Goal: Task Accomplishment & Management: Complete application form

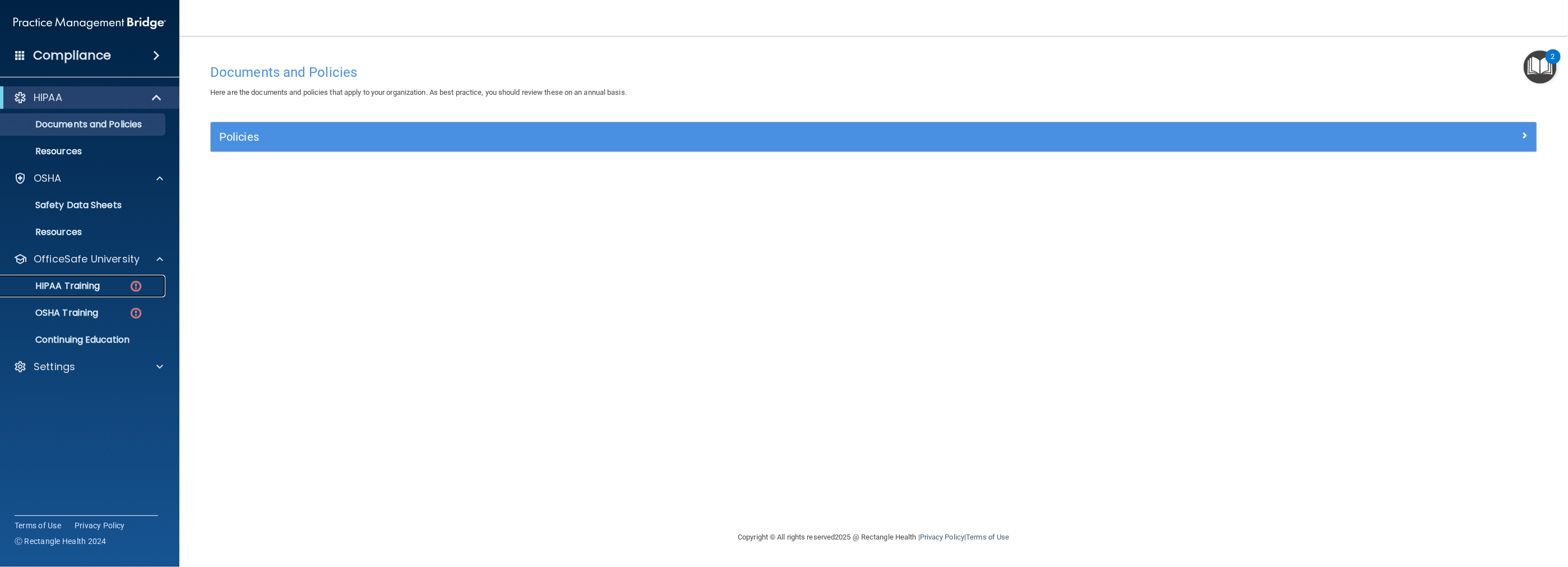
click at [67, 283] on p "HIPAA Training" at bounding box center [53, 286] width 93 height 11
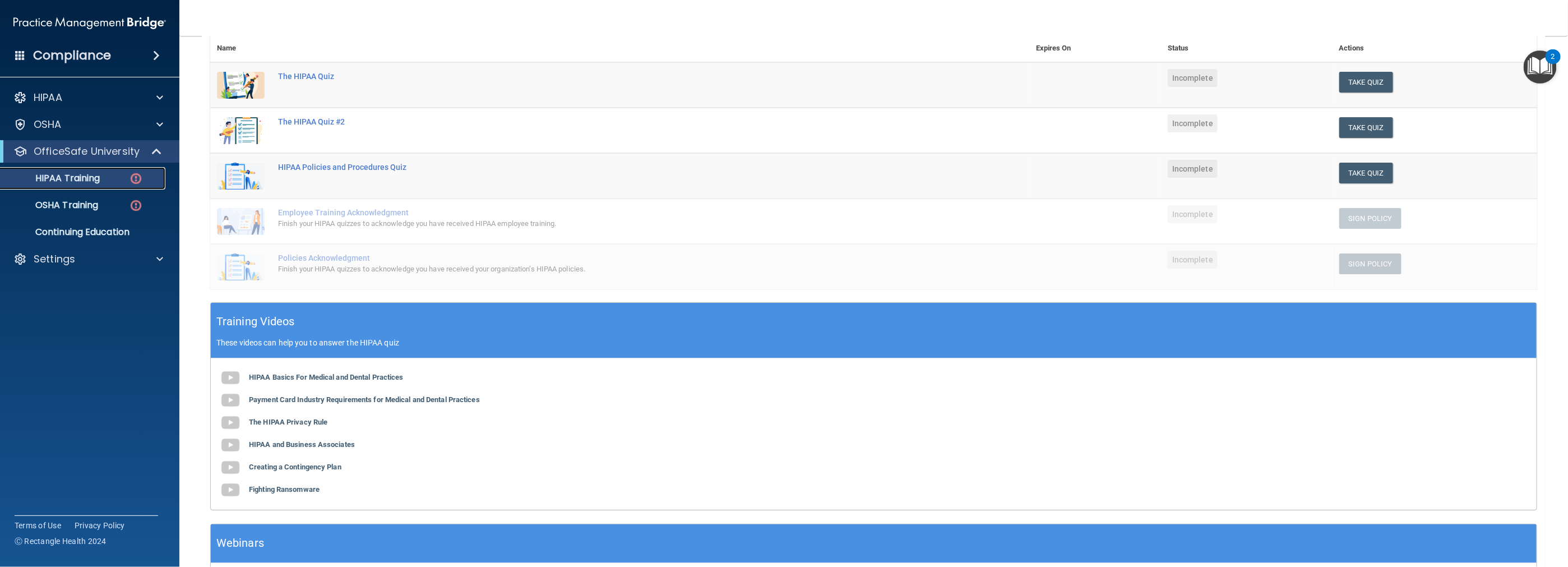
scroll to position [168, 0]
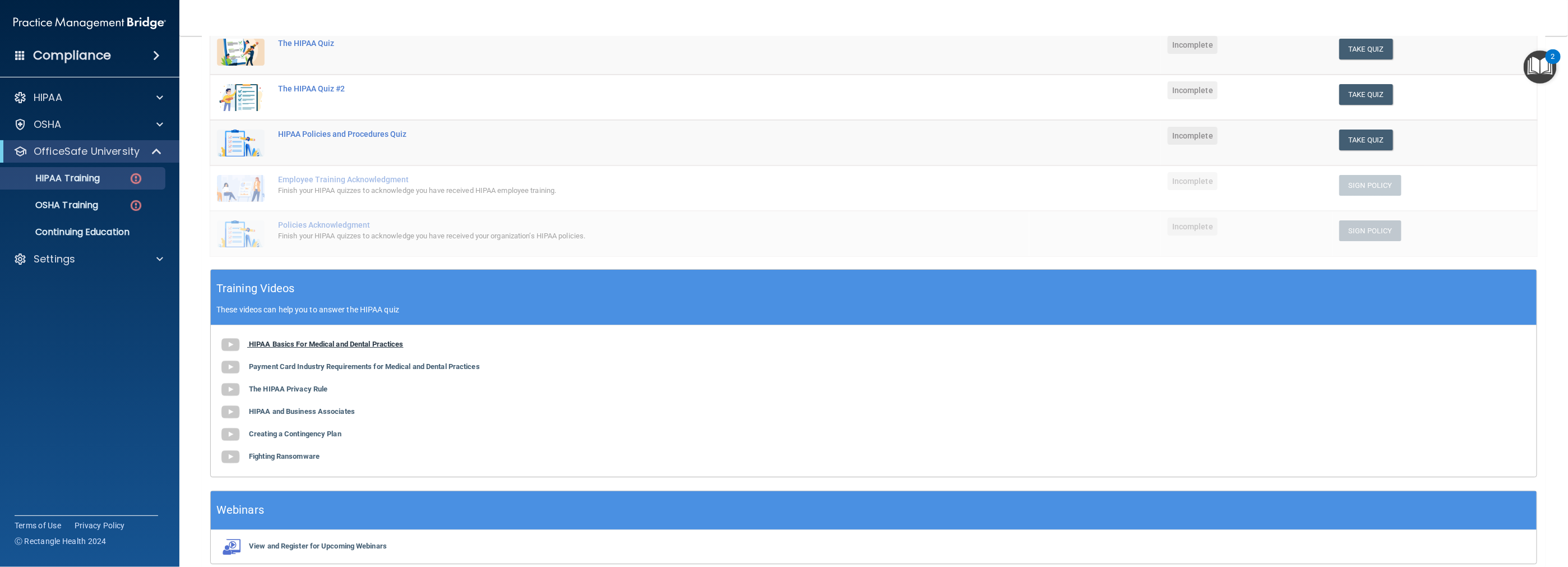
click at [230, 342] on img at bounding box center [230, 345] width 22 height 22
click at [288, 367] on b "Payment Card Industry Requirements for Medical and Dental Practices" at bounding box center [365, 366] width 231 height 9
click at [264, 385] on b "The HIPAA Privacy Rule" at bounding box center [288, 389] width 78 height 9
click at [291, 413] on b "HIPAA and Business Associates" at bounding box center [302, 411] width 106 height 9
click at [307, 431] on b "Creating a Contingency Plan" at bounding box center [295, 434] width 93 height 9
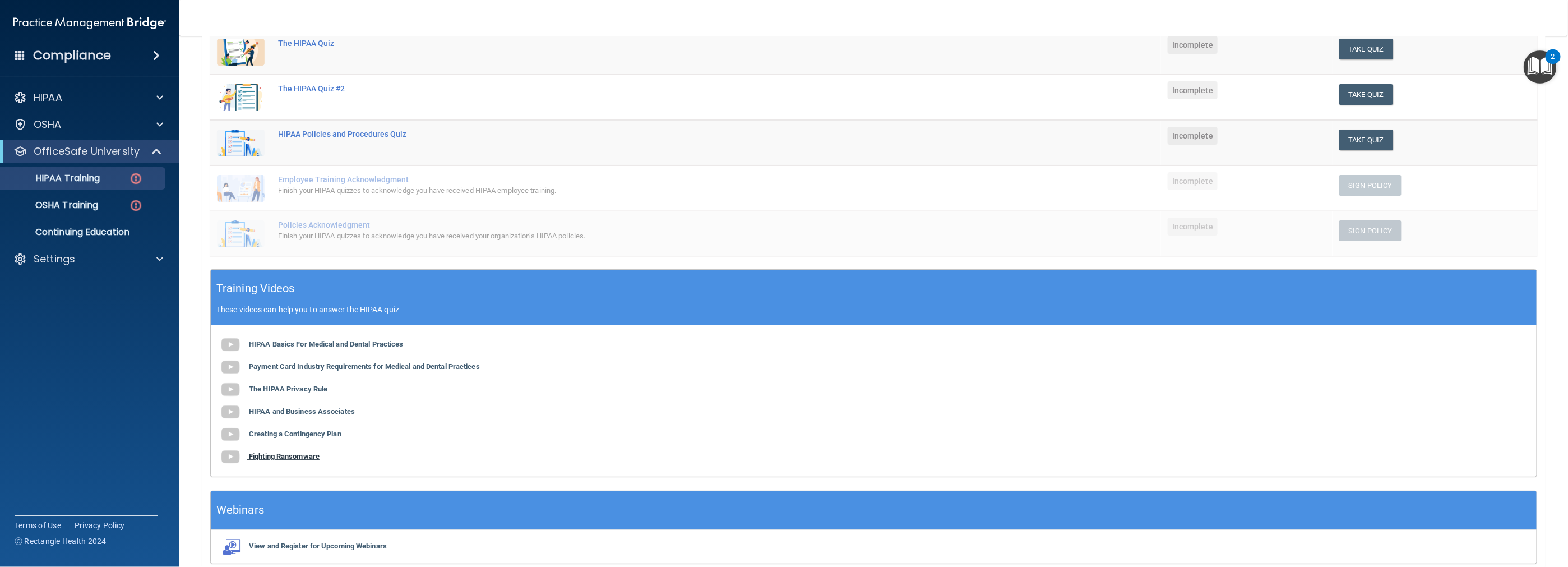
click at [286, 456] on b "Fighting Ransomware" at bounding box center [284, 456] width 70 height 9
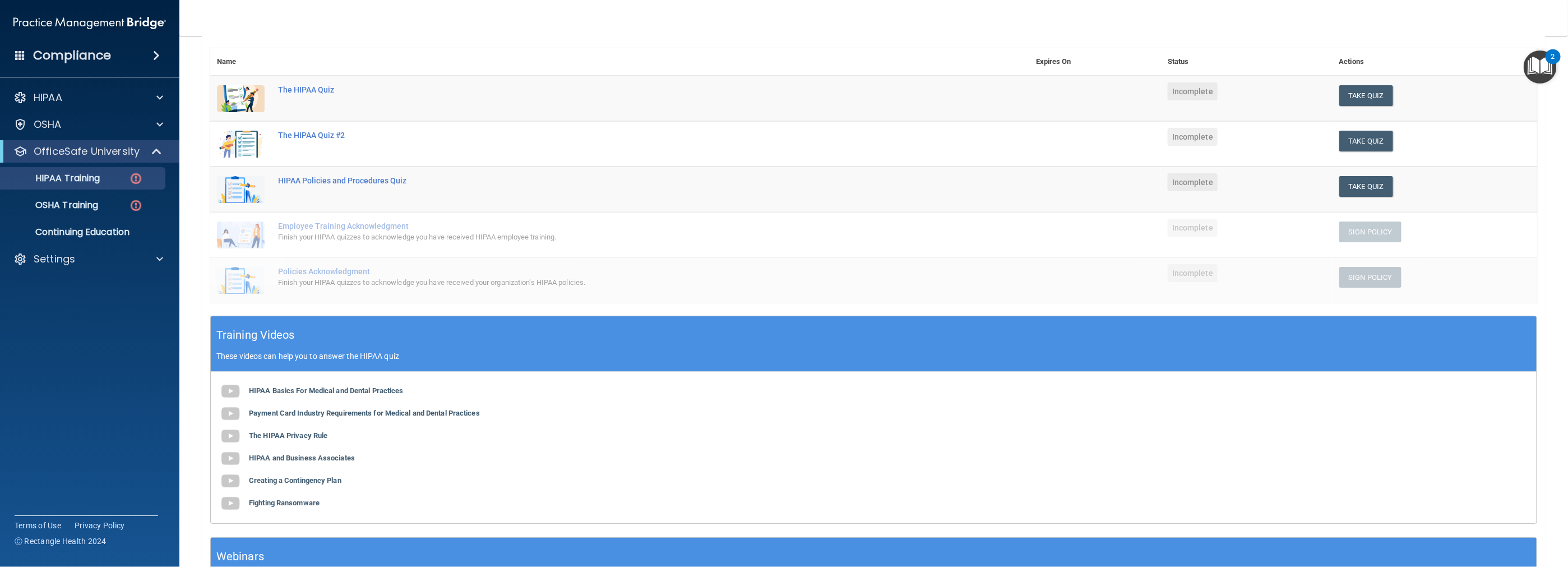
scroll to position [56, 0]
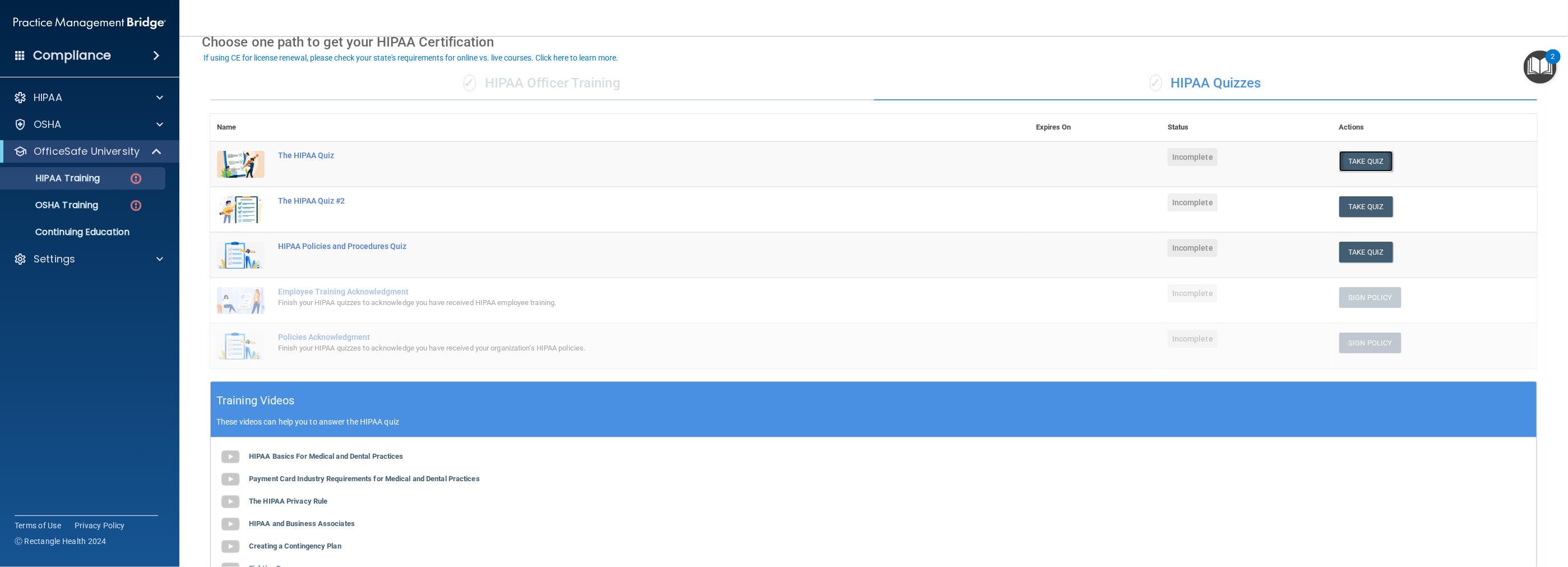
click at [702, 156] on button "Take Quiz" at bounding box center [1366, 161] width 54 height 21
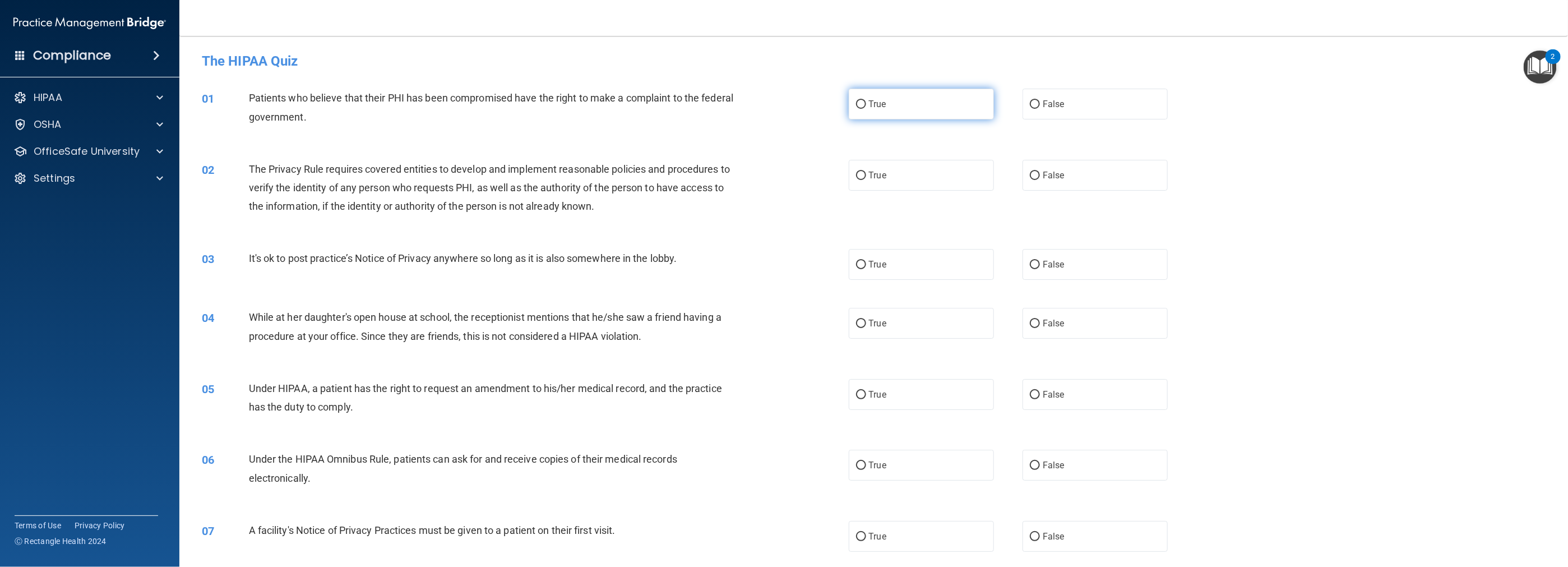
click at [702, 108] on span "True" at bounding box center [877, 103] width 17 height 11
click at [702, 108] on input "True" at bounding box center [861, 105] width 10 height 9
radio input "true"
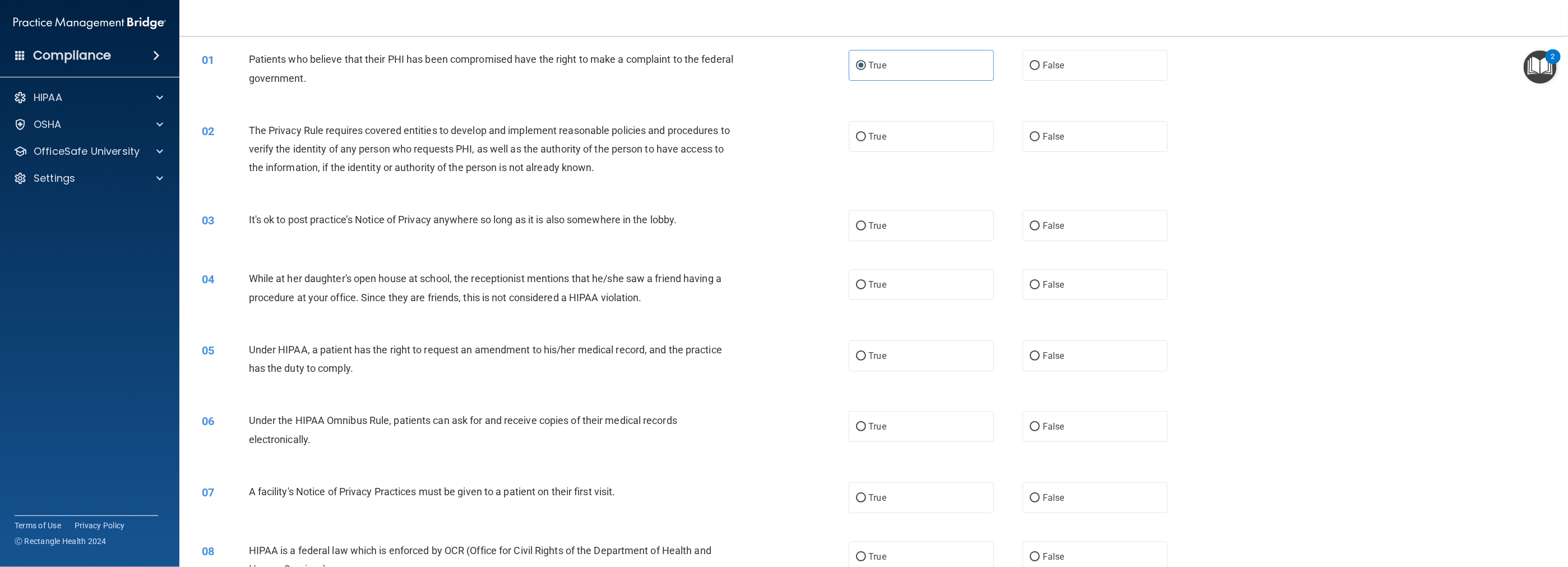
scroll to position [56, 0]
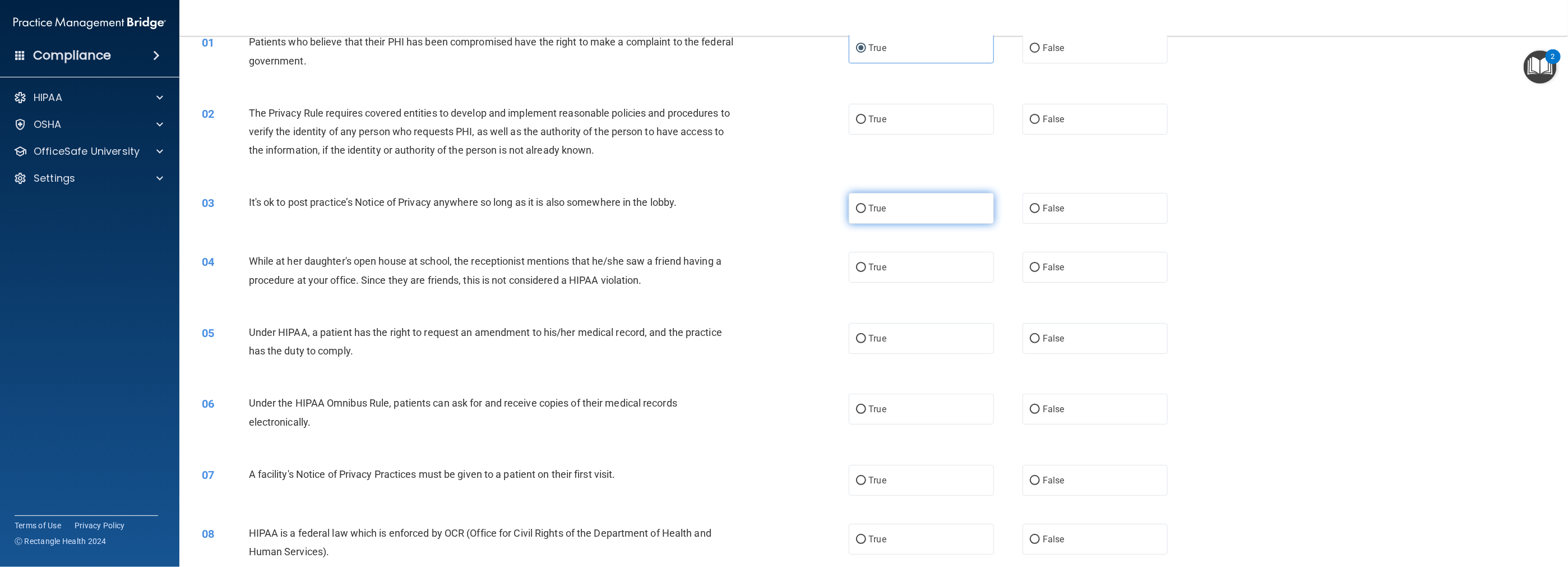
click at [702, 207] on input "True" at bounding box center [861, 209] width 10 height 9
radio input "true"
click at [702, 273] on label "False" at bounding box center [1095, 267] width 145 height 31
click at [702, 272] on input "False" at bounding box center [1035, 268] width 10 height 9
radio input "true"
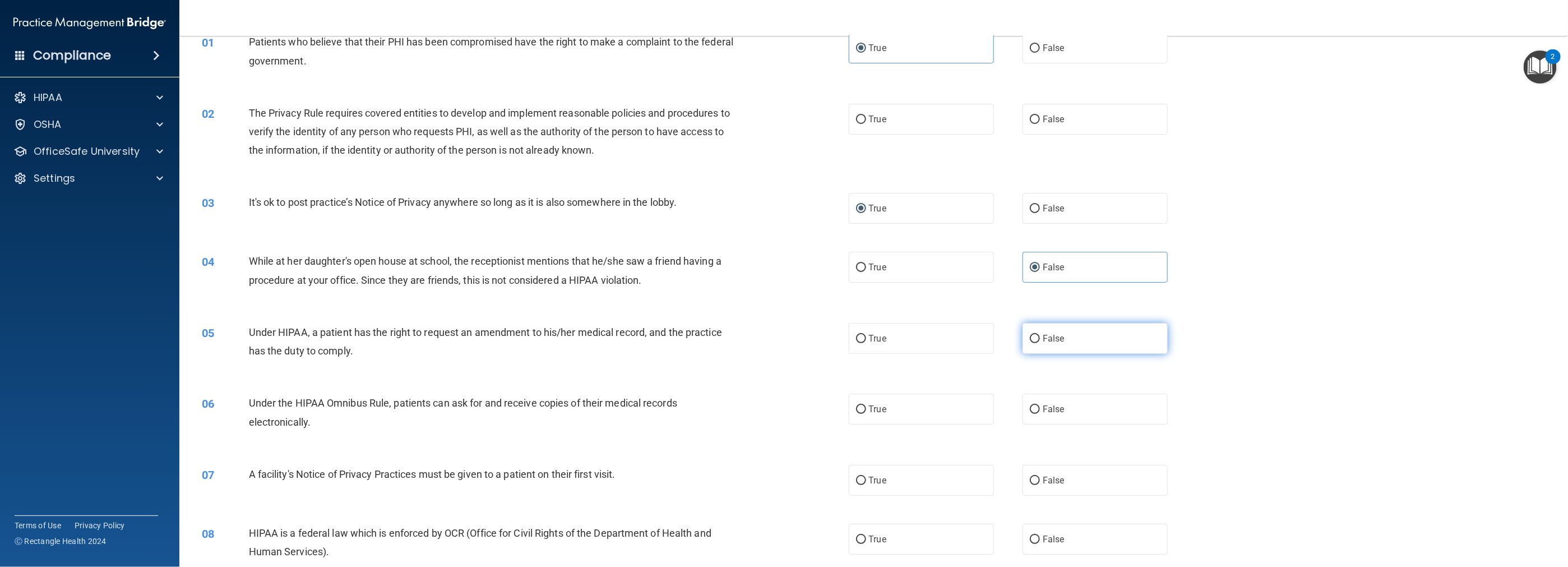
click at [702, 337] on input "False" at bounding box center [1035, 339] width 10 height 9
radio input "true"
click at [702, 413] on span "True" at bounding box center [877, 408] width 17 height 11
click at [702, 413] on input "True" at bounding box center [861, 410] width 10 height 9
radio input "true"
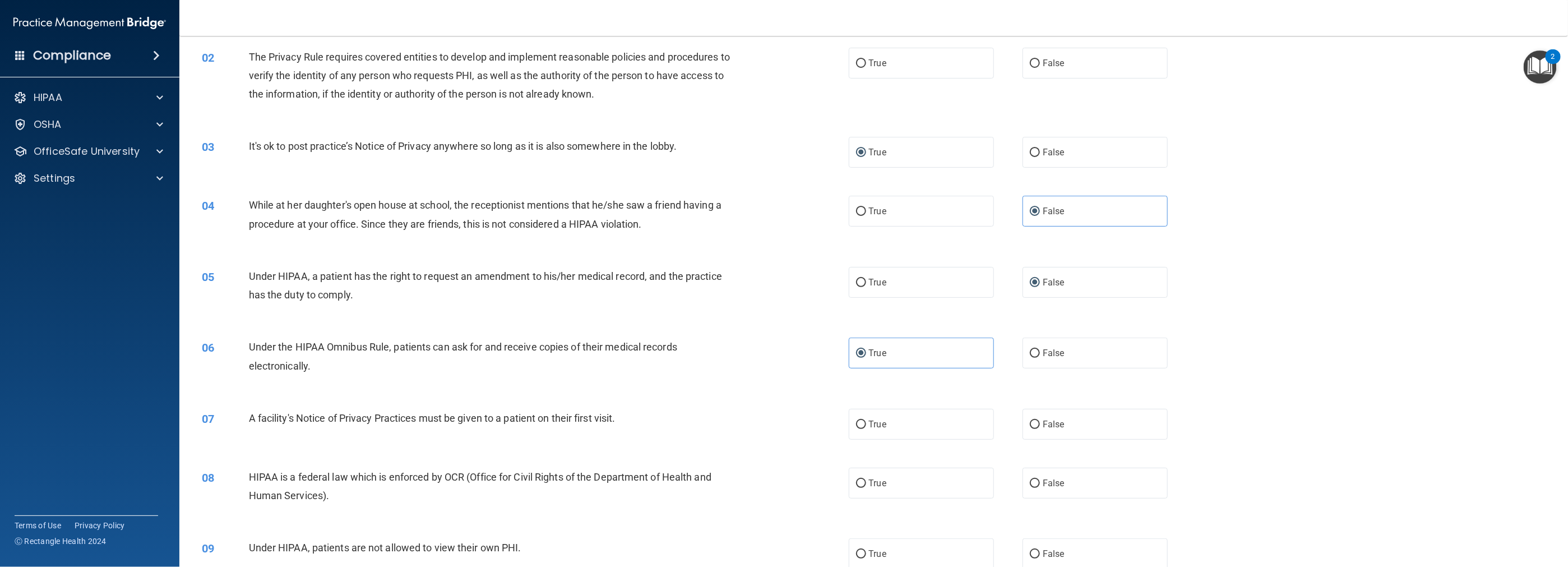
scroll to position [168, 0]
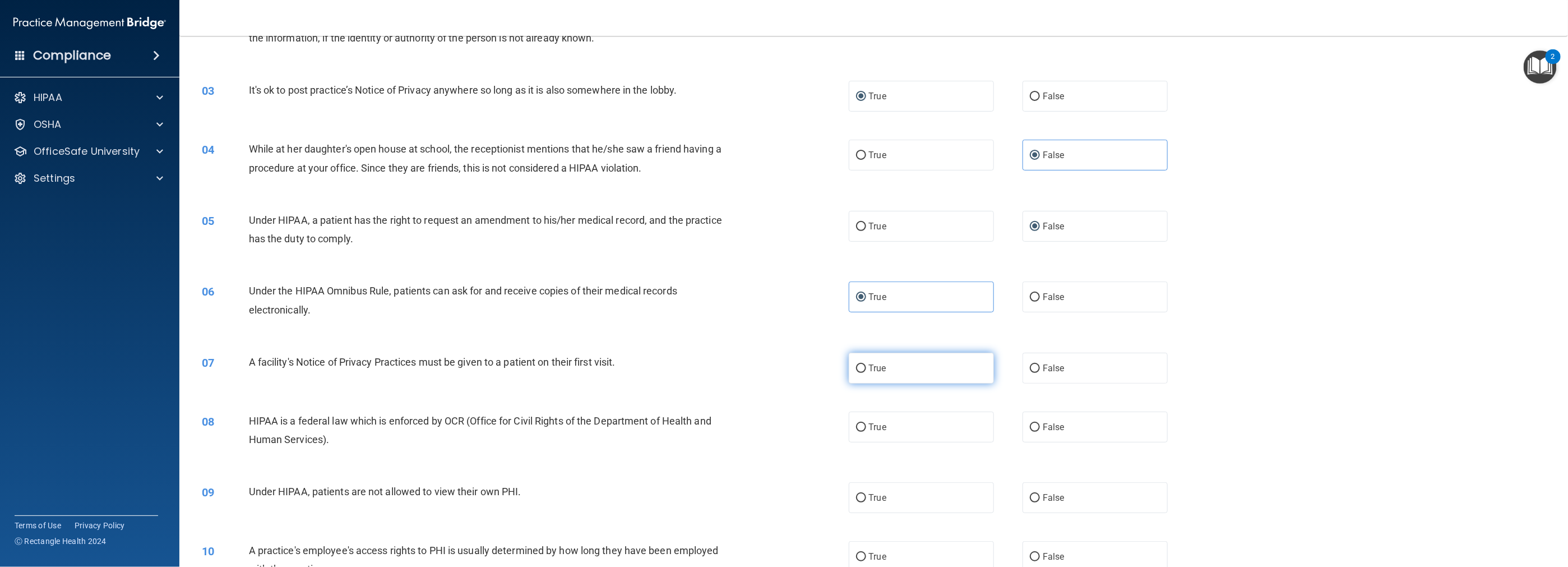
click at [702, 372] on span "True" at bounding box center [877, 367] width 17 height 11
click at [702, 372] on input "True" at bounding box center [861, 369] width 10 height 9
radio input "true"
click at [702, 434] on label "True" at bounding box center [921, 426] width 145 height 31
click at [702, 431] on input "True" at bounding box center [861, 428] width 10 height 9
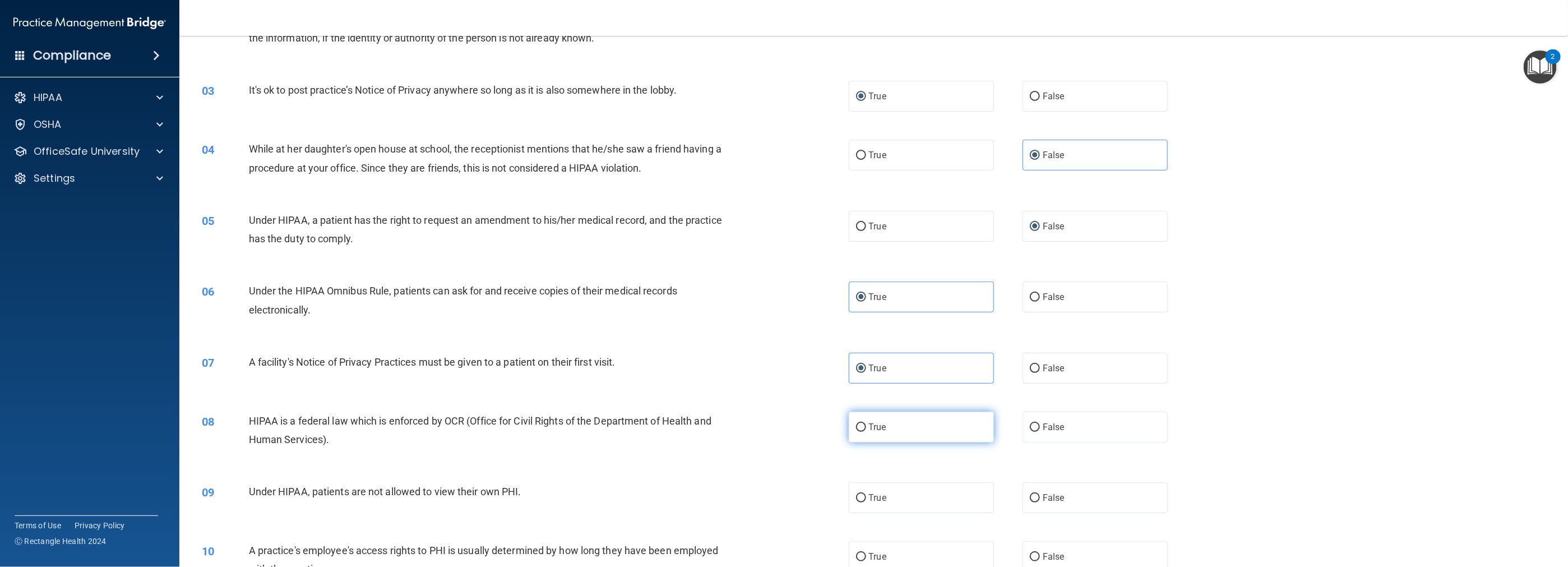
radio input "true"
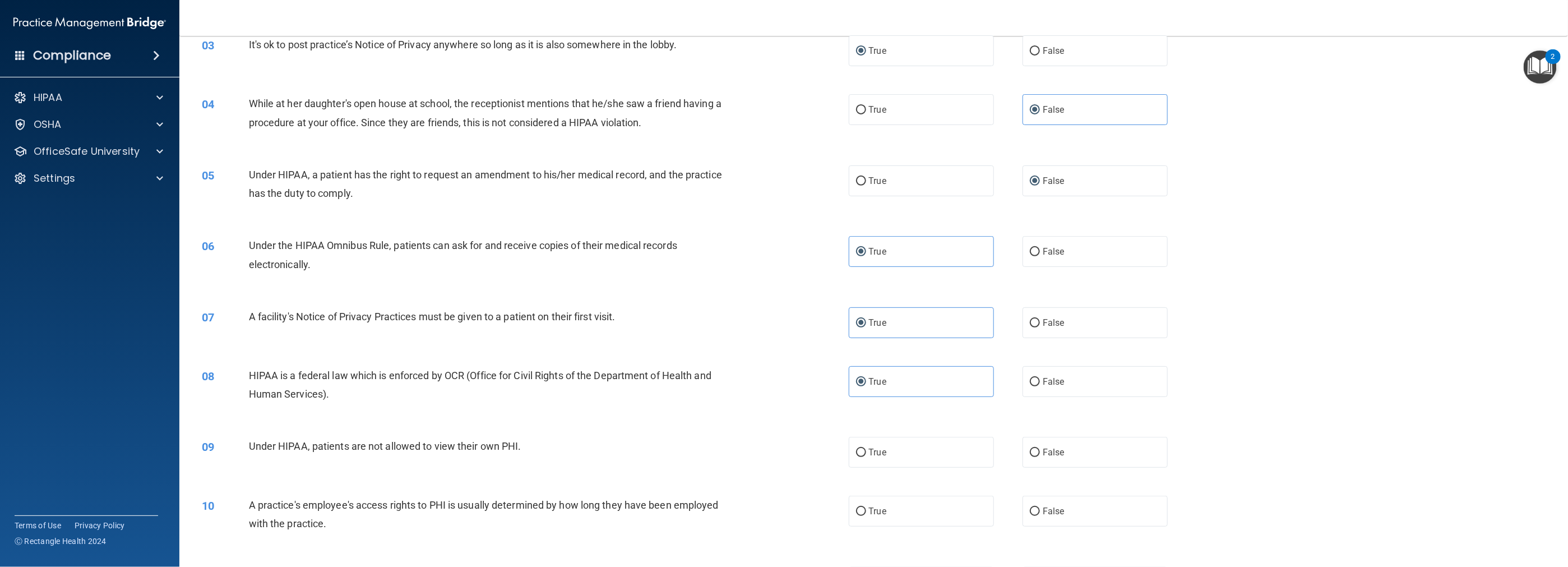
scroll to position [280, 0]
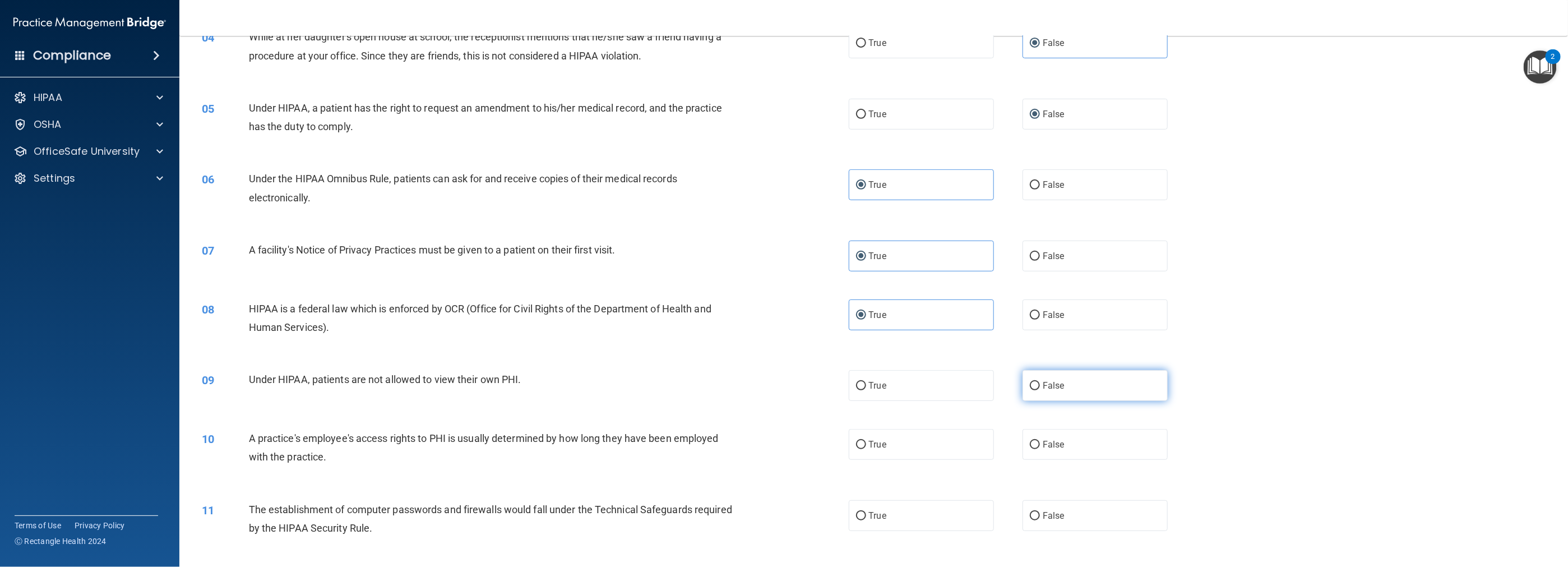
click at [702, 396] on label "False" at bounding box center [1095, 385] width 145 height 31
click at [702, 390] on input "False" at bounding box center [1035, 386] width 10 height 9
radio input "true"
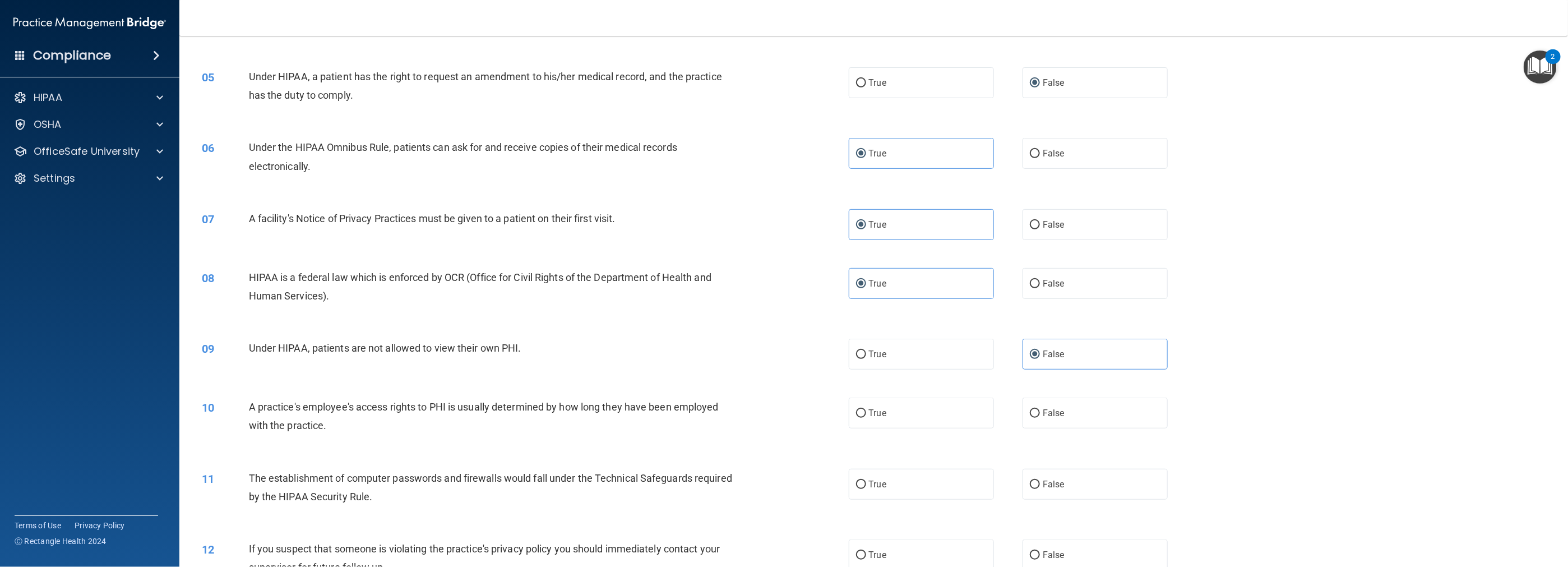
scroll to position [337, 0]
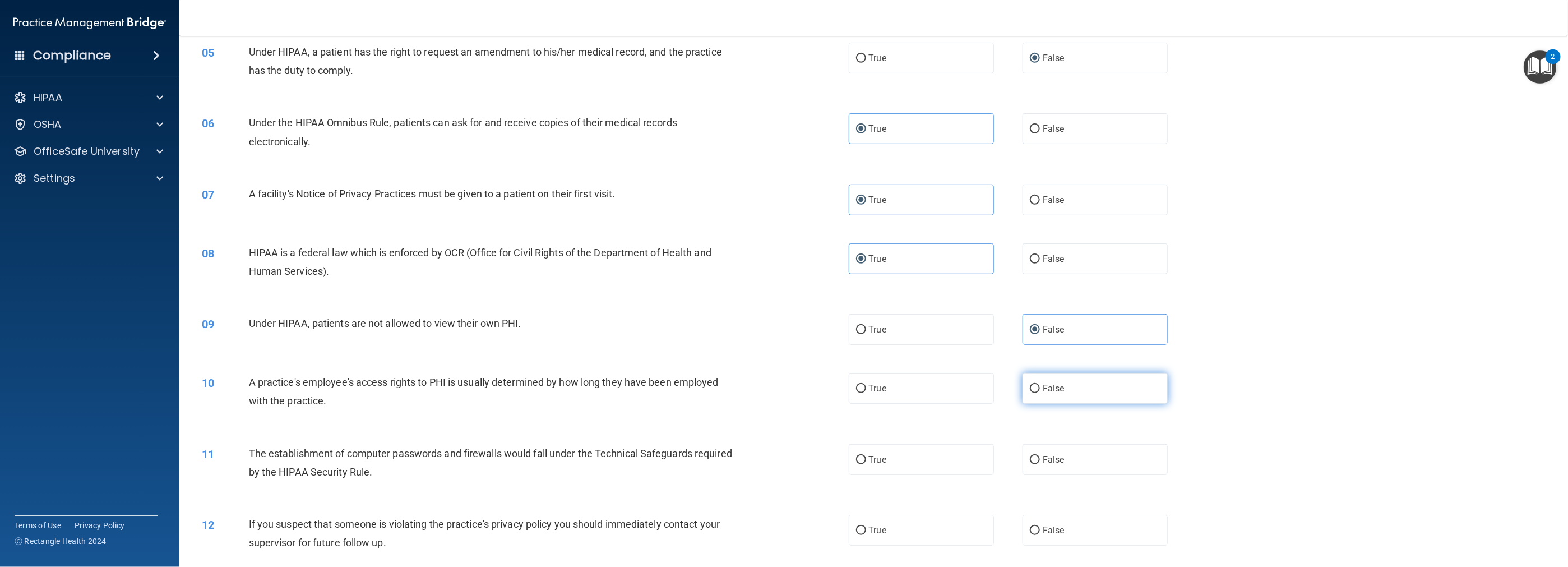
click at [702, 386] on input "False" at bounding box center [1035, 389] width 10 height 9
radio input "true"
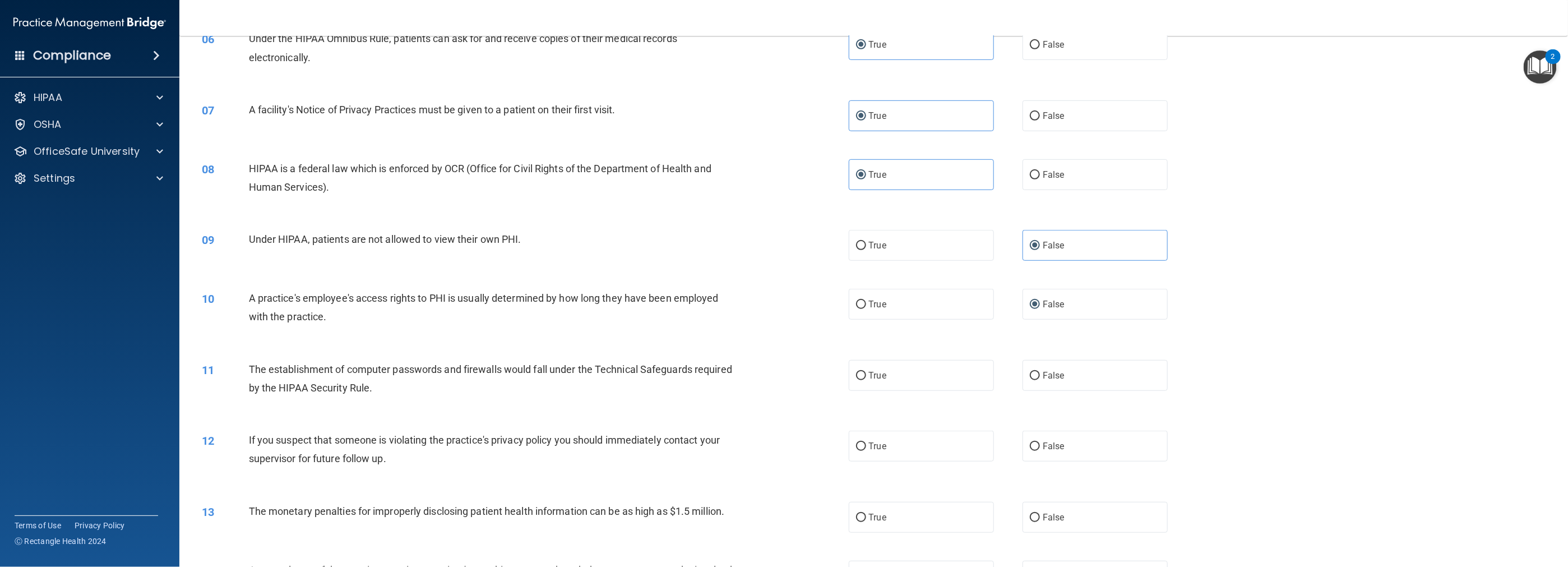
scroll to position [449, 0]
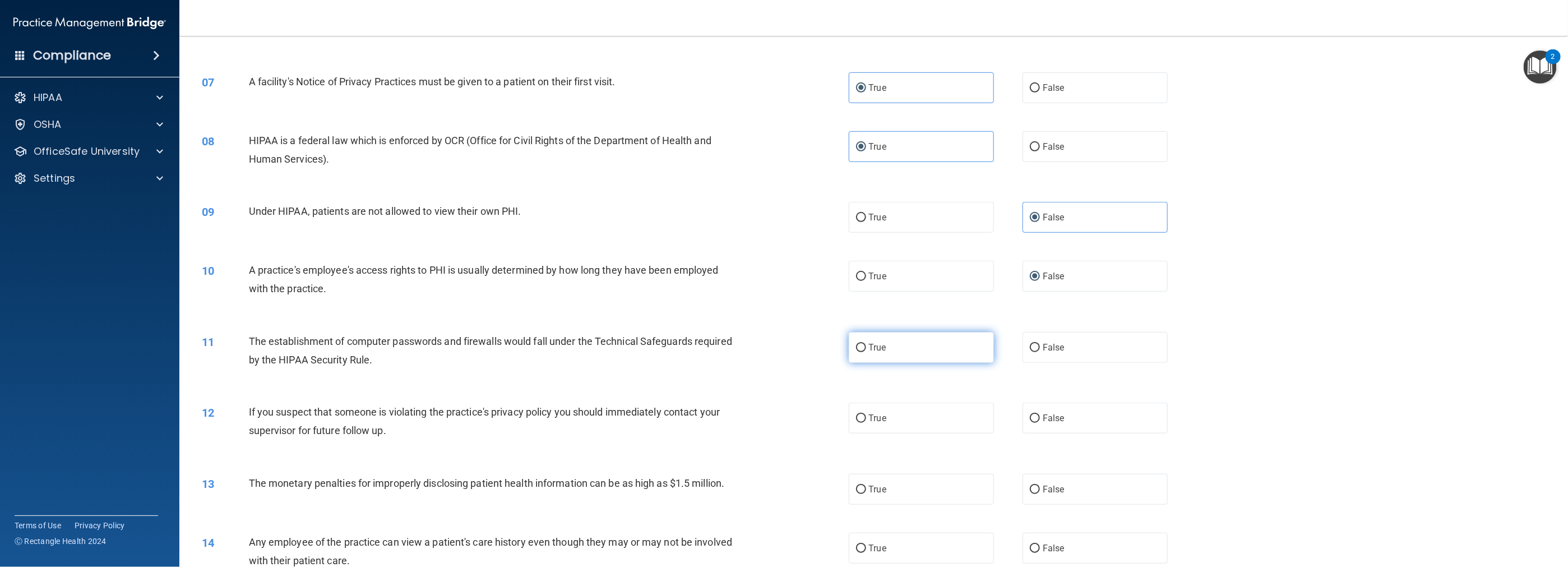
click at [702, 351] on input "True" at bounding box center [861, 348] width 10 height 9
radio input "true"
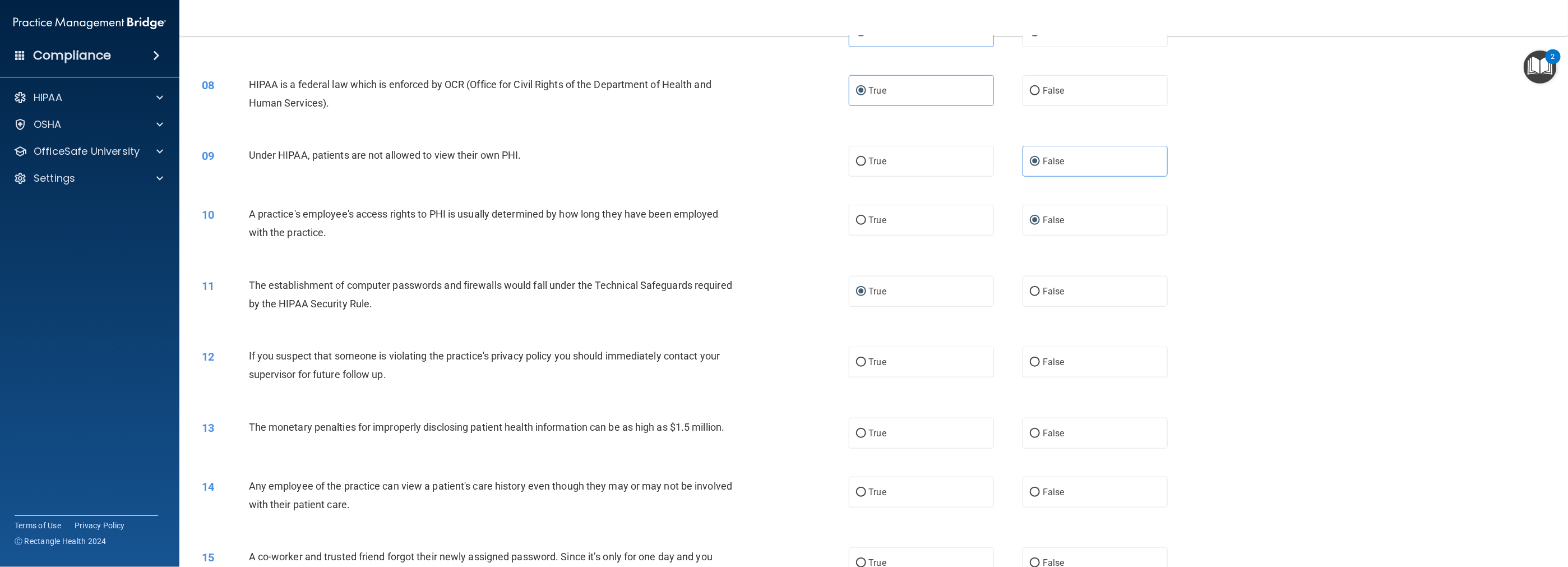
scroll to position [561, 0]
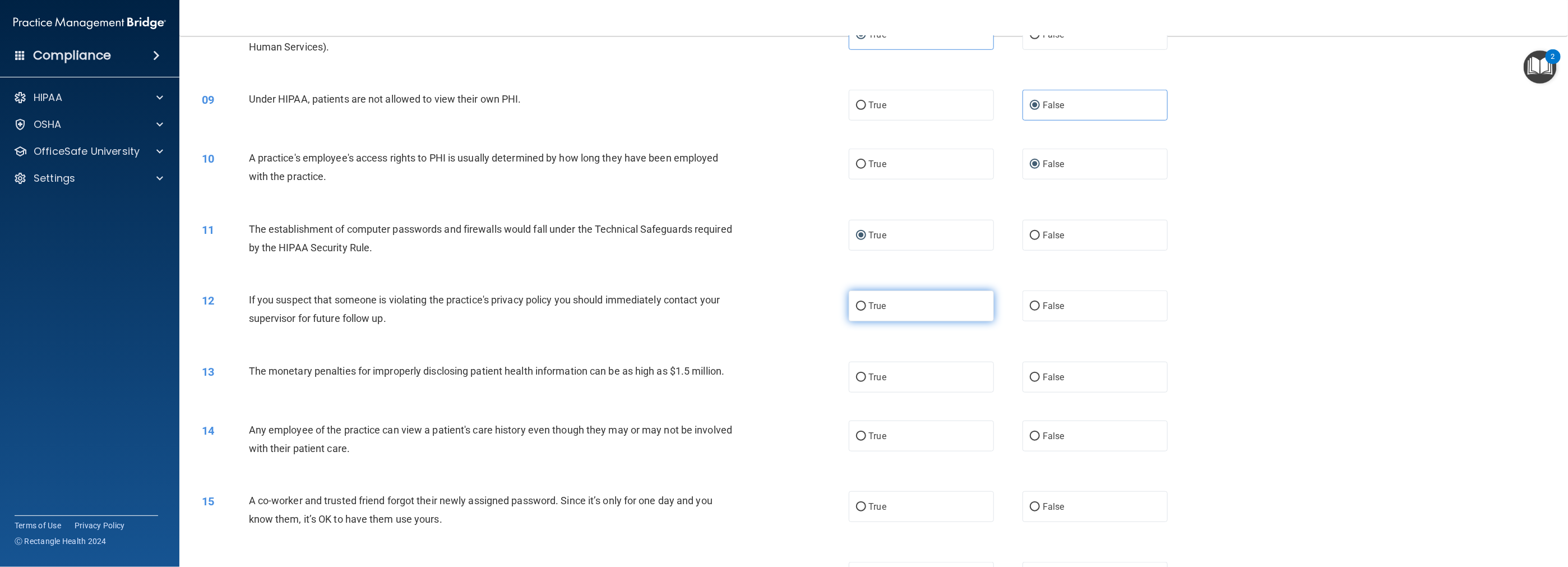
click at [702, 306] on input "True" at bounding box center [861, 306] width 10 height 9
radio input "true"
click at [702, 383] on label "True" at bounding box center [921, 377] width 145 height 31
click at [702, 382] on input "True" at bounding box center [861, 378] width 10 height 9
radio input "true"
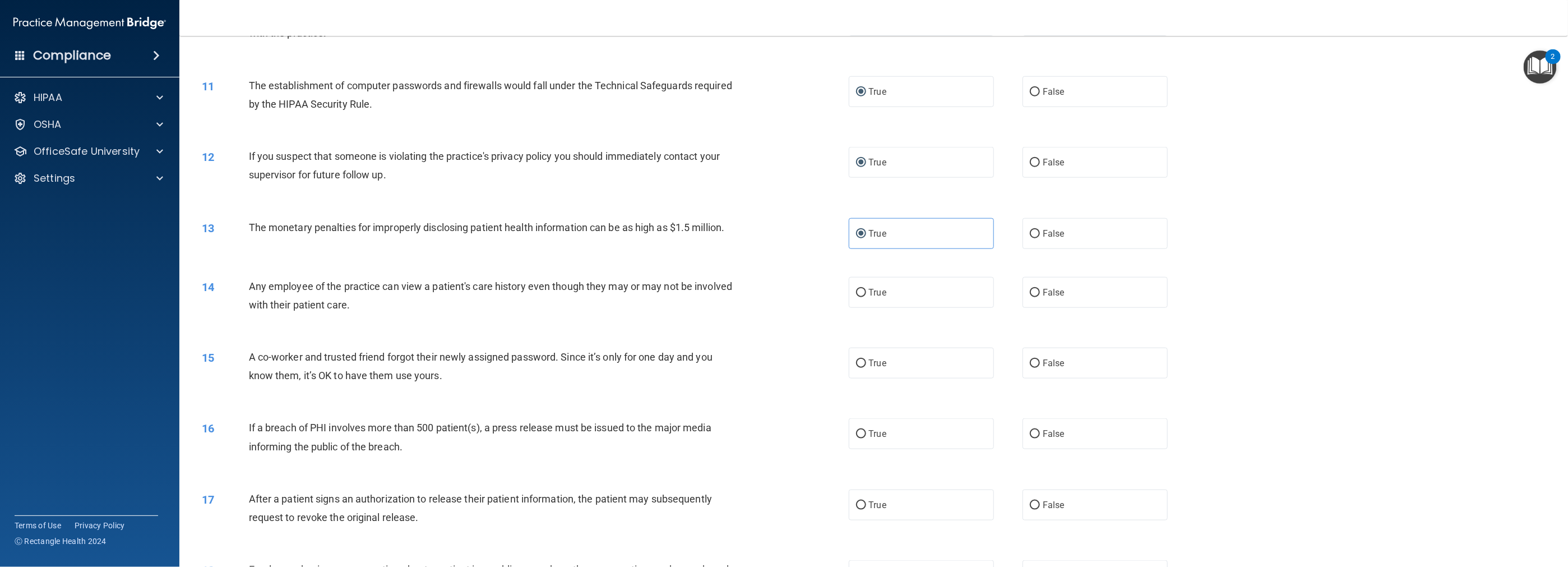
scroll to position [728, 0]
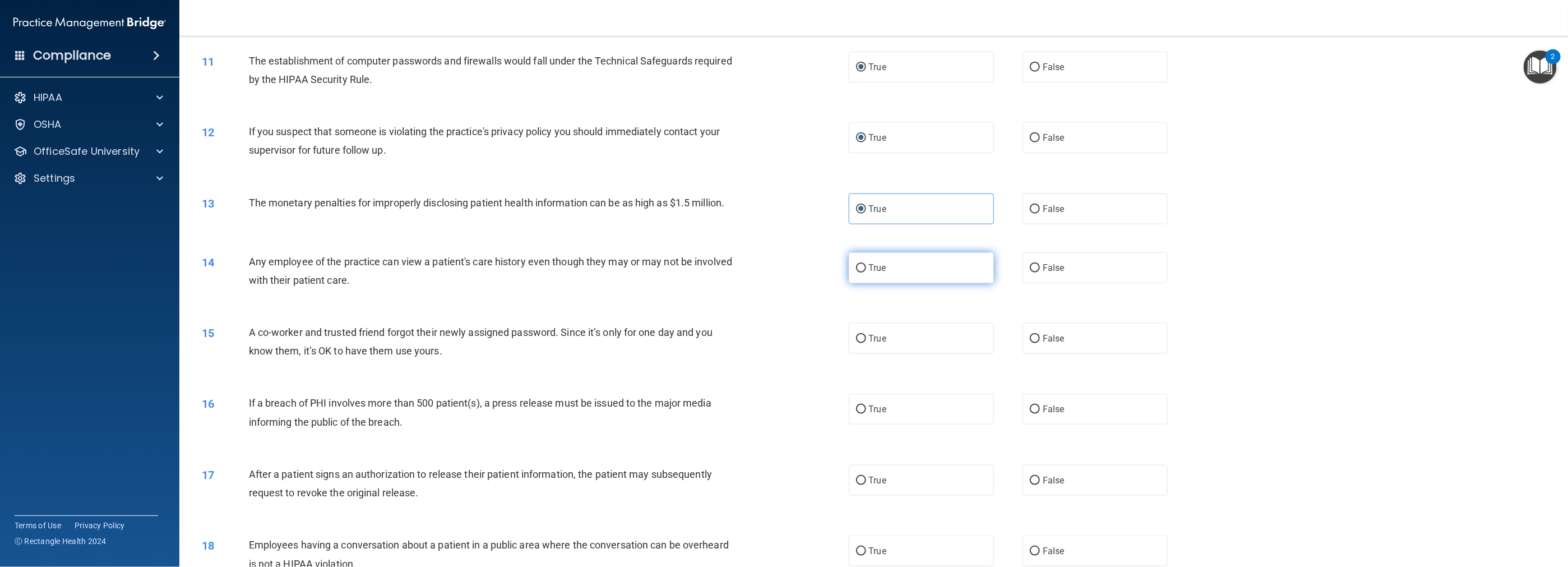
click at [702, 273] on label "True" at bounding box center [921, 267] width 145 height 31
click at [702, 273] on input "True" at bounding box center [861, 268] width 10 height 9
radio input "true"
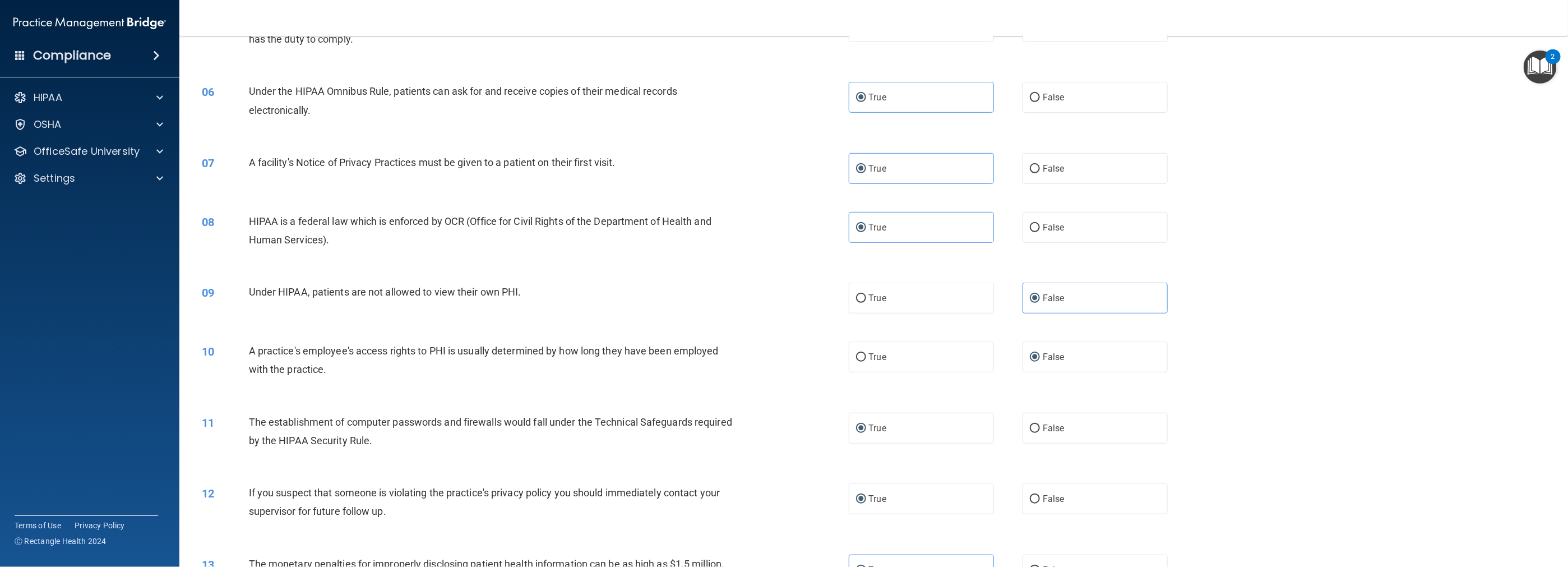
scroll to position [337, 0]
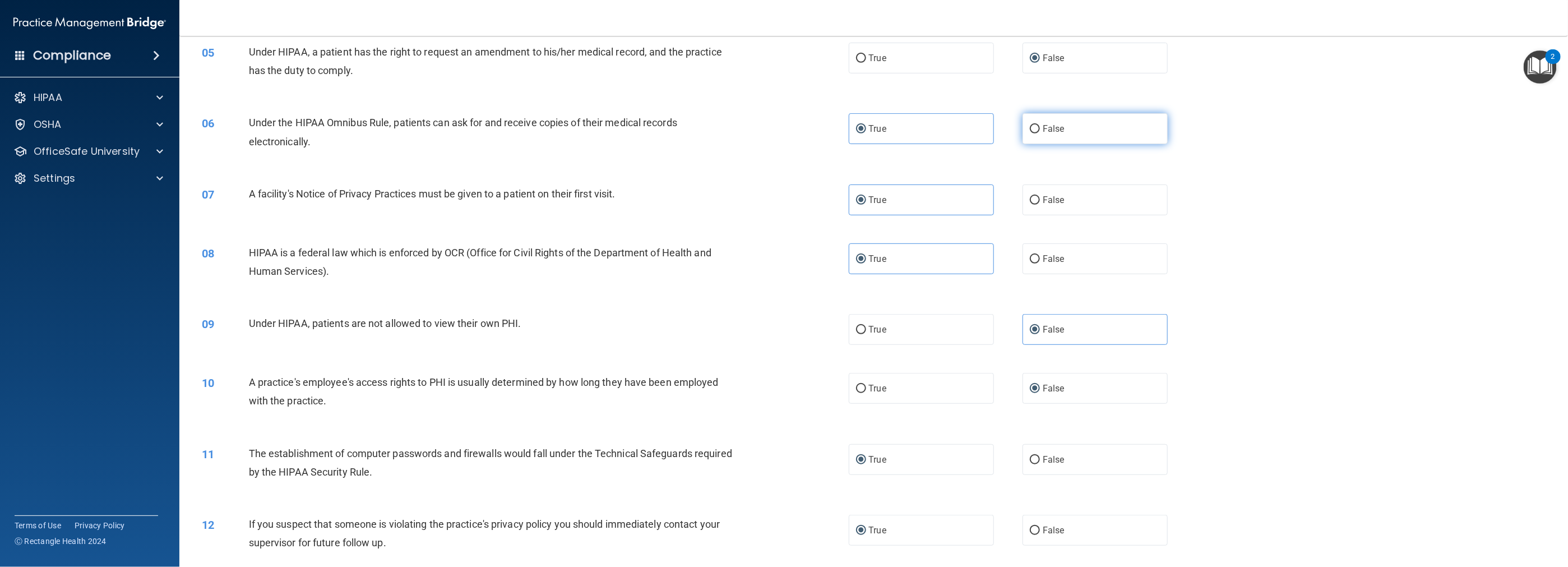
click at [702, 129] on input "False" at bounding box center [1035, 129] width 10 height 9
radio input "true"
click at [702, 125] on input "True" at bounding box center [861, 129] width 10 height 9
radio input "true"
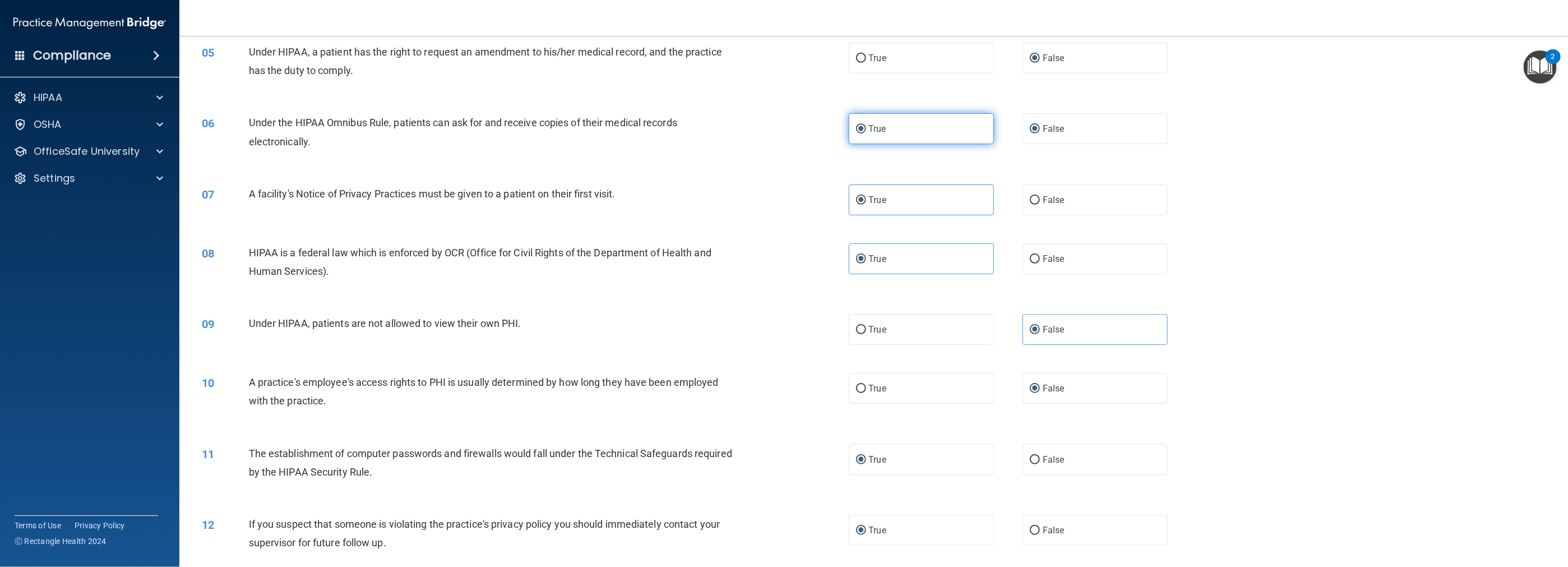
radio input "false"
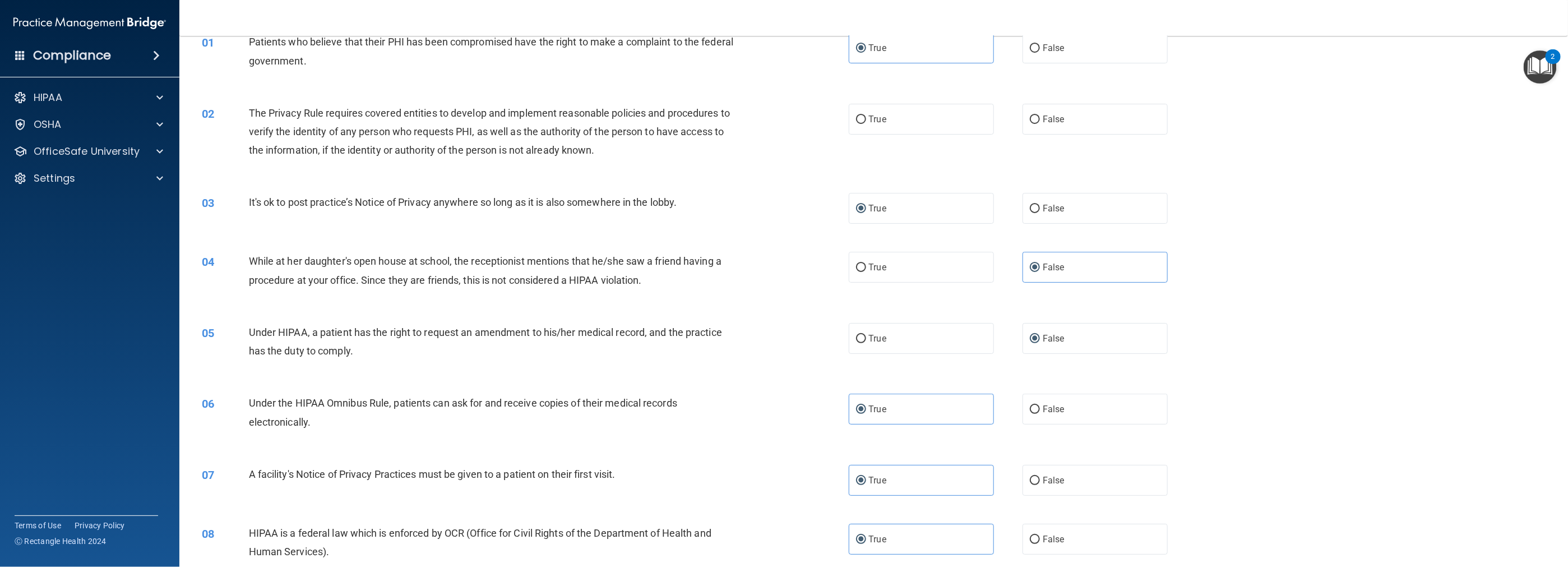
scroll to position [0, 0]
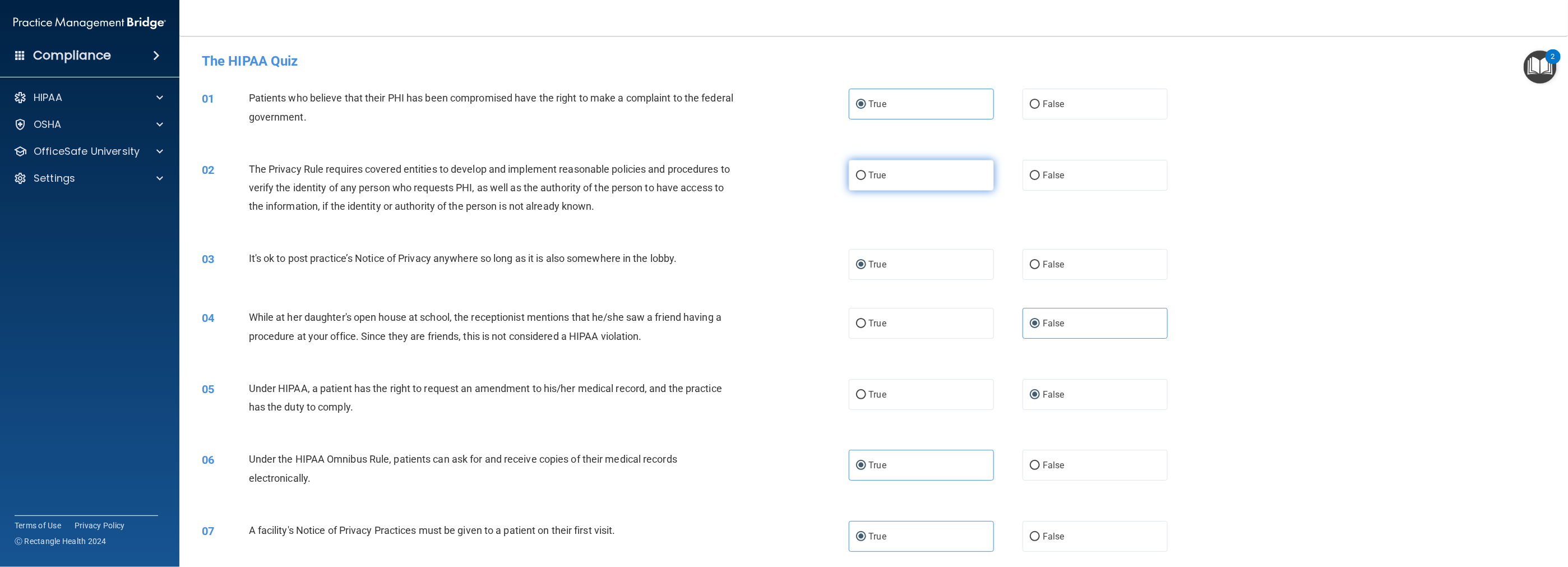
click at [702, 175] on input "True" at bounding box center [861, 176] width 10 height 9
radio input "true"
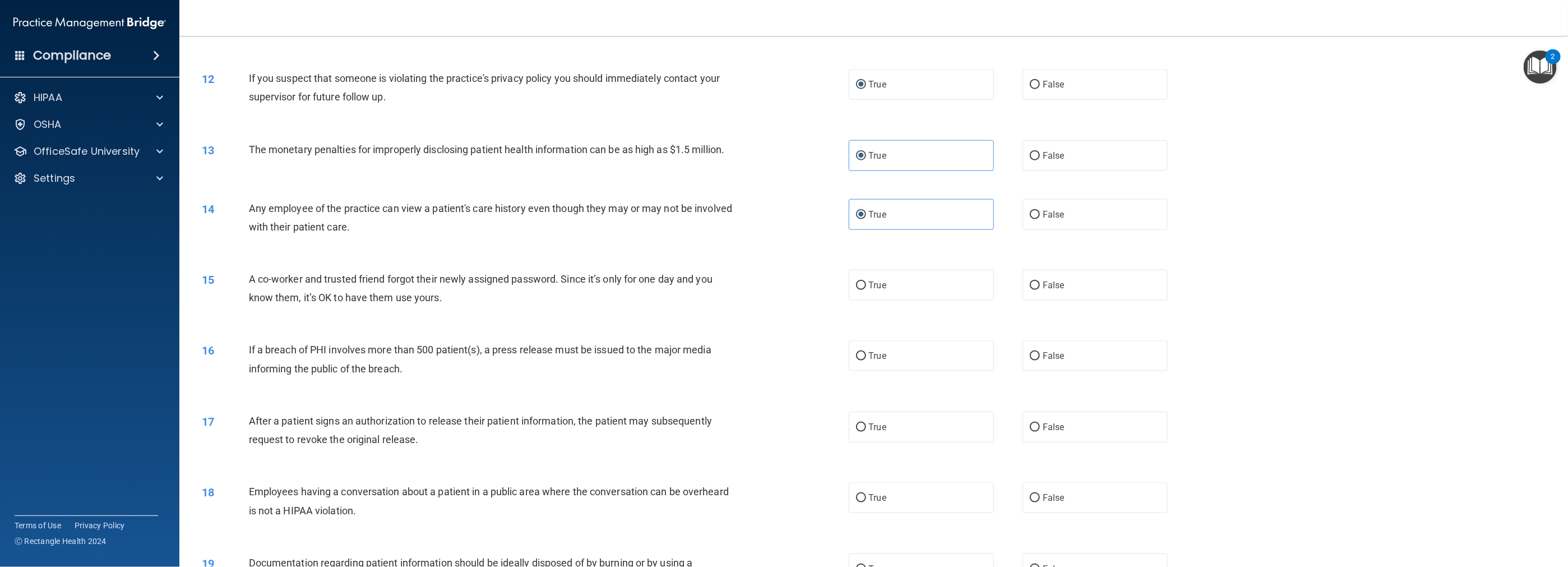
scroll to position [784, 0]
click at [702, 283] on input "False" at bounding box center [1035, 283] width 10 height 9
radio input "true"
click at [702, 428] on input "True" at bounding box center [861, 425] width 10 height 9
radio input "true"
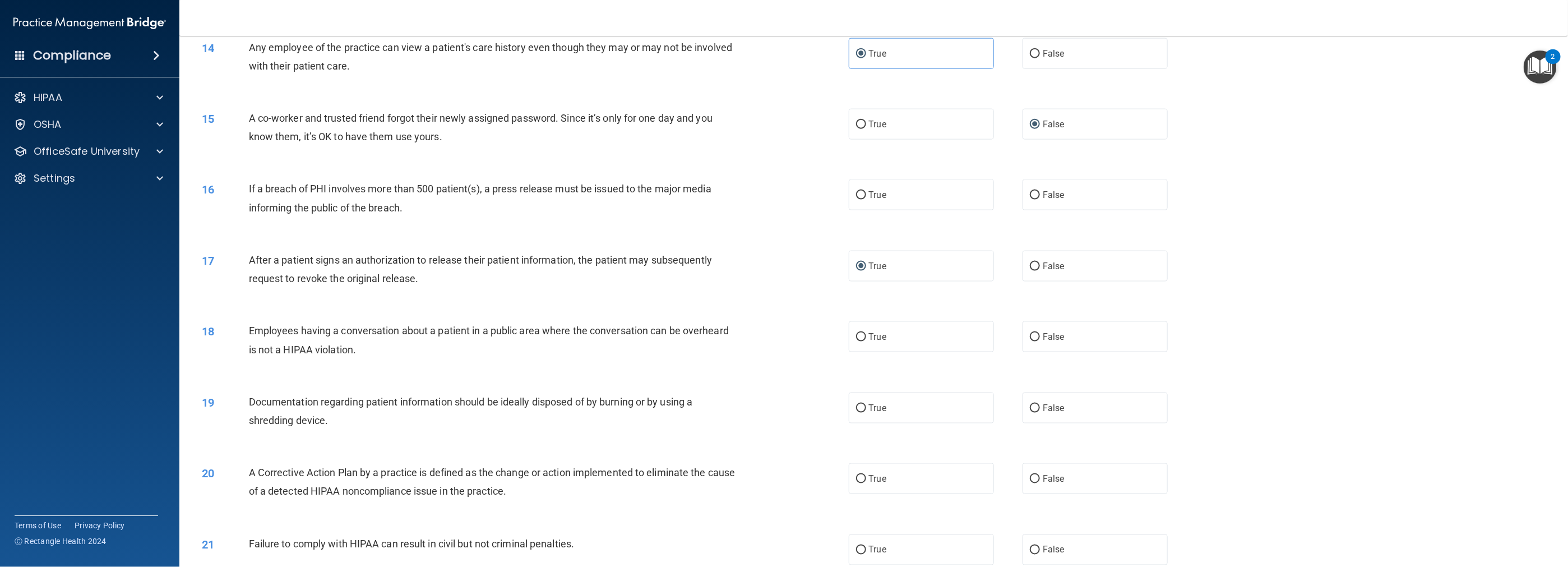
scroll to position [953, 0]
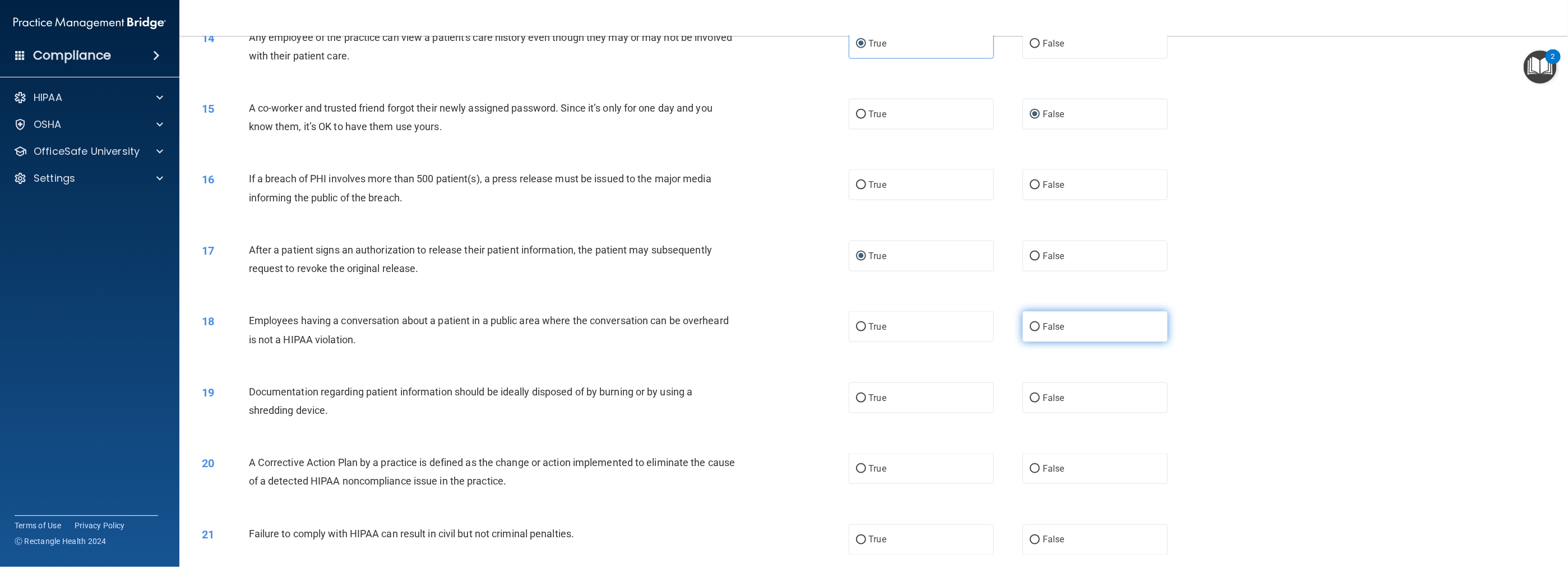
click at [702, 326] on label "False" at bounding box center [1095, 326] width 145 height 31
click at [702, 326] on input "False" at bounding box center [1035, 327] width 10 height 9
radio input "true"
click at [702, 405] on label "True" at bounding box center [921, 398] width 145 height 31
click at [702, 403] on input "True" at bounding box center [861, 398] width 10 height 9
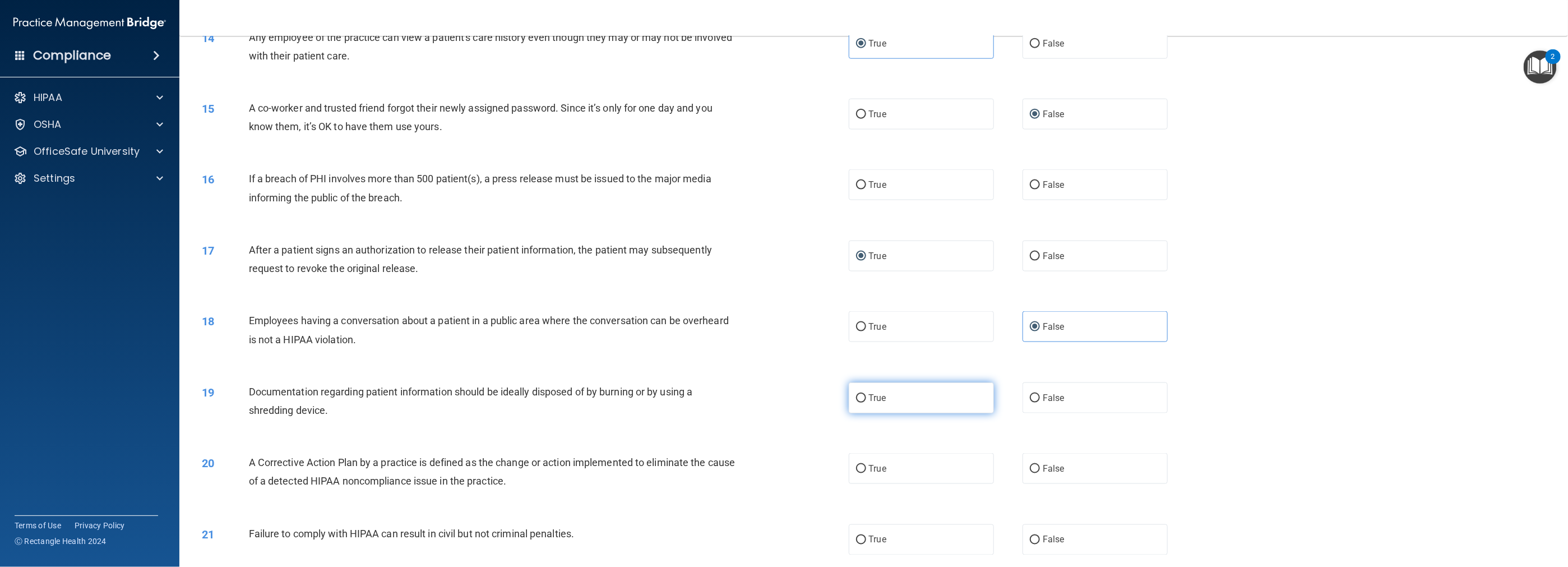
radio input "true"
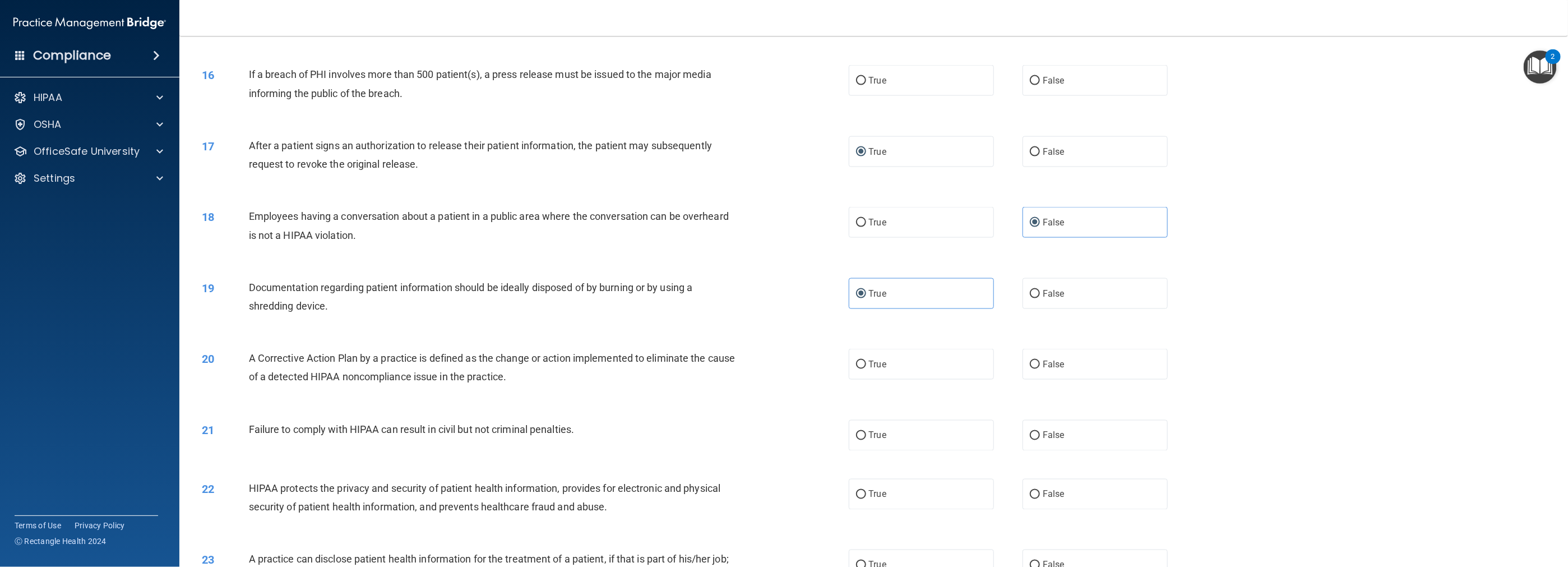
scroll to position [1065, 0]
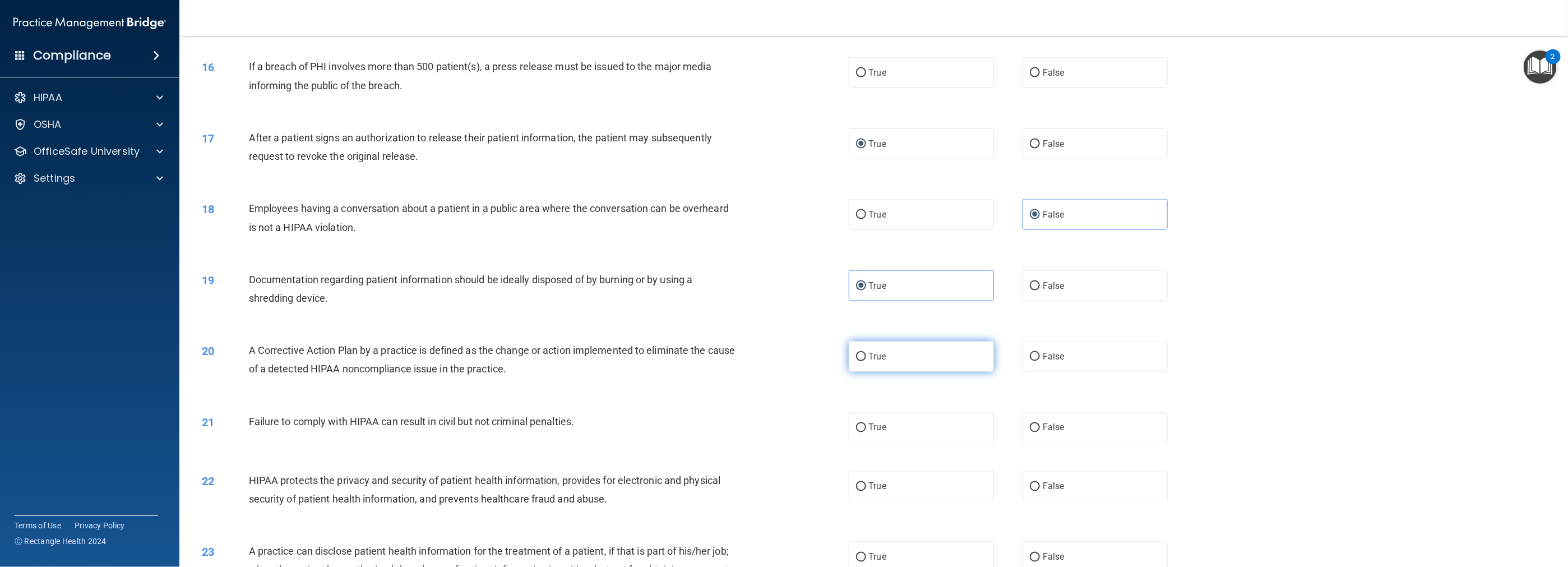
click at [702, 358] on label "True" at bounding box center [921, 356] width 145 height 31
click at [702, 358] on input "True" at bounding box center [861, 357] width 10 height 9
radio input "true"
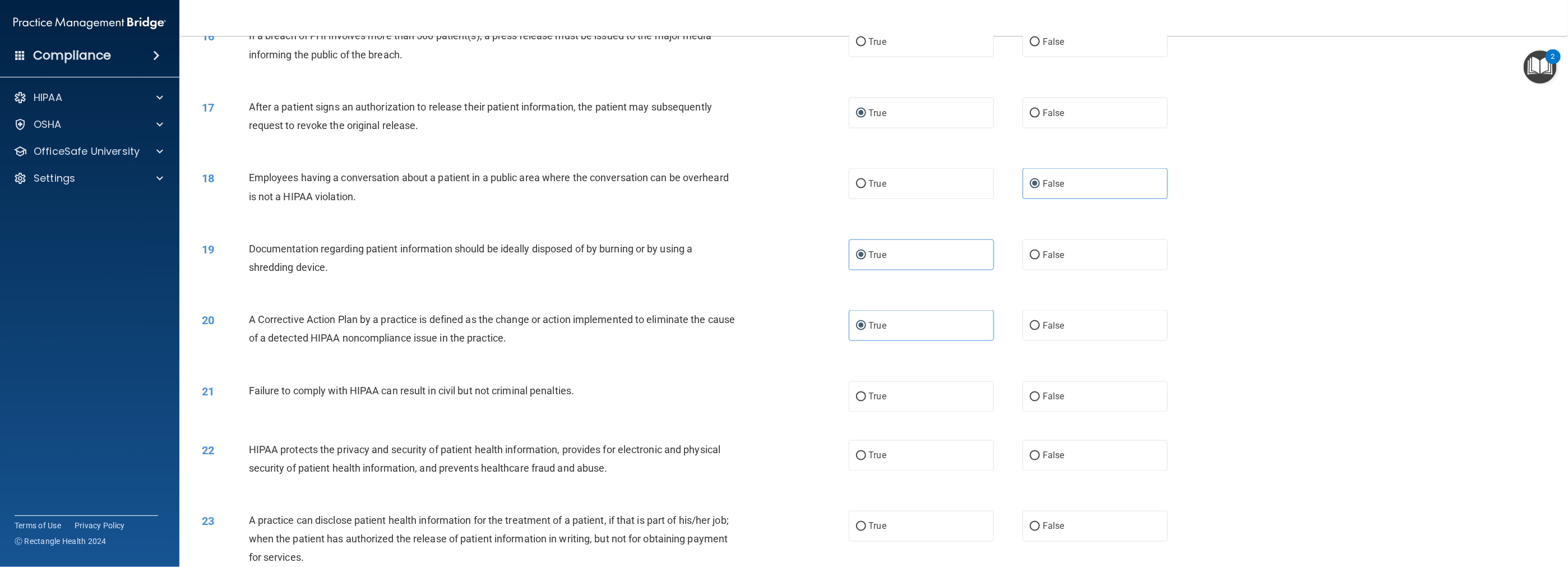
scroll to position [1121, 0]
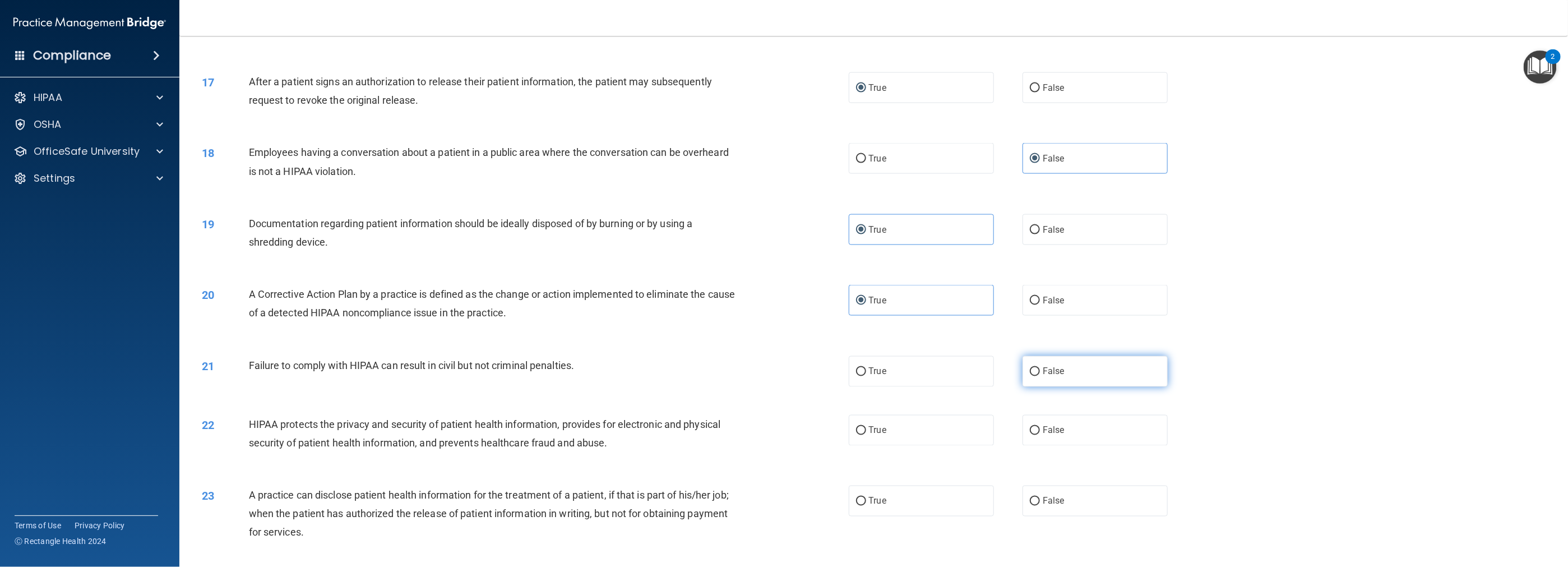
click at [702, 372] on span "False" at bounding box center [1054, 371] width 22 height 11
click at [702, 372] on input "False" at bounding box center [1035, 372] width 10 height 9
radio input "true"
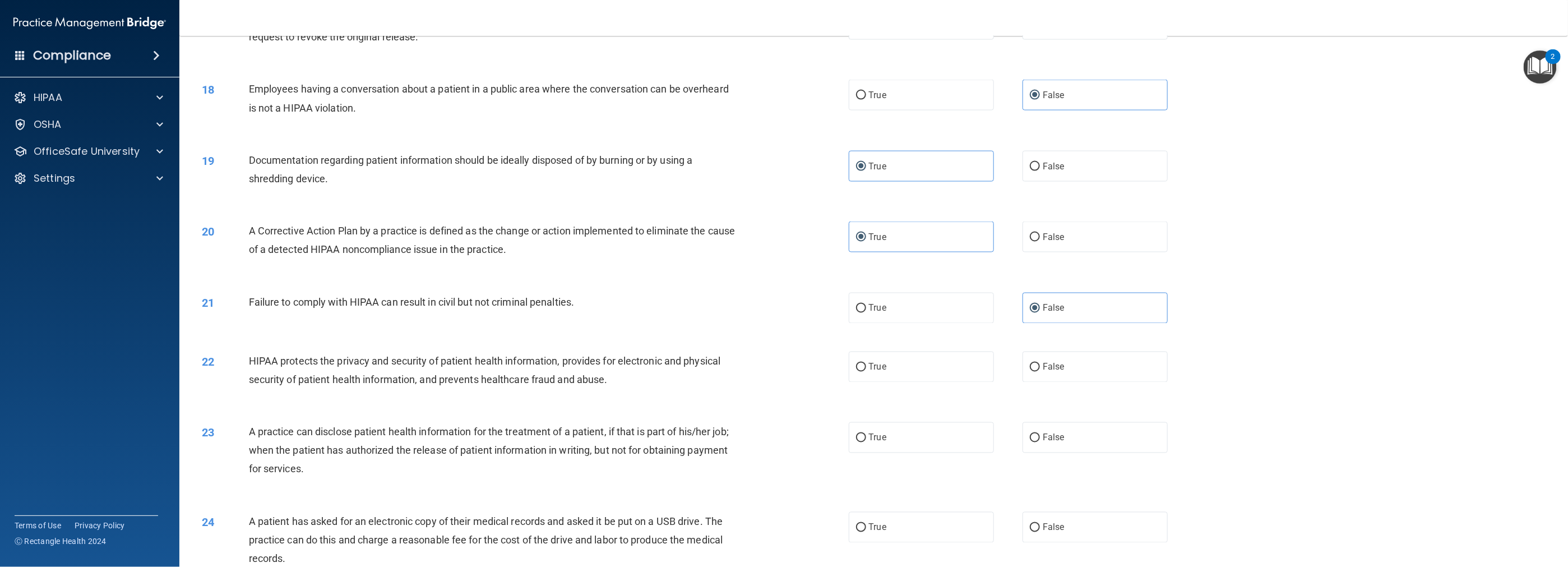
scroll to position [1233, 0]
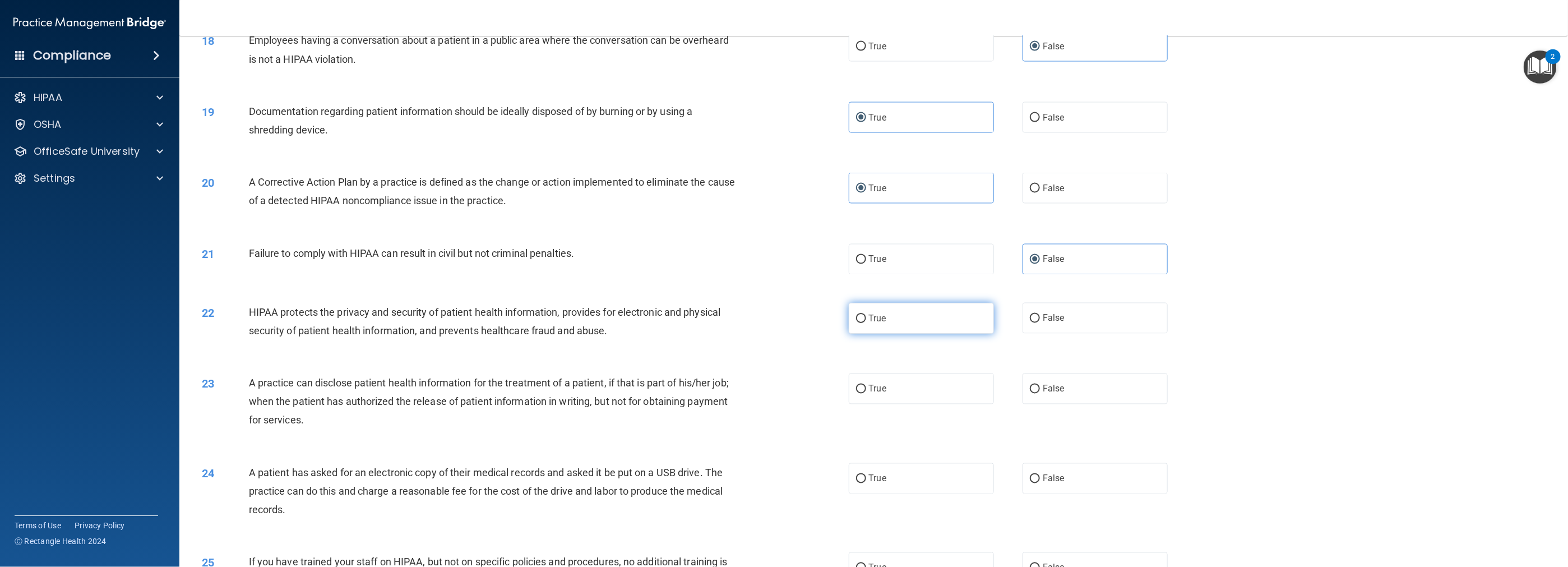
click at [702, 319] on span "True" at bounding box center [877, 318] width 17 height 11
click at [702, 319] on input "True" at bounding box center [861, 319] width 10 height 9
radio input "true"
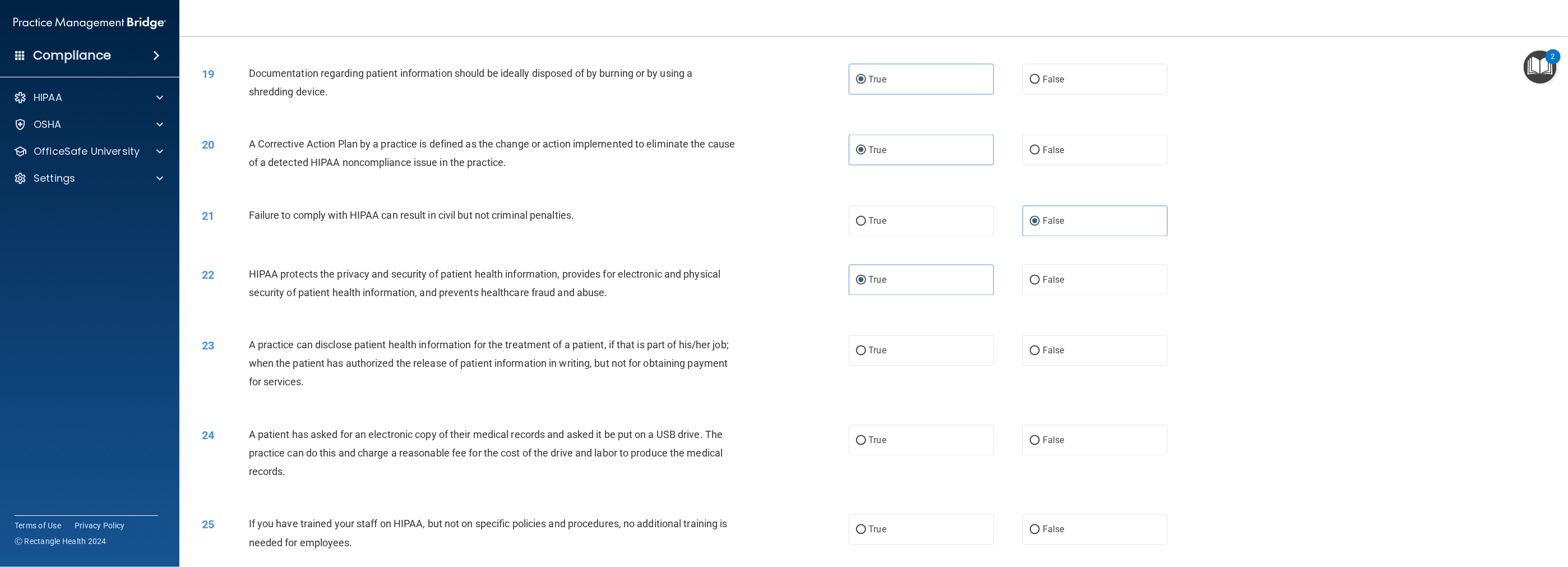
scroll to position [1289, 0]
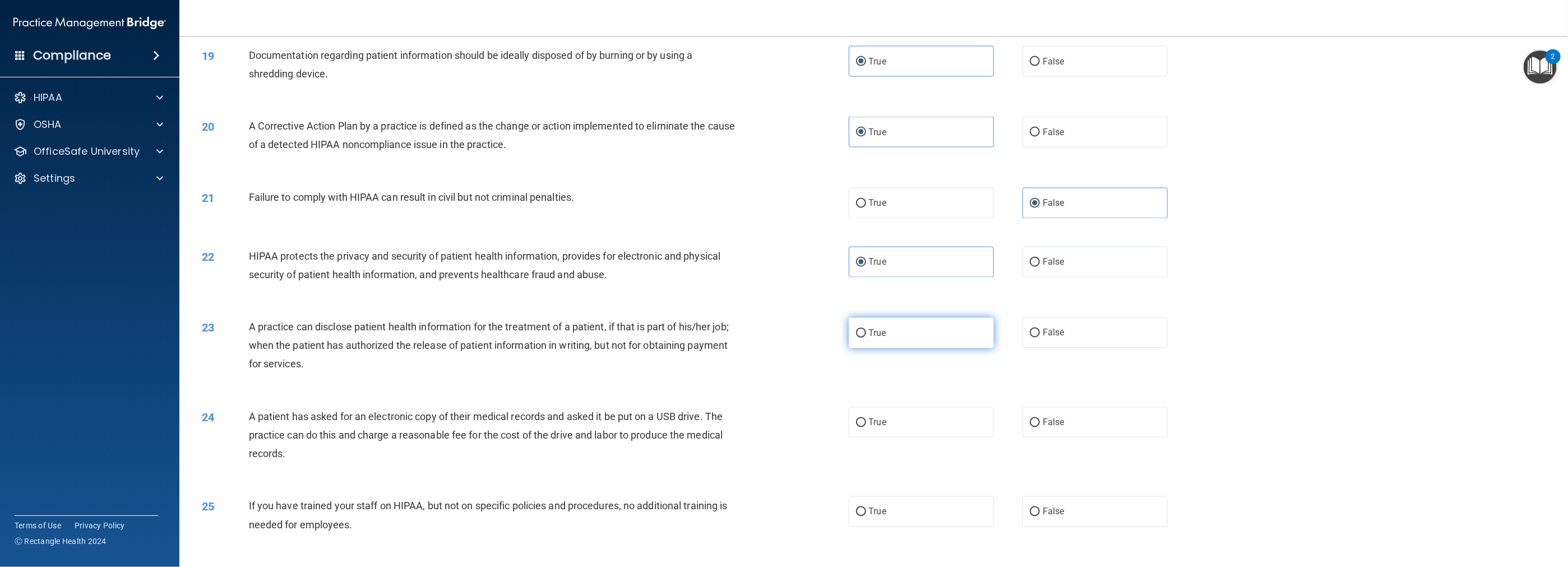
click at [702, 337] on span "True" at bounding box center [877, 332] width 17 height 11
click at [702, 337] on input "True" at bounding box center [861, 333] width 10 height 9
radio input "true"
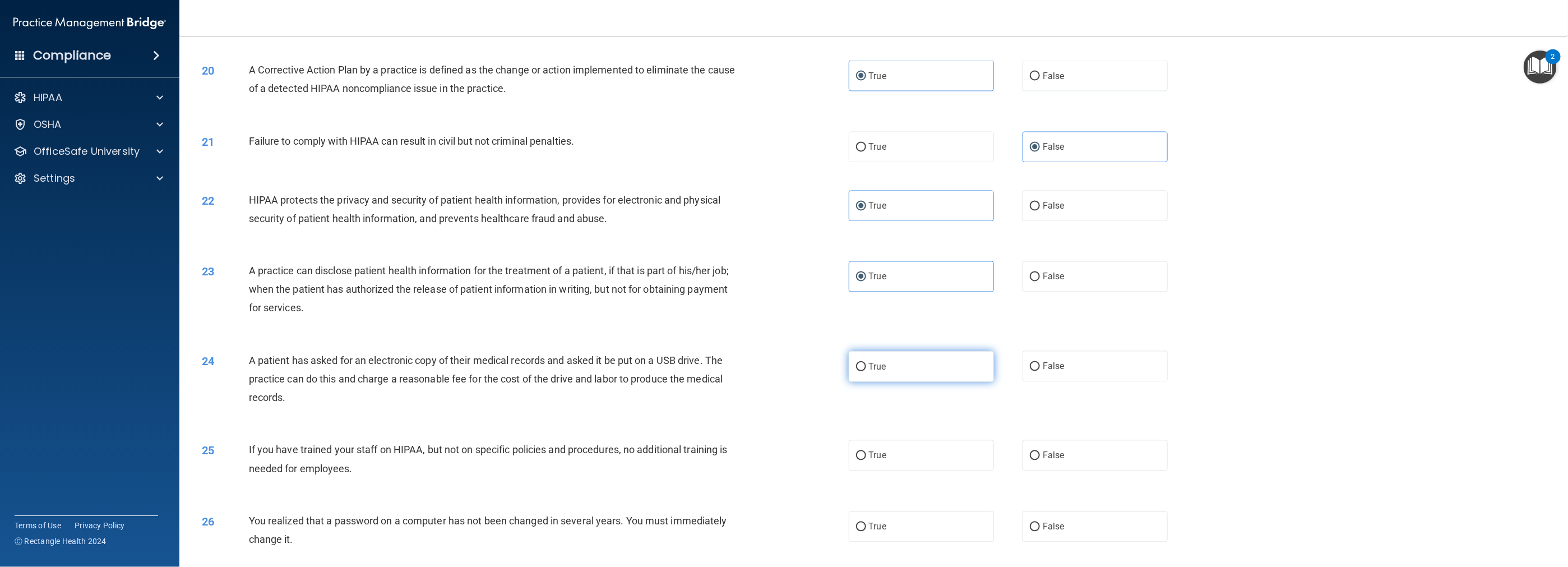
click at [702, 371] on label "True" at bounding box center [921, 366] width 145 height 31
click at [702, 371] on input "True" at bounding box center [861, 367] width 10 height 9
radio input "true"
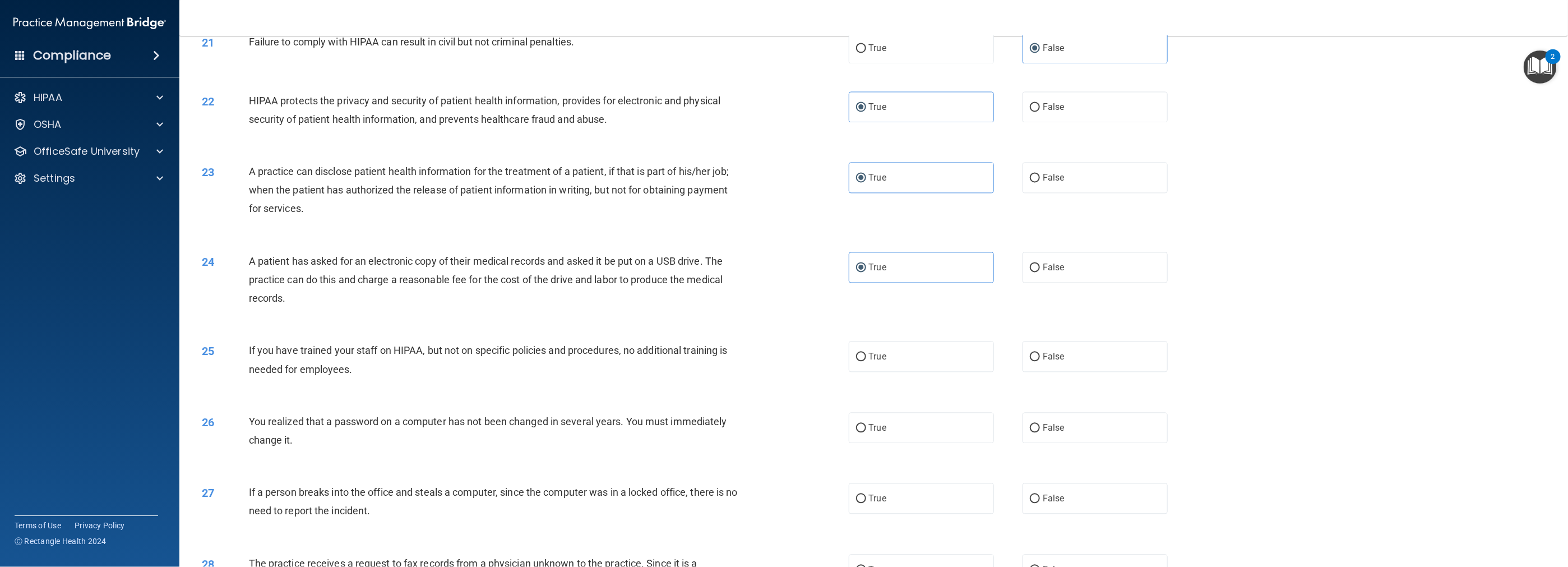
scroll to position [1457, 0]
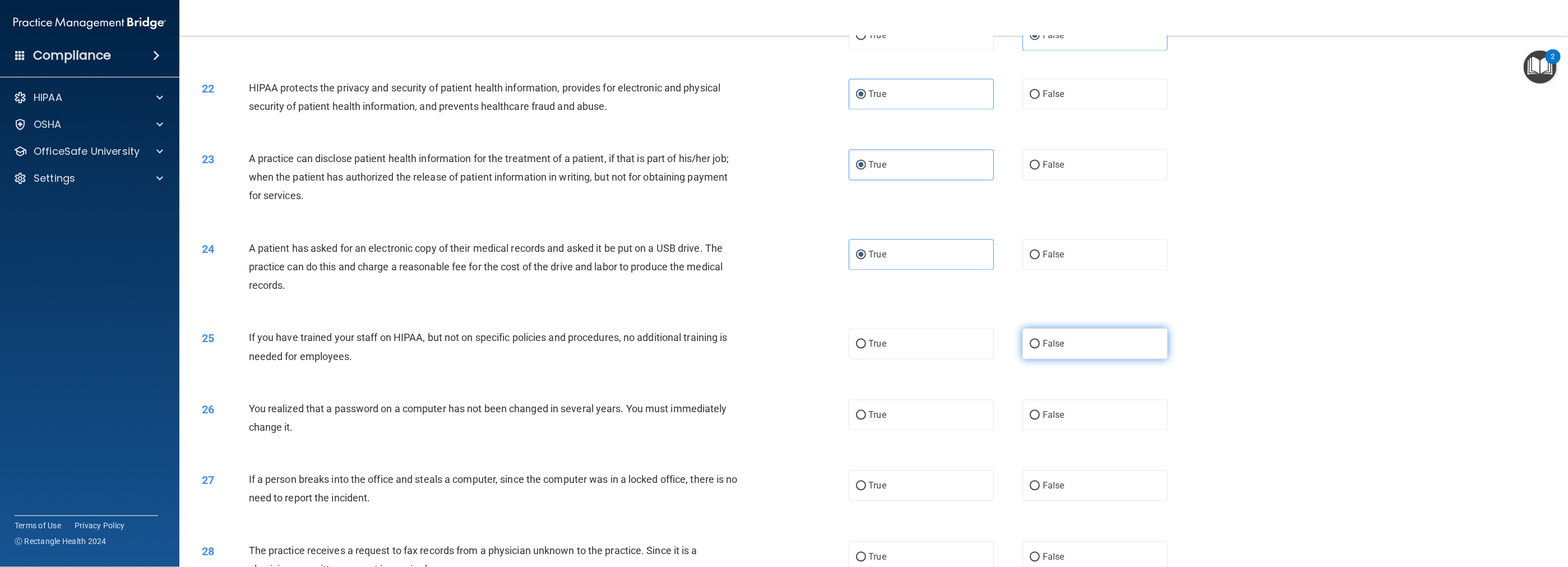
click at [702, 353] on label "False" at bounding box center [1095, 343] width 145 height 31
click at [702, 348] on input "False" at bounding box center [1035, 344] width 10 height 9
radio input "true"
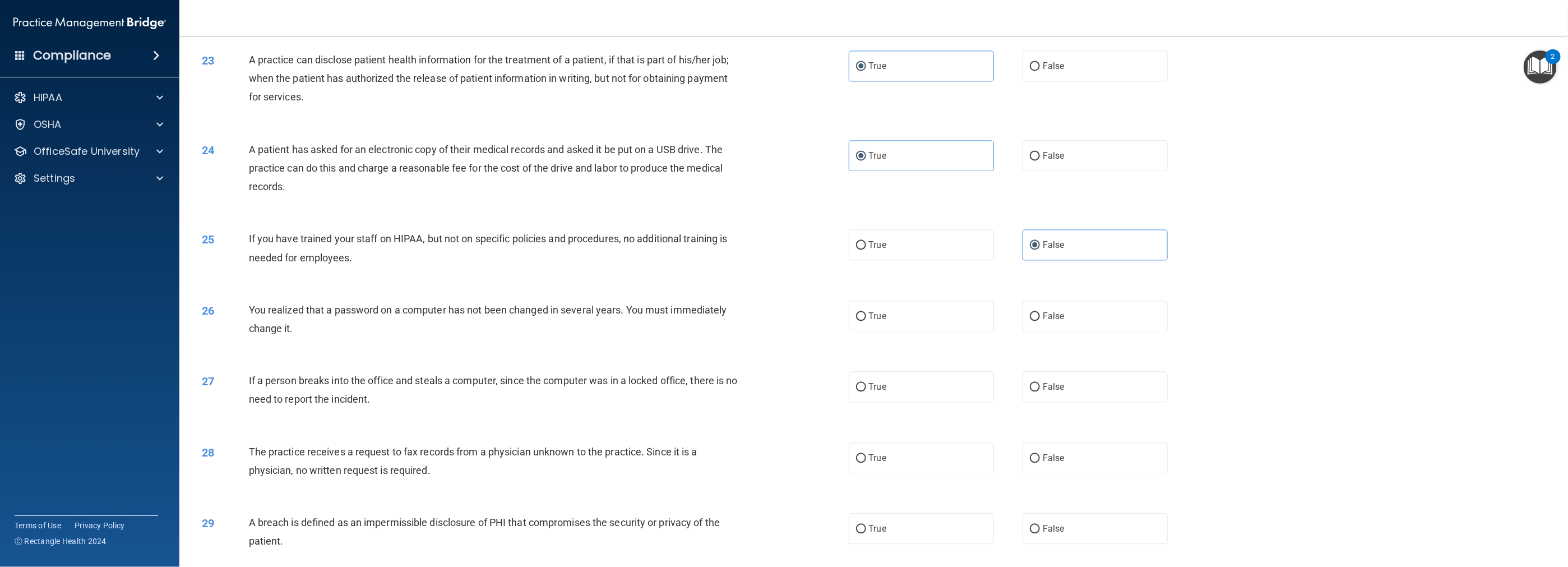
scroll to position [1570, 0]
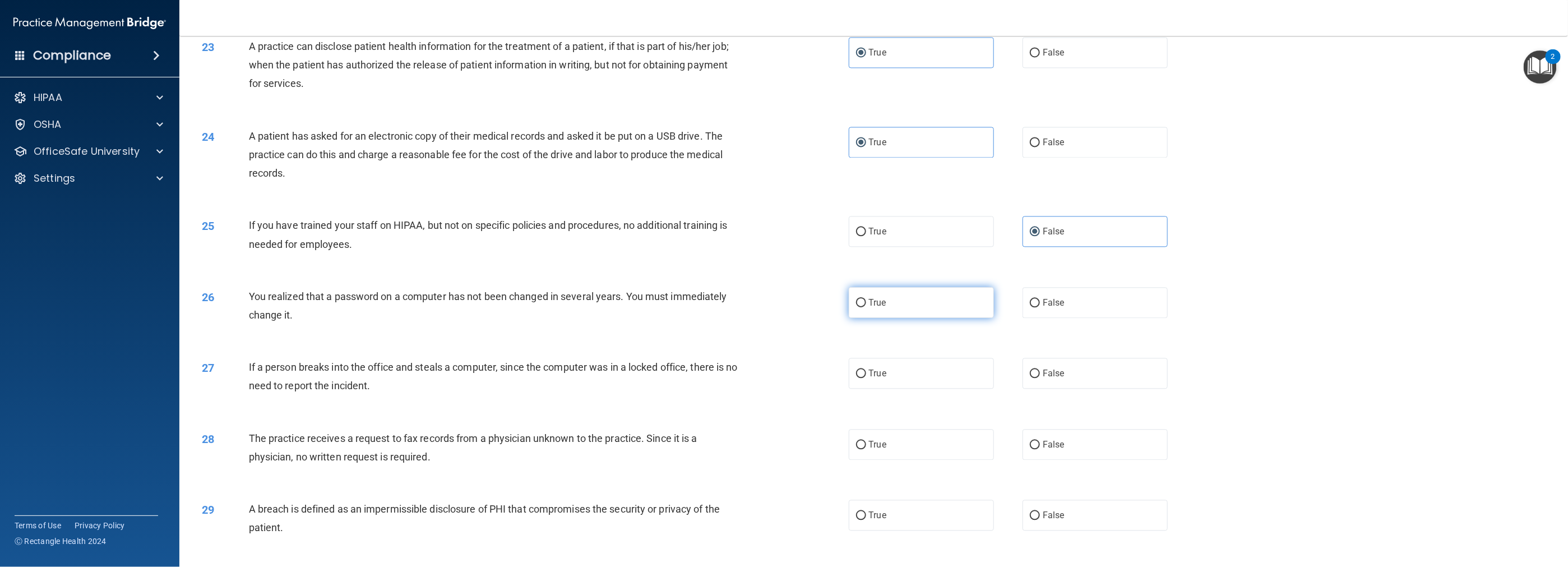
click at [702, 311] on label "True" at bounding box center [921, 302] width 145 height 31
click at [702, 307] on input "True" at bounding box center [861, 303] width 10 height 9
radio input "true"
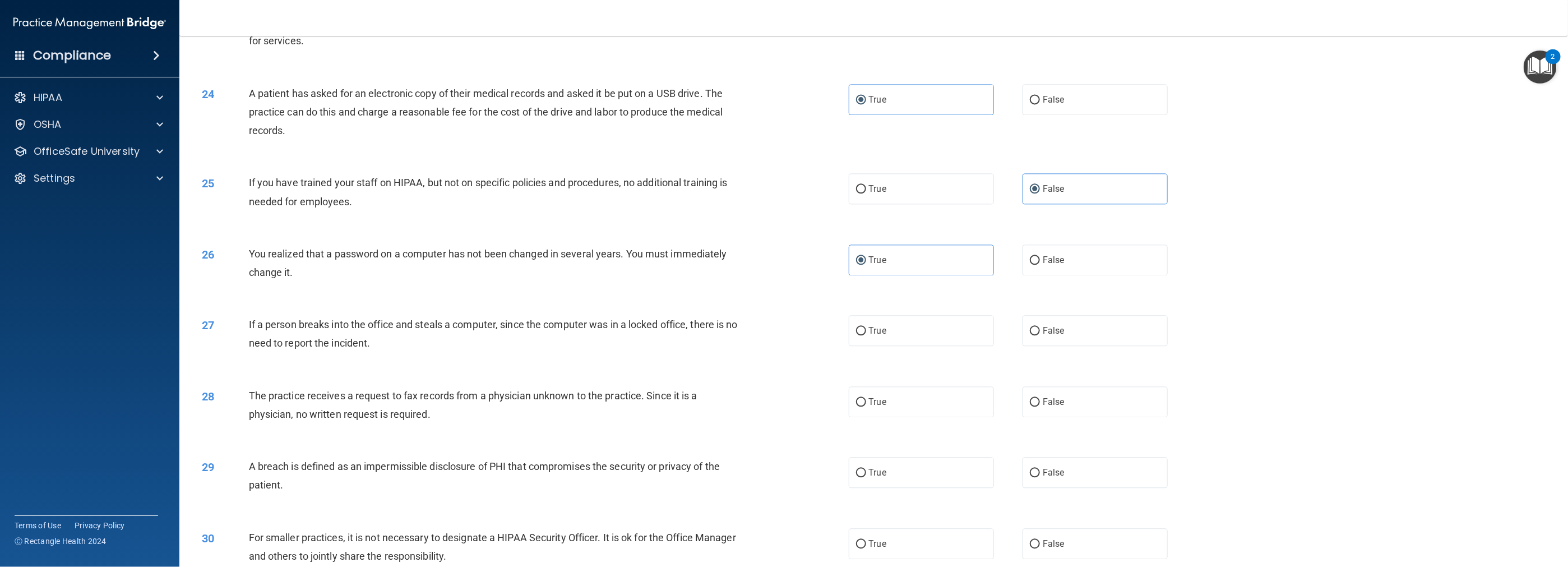
scroll to position [1682, 0]
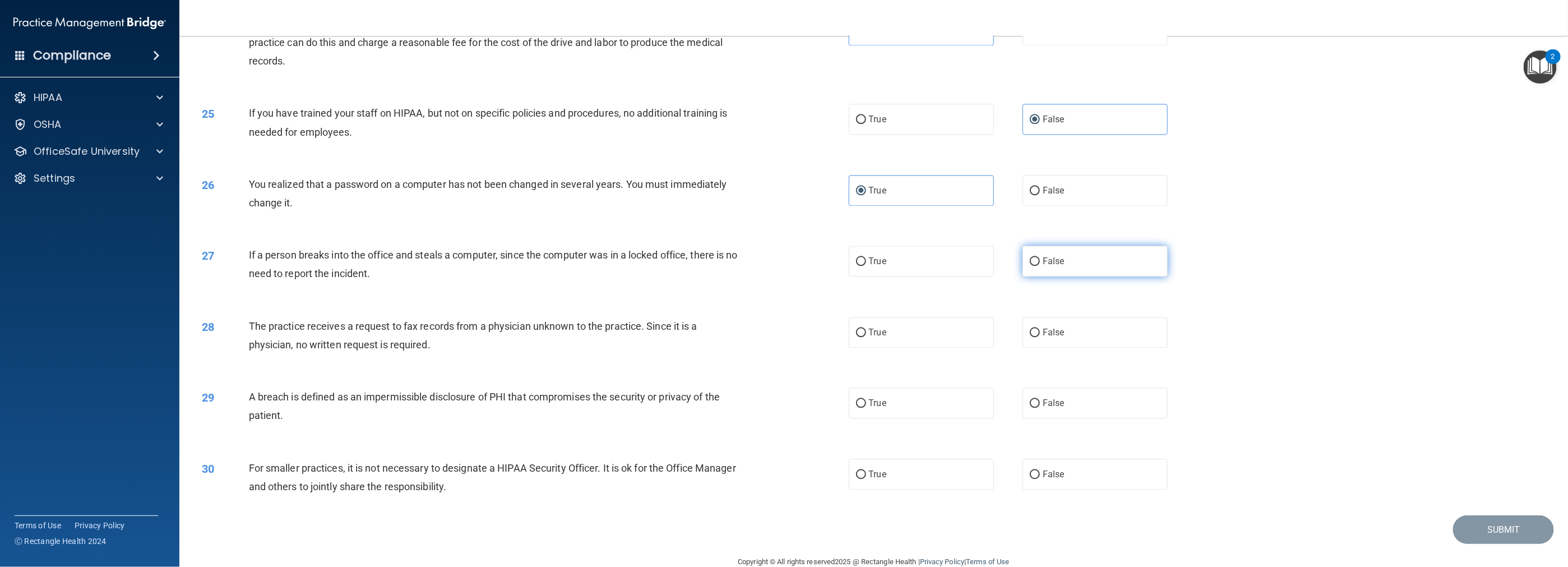
click at [702, 262] on span "False" at bounding box center [1054, 261] width 22 height 11
click at [702, 262] on input "False" at bounding box center [1035, 261] width 10 height 9
radio input "true"
click at [702, 339] on label "False" at bounding box center [1095, 332] width 145 height 31
click at [702, 337] on input "False" at bounding box center [1035, 333] width 10 height 9
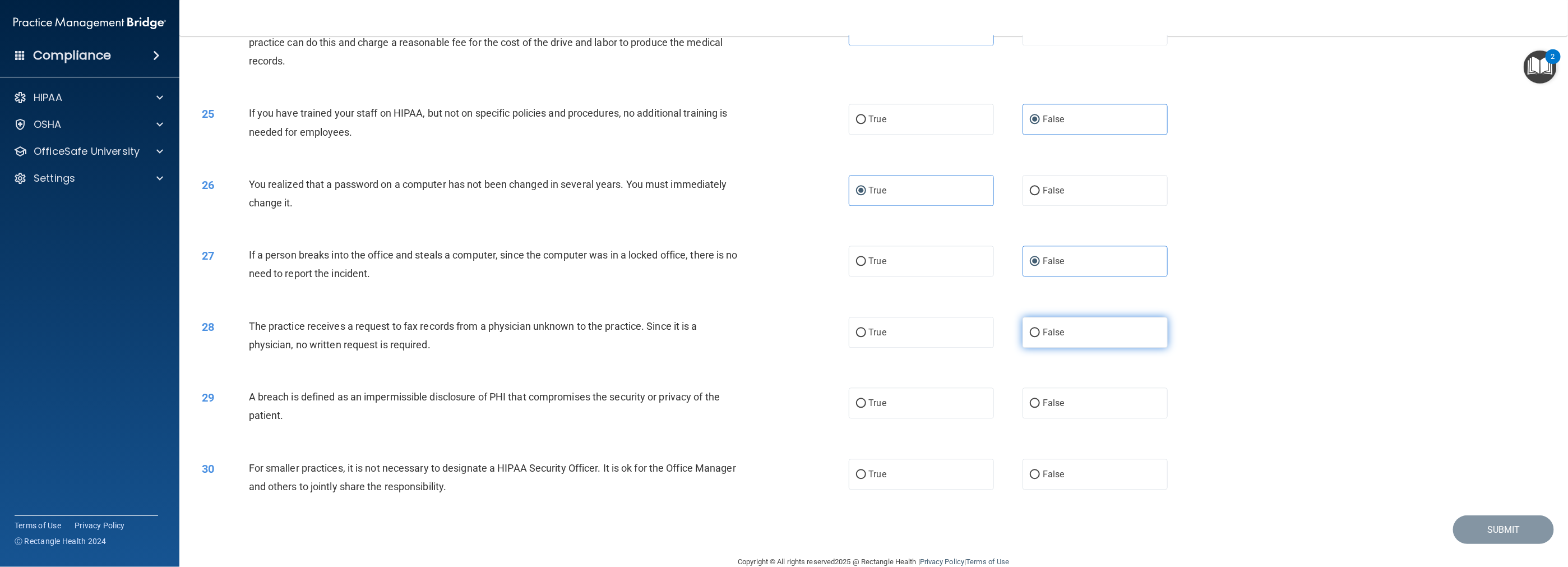
radio input "true"
click at [702, 407] on input "True" at bounding box center [861, 403] width 10 height 9
radio input "true"
click at [702, 475] on span "False" at bounding box center [1054, 474] width 22 height 11
click at [702, 475] on input "False" at bounding box center [1035, 474] width 10 height 9
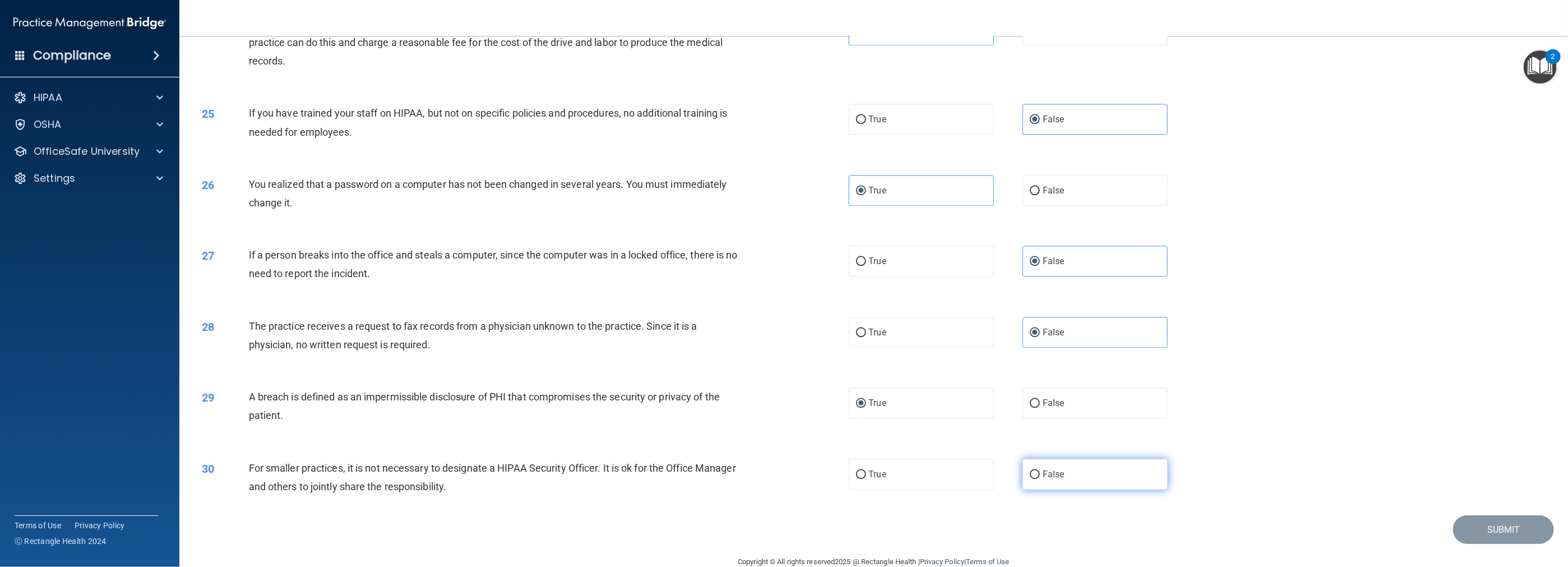
radio input "true"
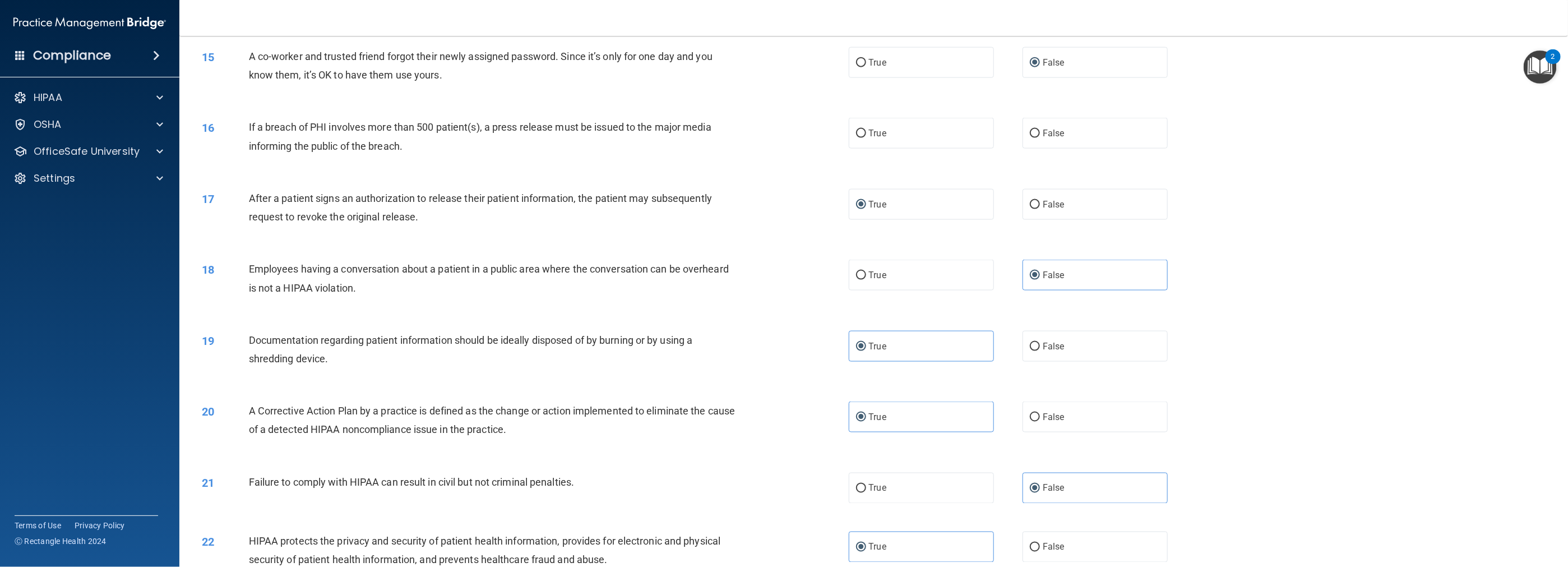
scroll to position [918, 0]
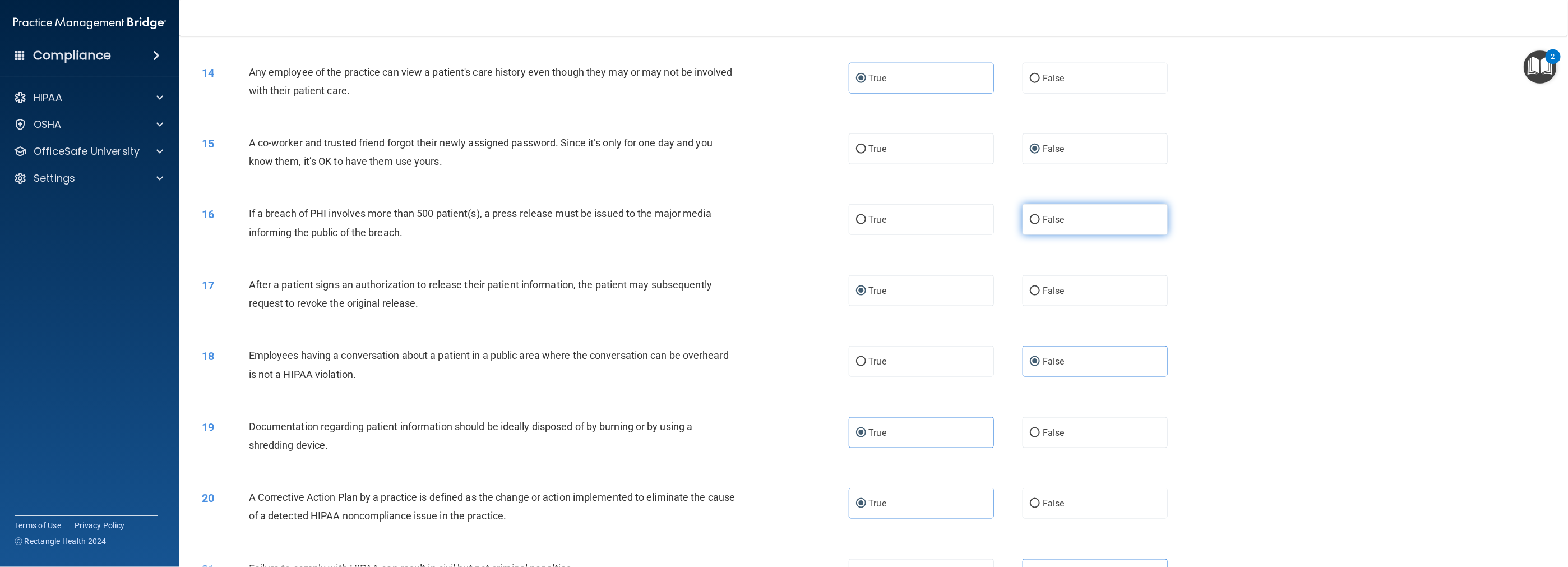
click at [702, 220] on input "False" at bounding box center [1035, 220] width 10 height 9
radio input "true"
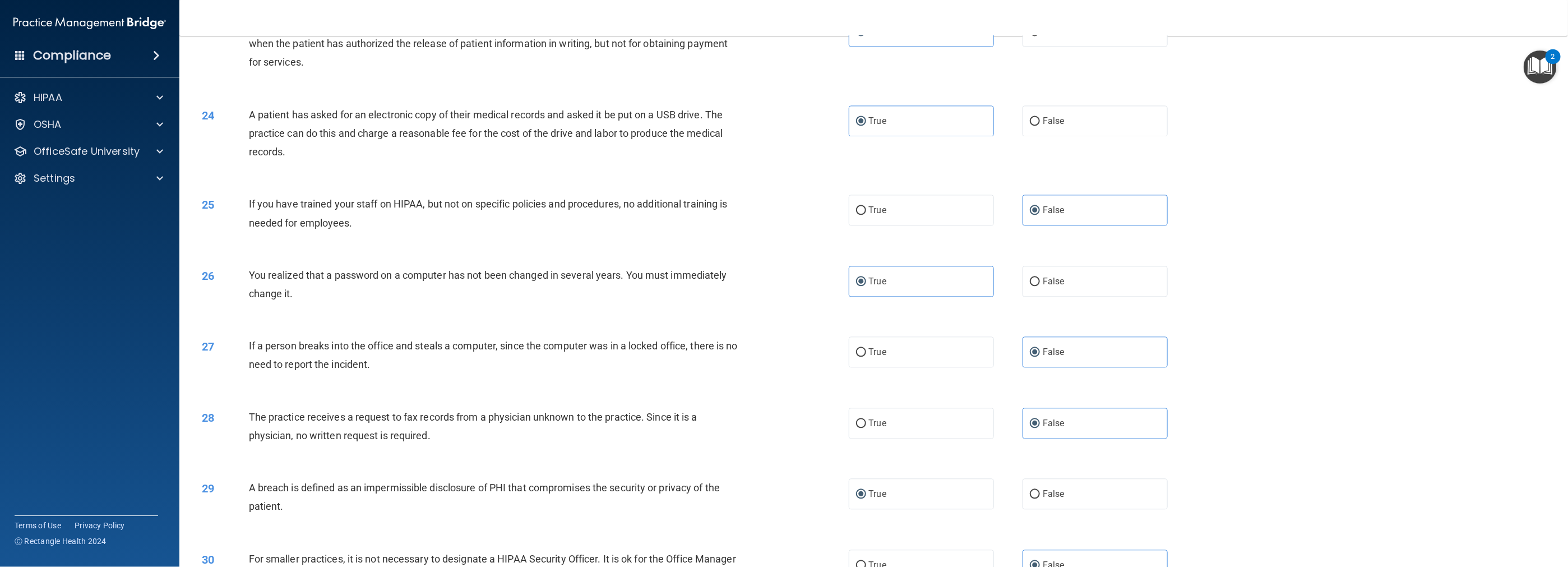
scroll to position [1646, 0]
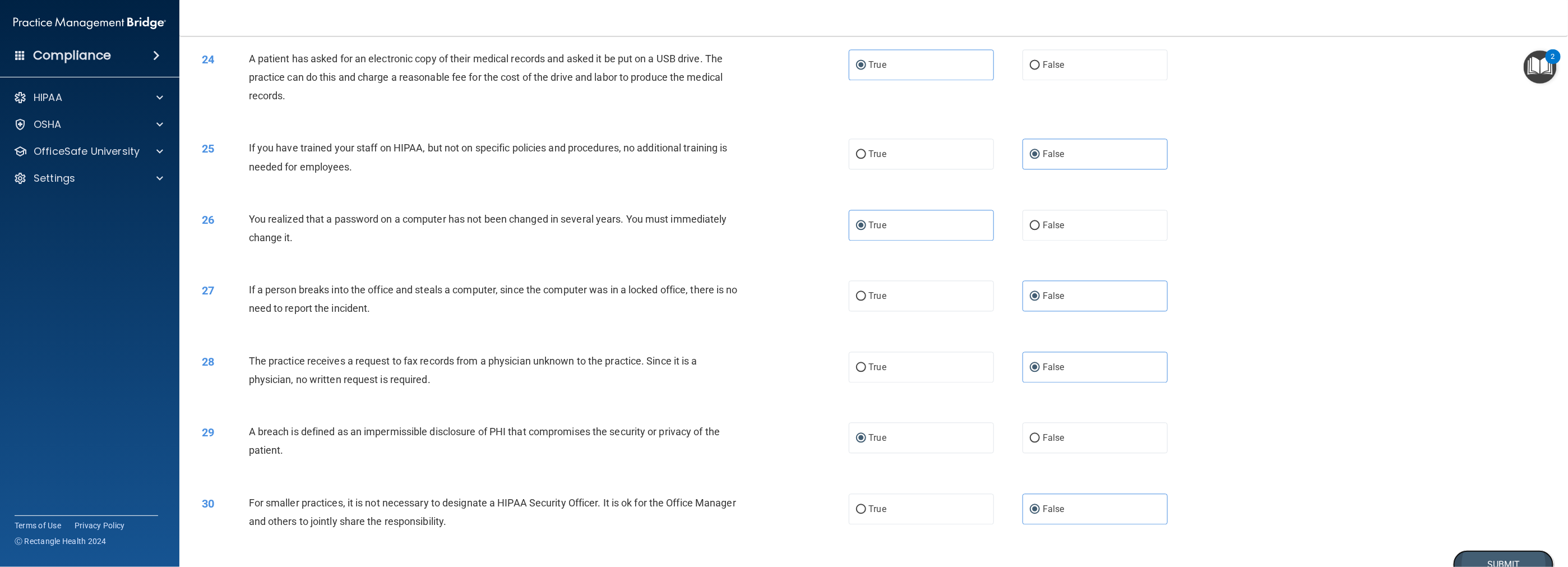
click at [702, 558] on button "Submit" at bounding box center [1503, 564] width 101 height 29
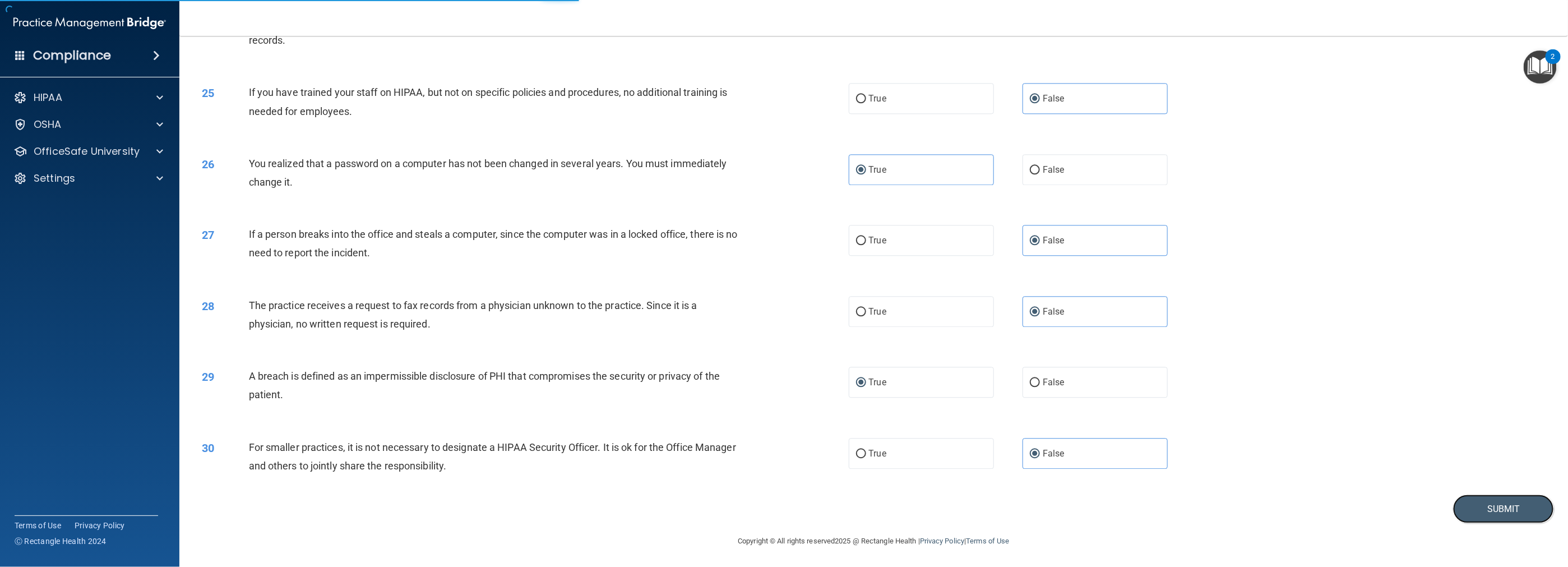
scroll to position [1702, 0]
click at [702, 510] on button "Submit" at bounding box center [1503, 508] width 101 height 29
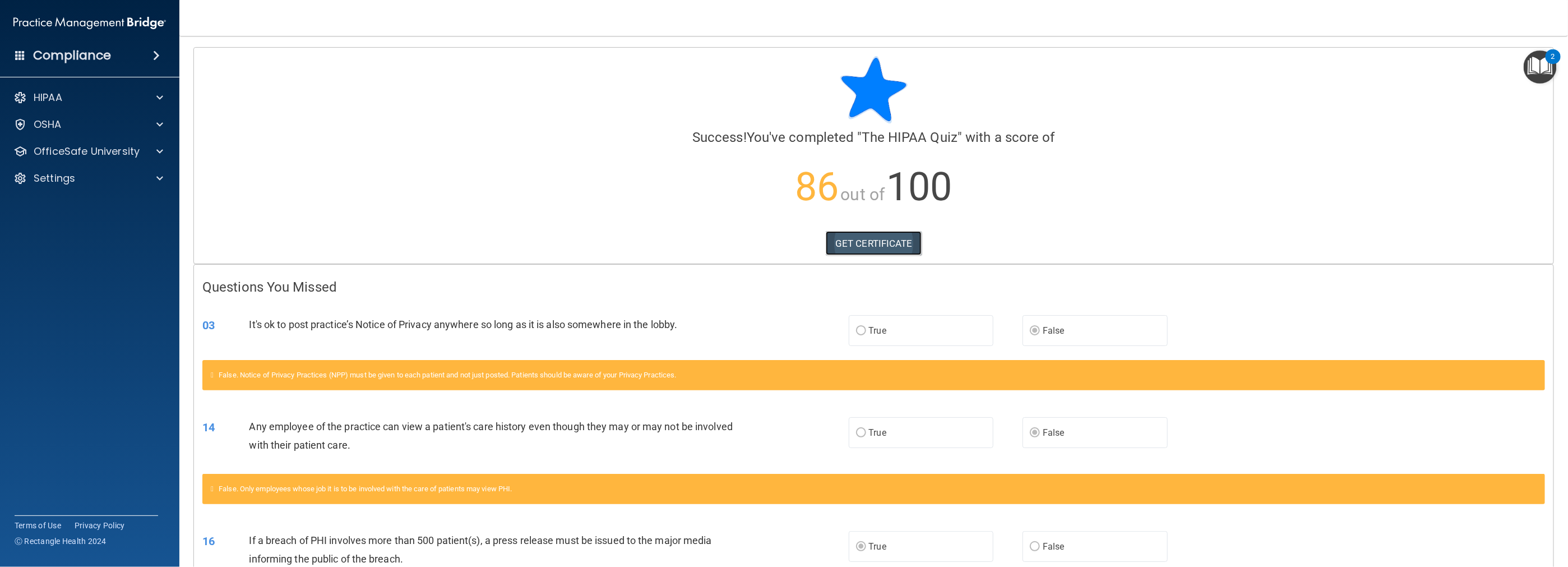
click at [702, 245] on link "GET CERTIFICATE" at bounding box center [874, 243] width 96 height 24
click at [94, 149] on p "OfficeSafe University" at bounding box center [87, 151] width 106 height 14
click at [93, 207] on p "OSHA Training" at bounding box center [52, 205] width 91 height 11
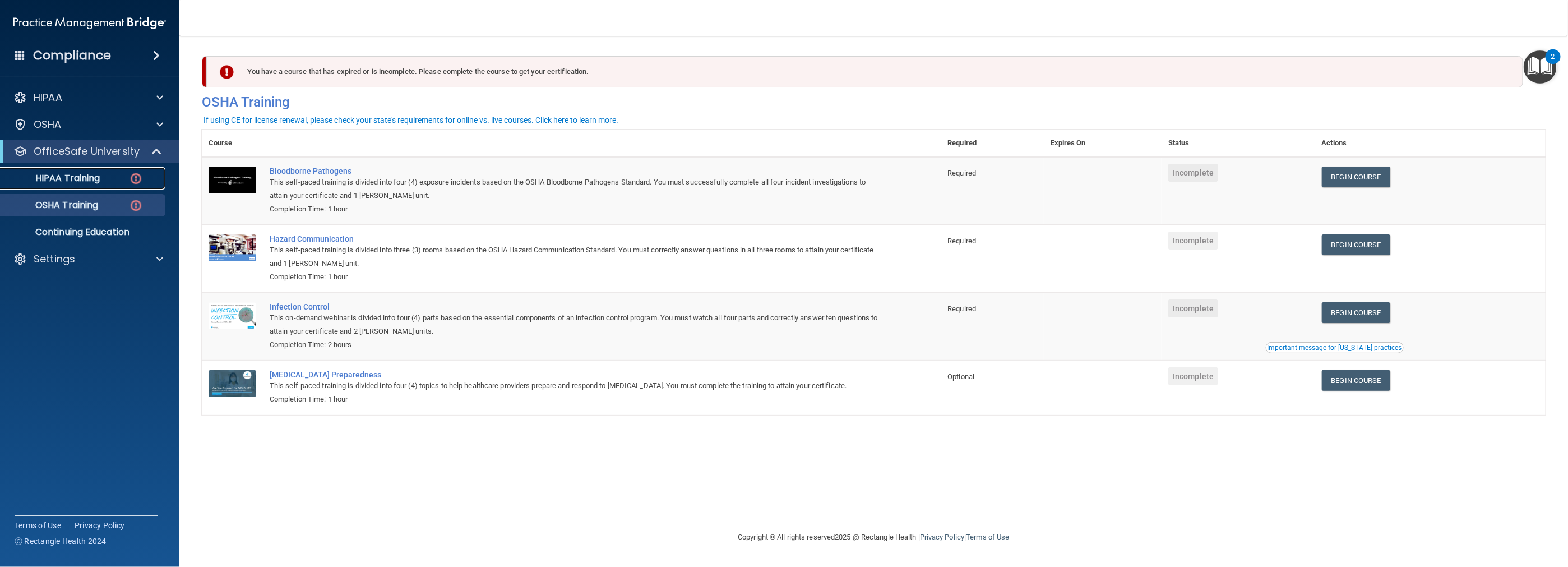
click at [96, 175] on p "HIPAA Training" at bounding box center [53, 179] width 93 height 11
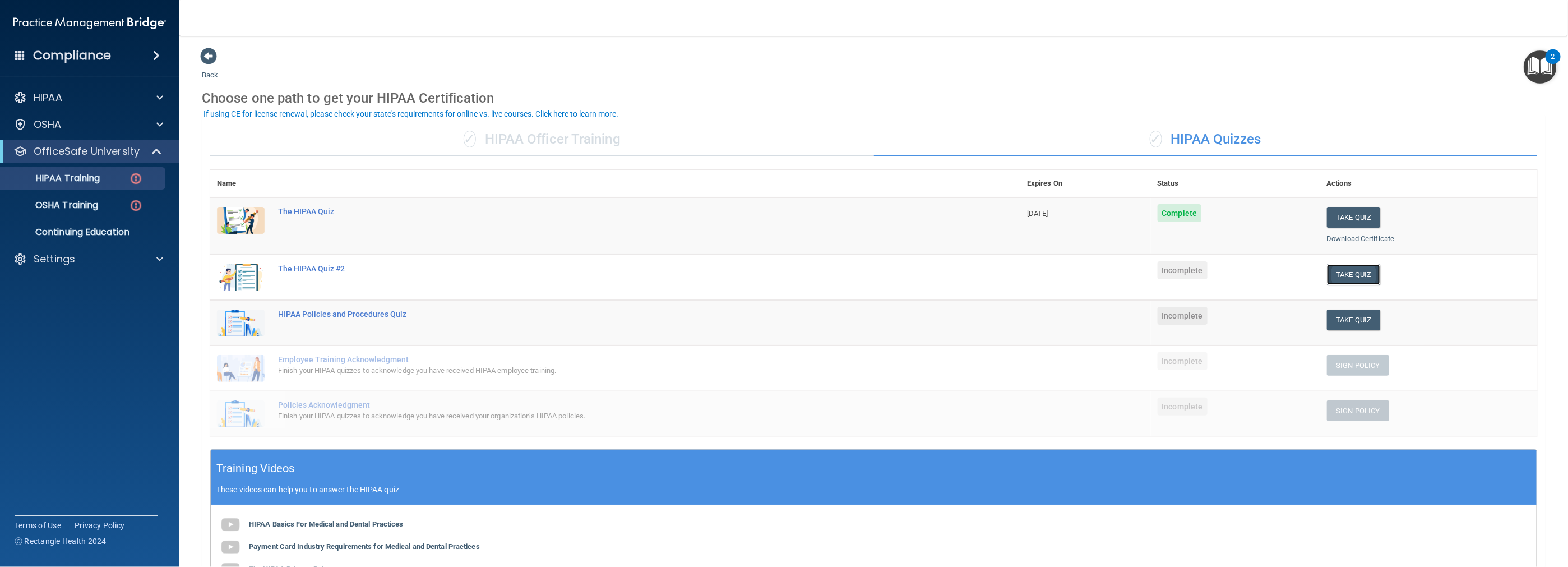
click at [702, 275] on button "Take Quiz" at bounding box center [1353, 274] width 54 height 21
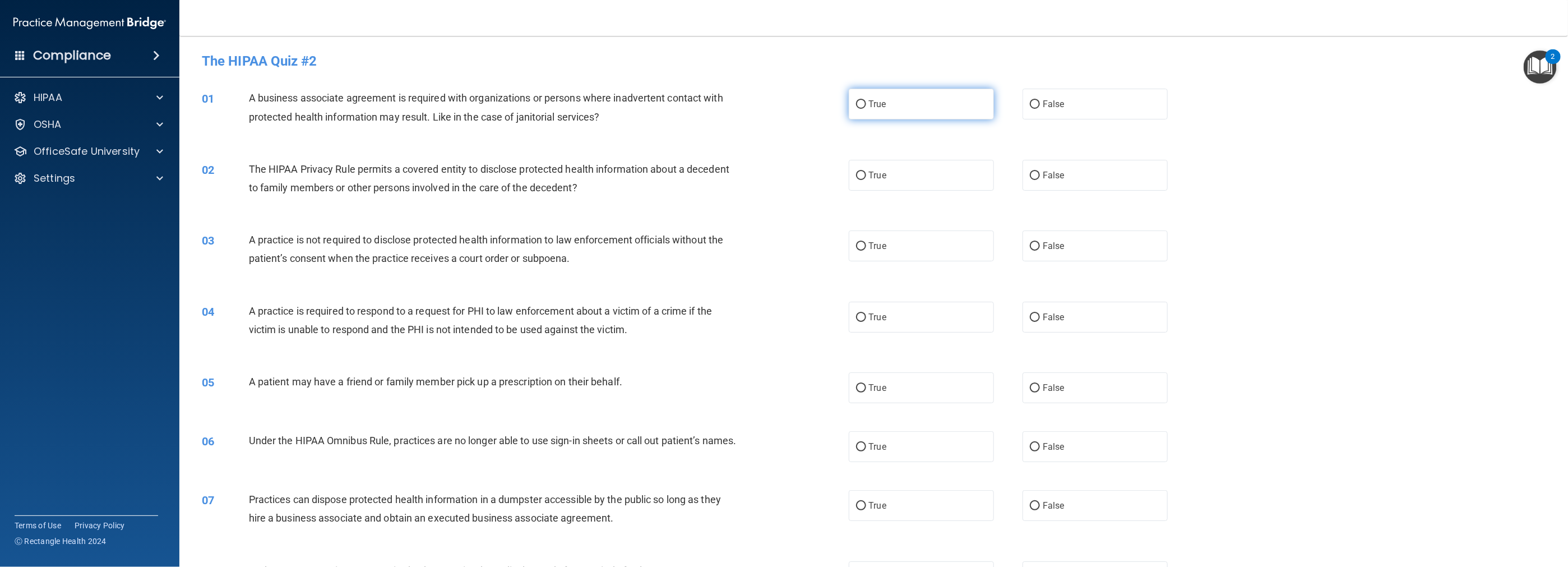
click at [702, 103] on input "True" at bounding box center [861, 105] width 10 height 9
radio input "true"
click at [702, 181] on label "True" at bounding box center [921, 175] width 145 height 31
click at [702, 180] on input "True" at bounding box center [861, 176] width 10 height 9
radio input "true"
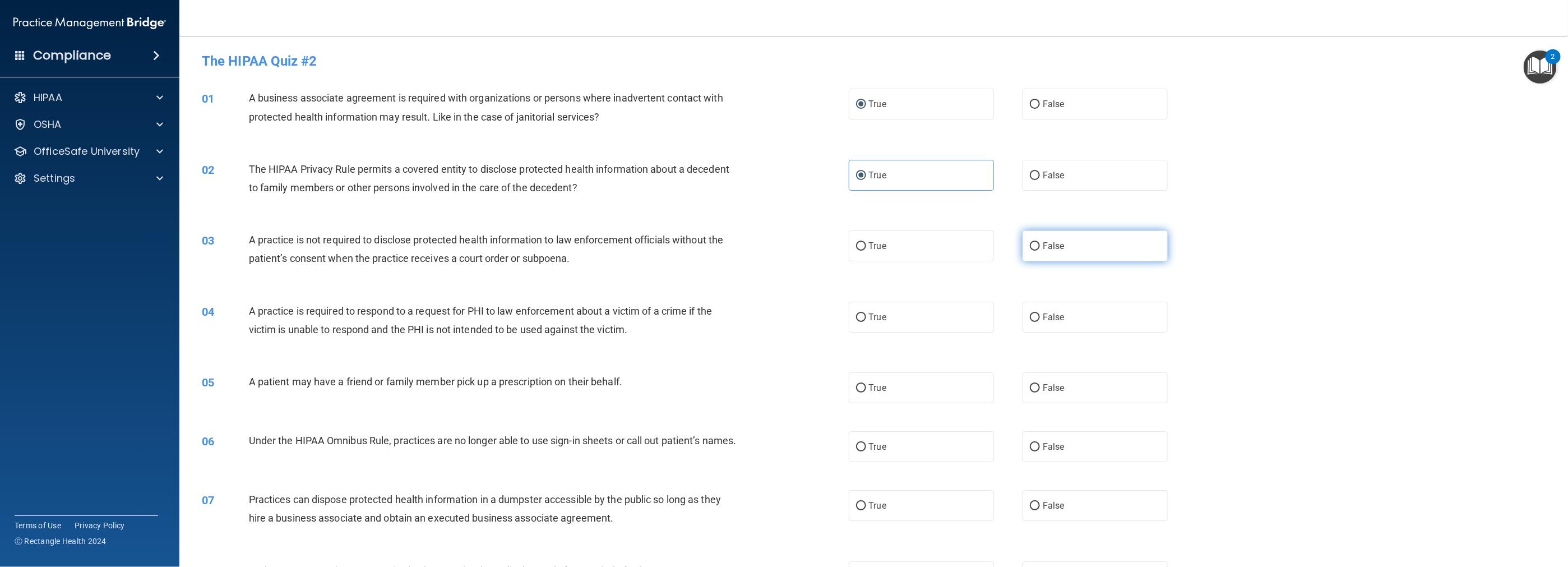
click at [702, 260] on label "False" at bounding box center [1095, 245] width 145 height 31
click at [702, 250] on input "False" at bounding box center [1035, 246] width 10 height 9
radio input "true"
click at [702, 321] on input "True" at bounding box center [861, 318] width 10 height 9
radio input "true"
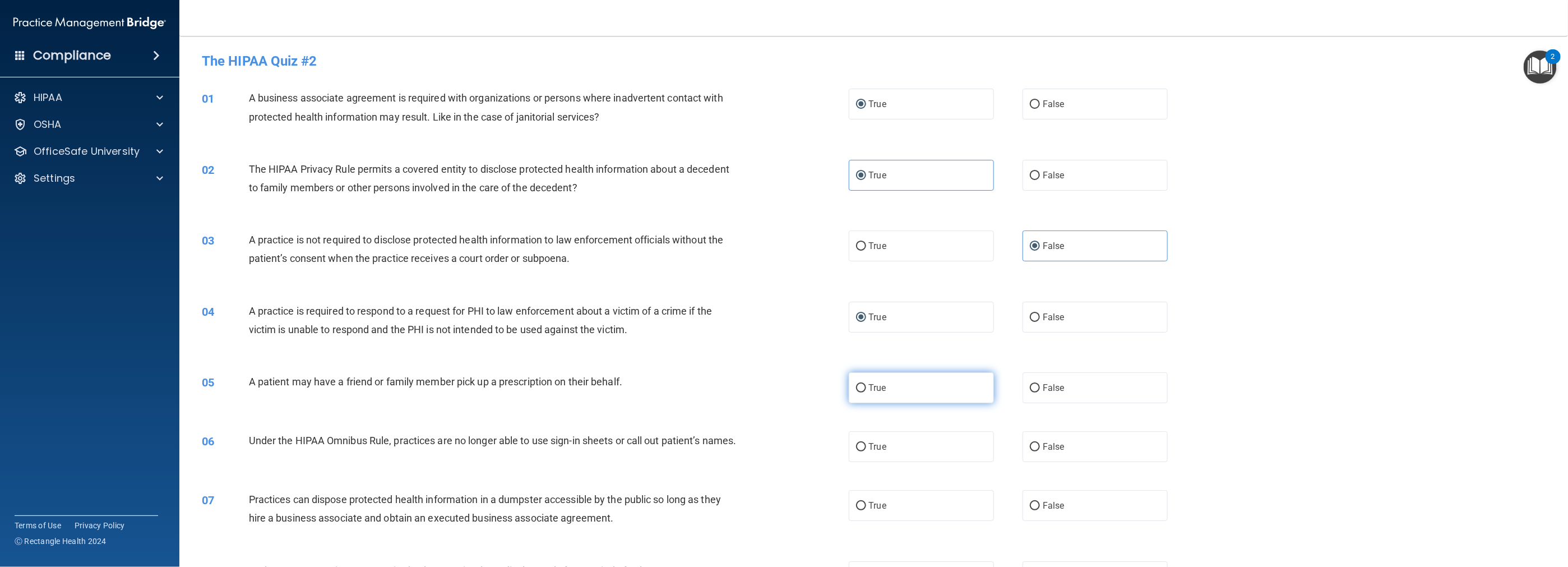
click at [702, 395] on label "True" at bounding box center [921, 388] width 145 height 31
click at [702, 393] on input "True" at bounding box center [861, 388] width 10 height 9
radio input "true"
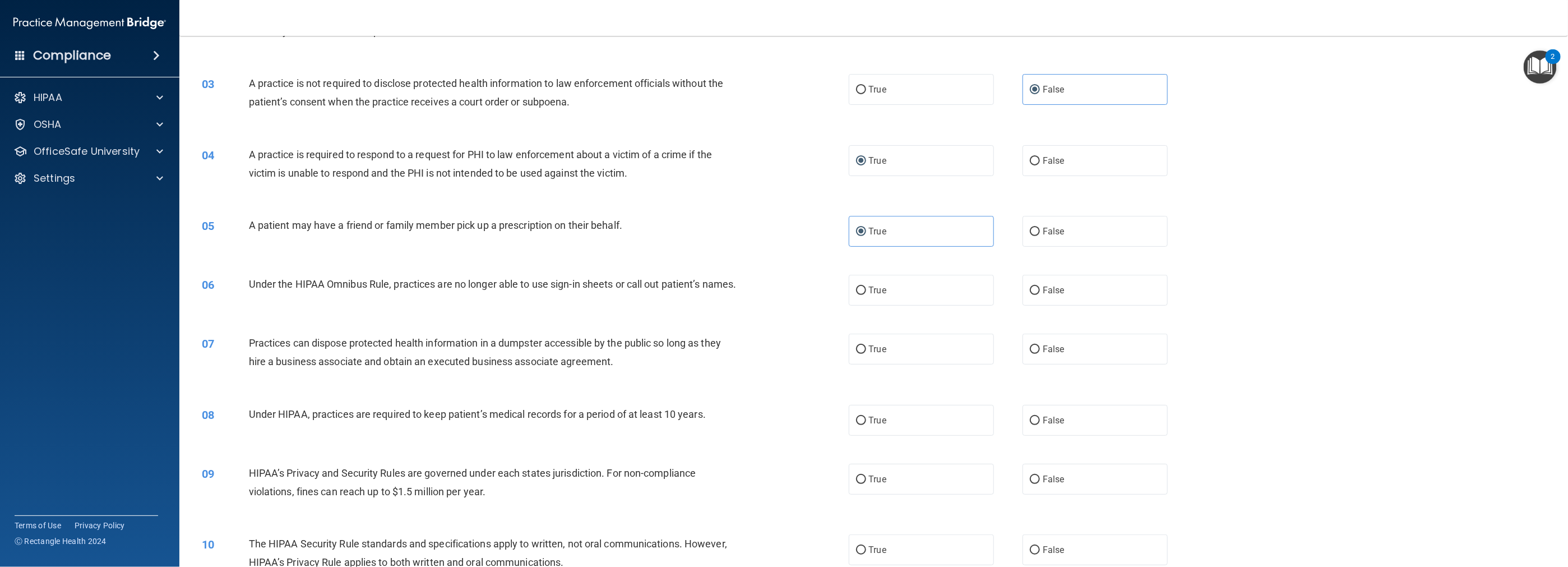
scroll to position [168, 0]
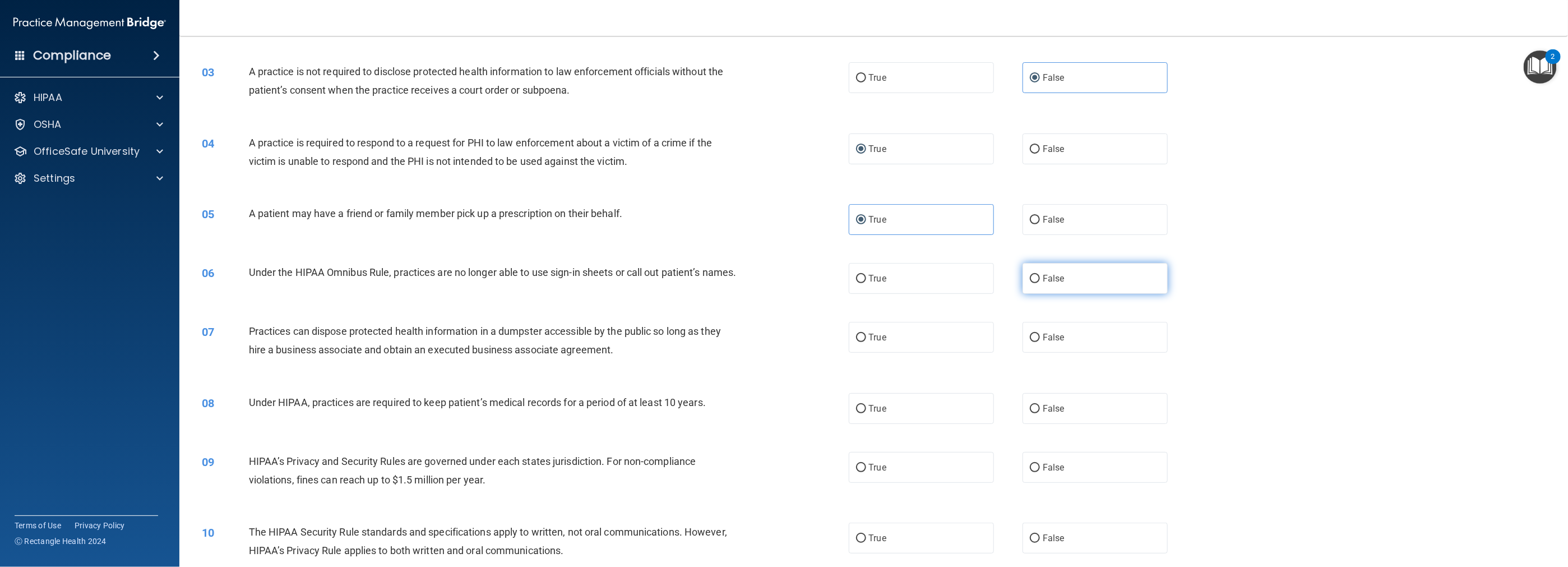
click at [702, 277] on input "False" at bounding box center [1035, 279] width 10 height 9
radio input "true"
click at [702, 352] on label "False" at bounding box center [1095, 337] width 145 height 31
click at [702, 342] on input "False" at bounding box center [1035, 338] width 10 height 9
radio input "true"
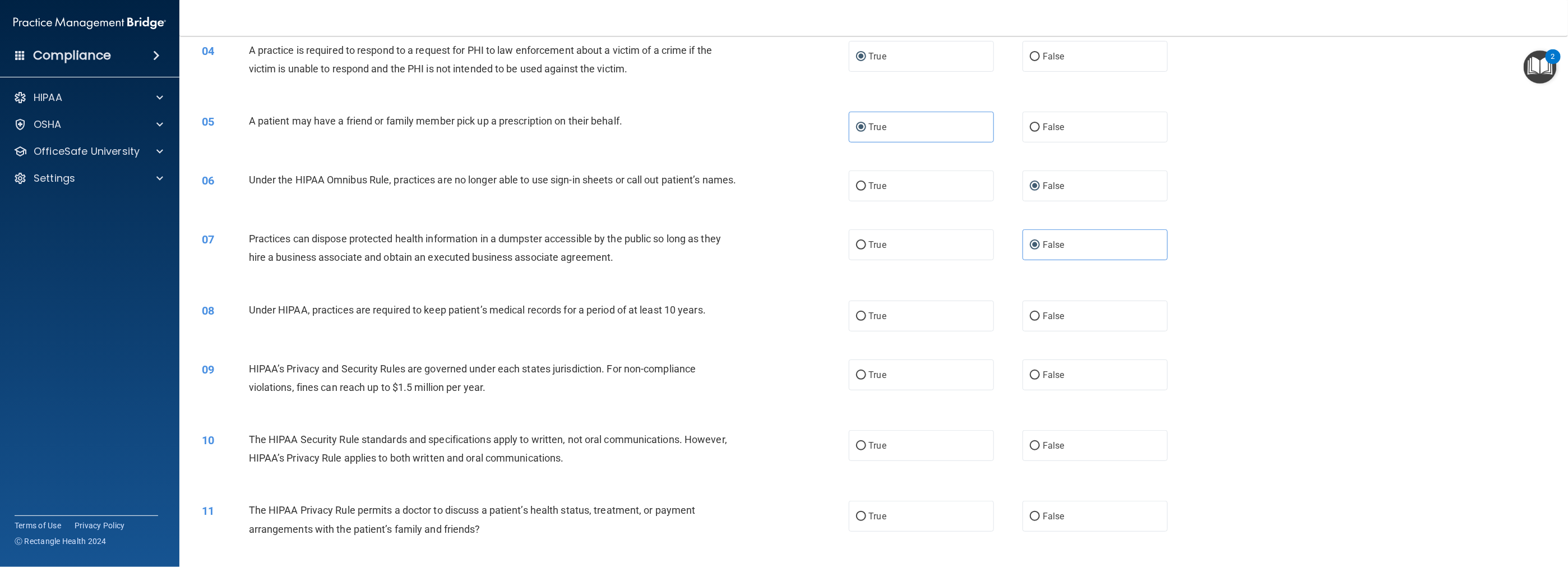
scroll to position [280, 0]
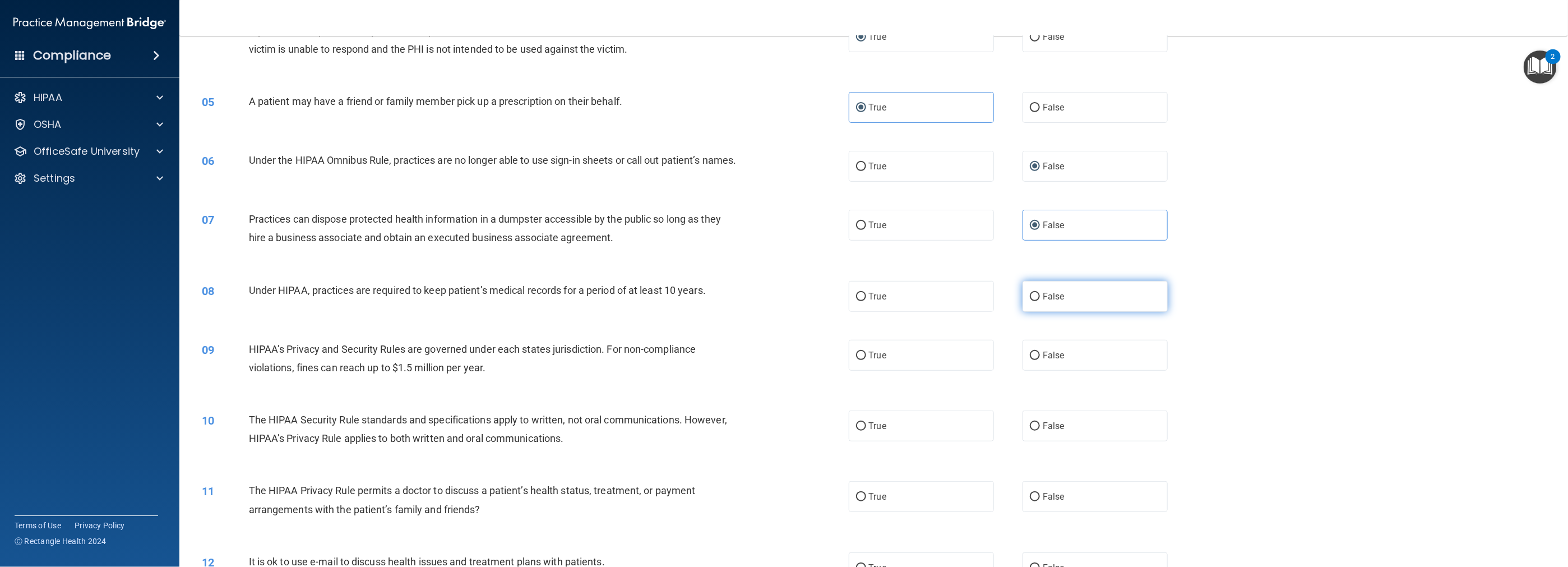
click at [702, 311] on label "False" at bounding box center [1095, 296] width 145 height 31
click at [702, 301] on input "False" at bounding box center [1035, 297] width 10 height 9
radio input "true"
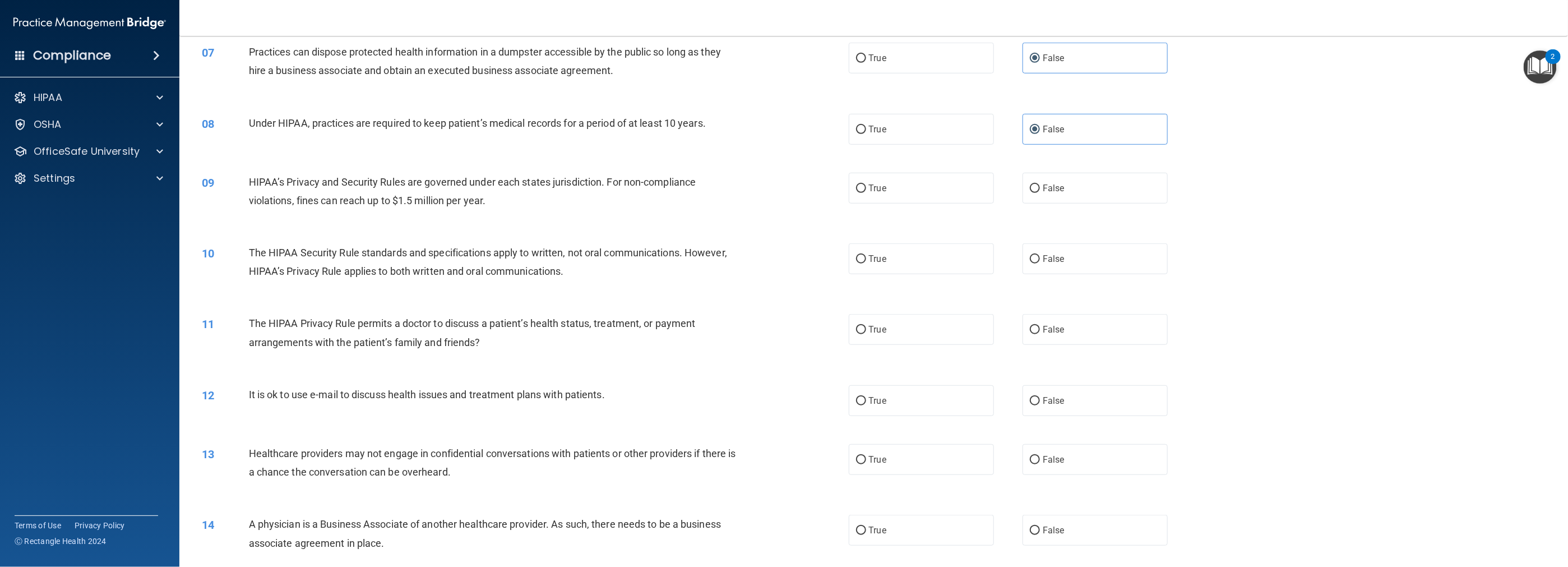
scroll to position [449, 0]
click at [702, 192] on span "True" at bounding box center [877, 187] width 17 height 11
click at [702, 192] on input "True" at bounding box center [861, 187] width 10 height 9
radio input "true"
drag, startPoint x: 1015, startPoint y: 205, endPoint x: 1027, endPoint y: 200, distance: 13.0
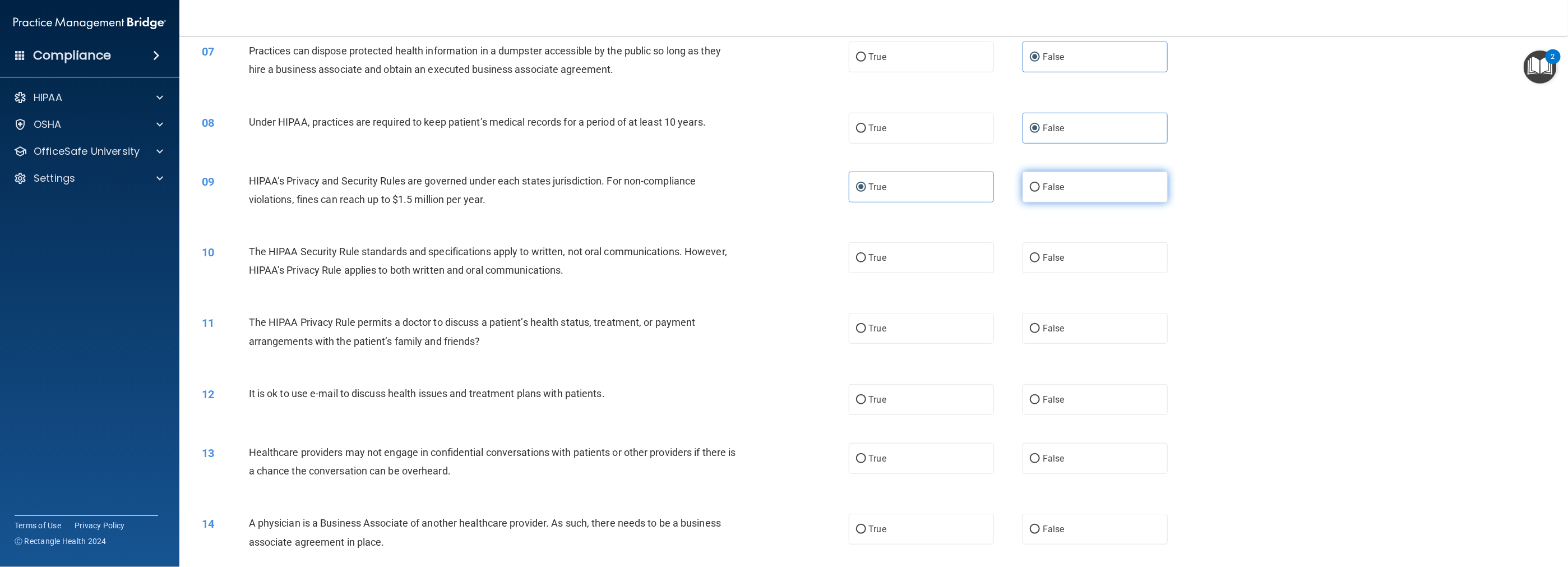
click at [702, 202] on div "True False" at bounding box center [1023, 187] width 349 height 31
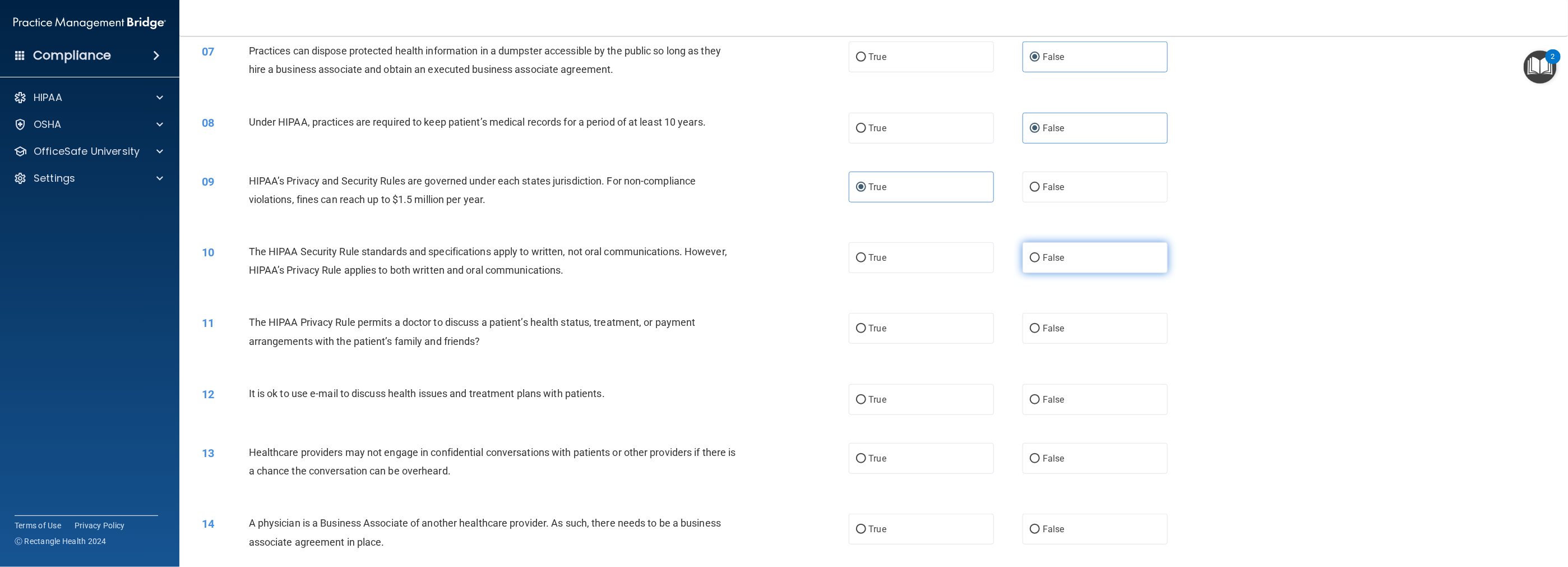
click at [702, 263] on span "False" at bounding box center [1054, 257] width 22 height 11
click at [702, 262] on input "False" at bounding box center [1035, 258] width 10 height 9
radio input "true"
click at [702, 337] on label "False" at bounding box center [1095, 328] width 145 height 31
click at [702, 333] on input "False" at bounding box center [1035, 329] width 10 height 9
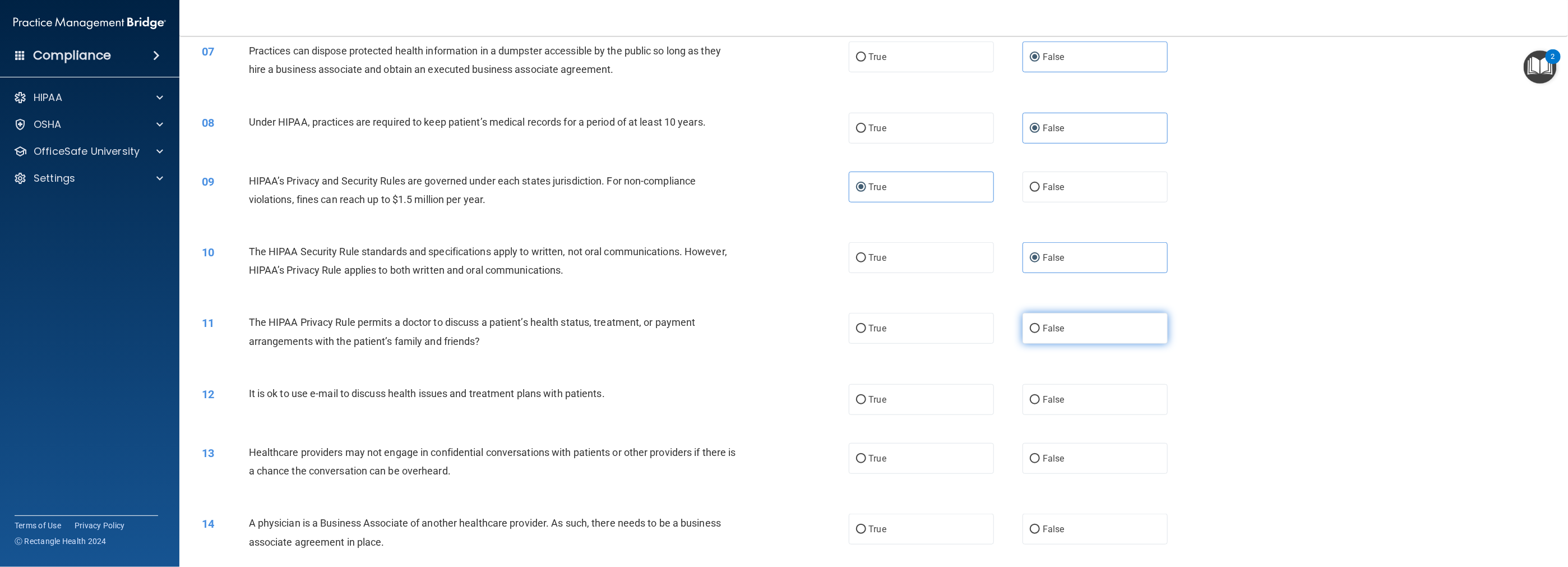
radio input "true"
click at [702, 405] on span "True" at bounding box center [877, 399] width 17 height 11
click at [702, 404] on input "True" at bounding box center [861, 400] width 10 height 9
radio input "true"
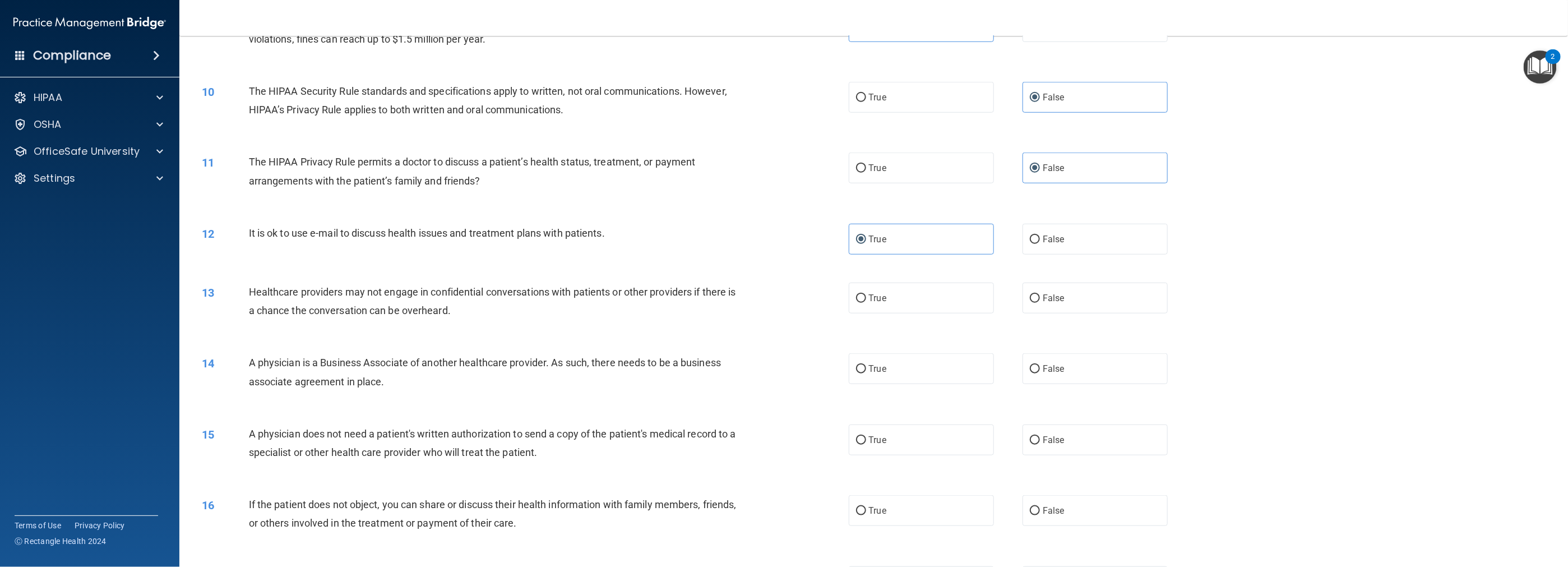
scroll to position [617, 0]
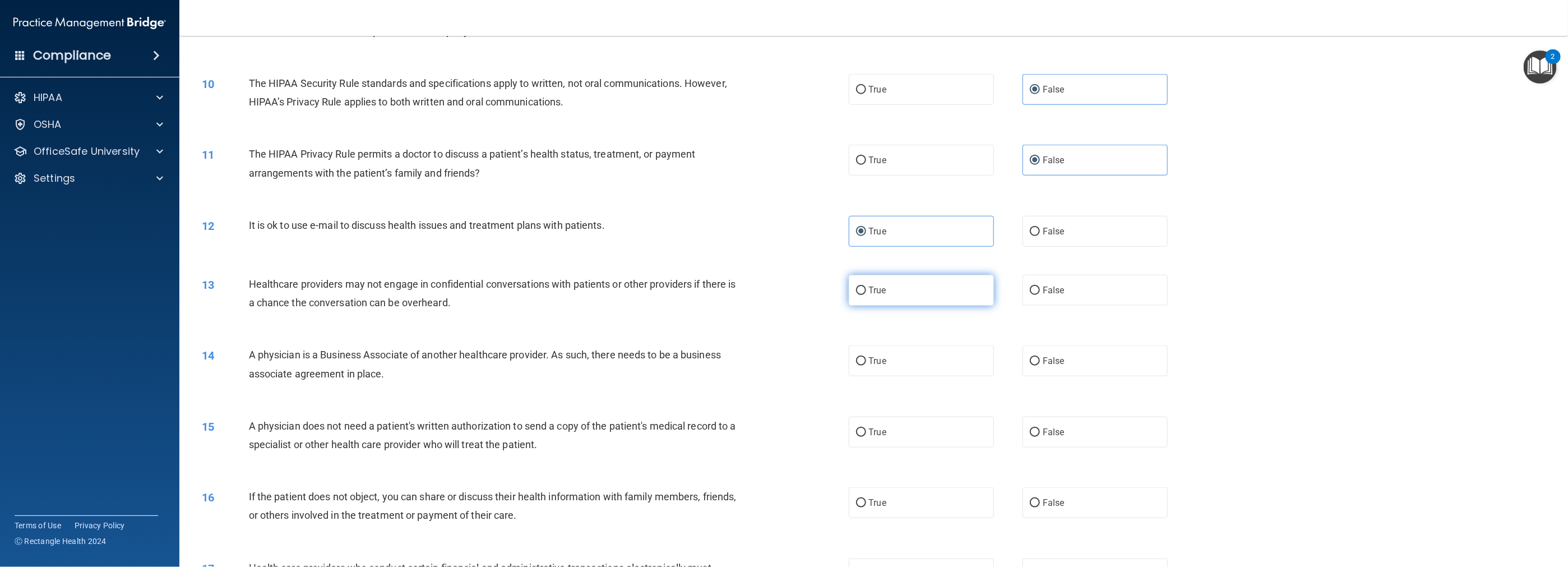
click at [702, 296] on span "True" at bounding box center [877, 290] width 17 height 11
click at [702, 295] on input "True" at bounding box center [861, 291] width 10 height 9
radio input "true"
click at [702, 361] on label "True" at bounding box center [921, 360] width 145 height 31
click at [702, 361] on input "True" at bounding box center [861, 361] width 10 height 9
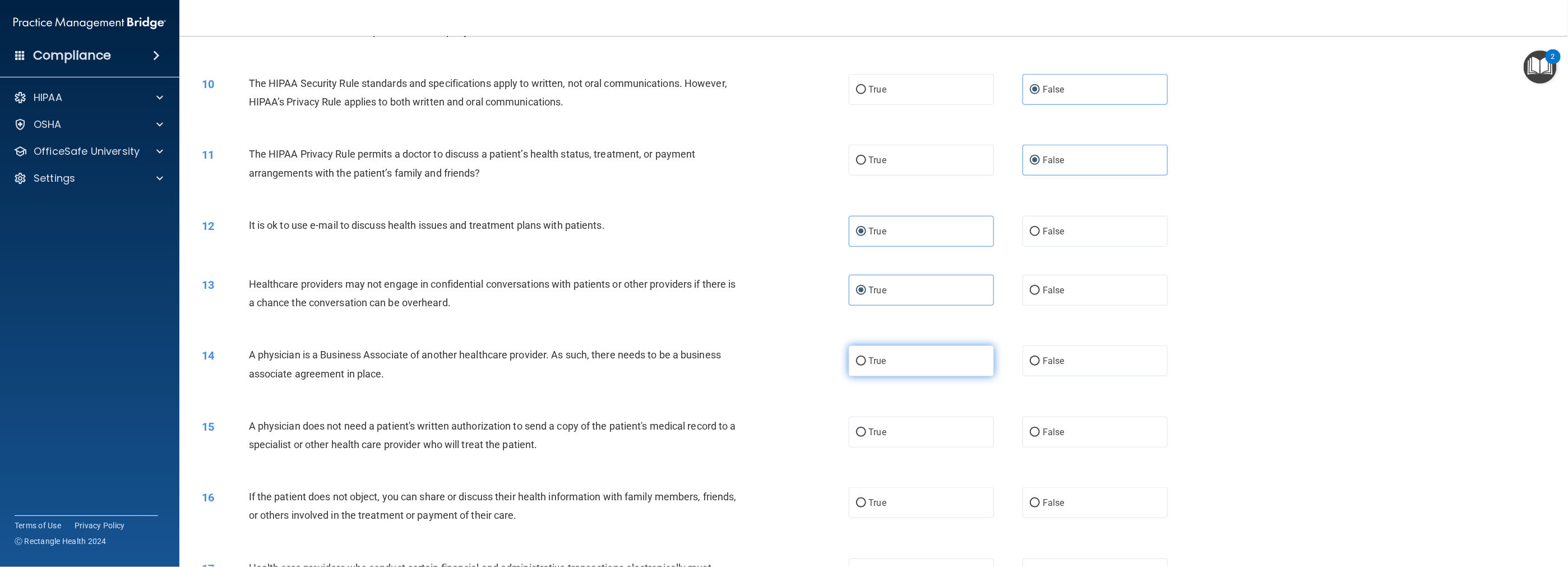
radio input "true"
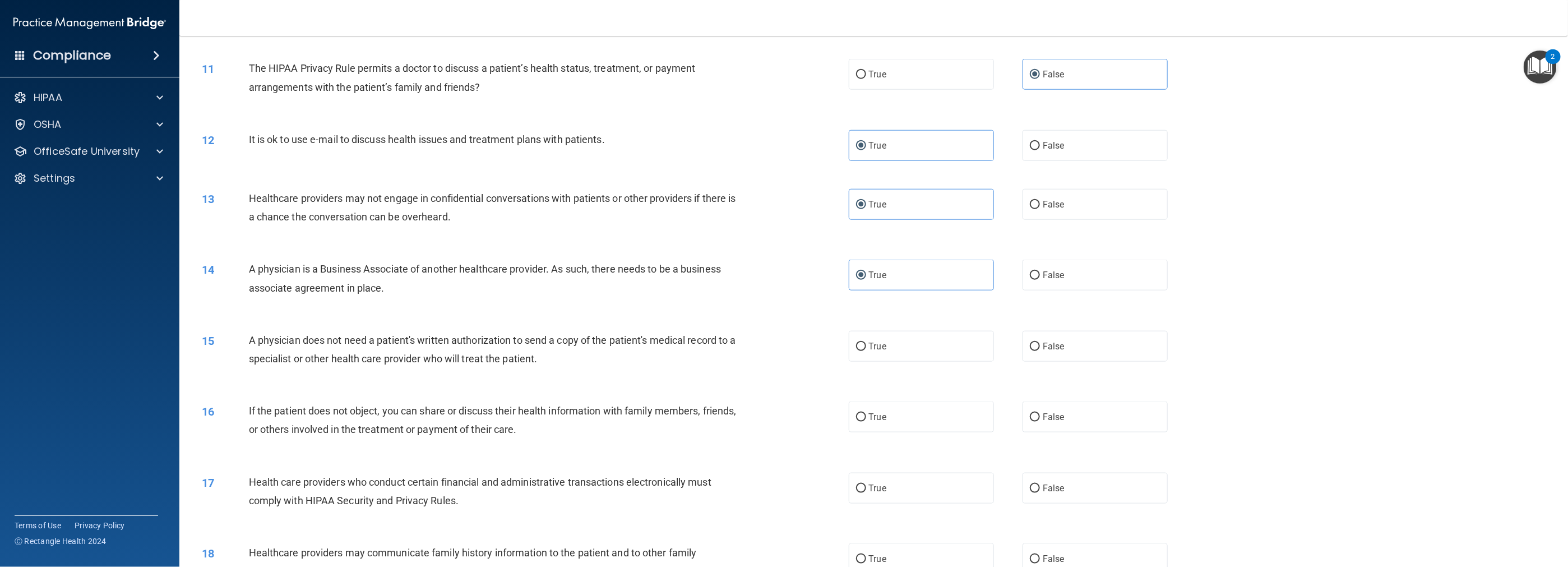
scroll to position [728, 0]
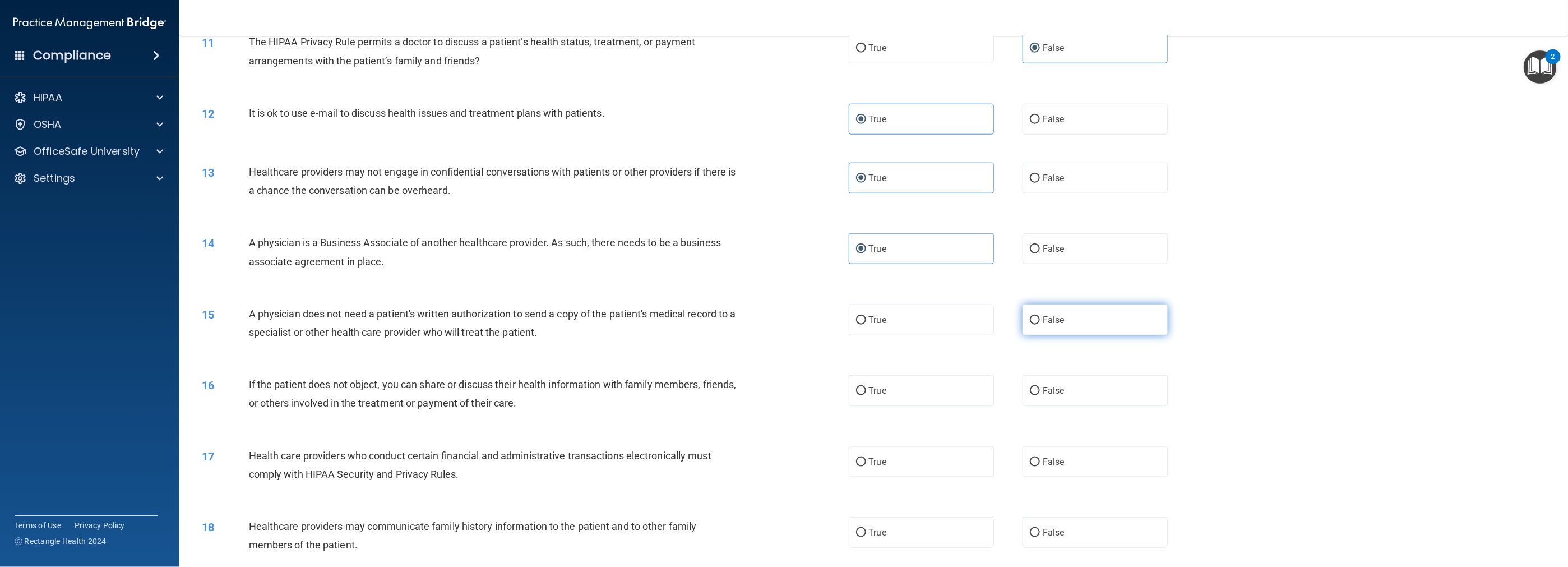
click at [702, 324] on input "False" at bounding box center [1035, 320] width 10 height 9
radio input "true"
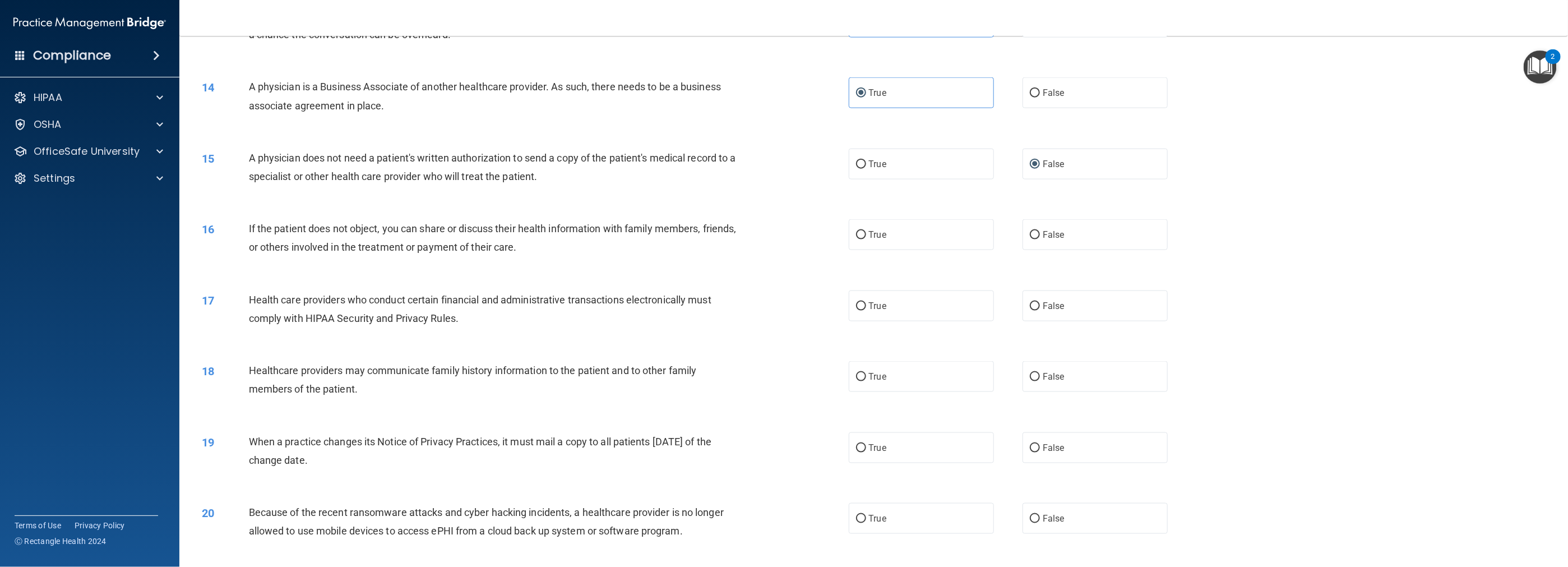
scroll to position [896, 0]
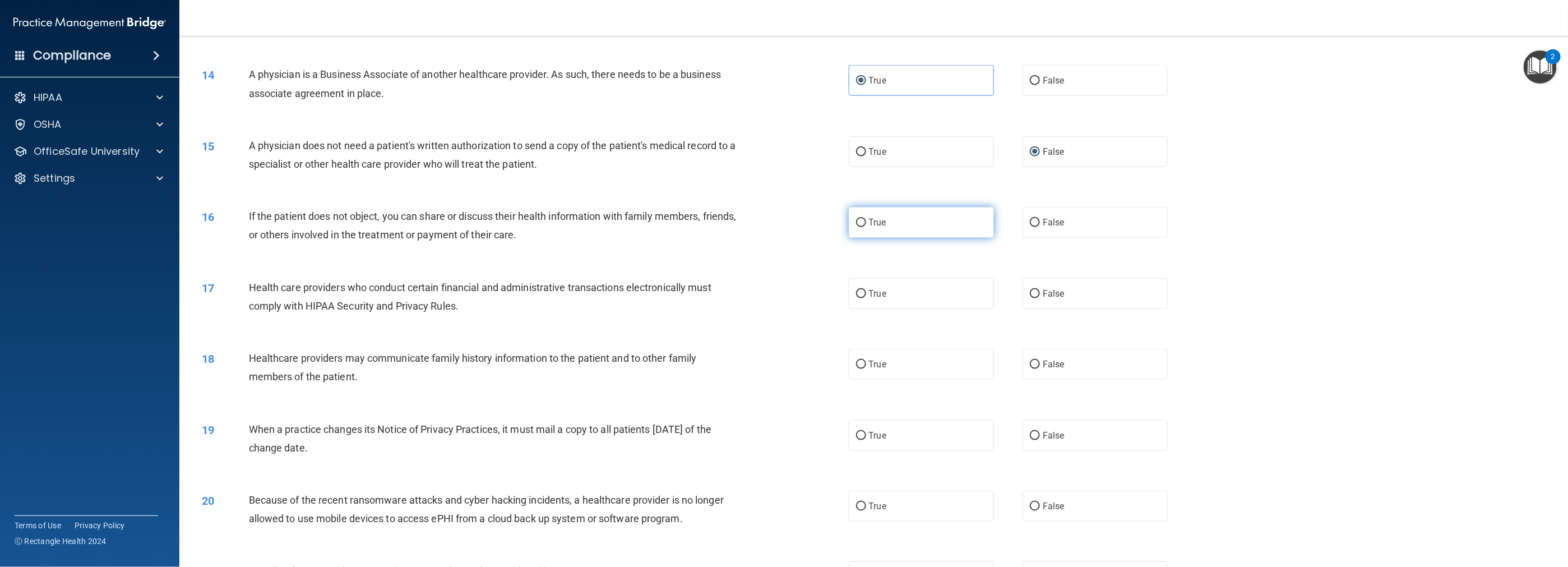
click at [702, 238] on label "True" at bounding box center [921, 222] width 145 height 31
click at [702, 227] on input "True" at bounding box center [861, 223] width 10 height 9
radio input "true"
click at [702, 306] on label "True" at bounding box center [921, 293] width 145 height 31
click at [702, 298] on input "True" at bounding box center [861, 294] width 10 height 9
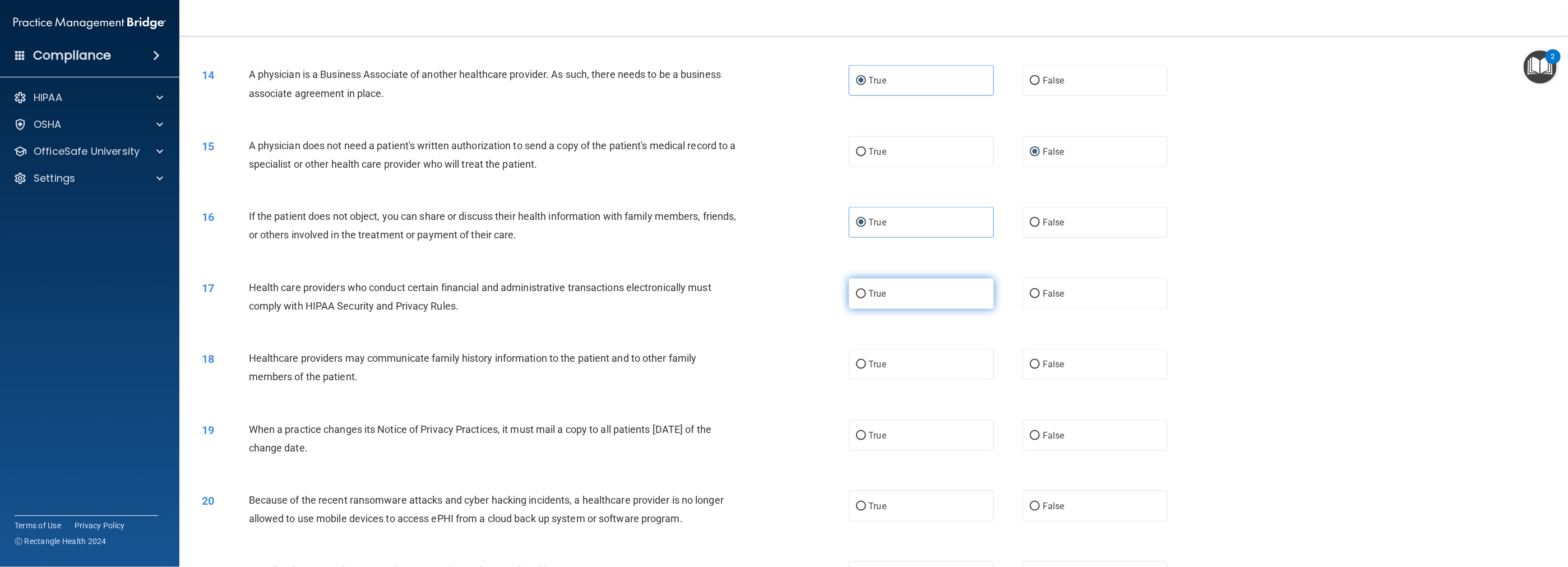
radio input "true"
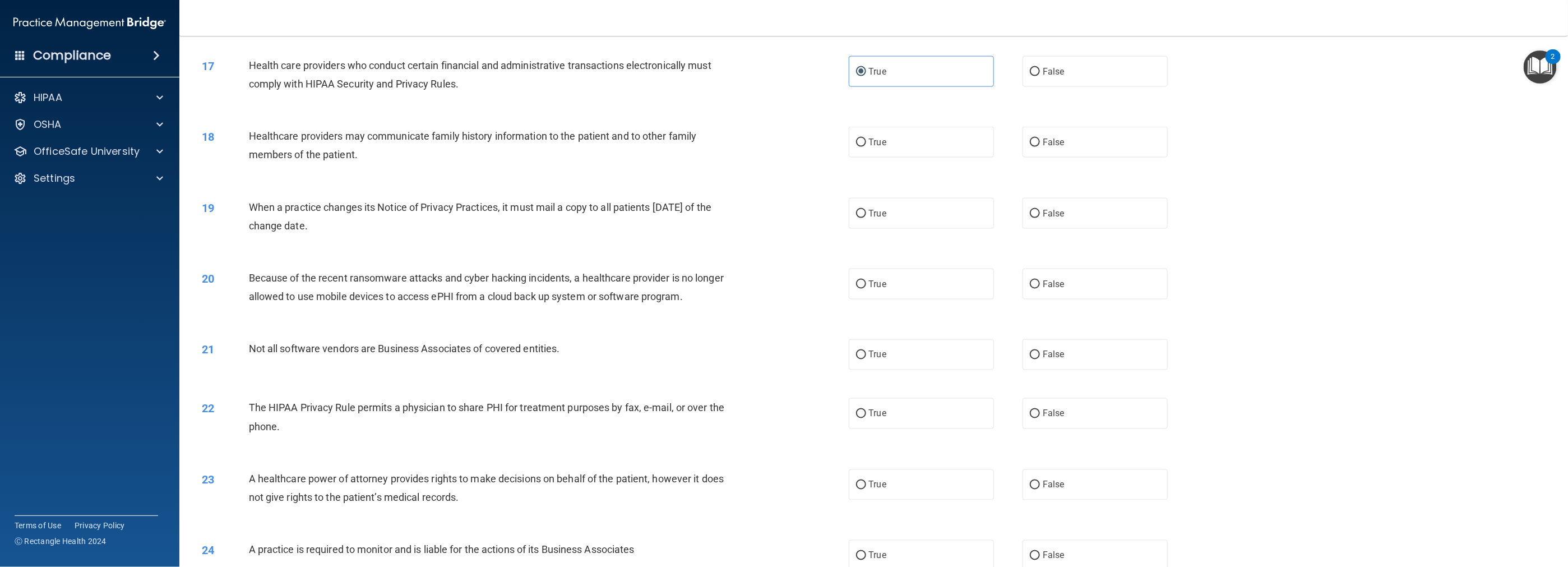
scroll to position [1121, 0]
click at [702, 155] on label "True" at bounding box center [921, 139] width 145 height 31
click at [702, 144] on input "True" at bounding box center [861, 141] width 10 height 9
radio input "true"
click at [702, 226] on label "True" at bounding box center [921, 211] width 145 height 31
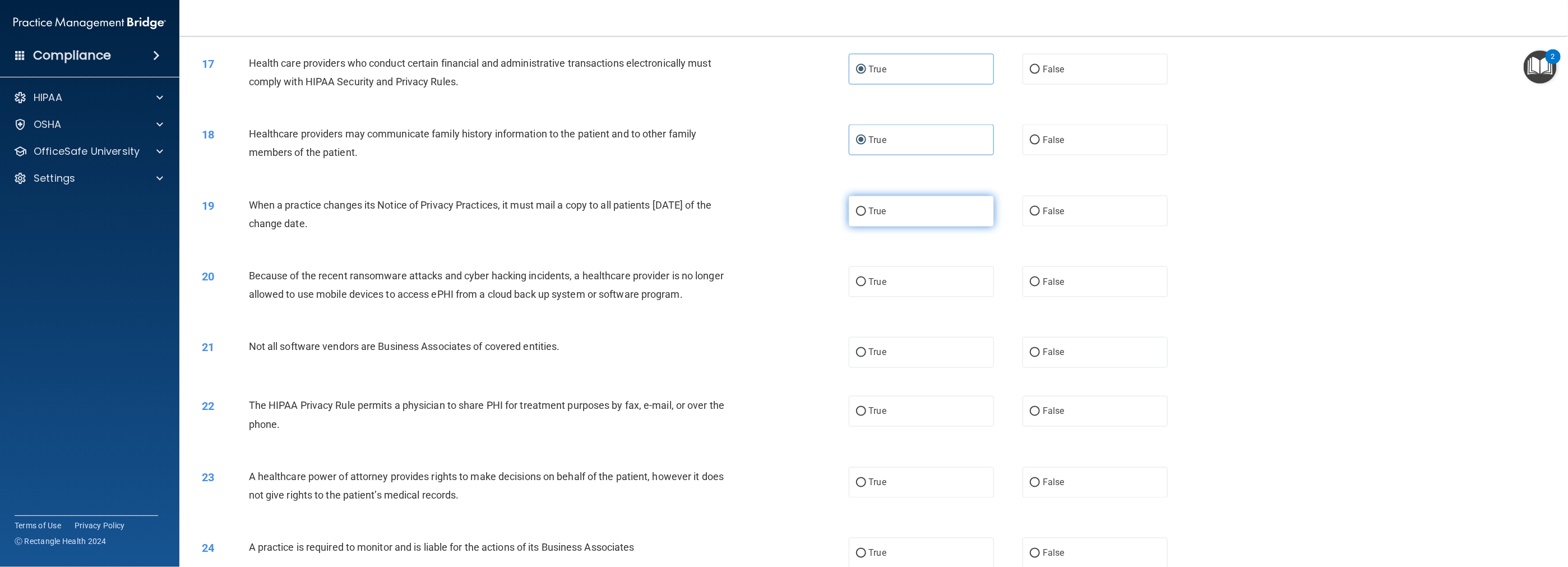
click at [702, 216] on input "True" at bounding box center [861, 212] width 10 height 9
radio input "true"
click at [702, 287] on span "False" at bounding box center [1054, 281] width 22 height 11
click at [702, 286] on input "False" at bounding box center [1035, 282] width 10 height 9
radio input "true"
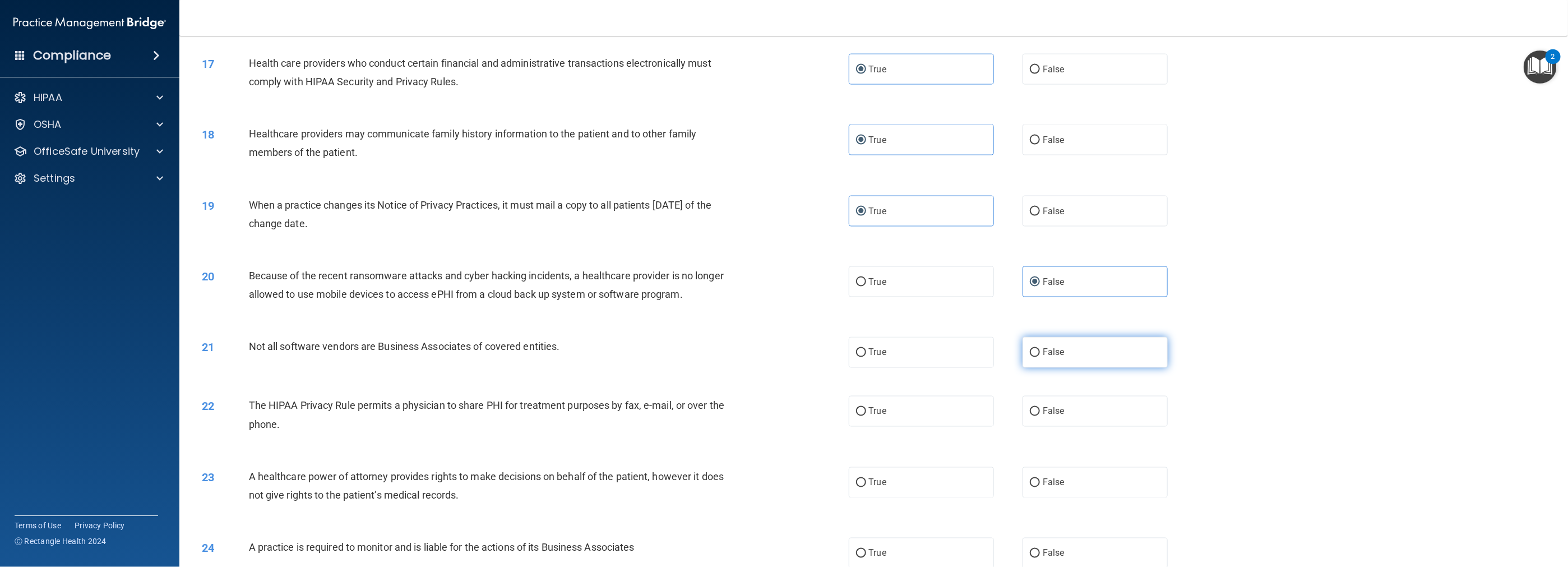
click at [702, 357] on input "False" at bounding box center [1035, 353] width 10 height 9
radio input "true"
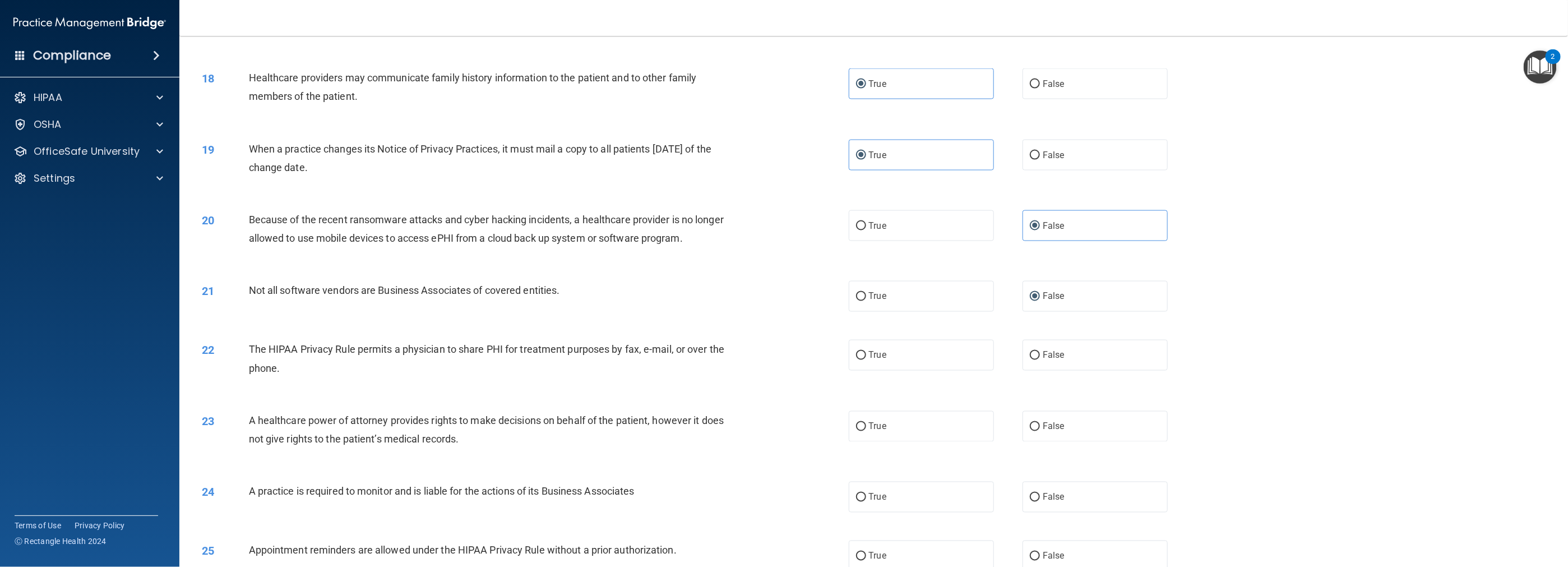
scroll to position [1233, 0]
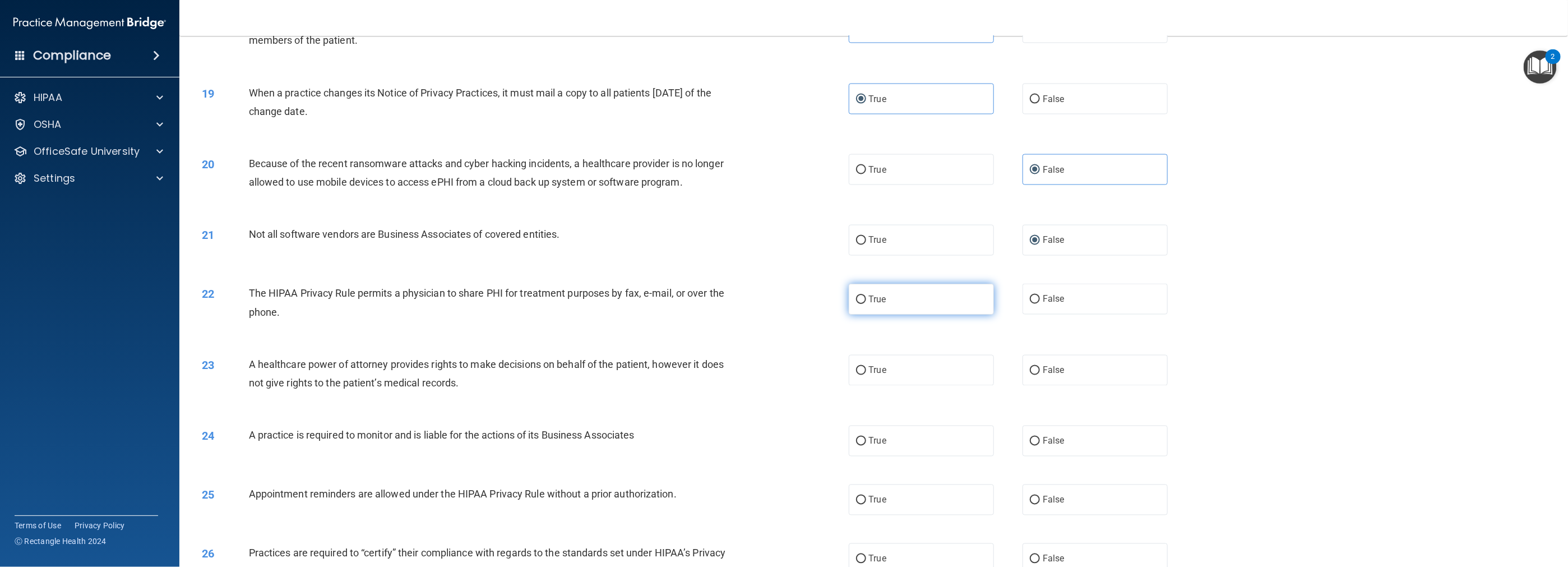
click at [702, 305] on label "True" at bounding box center [921, 299] width 145 height 31
click at [702, 304] on input "True" at bounding box center [861, 300] width 10 height 9
radio input "true"
click at [702, 305] on label "True" at bounding box center [921, 299] width 145 height 31
click at [702, 304] on input "True" at bounding box center [861, 300] width 10 height 9
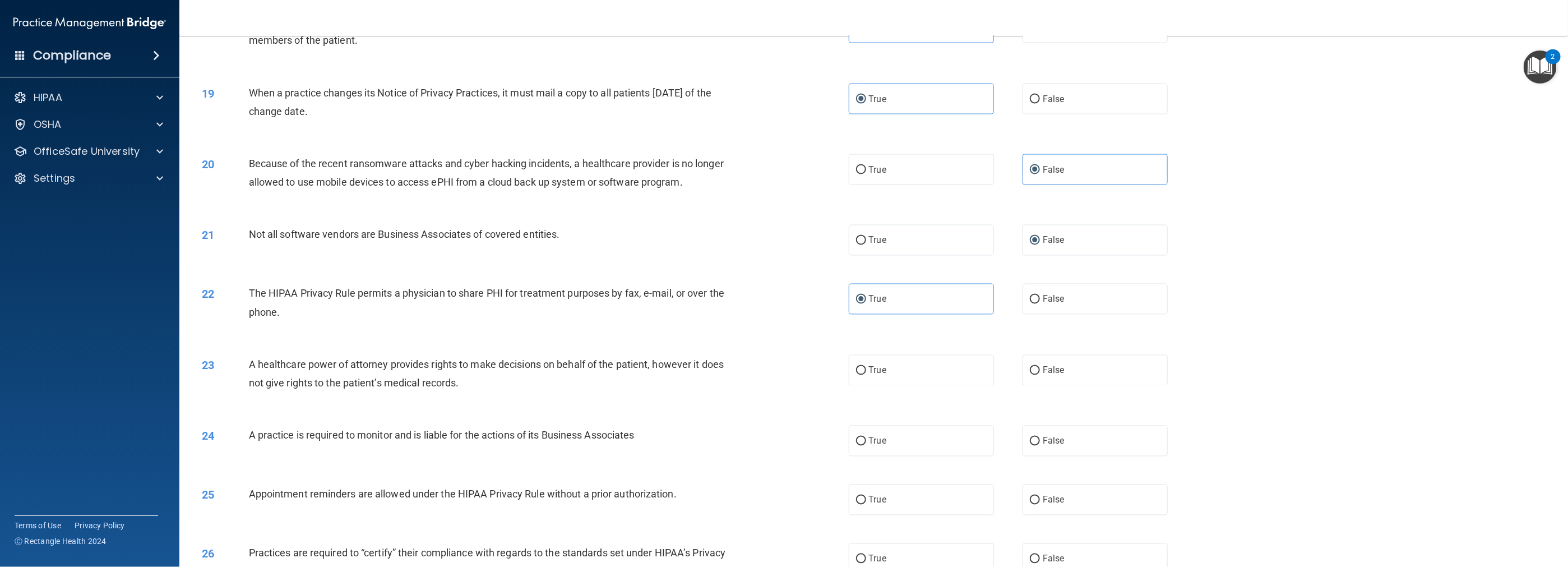
click at [702, 399] on div "23 A healthcare power of attorney provides rights to make decisions on behalf o…" at bounding box center [873, 376] width 1361 height 70
click at [702, 385] on label "False" at bounding box center [1095, 370] width 145 height 31
click at [702, 375] on input "False" at bounding box center [1035, 371] width 10 height 9
radio input "true"
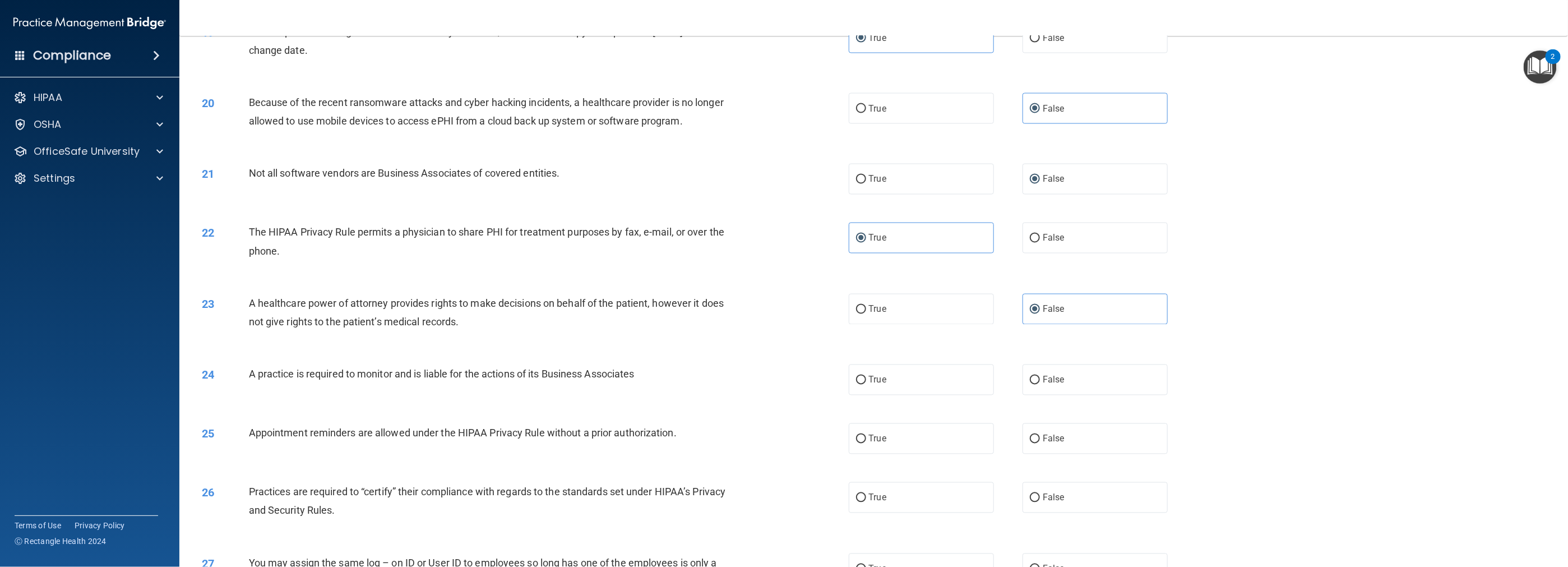
scroll to position [1345, 0]
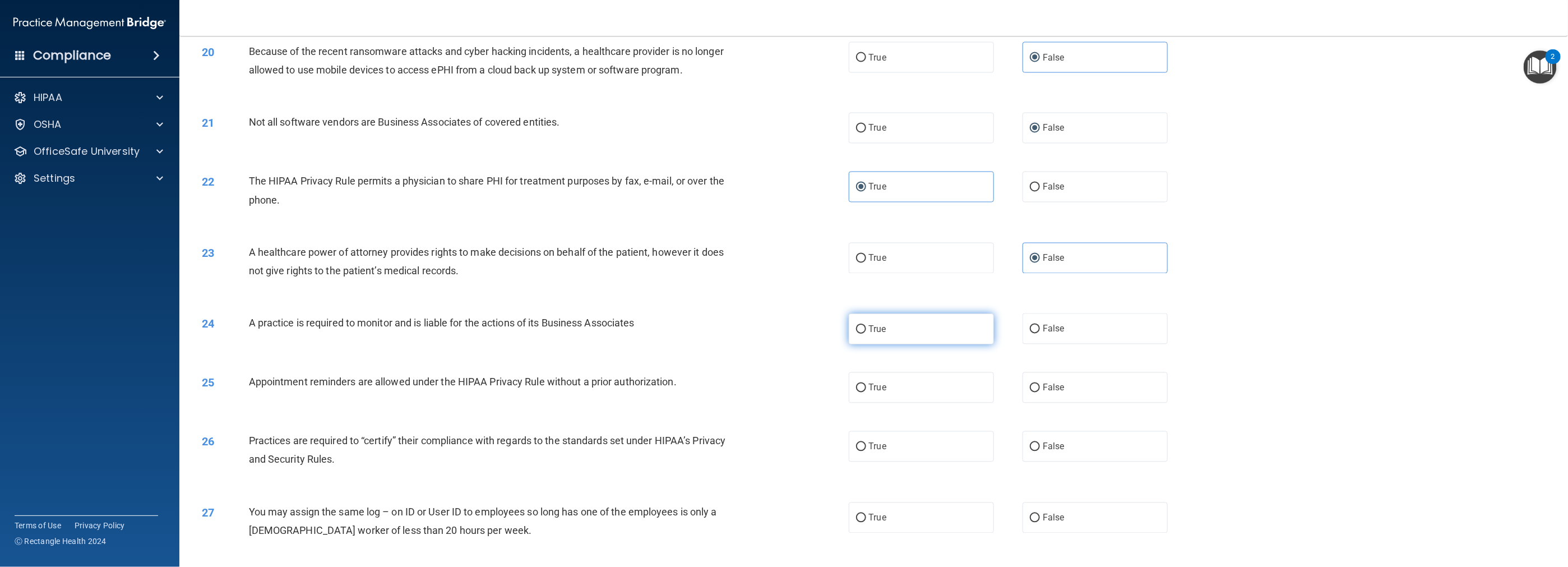
click at [702, 344] on label "True" at bounding box center [921, 329] width 145 height 31
click at [702, 334] on input "True" at bounding box center [861, 329] width 10 height 9
radio input "true"
click at [702, 403] on label "True" at bounding box center [921, 388] width 145 height 31
click at [702, 393] on input "True" at bounding box center [861, 388] width 10 height 9
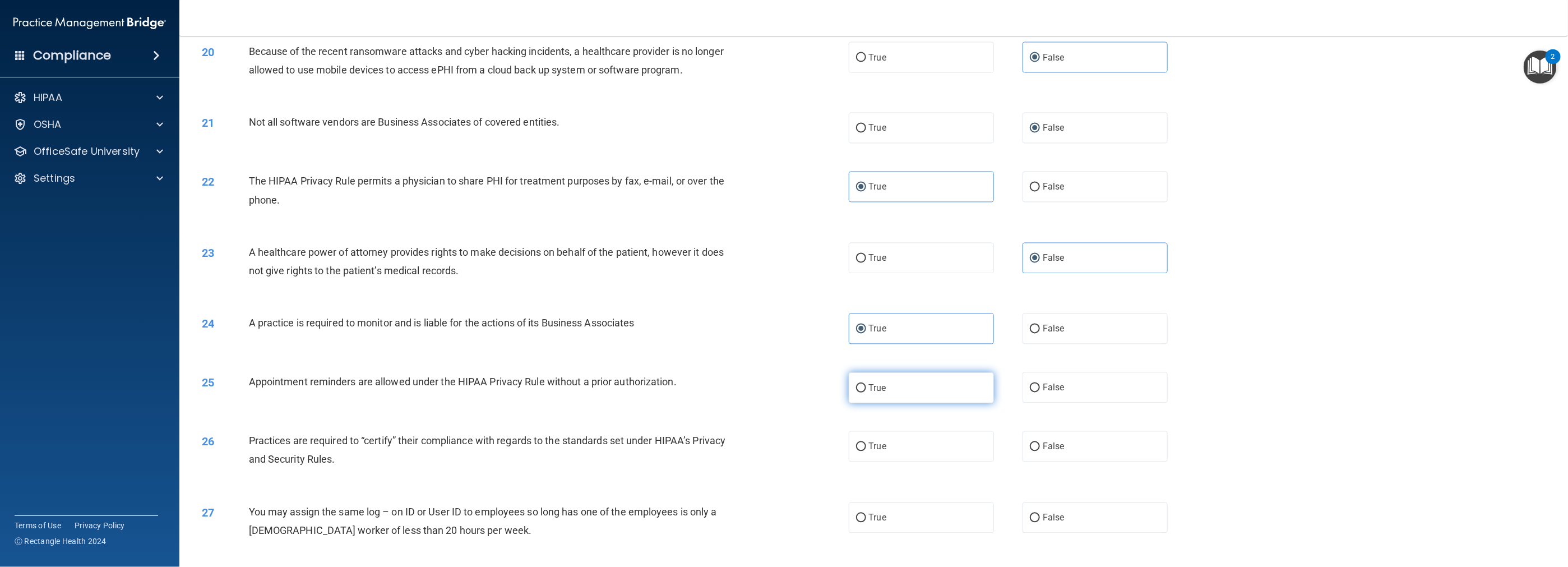
radio input "true"
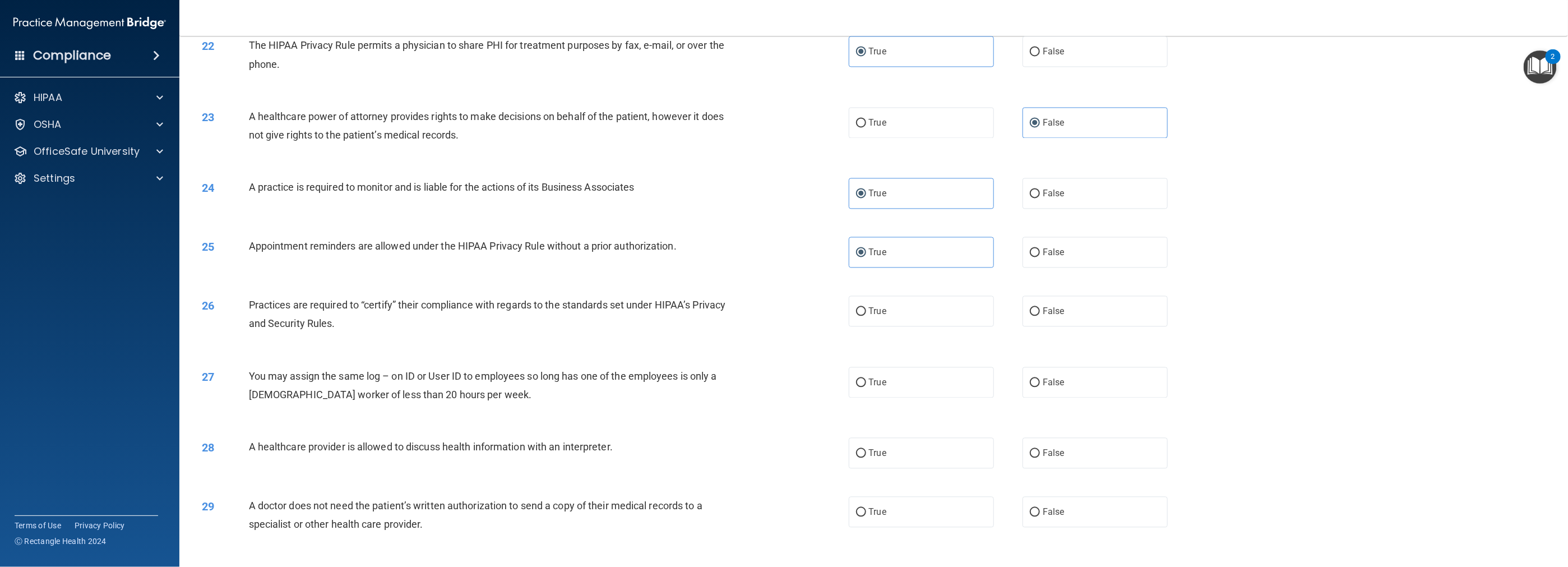
scroll to position [1513, 0]
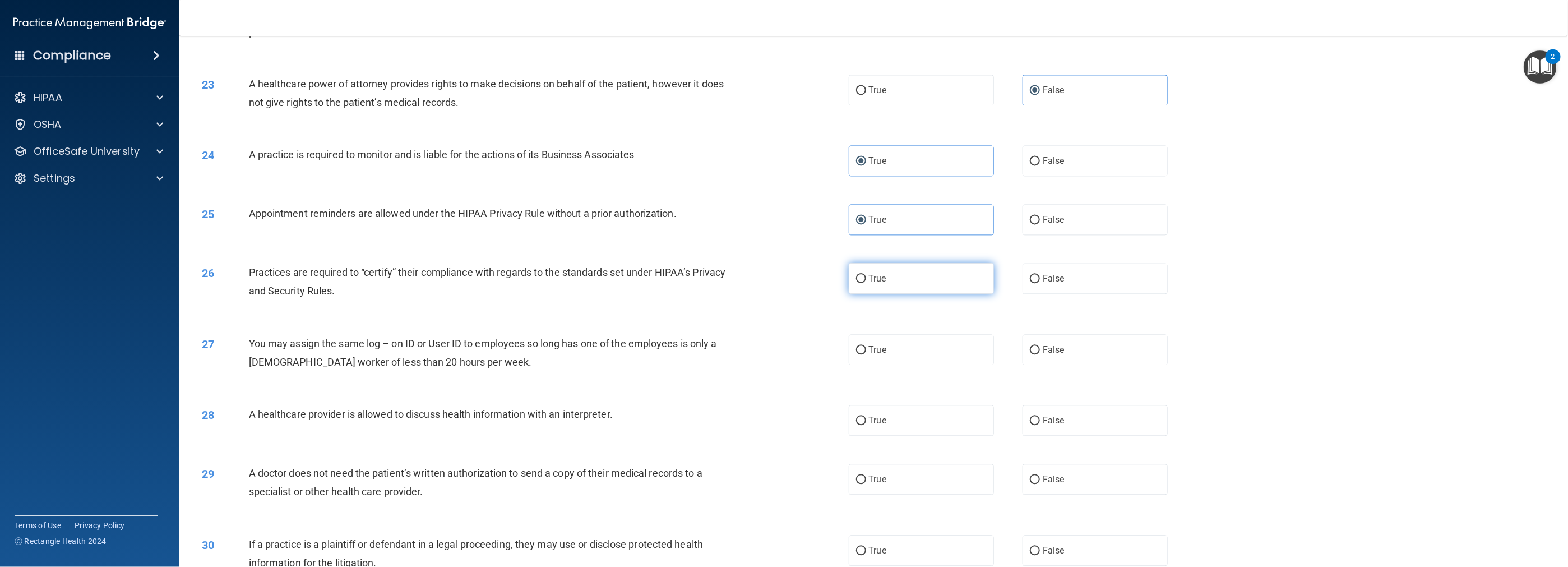
click at [702, 294] on label "True" at bounding box center [921, 278] width 145 height 31
click at [702, 283] on input "True" at bounding box center [861, 279] width 10 height 9
radio input "true"
click at [702, 355] on span "False" at bounding box center [1054, 349] width 22 height 11
click at [702, 355] on input "False" at bounding box center [1035, 350] width 10 height 9
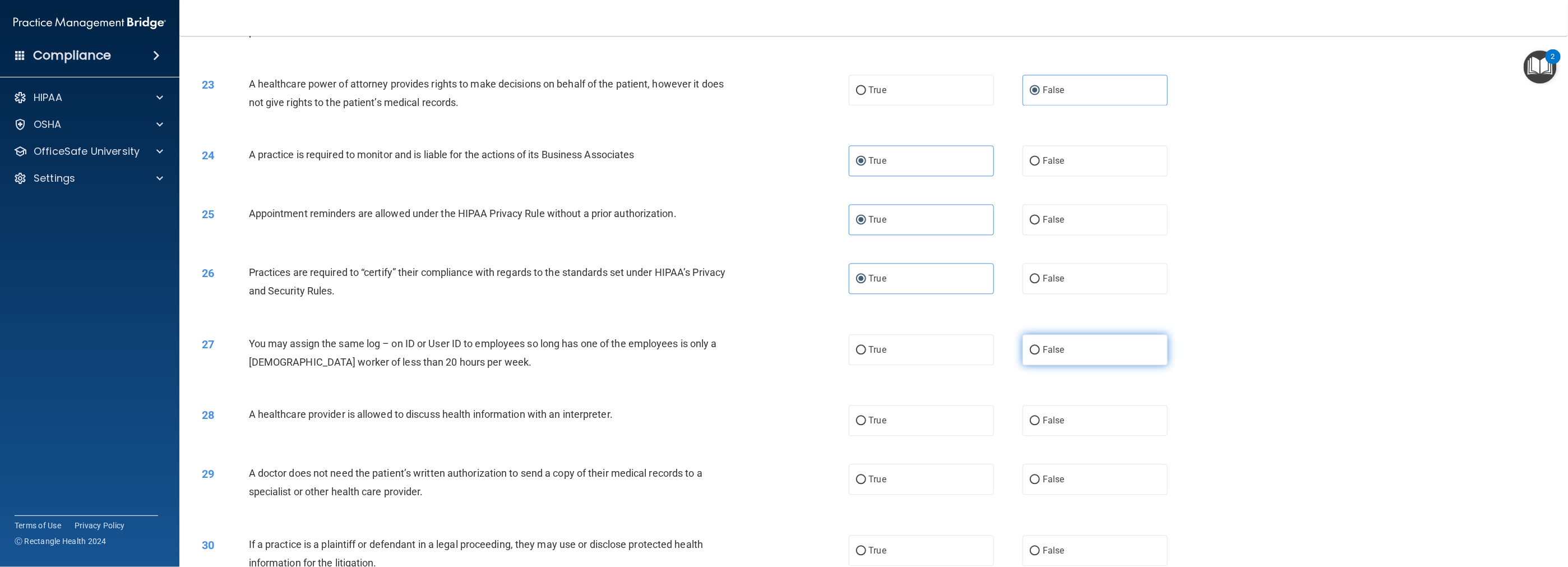
radio input "true"
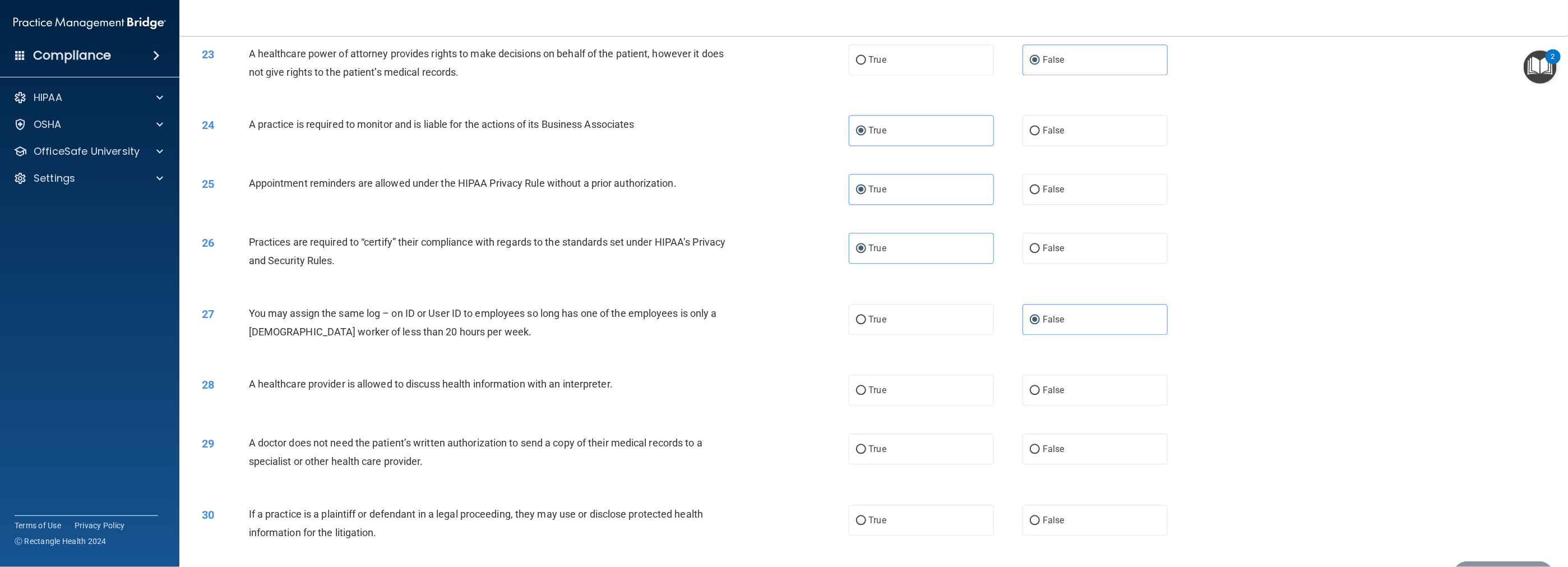
scroll to position [1623, 0]
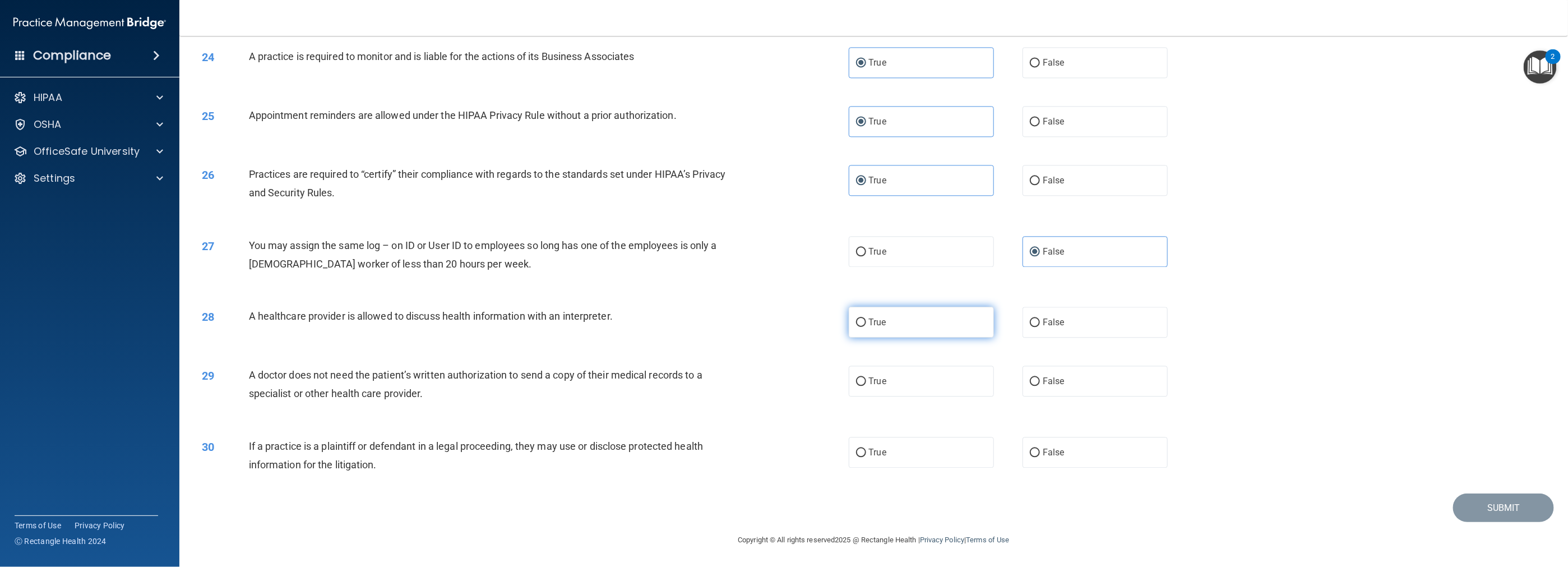
click at [702, 324] on label "True" at bounding box center [921, 322] width 145 height 31
click at [702, 324] on input "True" at bounding box center [861, 323] width 10 height 9
radio input "true"
click at [702, 391] on label "True" at bounding box center [921, 380] width 145 height 31
click at [702, 385] on input "True" at bounding box center [861, 382] width 10 height 9
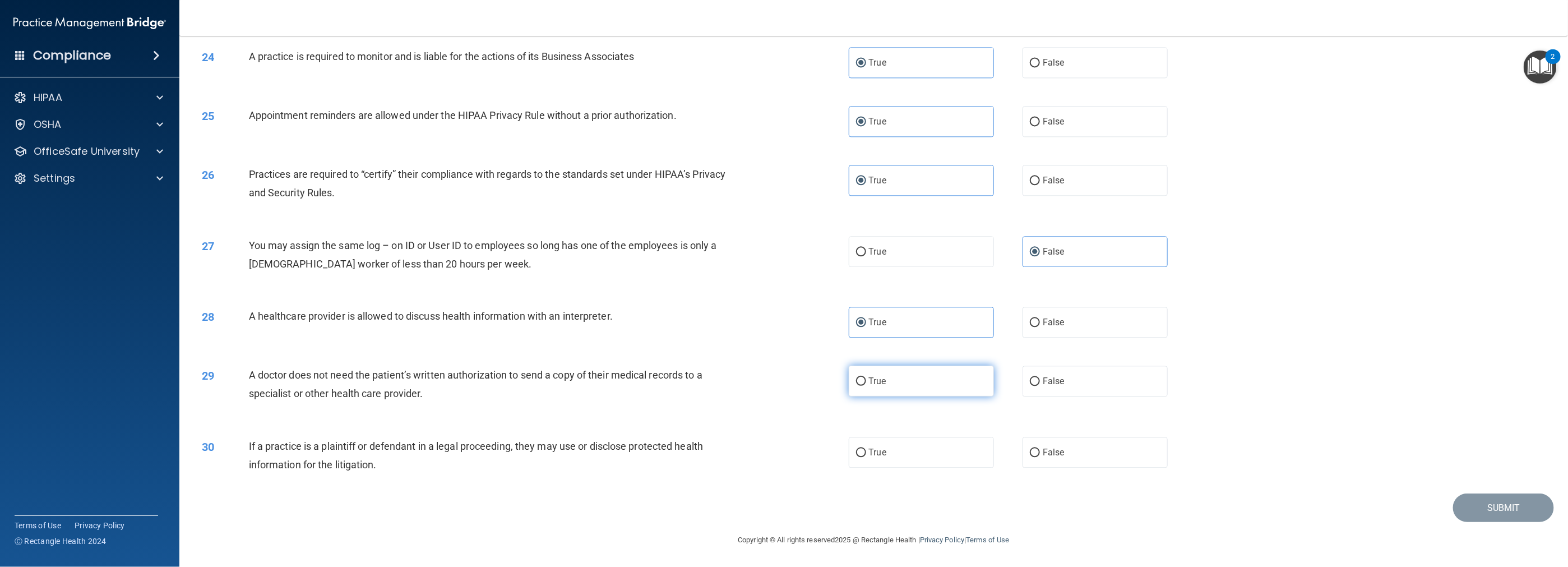
radio input "true"
click at [702, 389] on label "False" at bounding box center [1095, 380] width 145 height 31
click at [702, 385] on input "False" at bounding box center [1035, 382] width 10 height 9
radio input "true"
radio input "false"
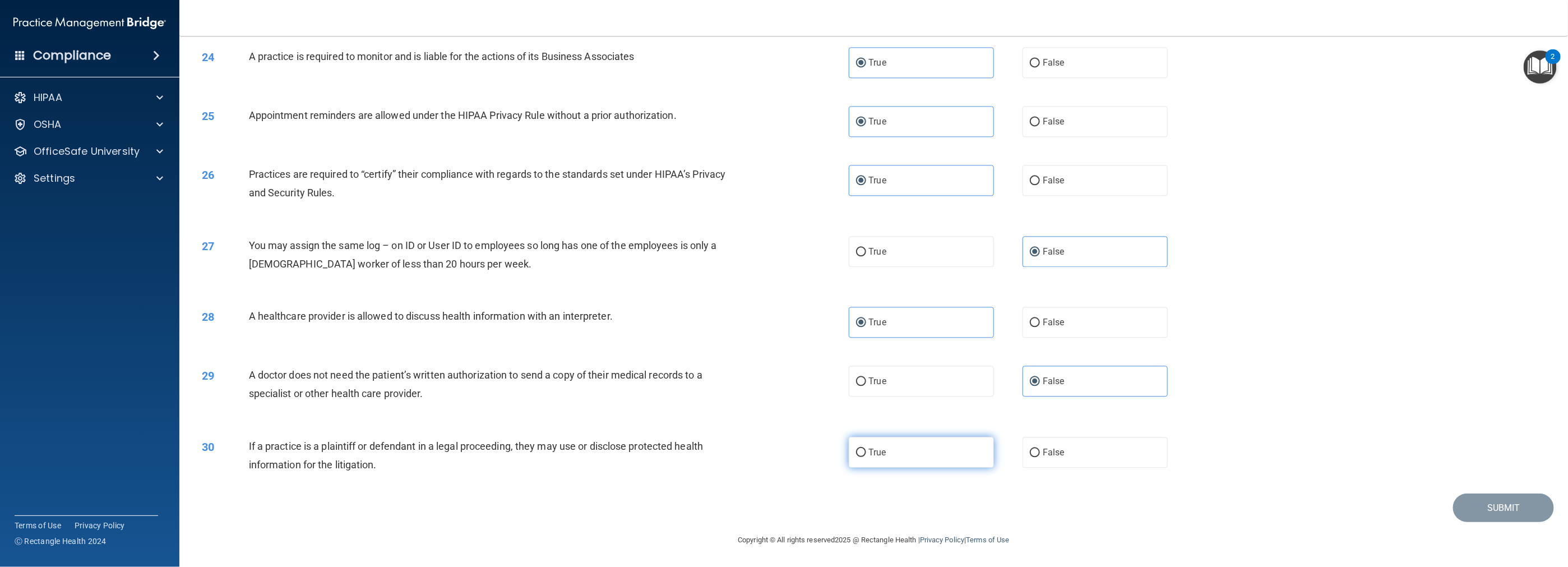
click at [702, 451] on span "True" at bounding box center [877, 451] width 17 height 11
click at [702, 451] on input "True" at bounding box center [861, 453] width 10 height 9
radio input "true"
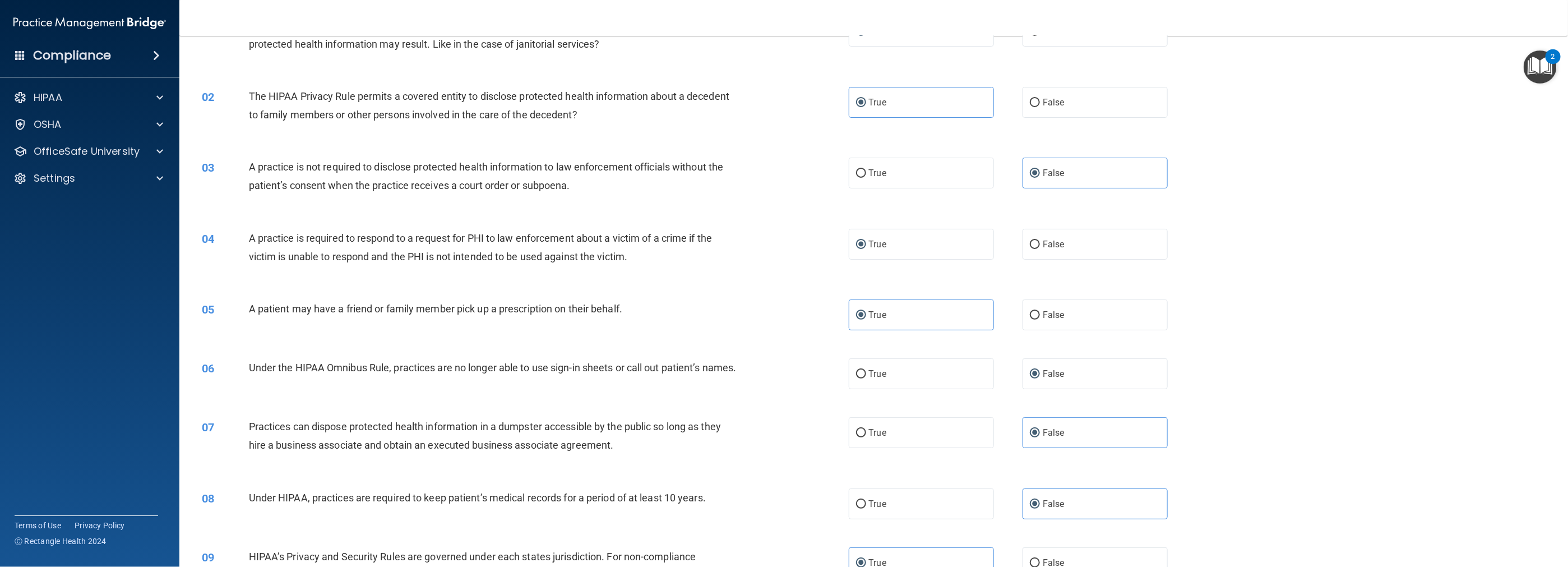
scroll to position [0, 0]
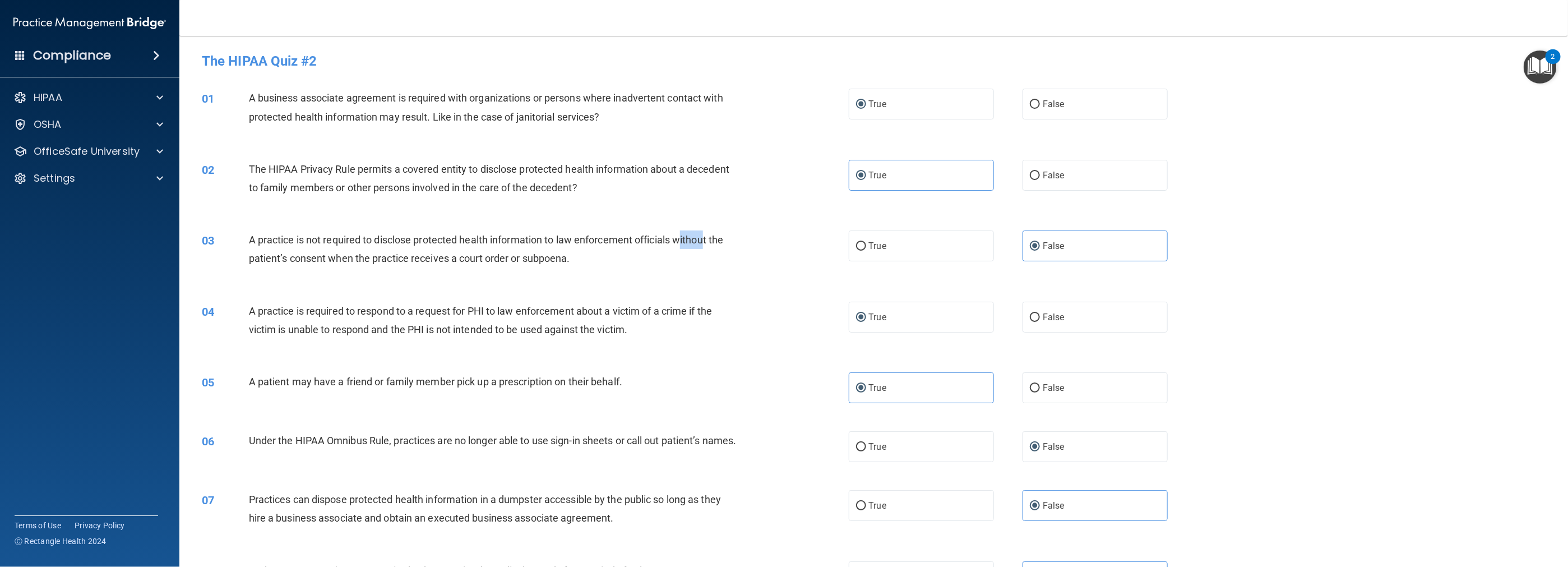
click at [702, 237] on span "A practice is not required to disclose protected health information to law enfo…" at bounding box center [486, 249] width 475 height 30
click at [570, 243] on span "A practice is not required to disclose protected health information to law enfo…" at bounding box center [486, 249] width 475 height 30
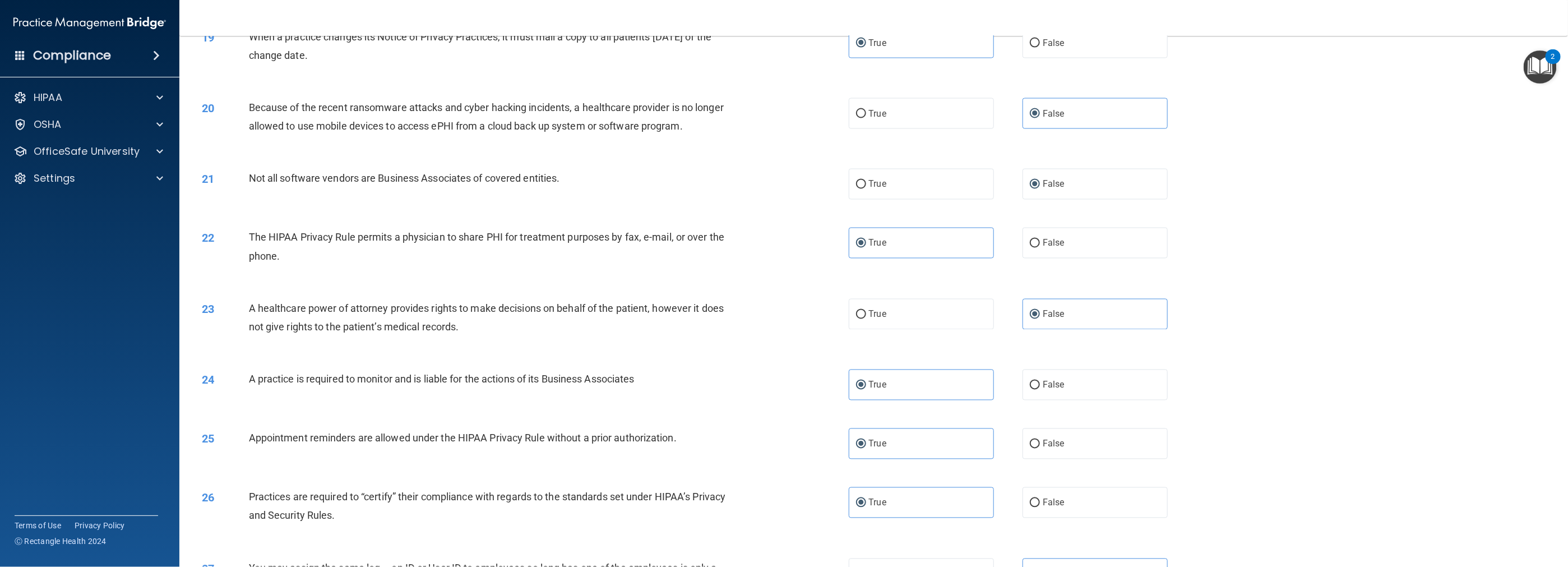
scroll to position [1570, 0]
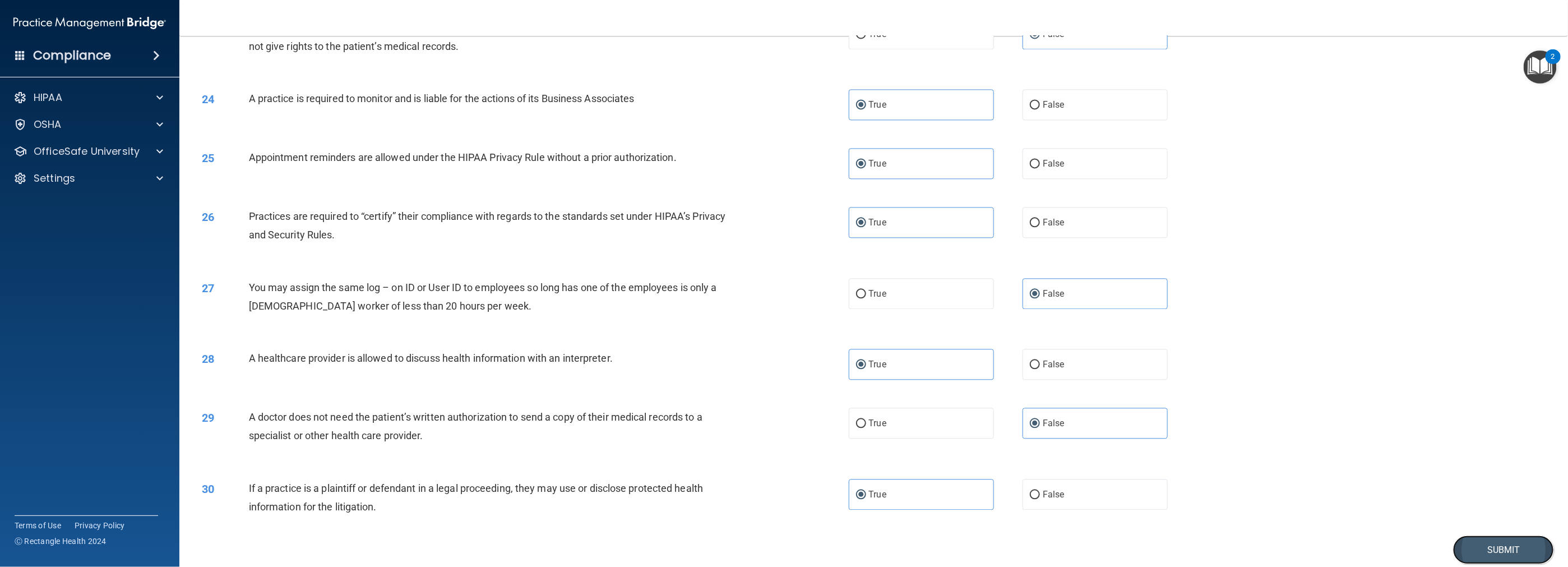
click at [702, 556] on button "Submit" at bounding box center [1503, 550] width 101 height 29
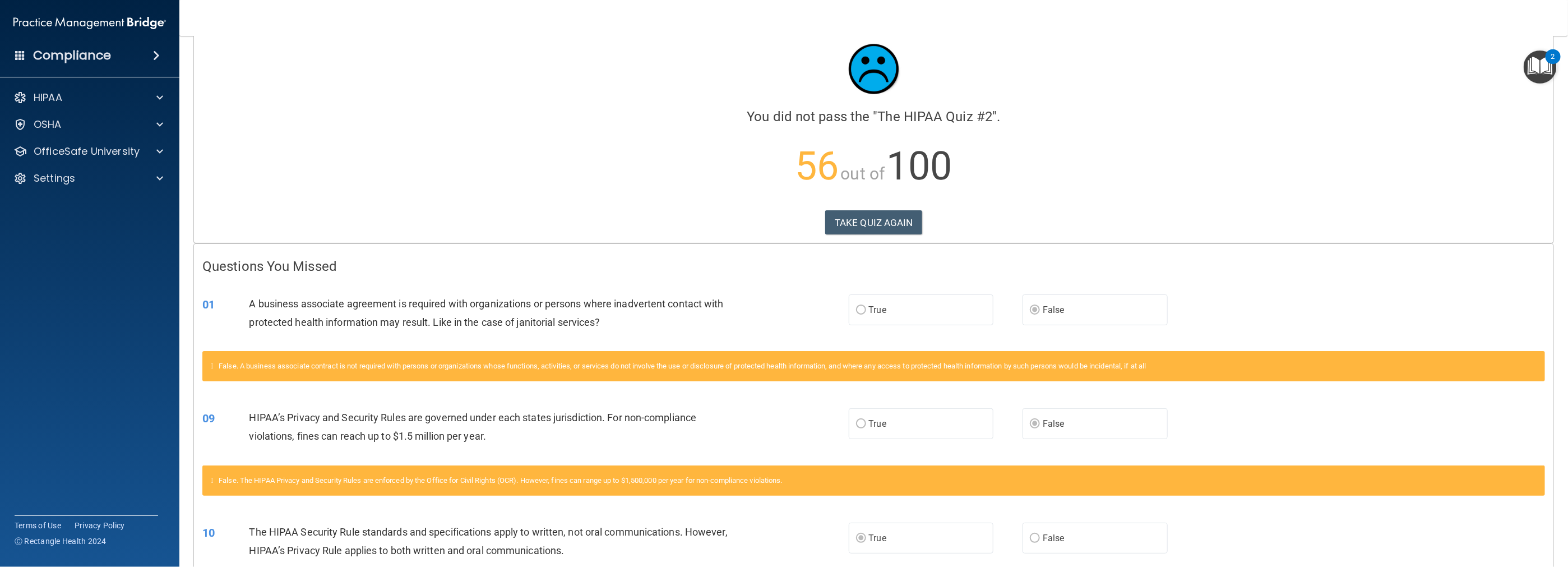
scroll to position [56, 0]
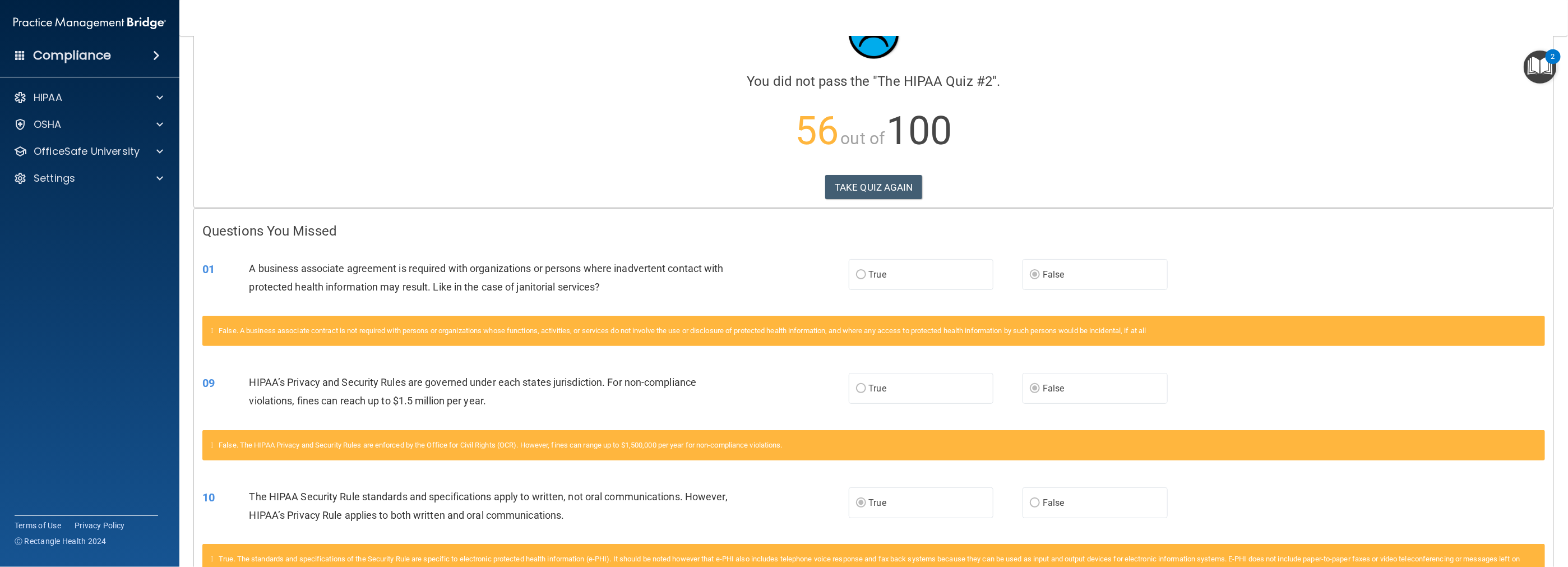
click at [374, 245] on div "01 A business associate agreement is required with organizations or persons whe…" at bounding box center [874, 280] width 1360 height 70
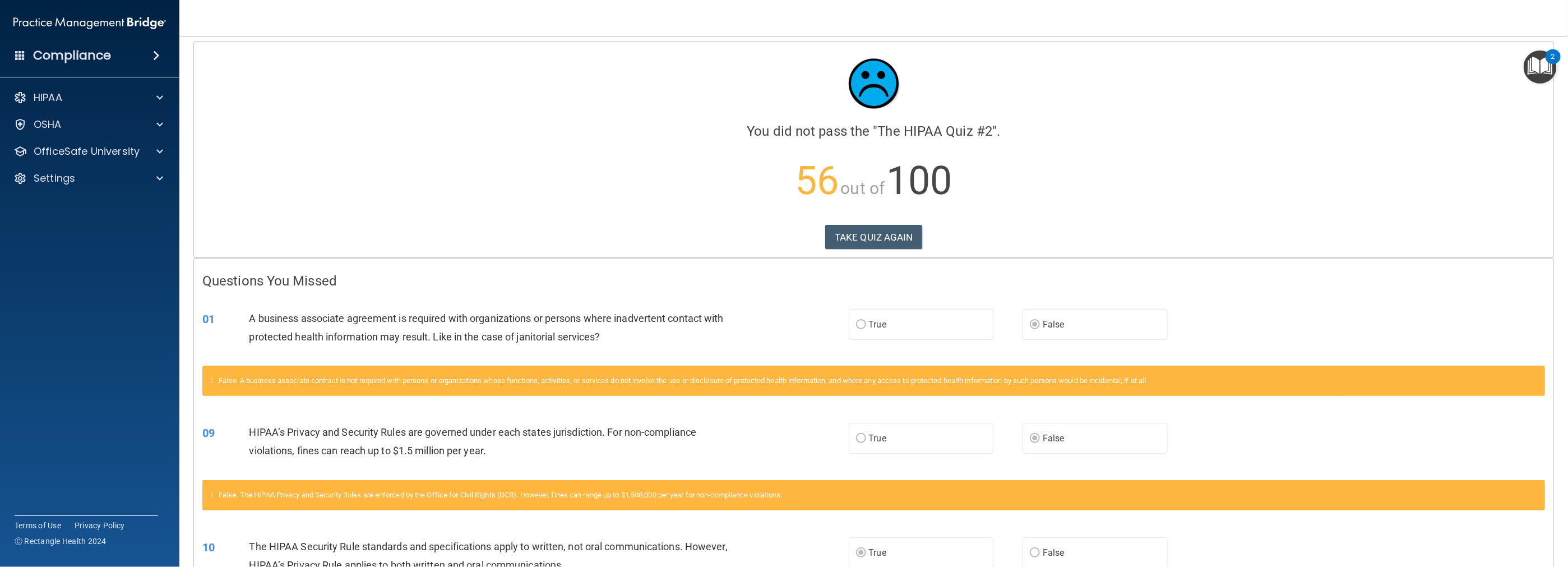
scroll to position [0, 0]
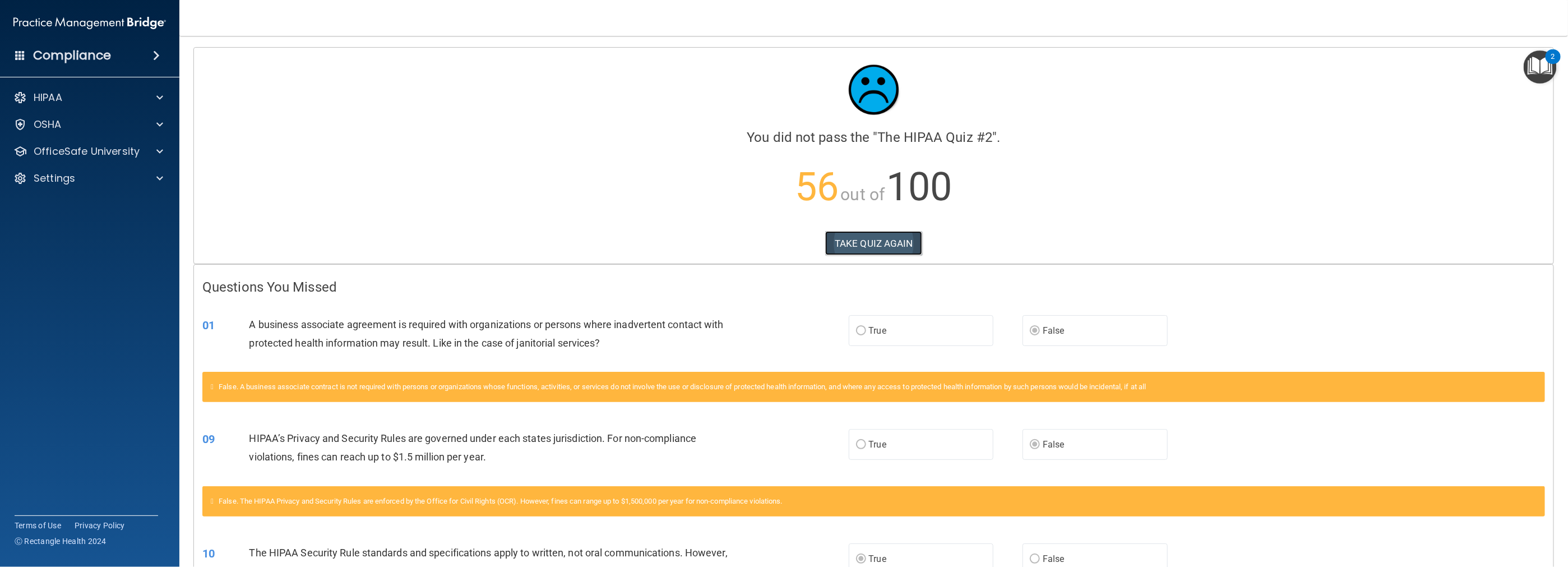
click at [702, 239] on button "TAKE QUIZ AGAIN" at bounding box center [874, 243] width 97 height 24
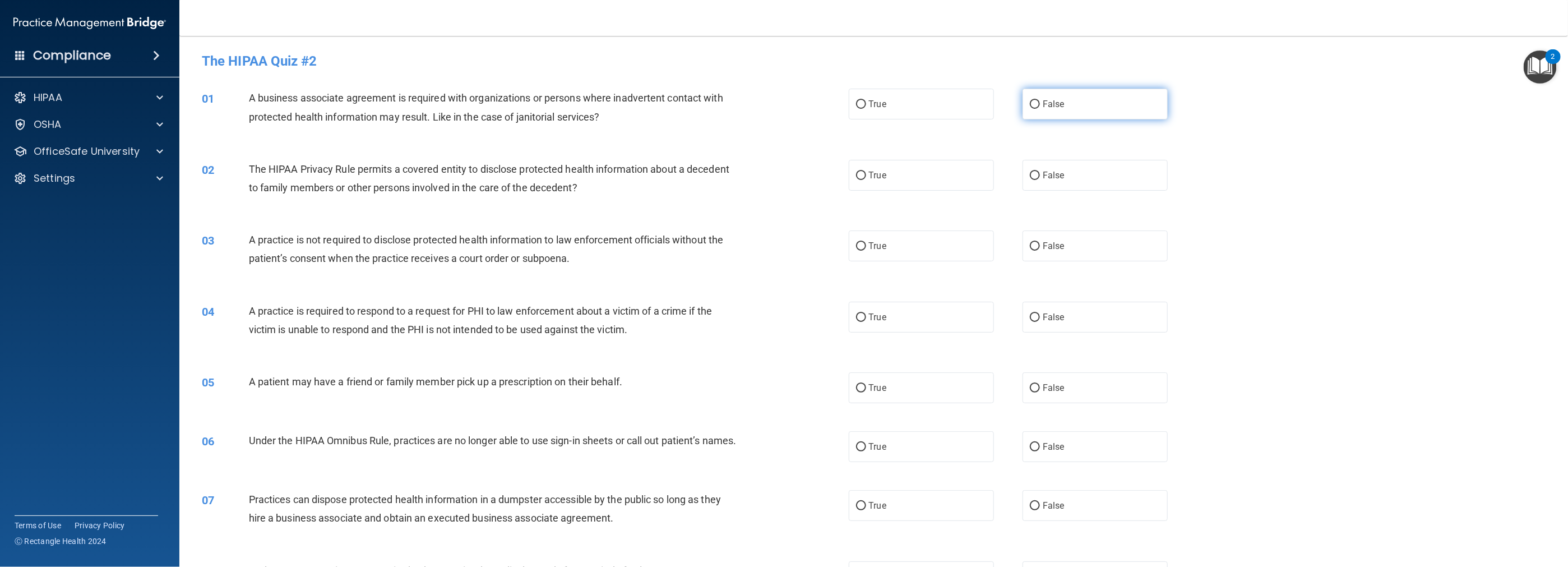
click at [702, 107] on label "False" at bounding box center [1095, 103] width 145 height 31
click at [702, 103] on span "False" at bounding box center [1054, 103] width 22 height 11
click at [702, 103] on input "False" at bounding box center [1035, 105] width 10 height 9
radio input "true"
click at [702, 172] on input "True" at bounding box center [861, 176] width 10 height 9
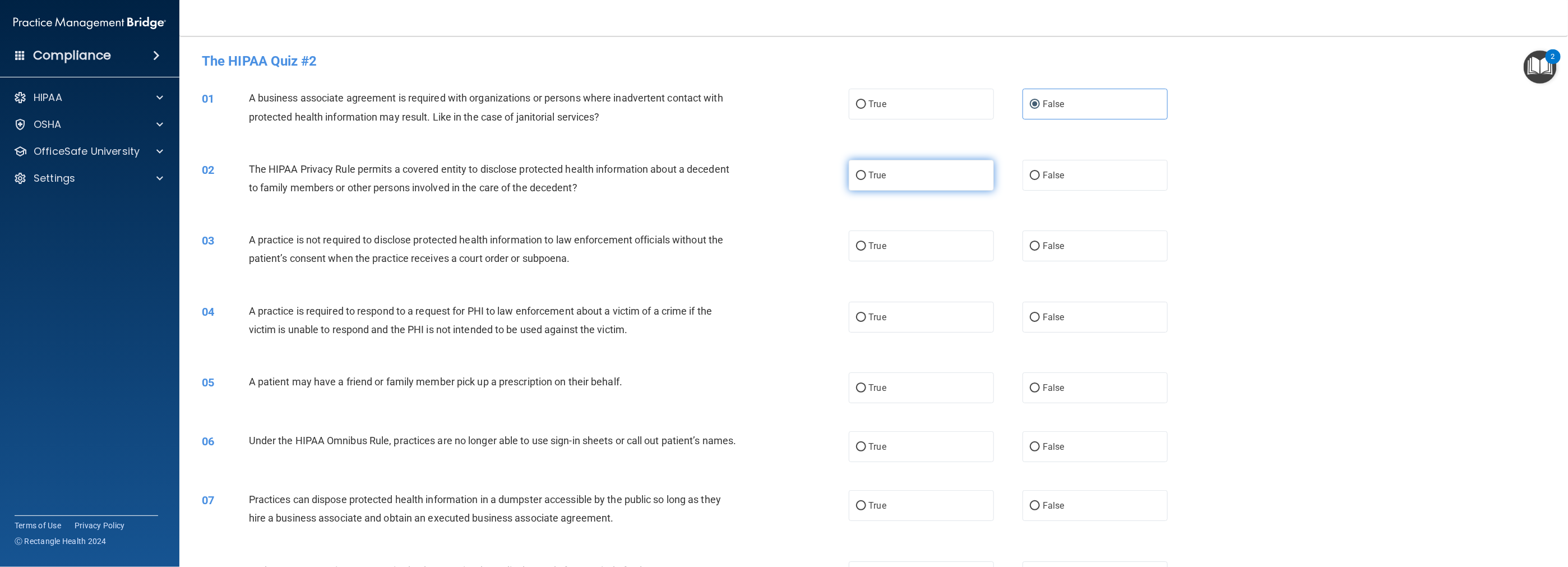
radio input "true"
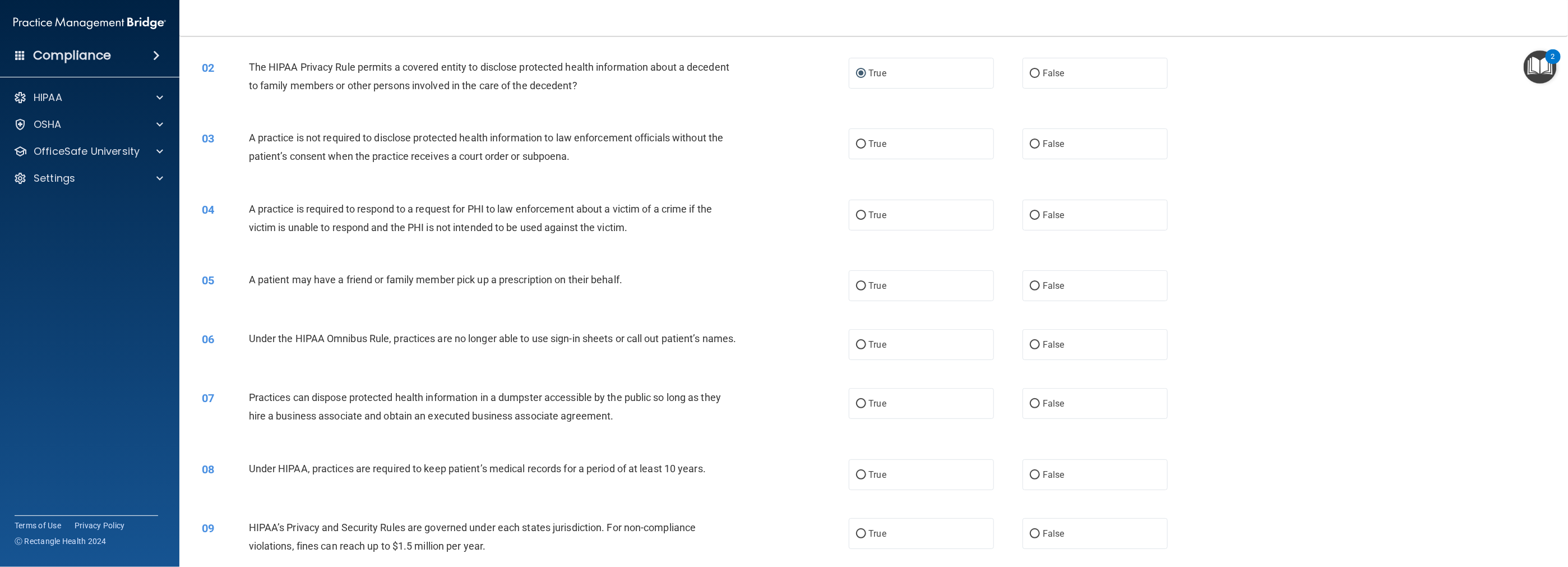
scroll to position [112, 0]
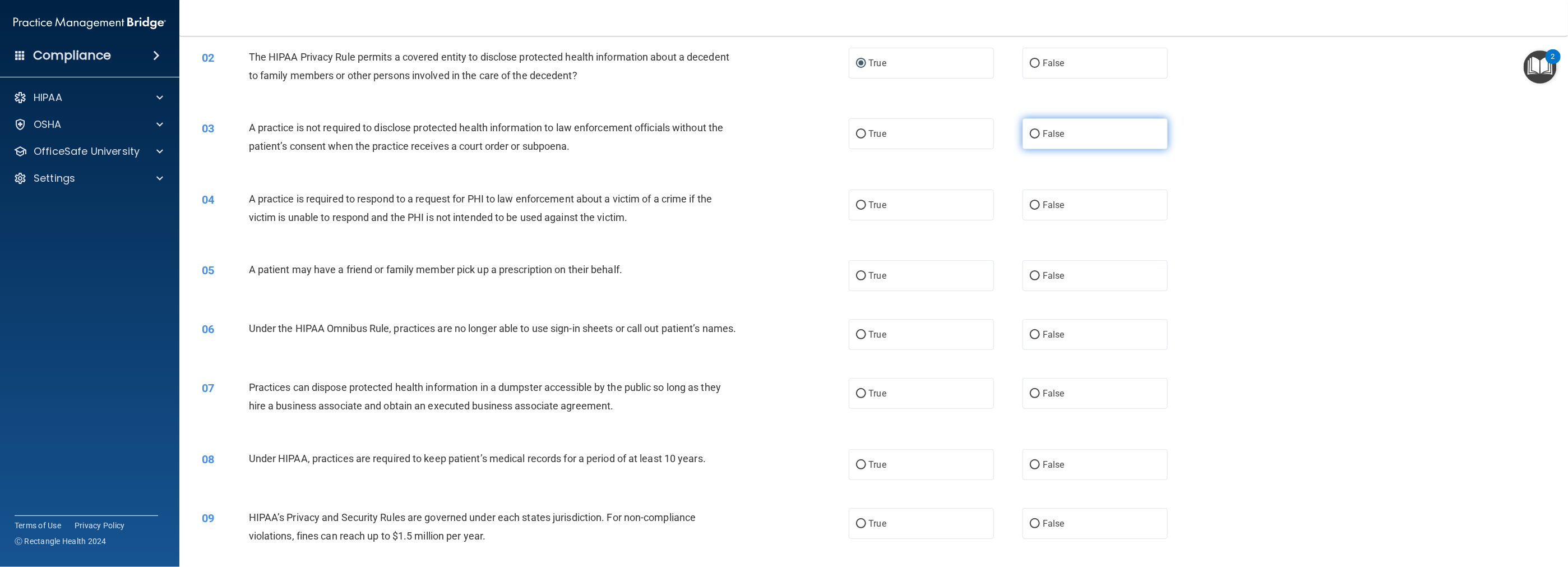
click at [702, 131] on input "False" at bounding box center [1035, 134] width 10 height 9
radio input "true"
click at [702, 208] on span "True" at bounding box center [877, 205] width 17 height 11
click at [702, 208] on input "True" at bounding box center [861, 205] width 10 height 9
radio input "true"
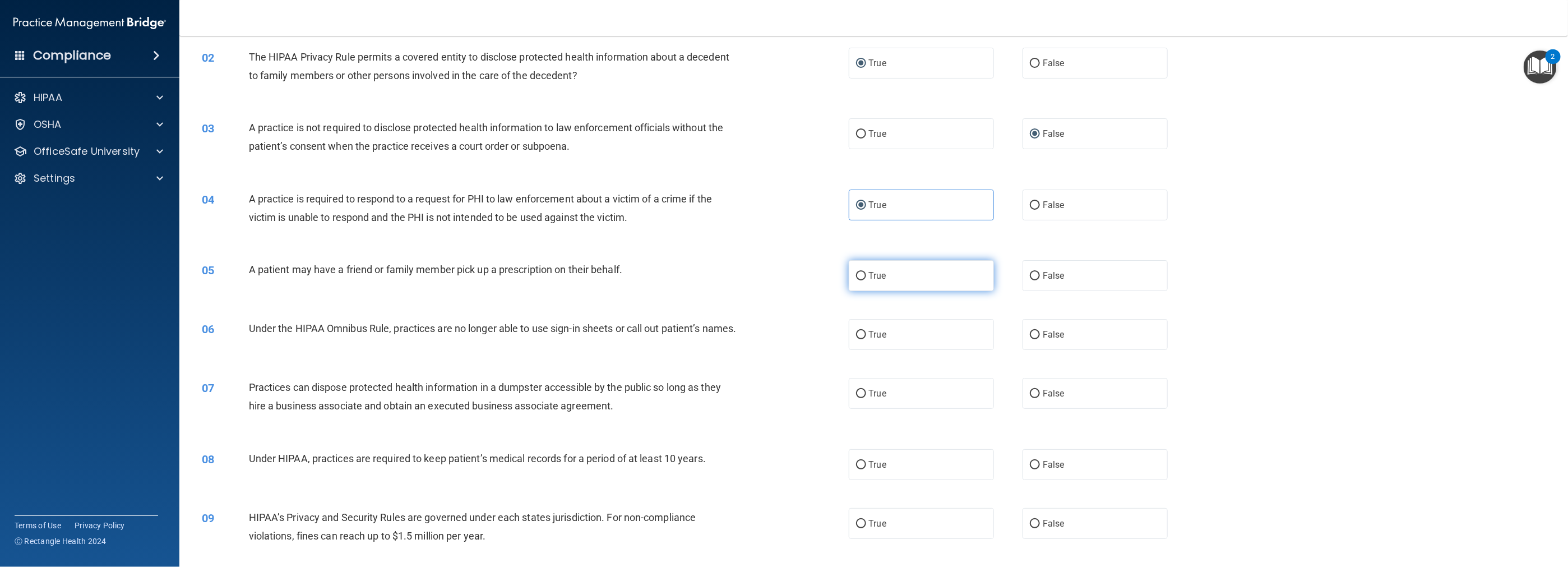
click at [702, 265] on label "True" at bounding box center [921, 275] width 145 height 31
click at [702, 272] on input "True" at bounding box center [861, 276] width 10 height 9
radio input "true"
click at [702, 345] on label "False" at bounding box center [1095, 334] width 145 height 31
click at [702, 339] on input "False" at bounding box center [1035, 335] width 10 height 9
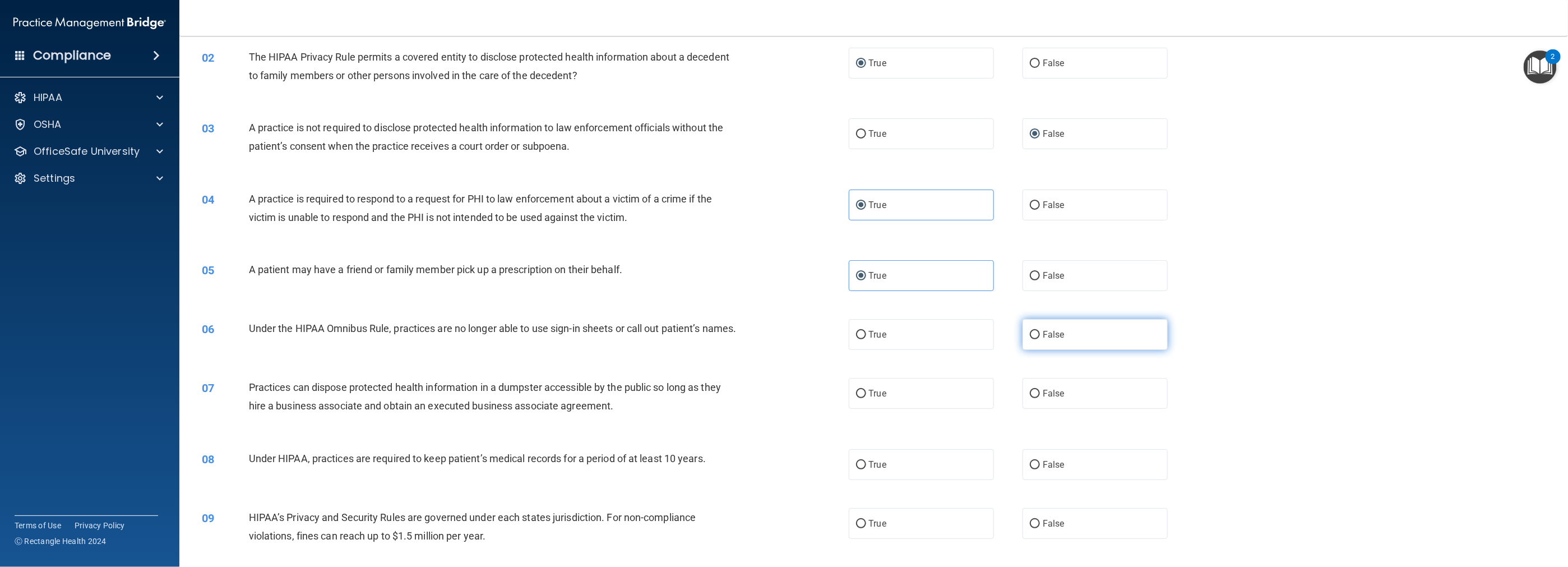
radio input "true"
click at [702, 408] on label "False" at bounding box center [1095, 393] width 145 height 31
click at [702, 398] on input "False" at bounding box center [1035, 394] width 10 height 9
radio input "true"
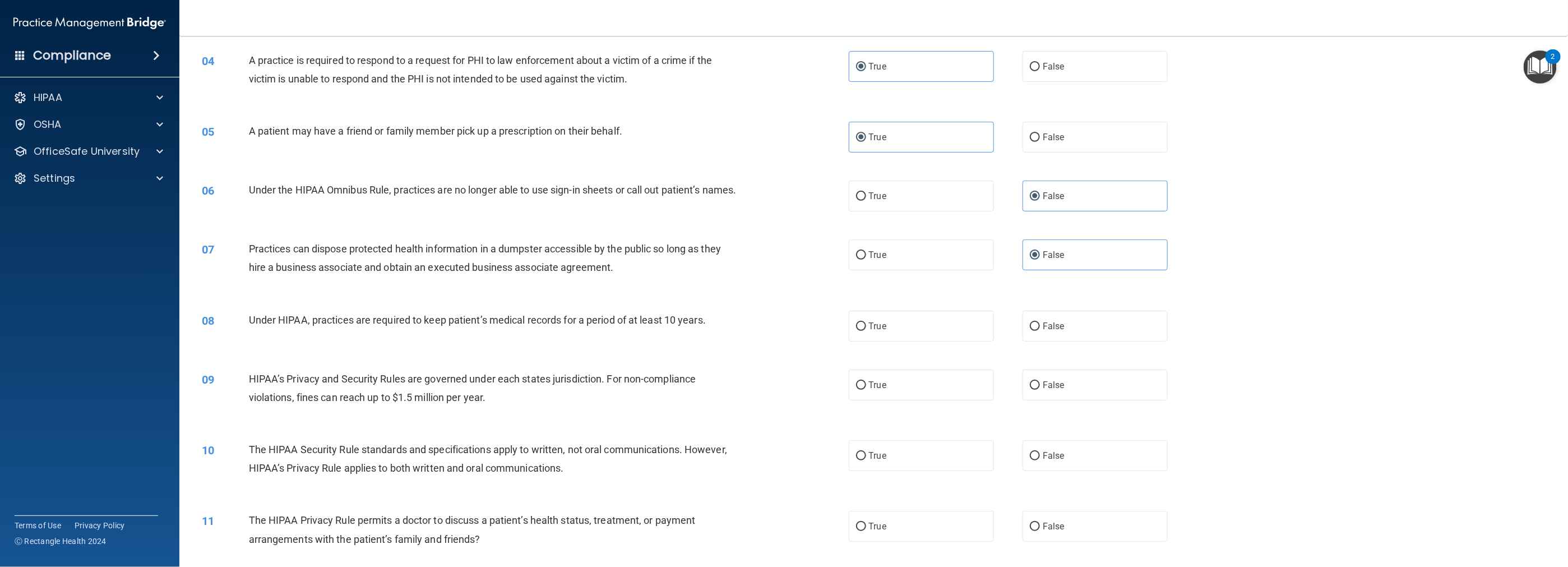
scroll to position [280, 0]
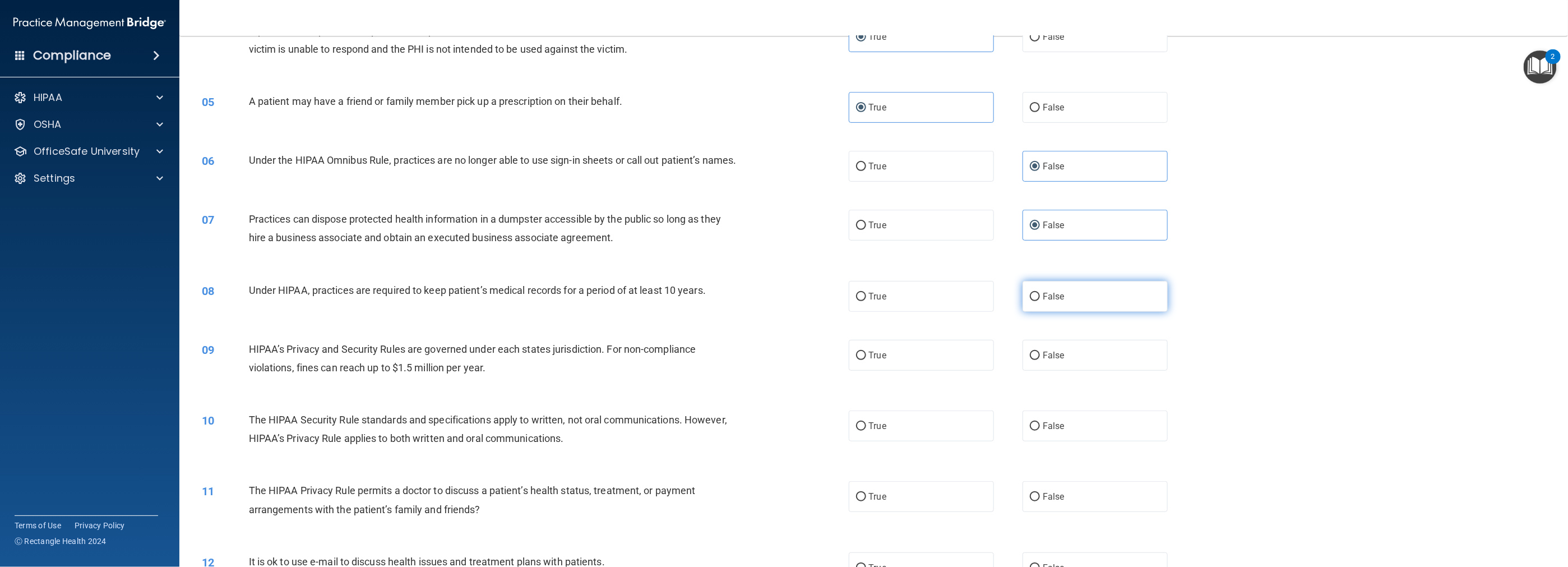
click at [702, 309] on label "False" at bounding box center [1095, 296] width 145 height 31
click at [702, 301] on input "False" at bounding box center [1035, 297] width 10 height 9
radio input "true"
click at [702, 370] on label "False" at bounding box center [1095, 355] width 145 height 31
click at [702, 360] on input "False" at bounding box center [1035, 356] width 10 height 9
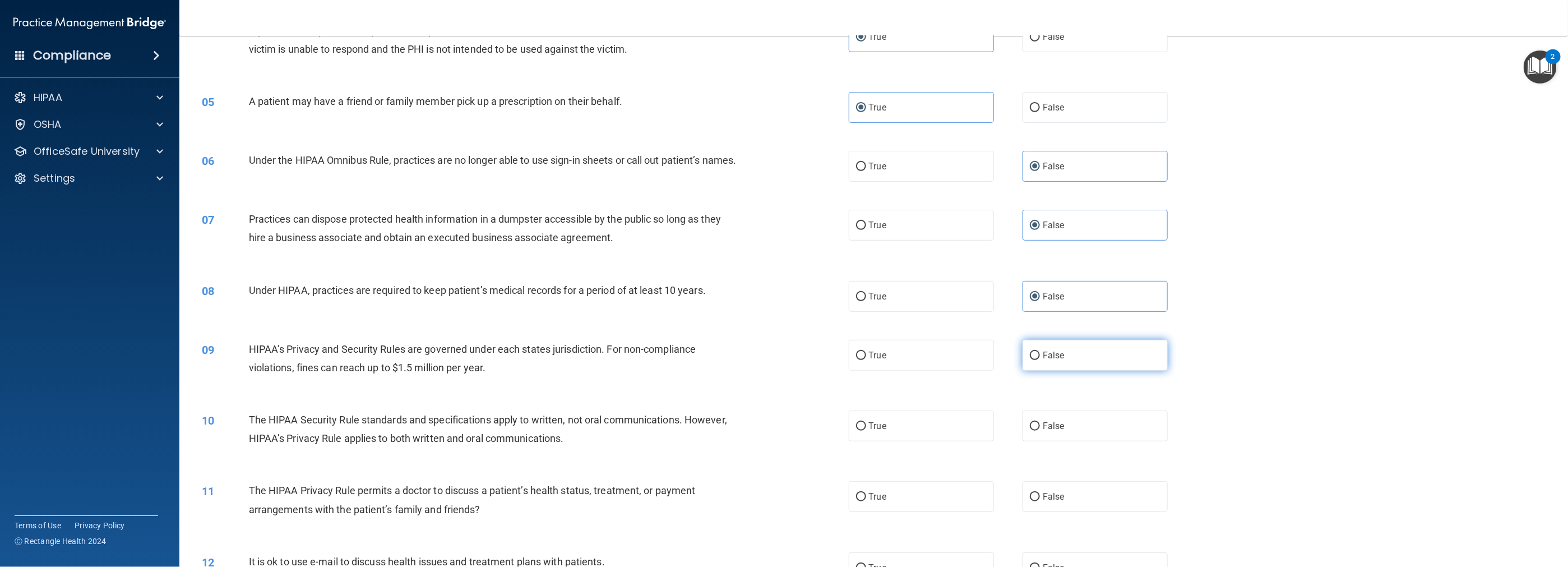
radio input "true"
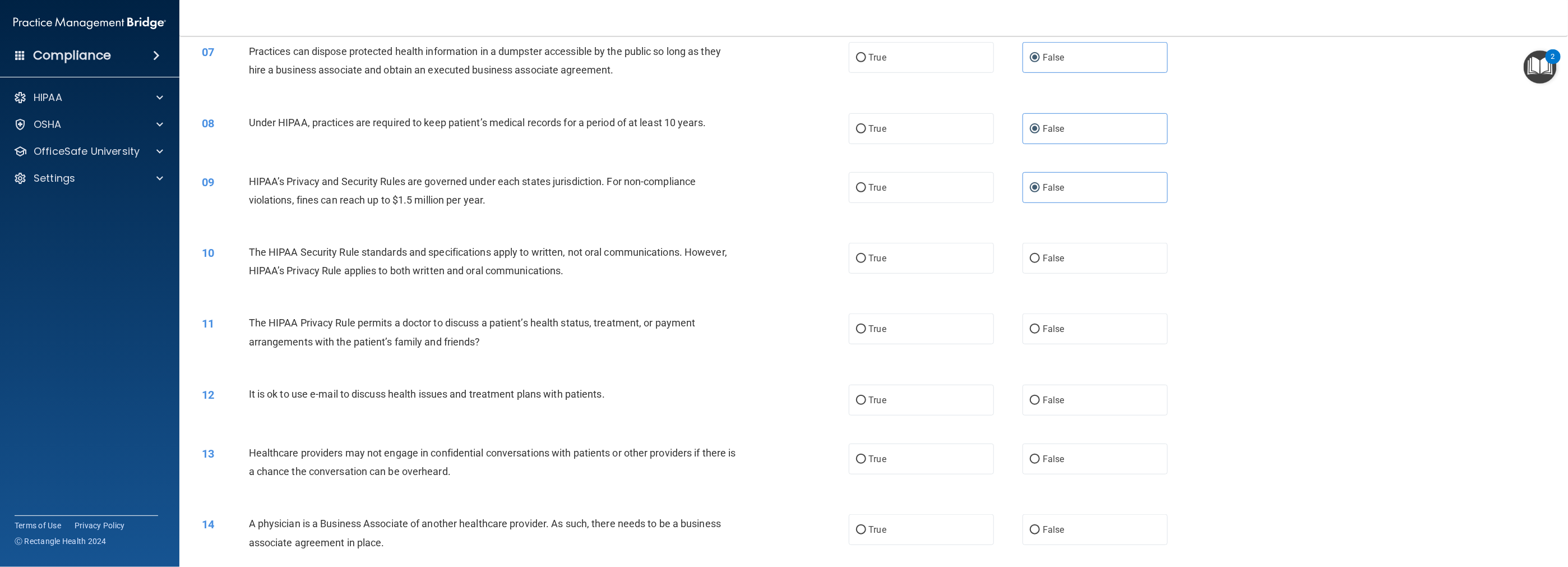
scroll to position [449, 0]
click at [702, 273] on label "True" at bounding box center [921, 257] width 145 height 31
click at [702, 262] on input "True" at bounding box center [861, 258] width 10 height 9
radio input "true"
click at [702, 333] on input "True" at bounding box center [861, 329] width 10 height 9
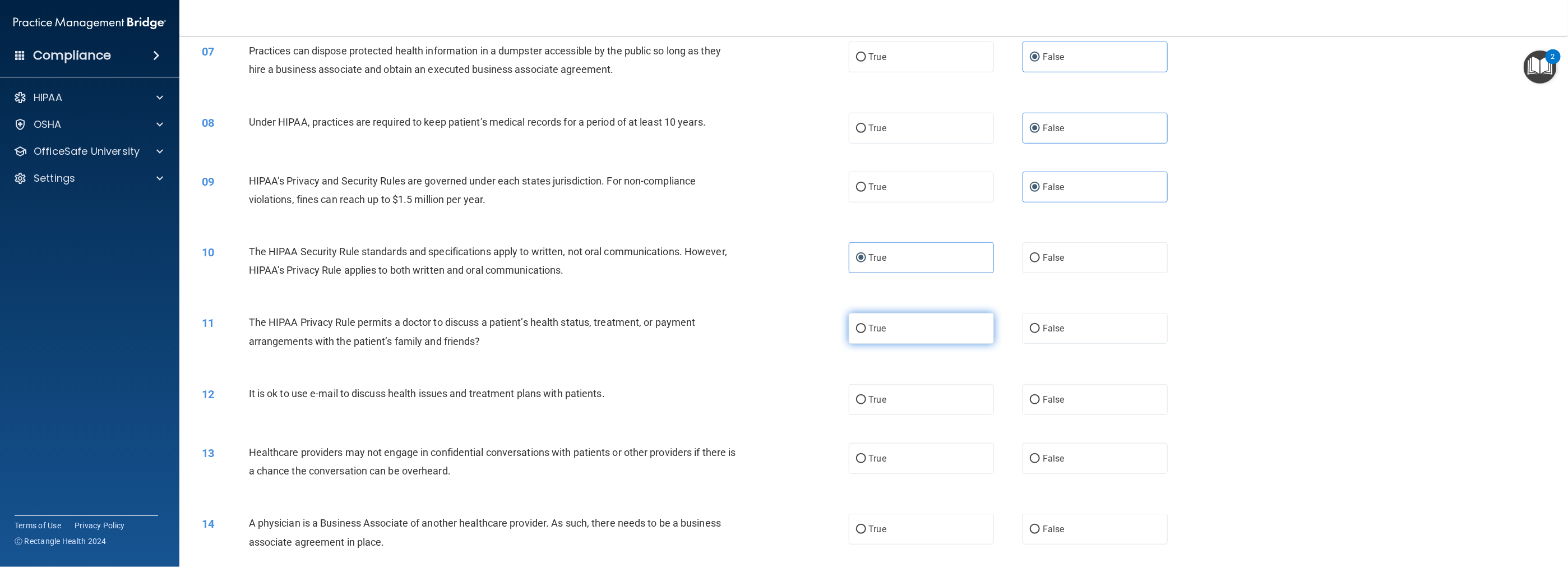
radio input "true"
click at [702, 415] on label "True" at bounding box center [921, 399] width 145 height 31
click at [702, 404] on input "True" at bounding box center [861, 400] width 10 height 9
radio input "true"
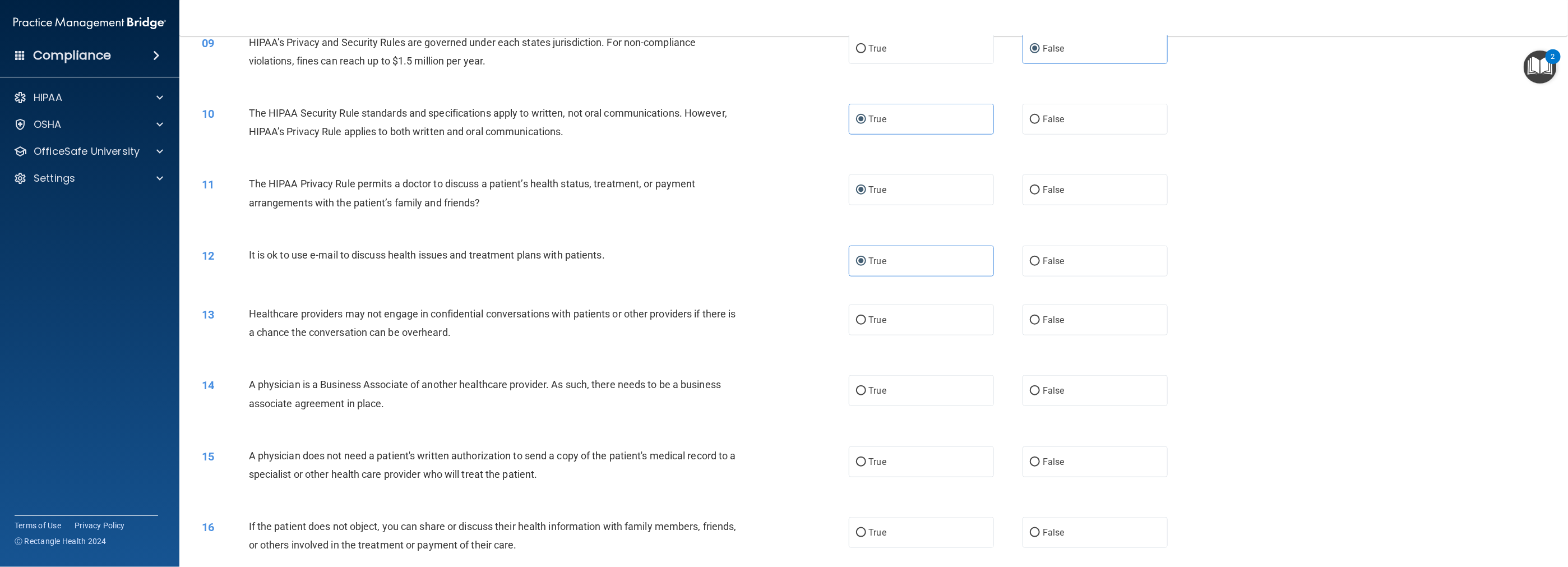
scroll to position [617, 0]
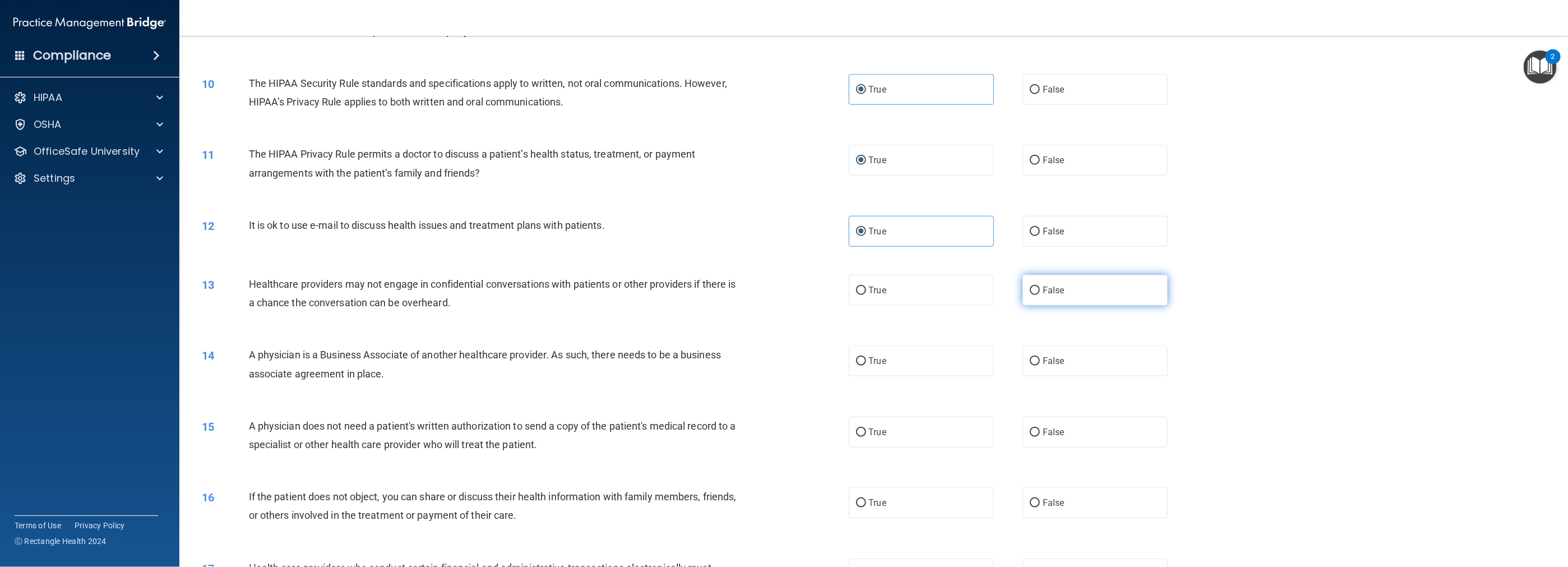
click at [702, 296] on span "False" at bounding box center [1054, 290] width 22 height 11
click at [702, 295] on input "False" at bounding box center [1035, 291] width 10 height 9
radio input "true"
click at [702, 376] on label "False" at bounding box center [1095, 360] width 145 height 31
click at [702, 365] on input "False" at bounding box center [1035, 361] width 10 height 9
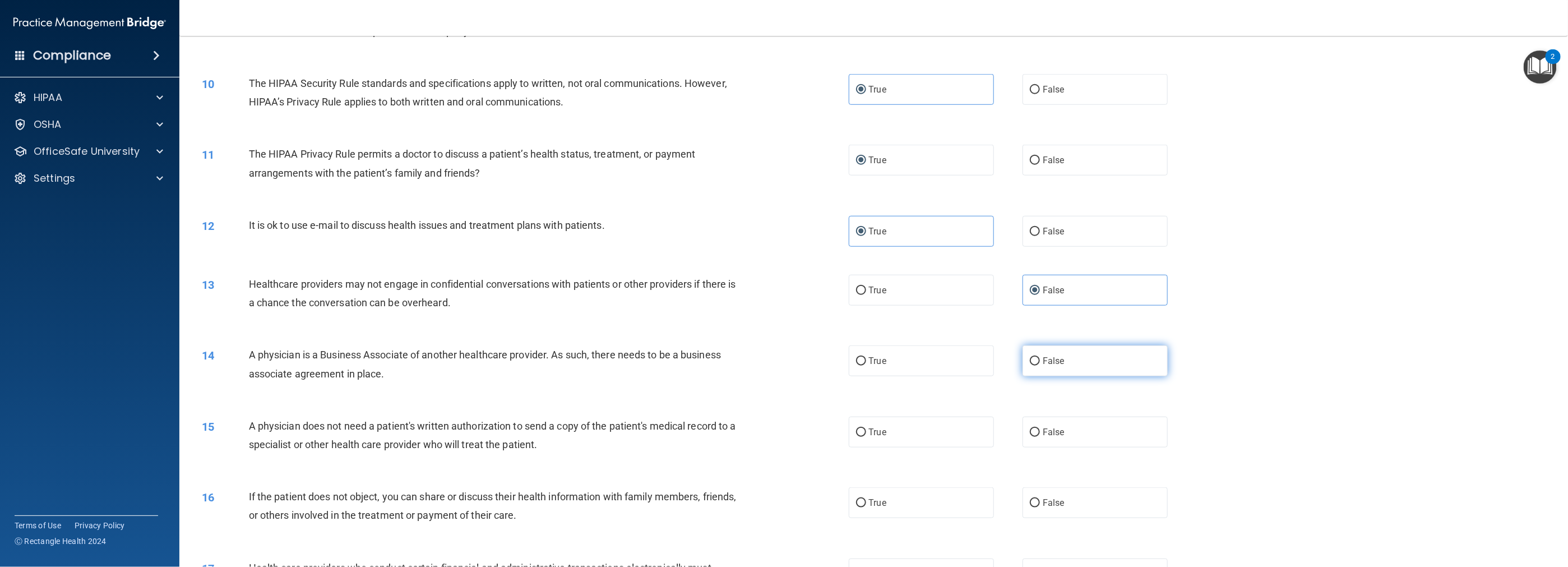
radio input "true"
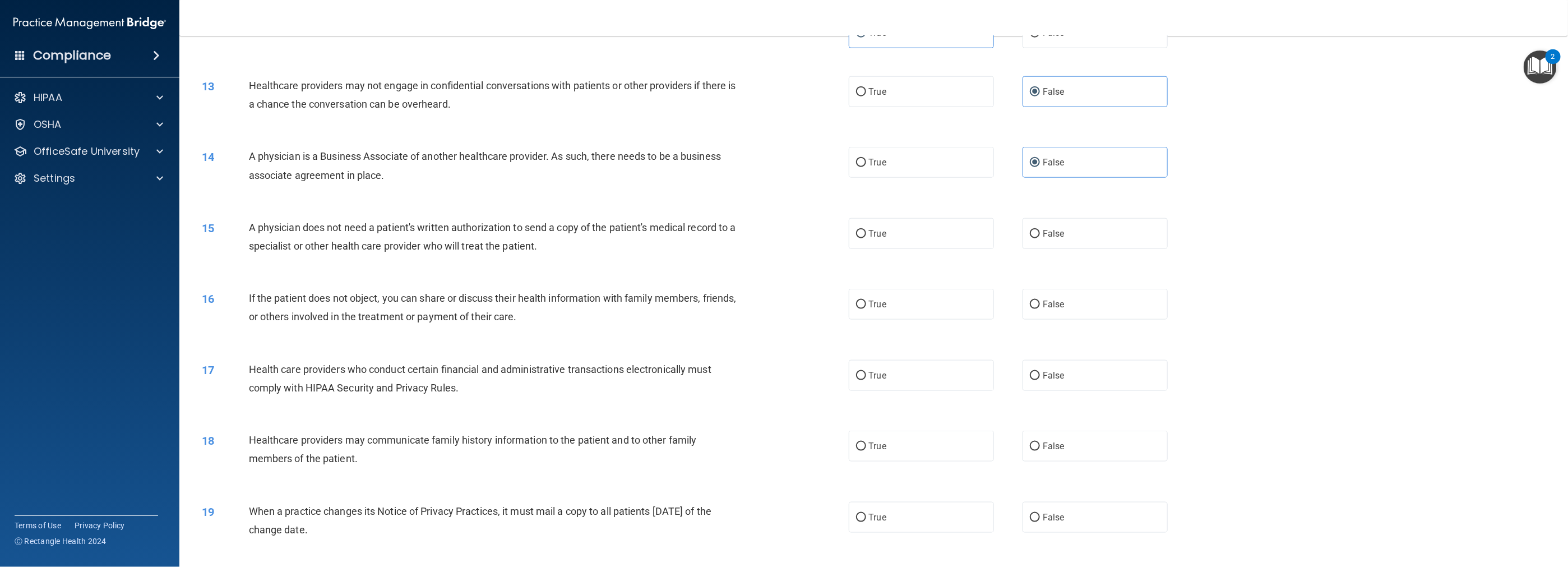
scroll to position [896, 0]
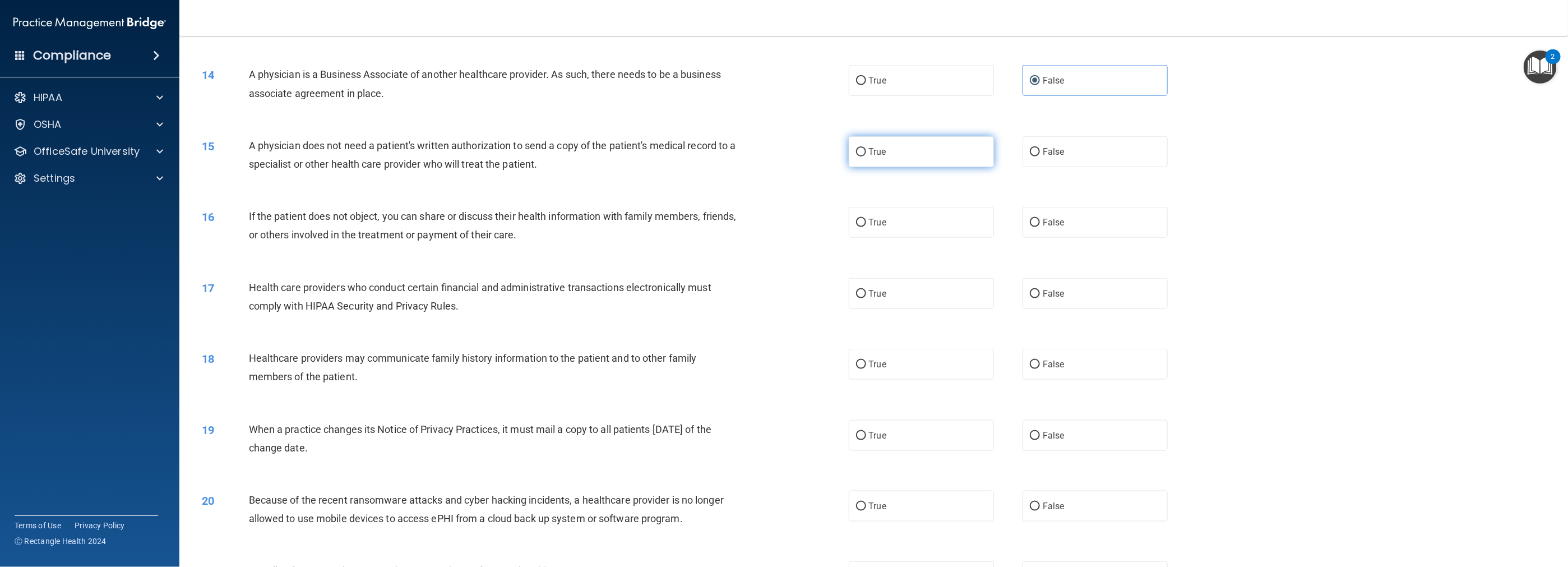
click at [702, 167] on label "True" at bounding box center [921, 151] width 145 height 31
click at [702, 156] on input "True" at bounding box center [861, 152] width 10 height 9
radio input "true"
click at [702, 226] on label "True" at bounding box center [921, 222] width 145 height 31
click at [702, 226] on input "True" at bounding box center [861, 223] width 10 height 9
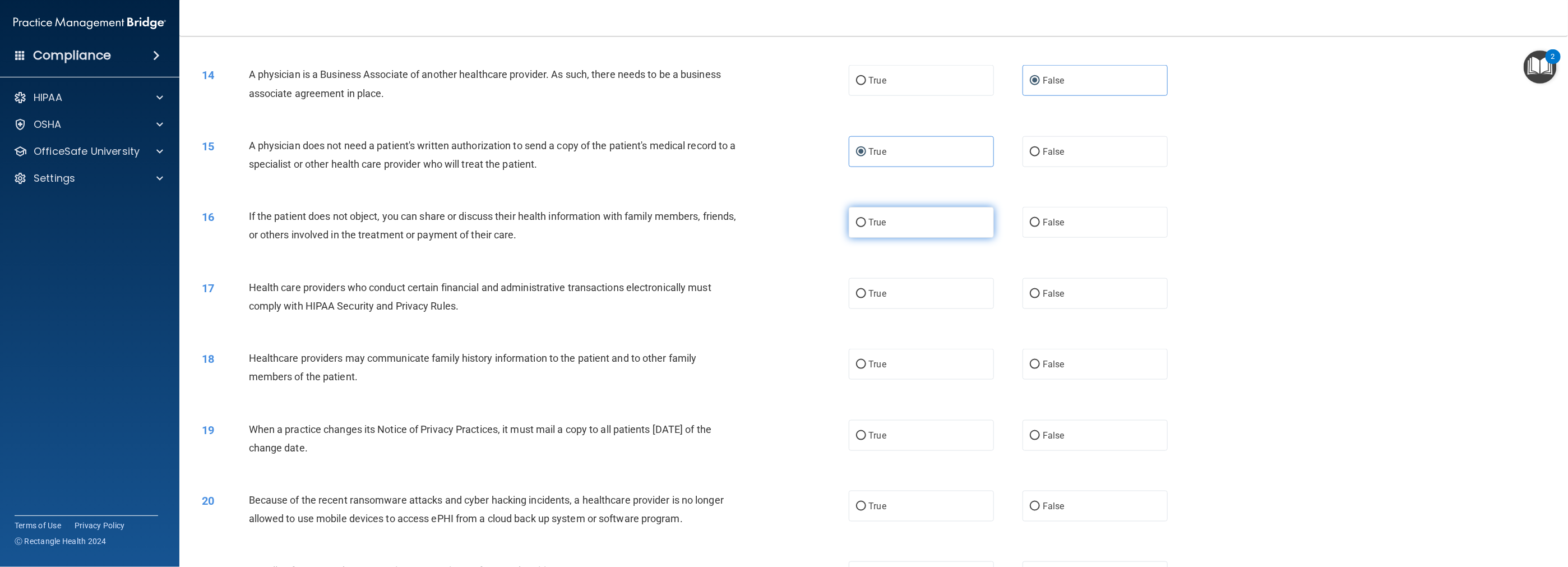
radio input "true"
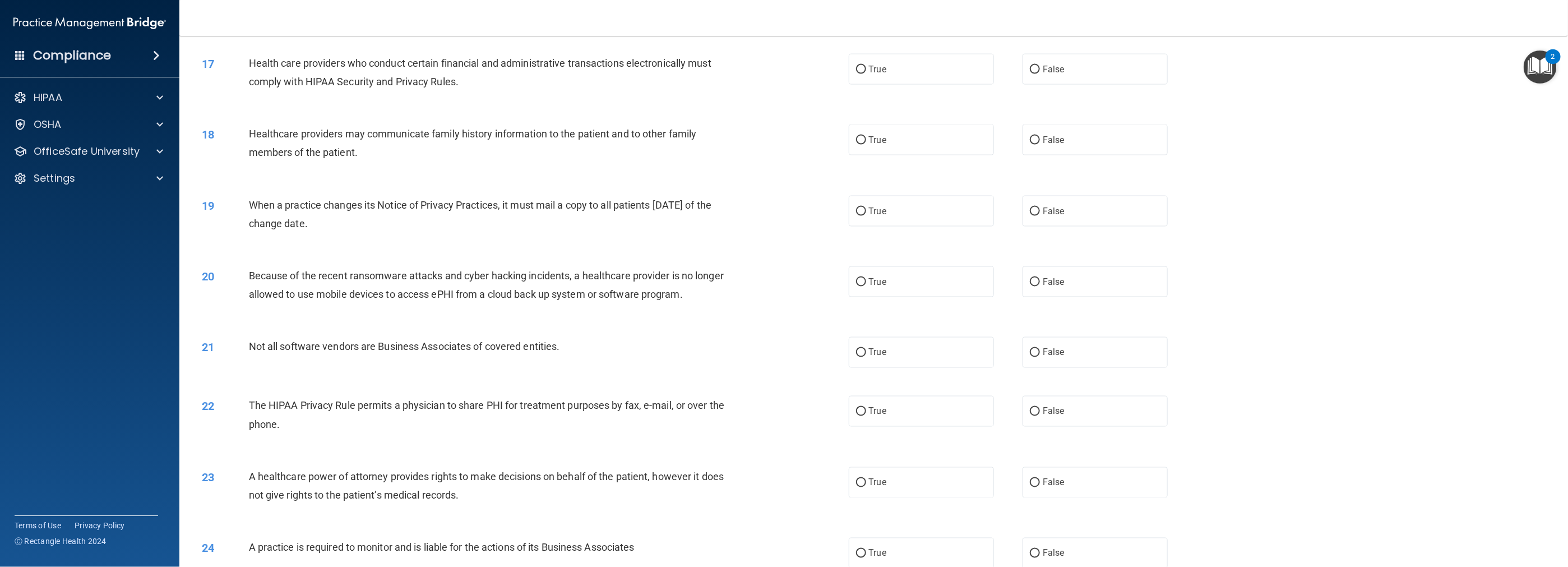
scroll to position [1065, 0]
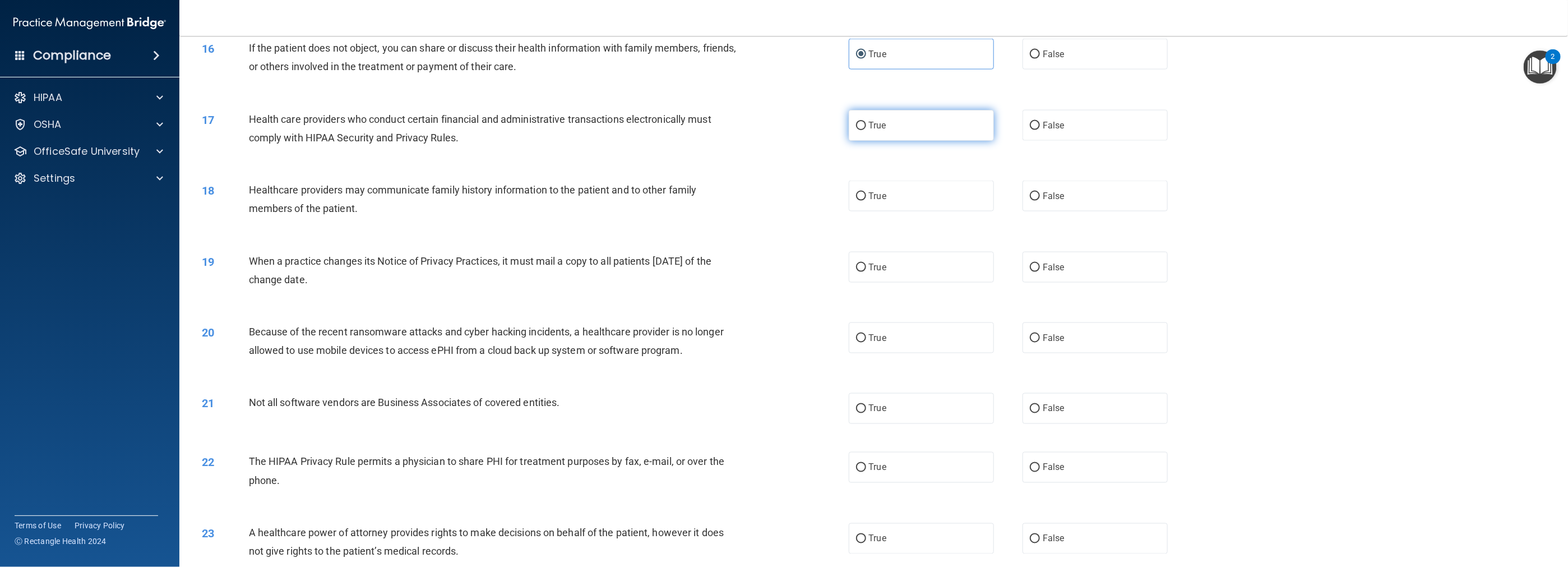
click at [702, 130] on input "True" at bounding box center [861, 126] width 10 height 9
radio input "true"
click at [702, 201] on input "False" at bounding box center [1035, 197] width 10 height 9
radio input "true"
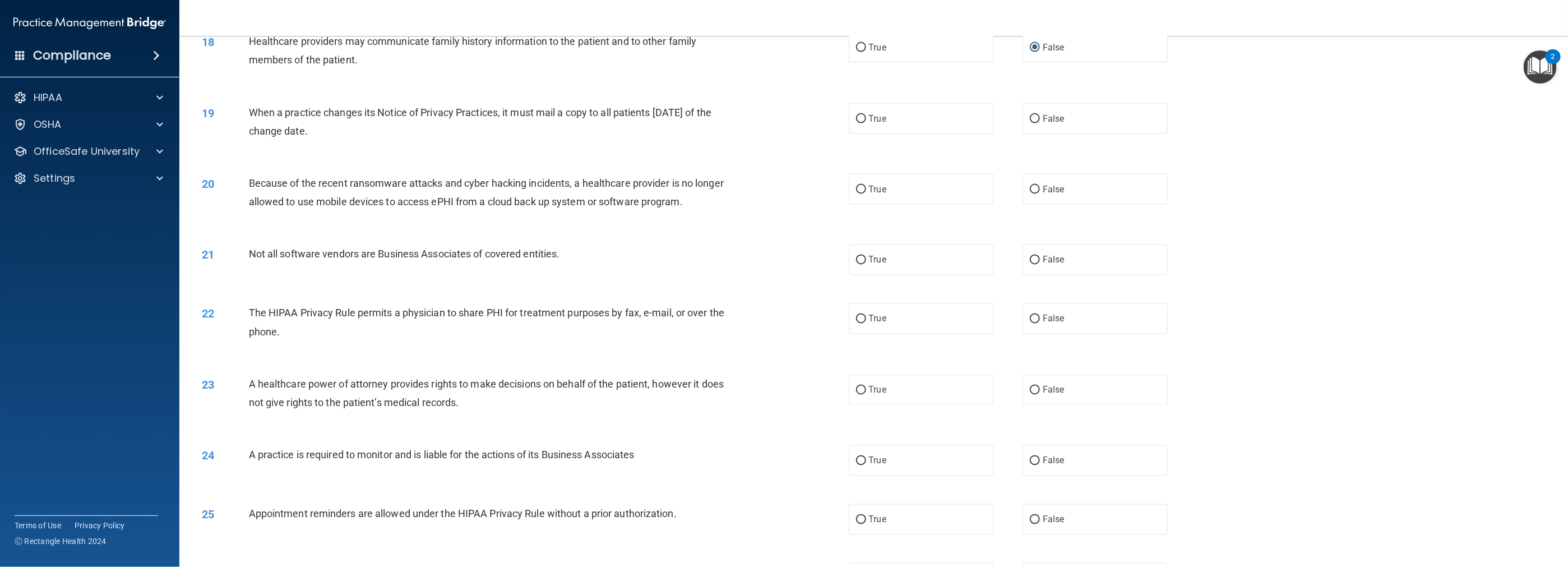
scroll to position [1233, 0]
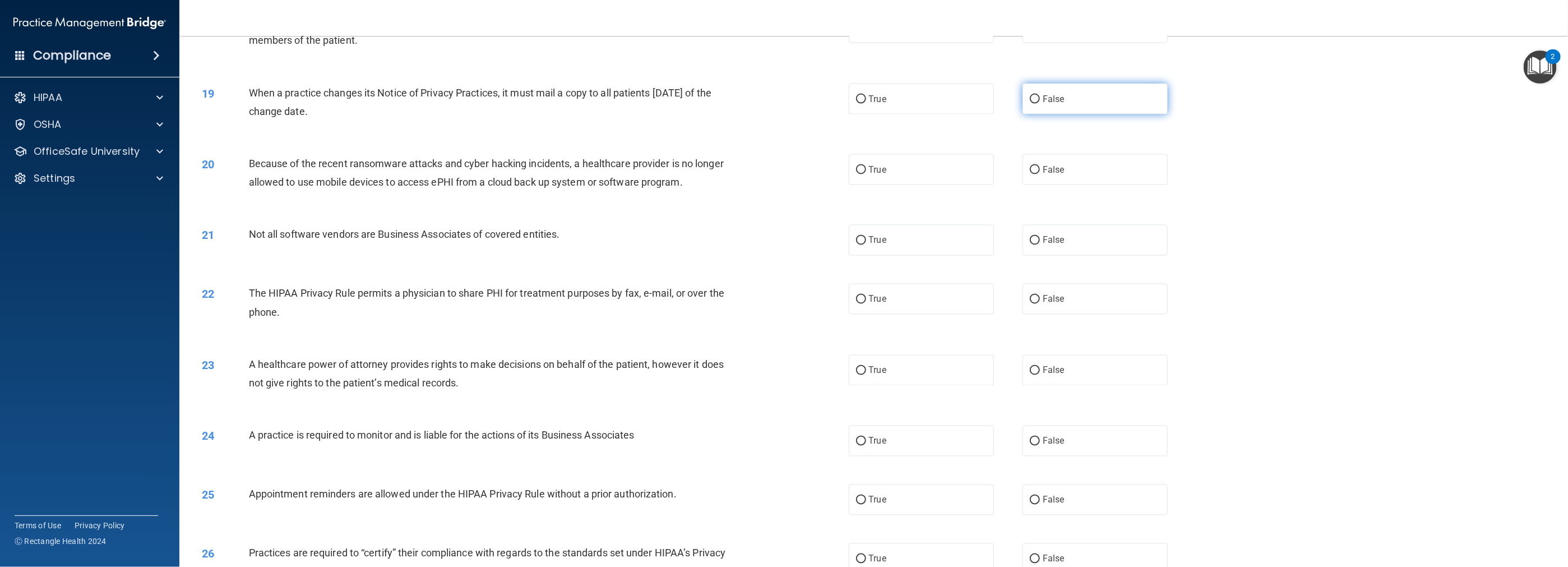
click at [702, 104] on span "False" at bounding box center [1054, 98] width 22 height 11
click at [702, 103] on input "False" at bounding box center [1035, 100] width 10 height 9
radio input "true"
click at [702, 185] on label "False" at bounding box center [1095, 169] width 145 height 31
click at [702, 174] on input "False" at bounding box center [1035, 170] width 10 height 9
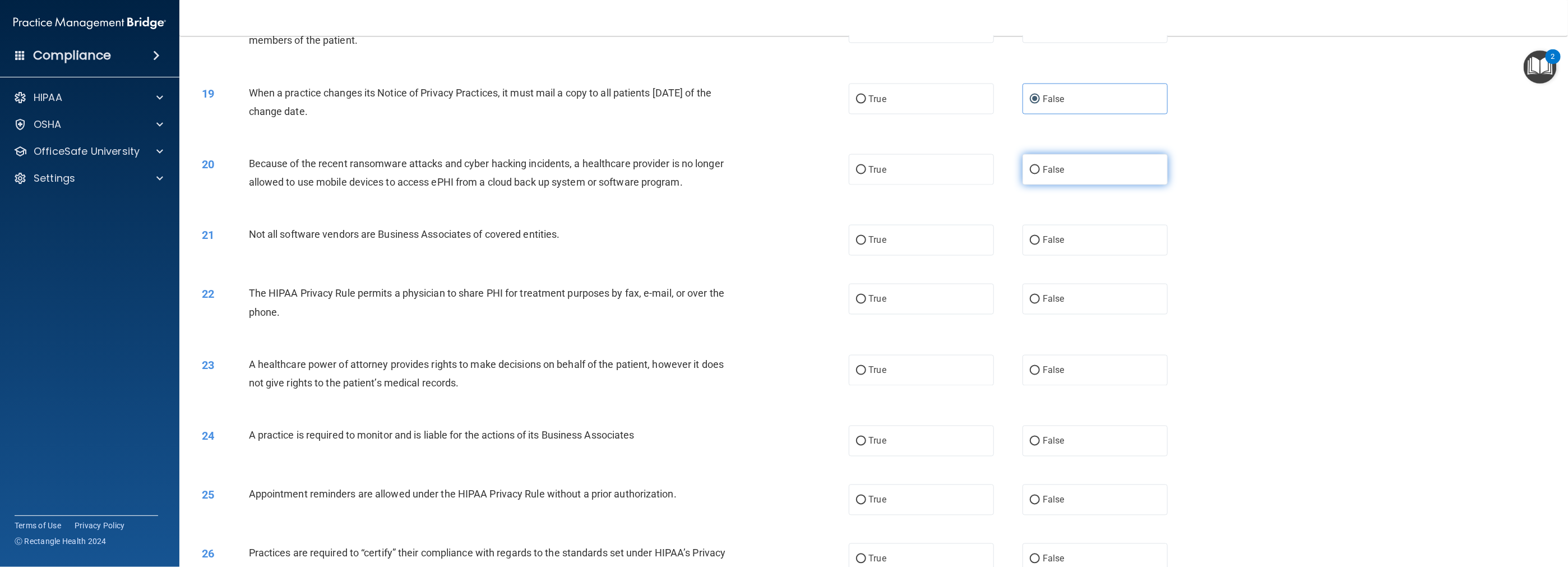
radio input "true"
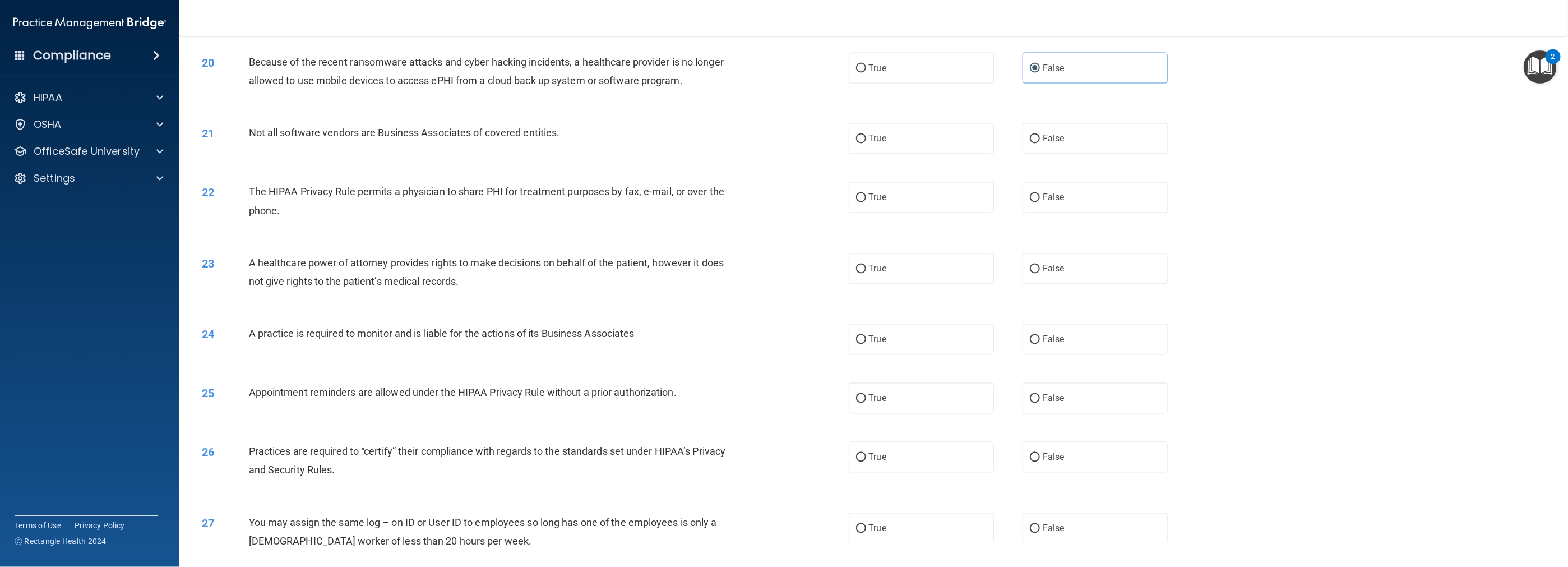
scroll to position [1345, 0]
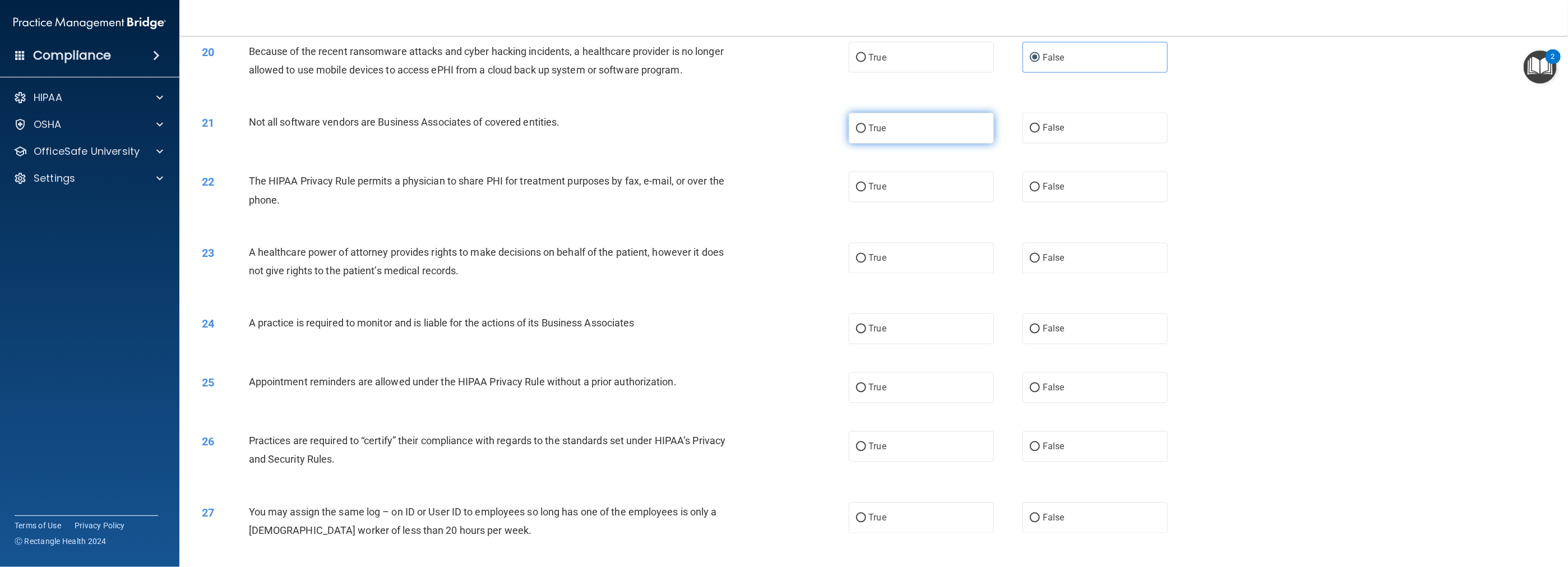
click at [702, 144] on label "True" at bounding box center [921, 128] width 145 height 31
click at [702, 133] on input "True" at bounding box center [861, 128] width 10 height 9
radio input "true"
click at [702, 201] on label "True" at bounding box center [921, 187] width 145 height 31
click at [702, 192] on input "True" at bounding box center [861, 187] width 10 height 9
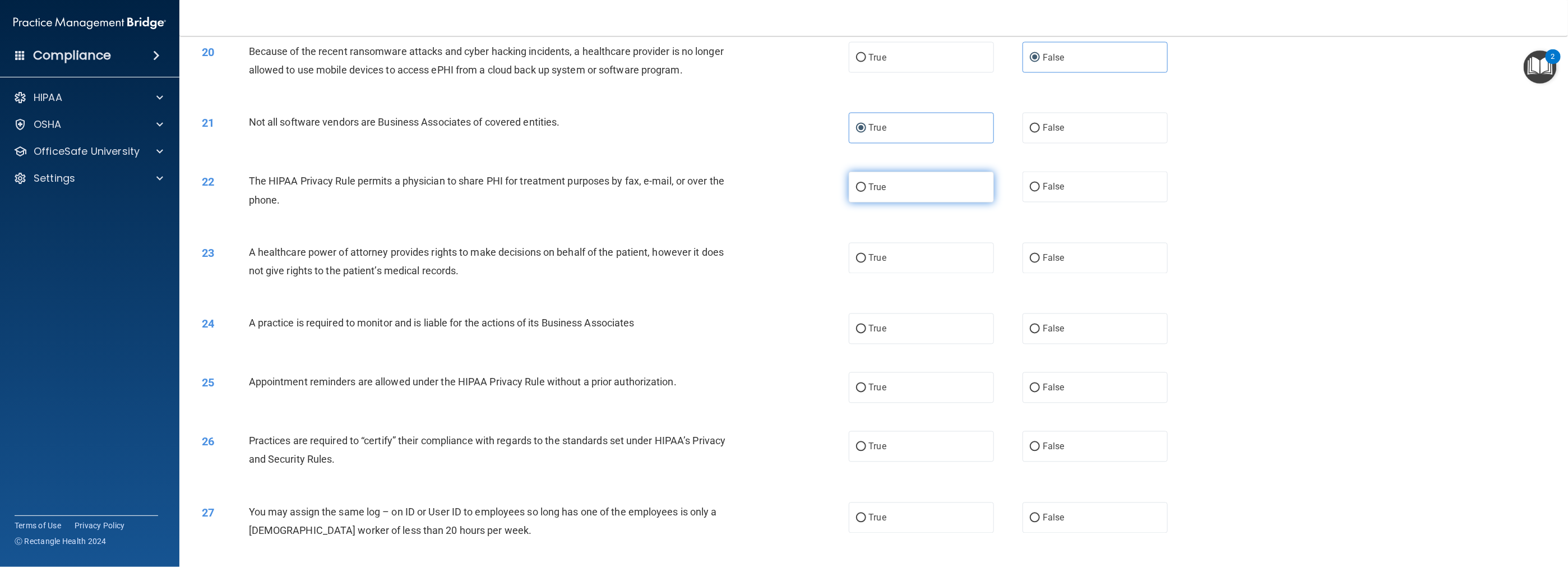
radio input "true"
click at [702, 273] on label "True" at bounding box center [921, 258] width 145 height 31
click at [702, 263] on input "True" at bounding box center [861, 259] width 10 height 9
radio input "true"
click at [702, 273] on label "False" at bounding box center [1095, 258] width 145 height 31
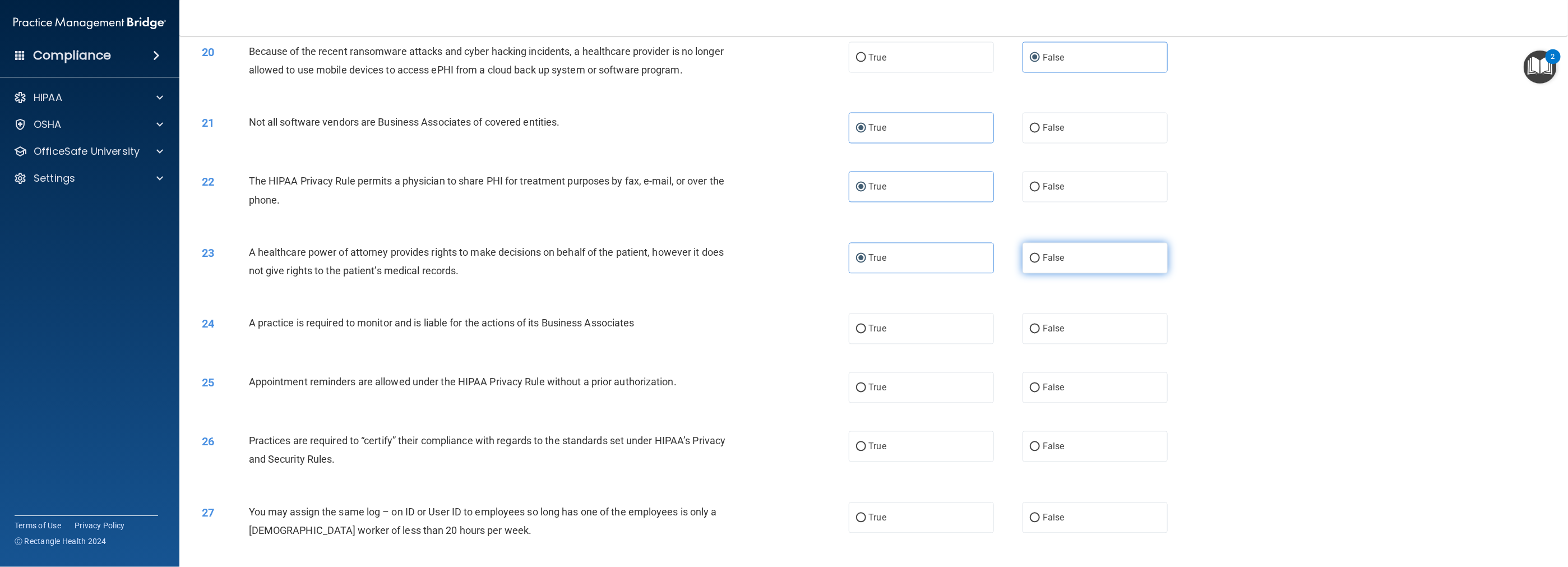
click at [702, 263] on input "False" at bounding box center [1035, 259] width 10 height 9
radio input "true"
radio input "false"
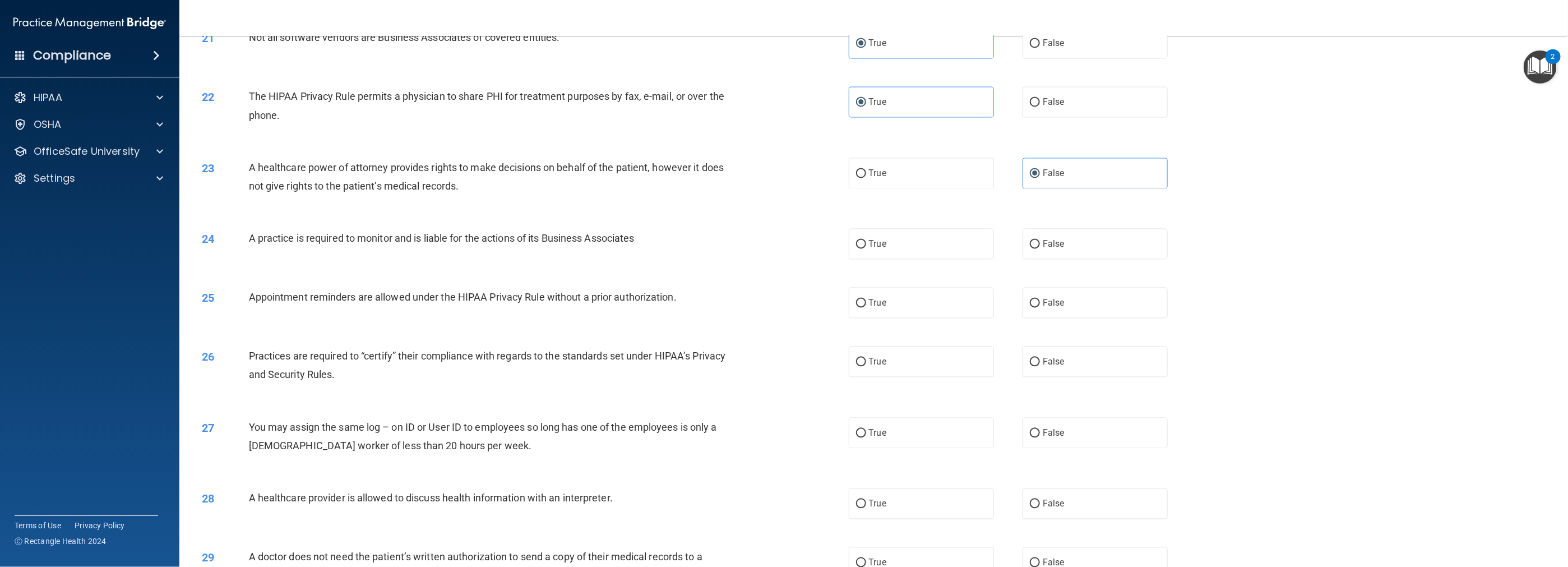
scroll to position [1513, 0]
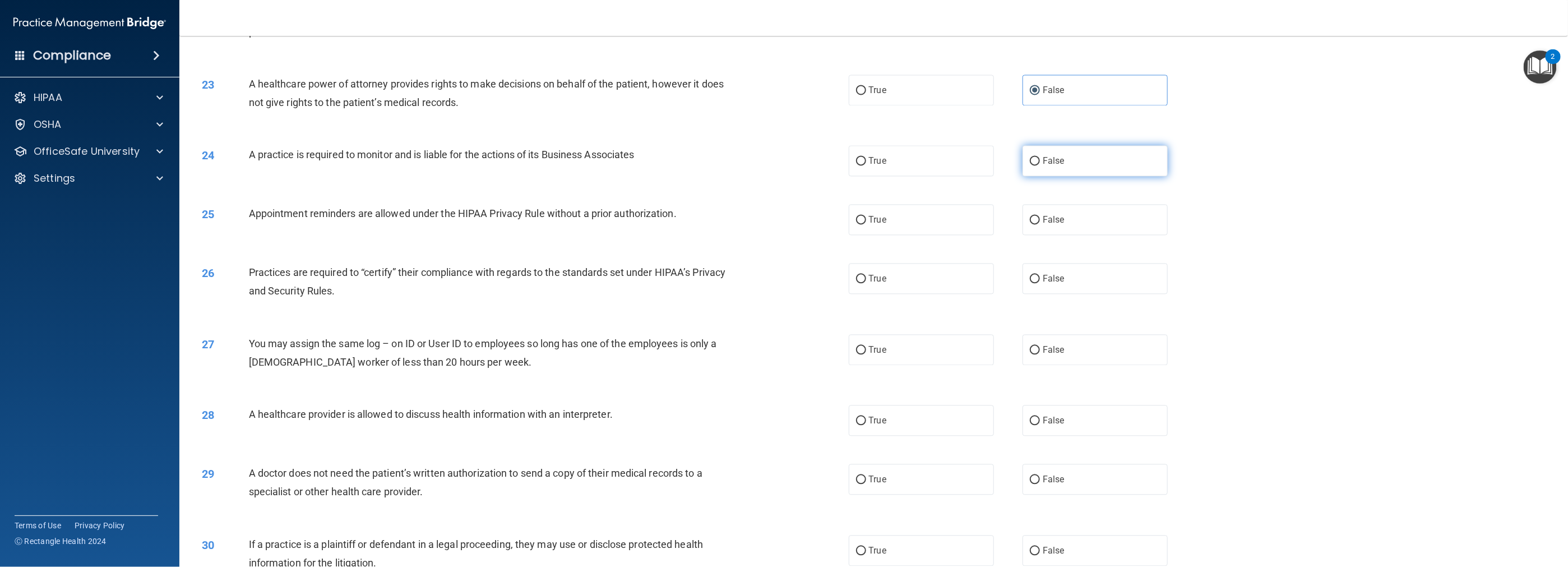
click at [702, 166] on span "False" at bounding box center [1054, 160] width 22 height 11
click at [702, 165] on input "False" at bounding box center [1035, 161] width 10 height 9
radio input "true"
click at [702, 226] on label "True" at bounding box center [921, 219] width 145 height 31
click at [702, 224] on input "True" at bounding box center [861, 220] width 10 height 9
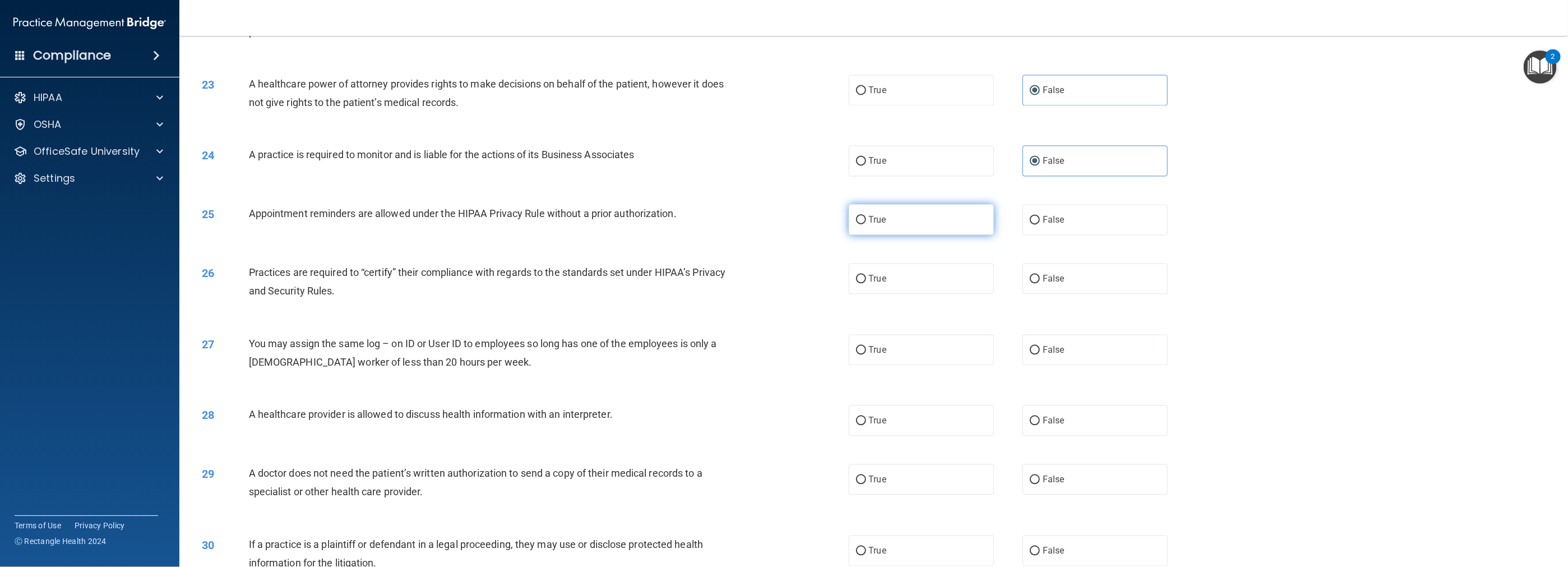
radio input "true"
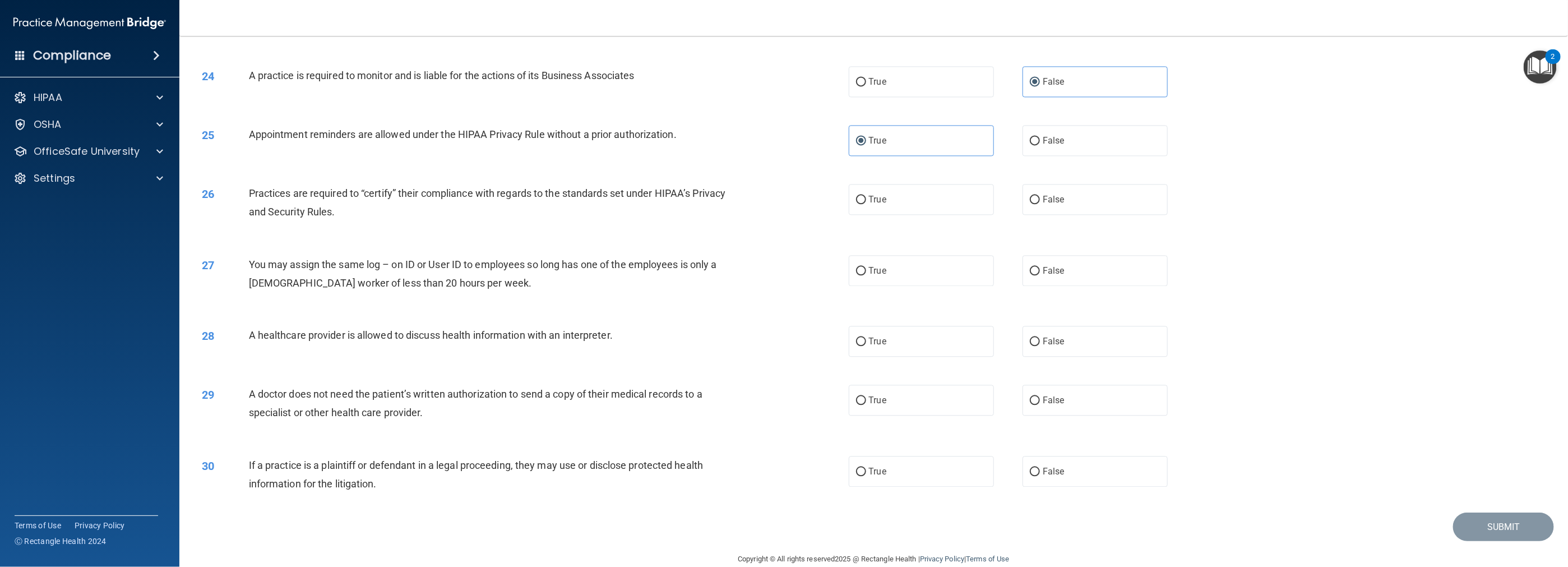
scroll to position [1623, 0]
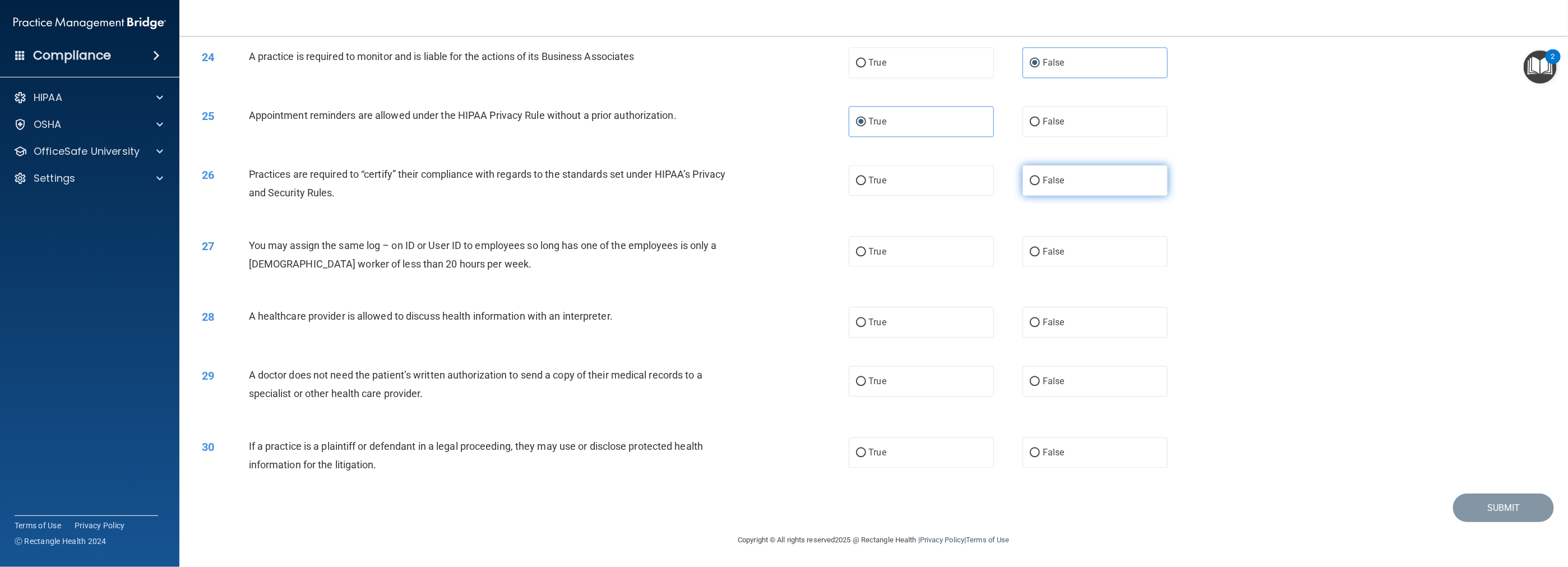
click at [702, 183] on input "False" at bounding box center [1035, 181] width 10 height 9
radio input "true"
click at [702, 258] on label "False" at bounding box center [1095, 251] width 145 height 31
click at [702, 256] on input "False" at bounding box center [1035, 252] width 10 height 9
radio input "true"
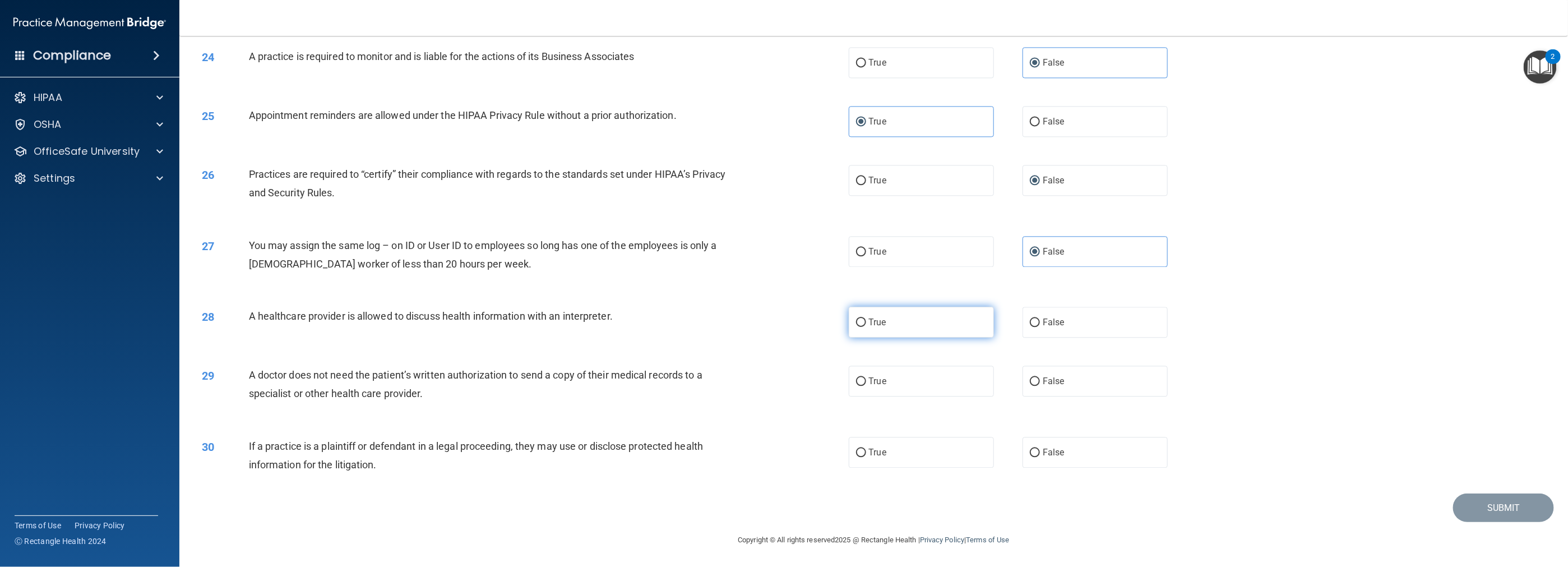
click at [702, 323] on span "True" at bounding box center [877, 322] width 17 height 11
click at [702, 323] on input "True" at bounding box center [861, 323] width 10 height 9
radio input "true"
click at [702, 388] on label "False" at bounding box center [1095, 380] width 145 height 31
click at [702, 385] on input "False" at bounding box center [1035, 382] width 10 height 9
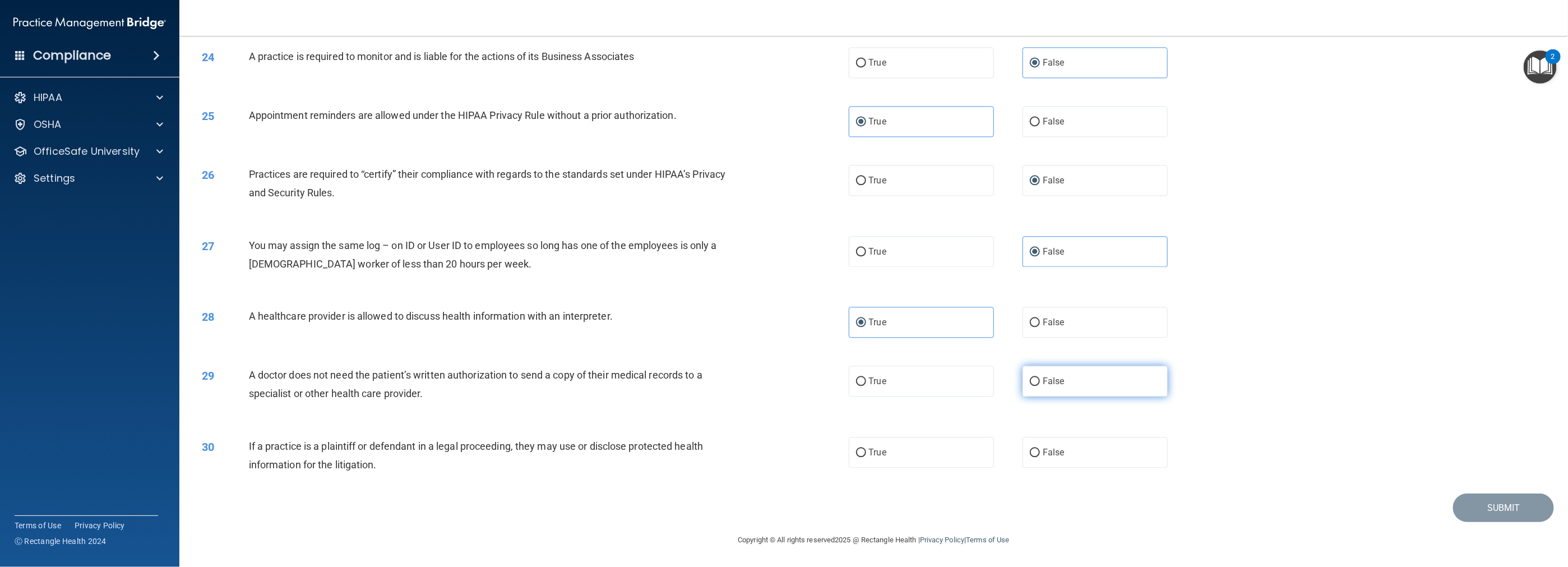
radio input "true"
click at [702, 459] on label "True" at bounding box center [921, 451] width 145 height 31
click at [702, 456] on input "True" at bounding box center [861, 453] width 10 height 9
radio input "true"
click at [702, 510] on button "Submit" at bounding box center [1503, 507] width 101 height 29
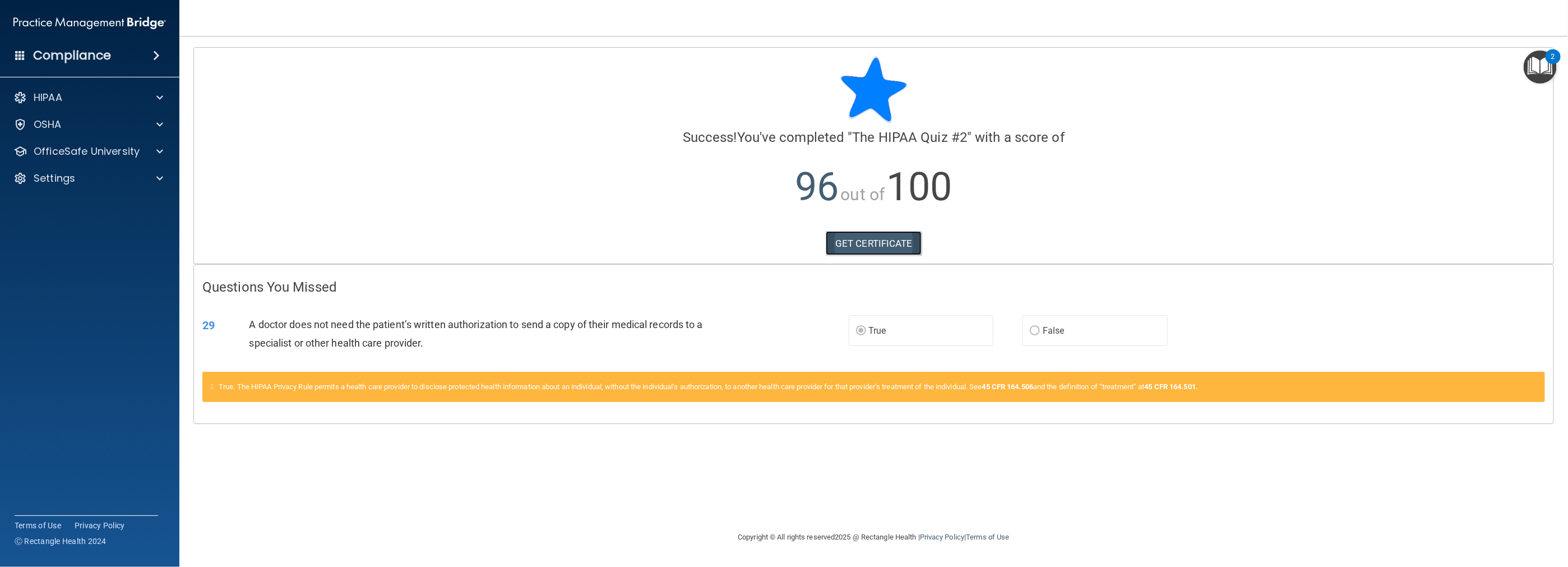
click at [702, 241] on link "GET CERTIFICATE" at bounding box center [874, 243] width 96 height 24
click at [115, 154] on p "OfficeSafe University" at bounding box center [87, 151] width 106 height 14
click at [119, 187] on link "HIPAA Training" at bounding box center [77, 178] width 177 height 22
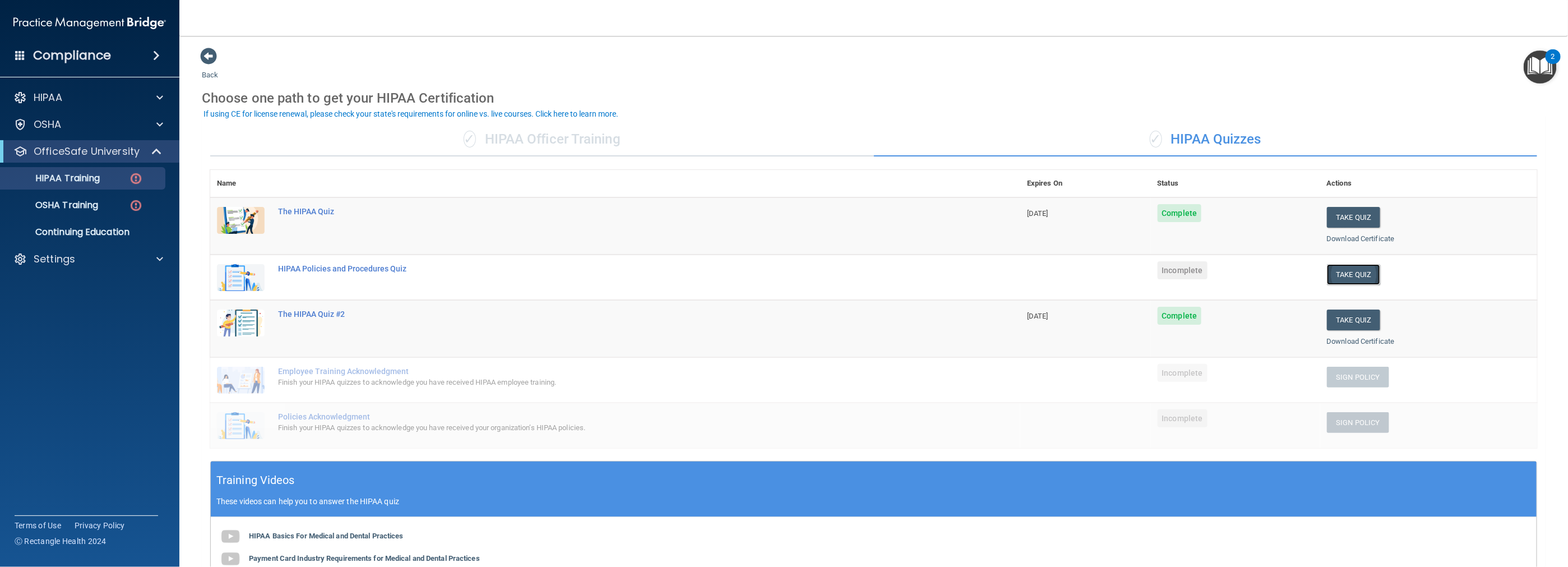
click at [702, 271] on button "Take Quiz" at bounding box center [1353, 274] width 54 height 21
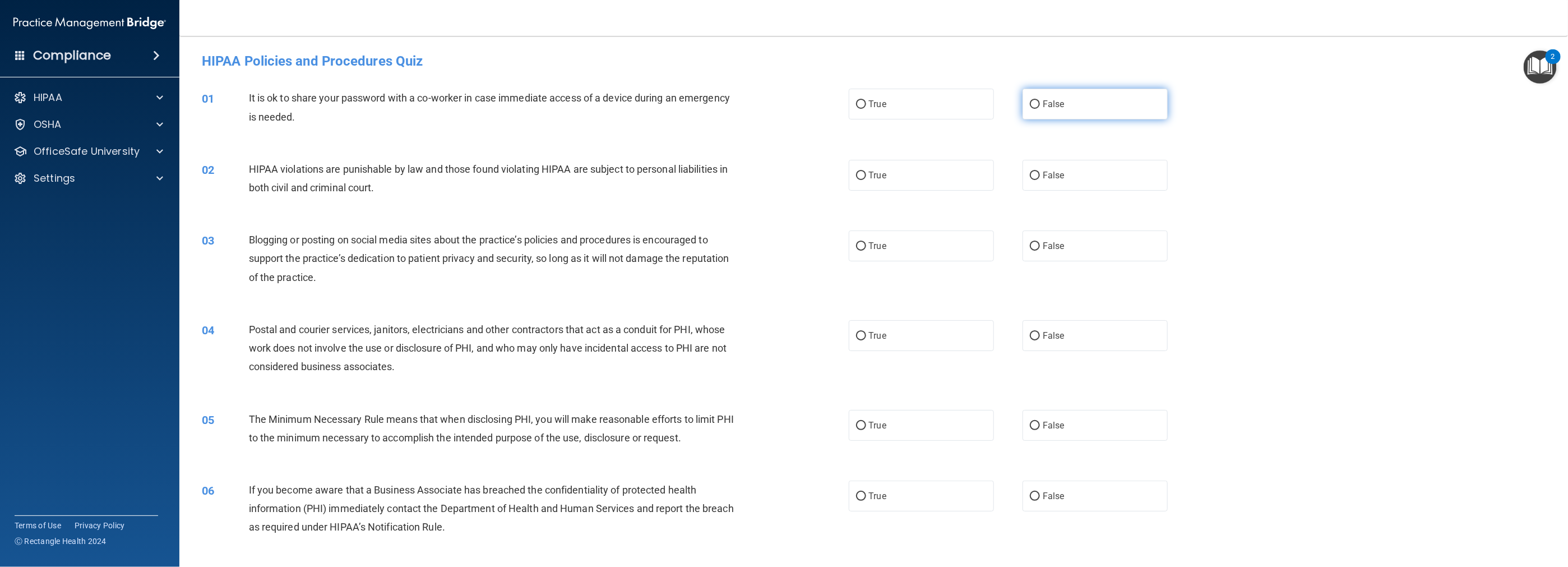
click at [702, 100] on input "False" at bounding box center [1035, 105] width 10 height 9
radio input "true"
click at [702, 182] on label "True" at bounding box center [921, 175] width 145 height 31
click at [702, 180] on input "True" at bounding box center [861, 176] width 10 height 9
radio input "true"
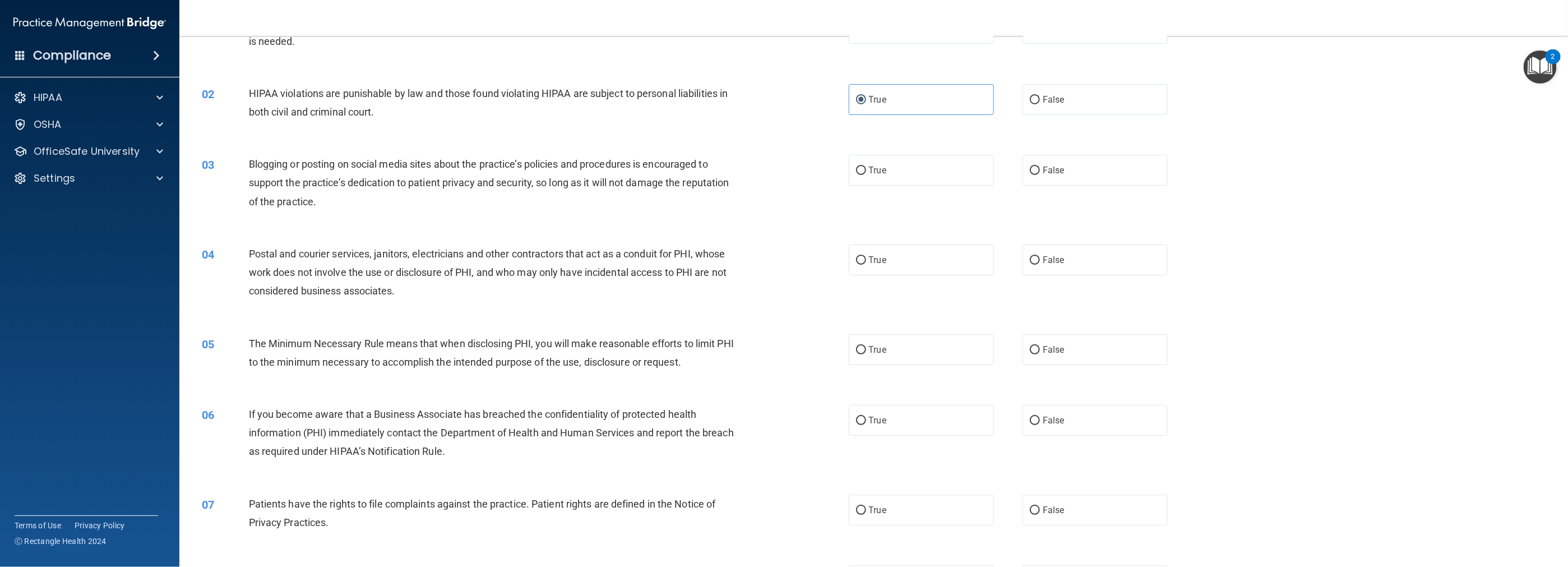
scroll to position [112, 0]
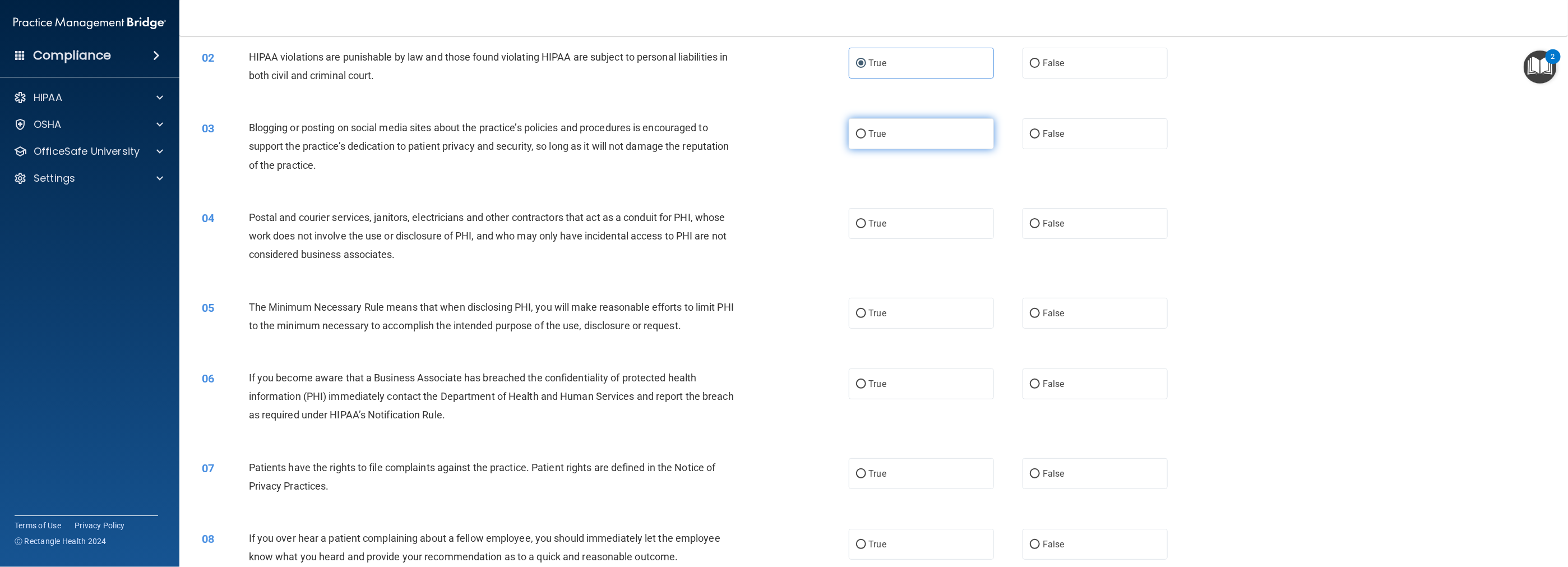
click at [702, 139] on label "True" at bounding box center [921, 133] width 145 height 31
click at [702, 139] on input "True" at bounding box center [861, 134] width 10 height 9
radio input "true"
click at [702, 235] on div "04 Postal and courier services, janitors, electricians and other contractors th…" at bounding box center [526, 239] width 681 height 62
click at [702, 212] on label "True" at bounding box center [921, 223] width 145 height 31
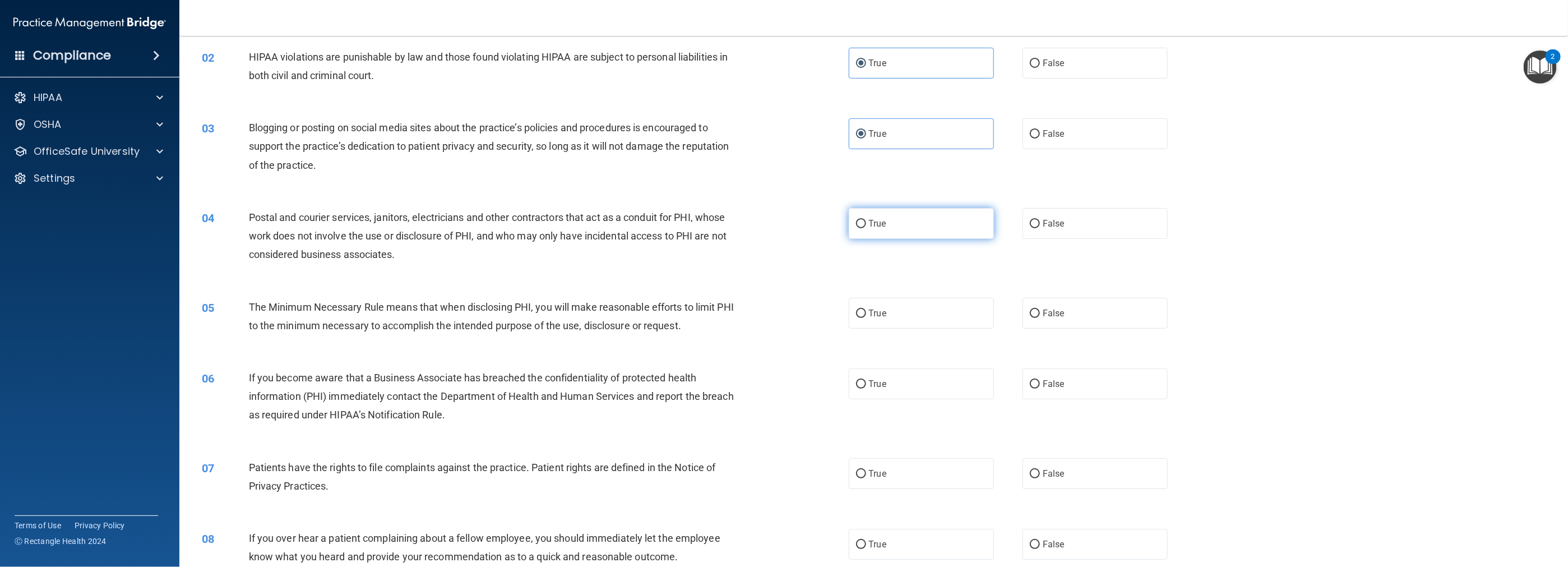
click at [702, 220] on input "True" at bounding box center [861, 224] width 10 height 9
radio input "true"
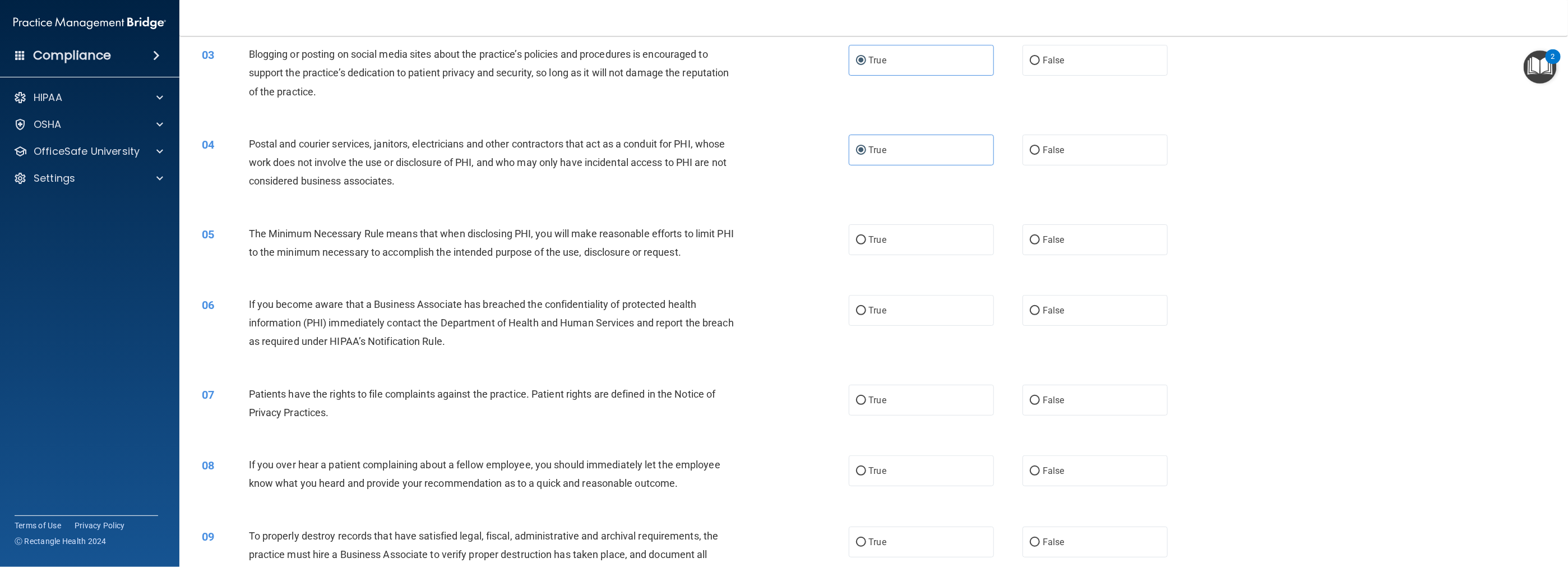
scroll to position [224, 0]
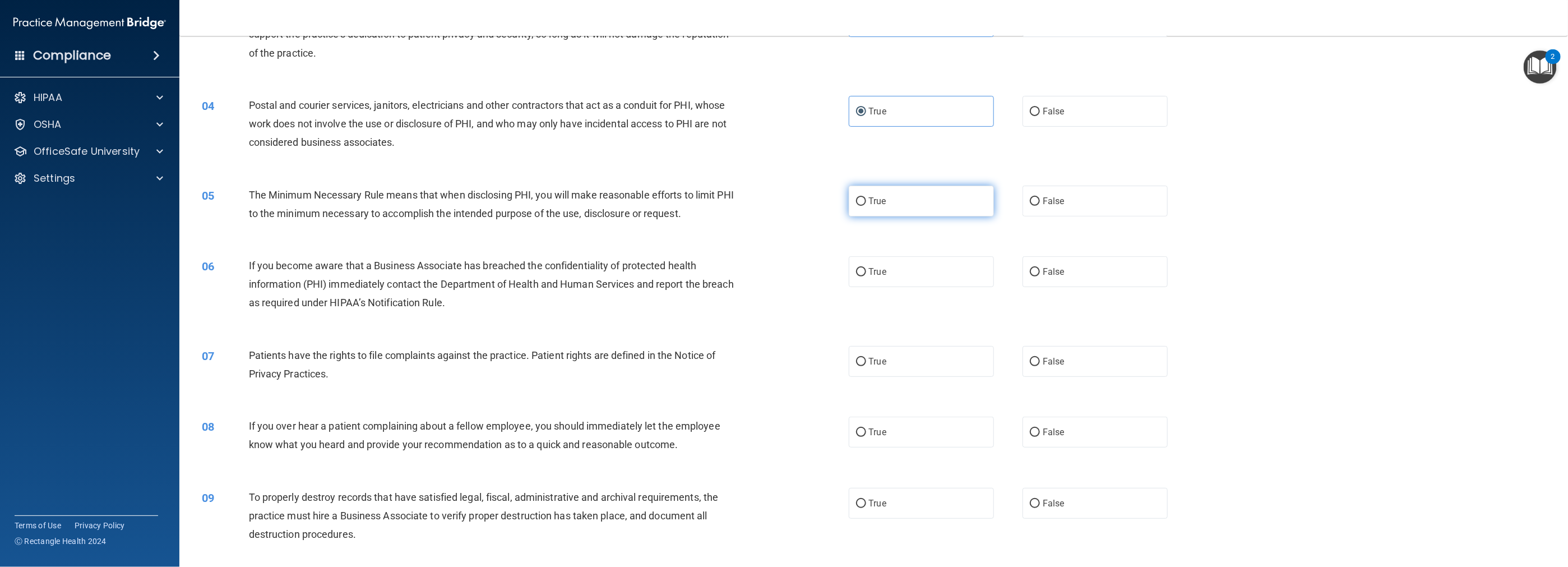
click at [702, 207] on label "True" at bounding box center [921, 200] width 145 height 31
click at [702, 206] on input "True" at bounding box center [861, 202] width 10 height 9
radio input "true"
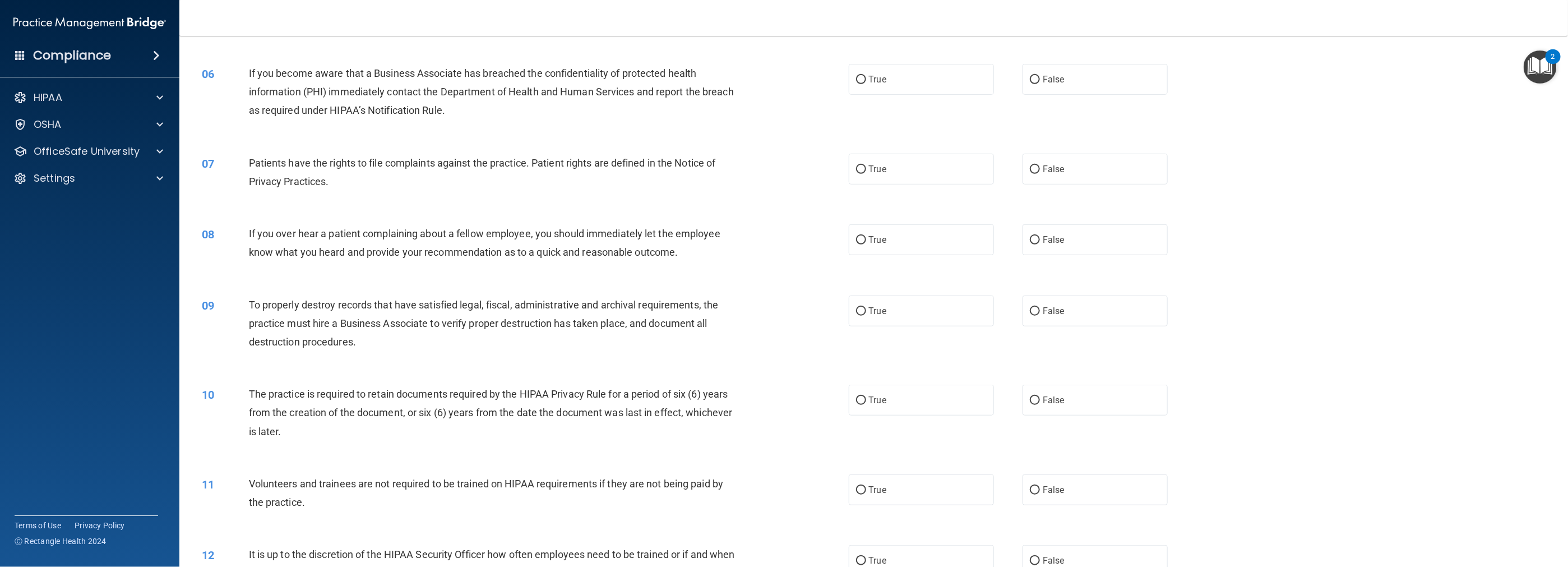
scroll to position [449, 0]
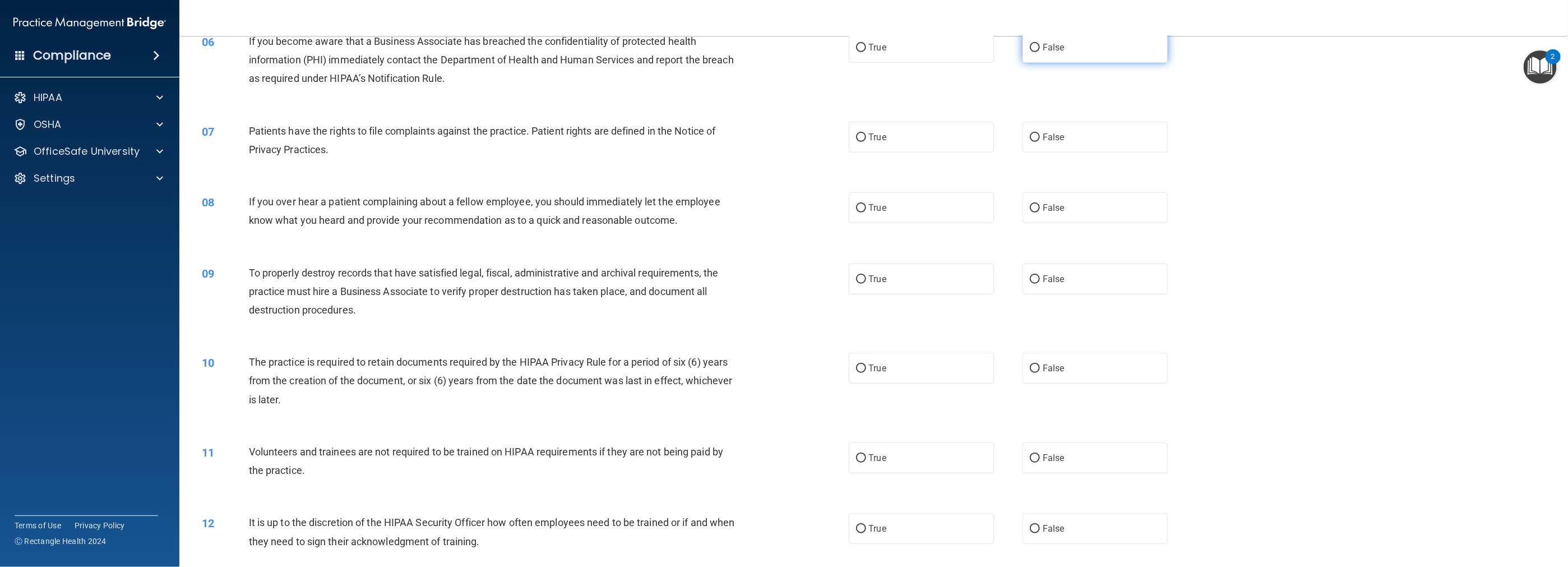
click at [702, 53] on label "False" at bounding box center [1095, 47] width 145 height 31
click at [702, 52] on input "False" at bounding box center [1035, 48] width 10 height 9
radio input "true"
click at [702, 140] on span "True" at bounding box center [877, 137] width 17 height 11
click at [702, 140] on input "True" at bounding box center [861, 138] width 10 height 9
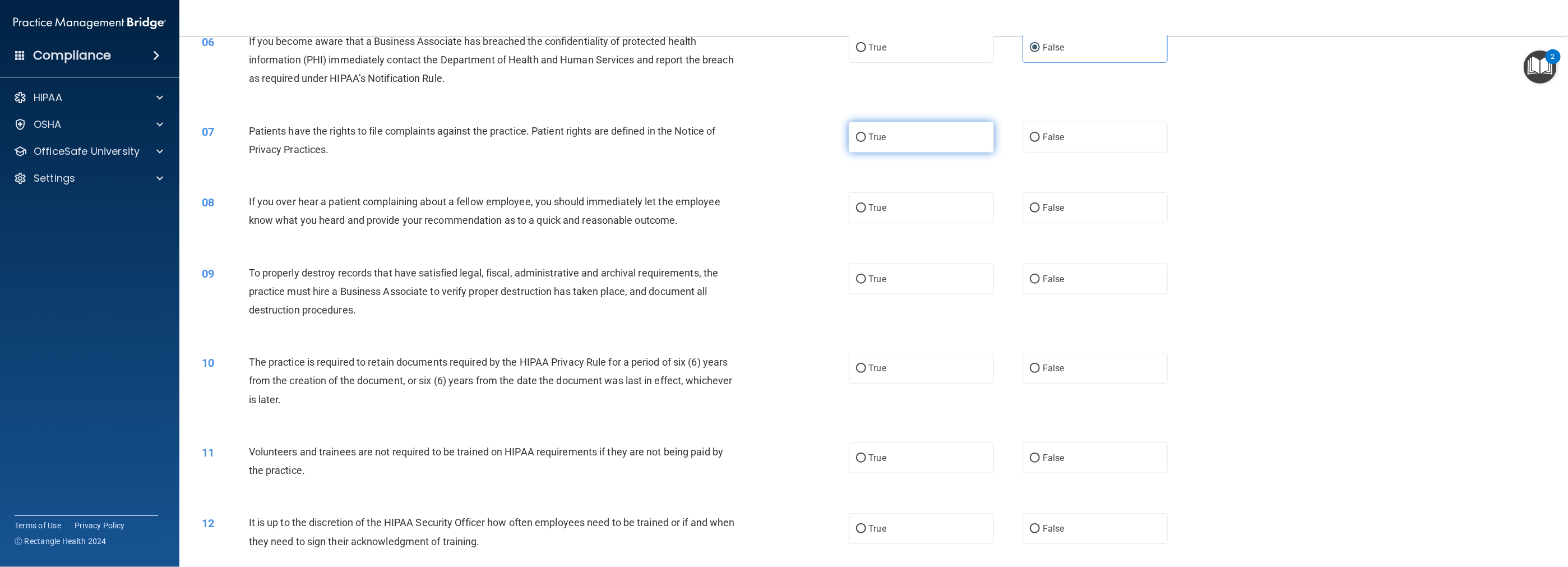
radio input "true"
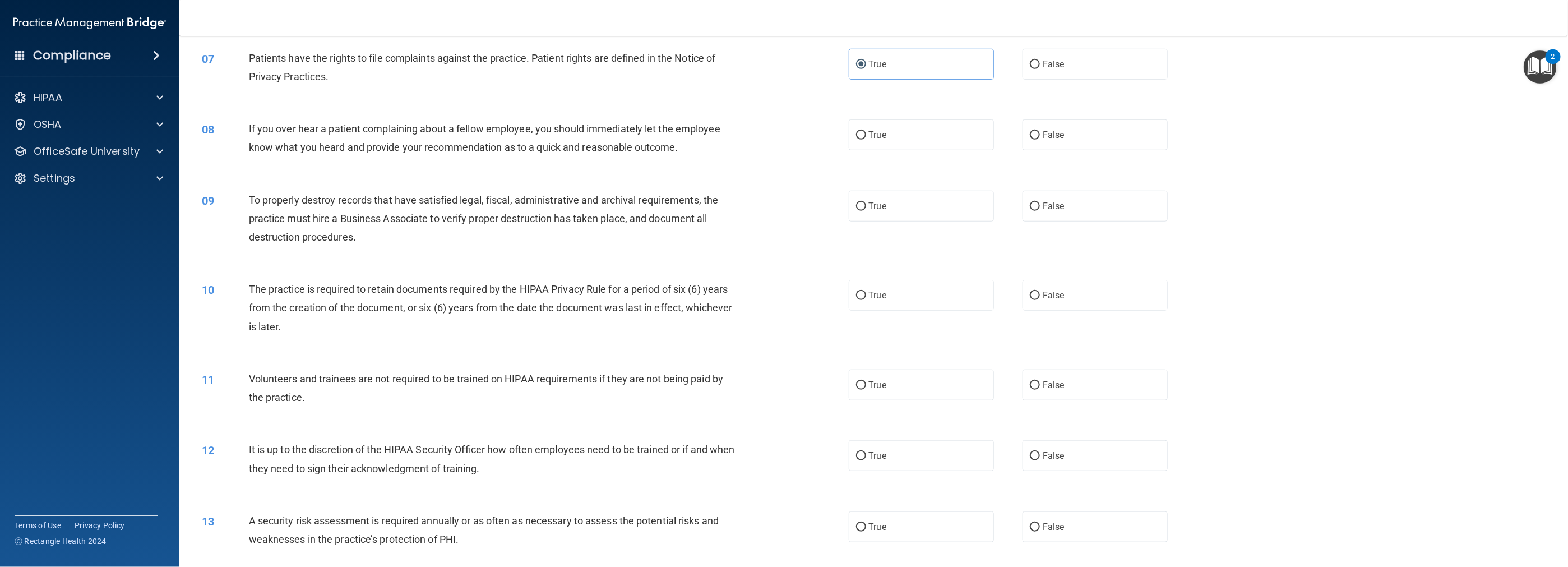
scroll to position [561, 0]
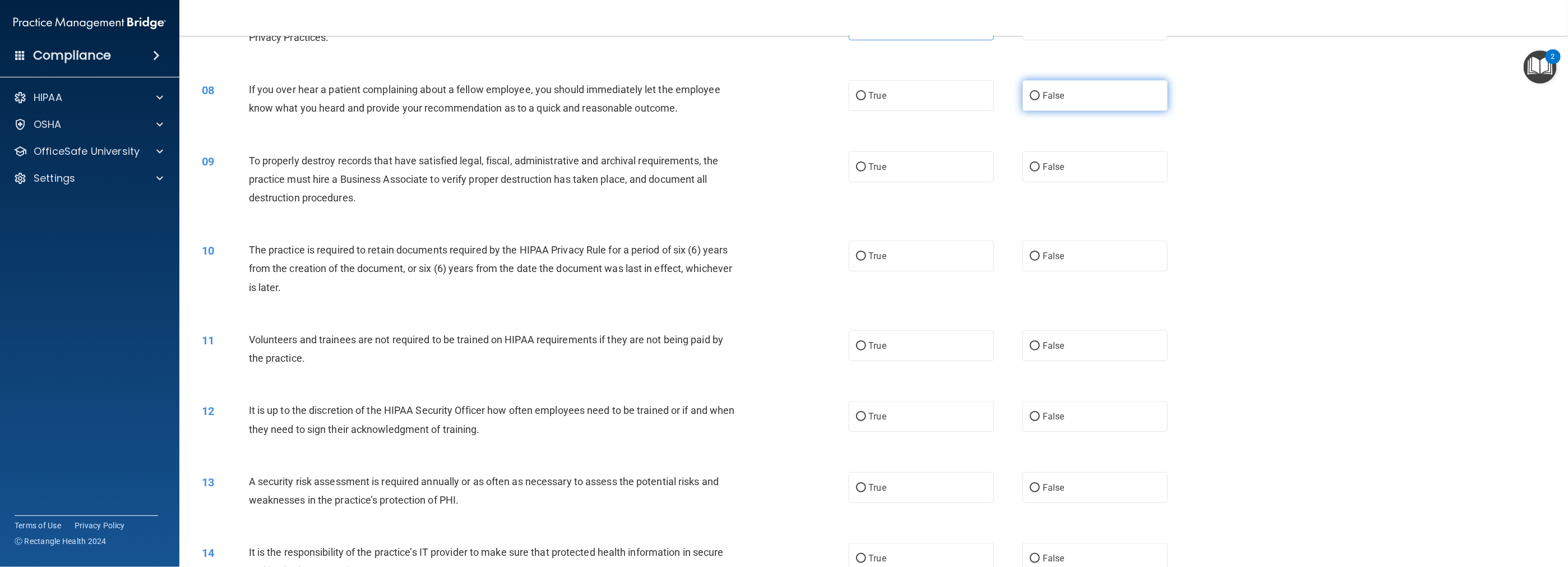
click at [702, 103] on label "False" at bounding box center [1095, 95] width 145 height 31
click at [702, 100] on input "False" at bounding box center [1035, 96] width 10 height 9
radio input "true"
click at [702, 173] on label "False" at bounding box center [1095, 167] width 145 height 31
click at [702, 172] on input "False" at bounding box center [1035, 167] width 10 height 9
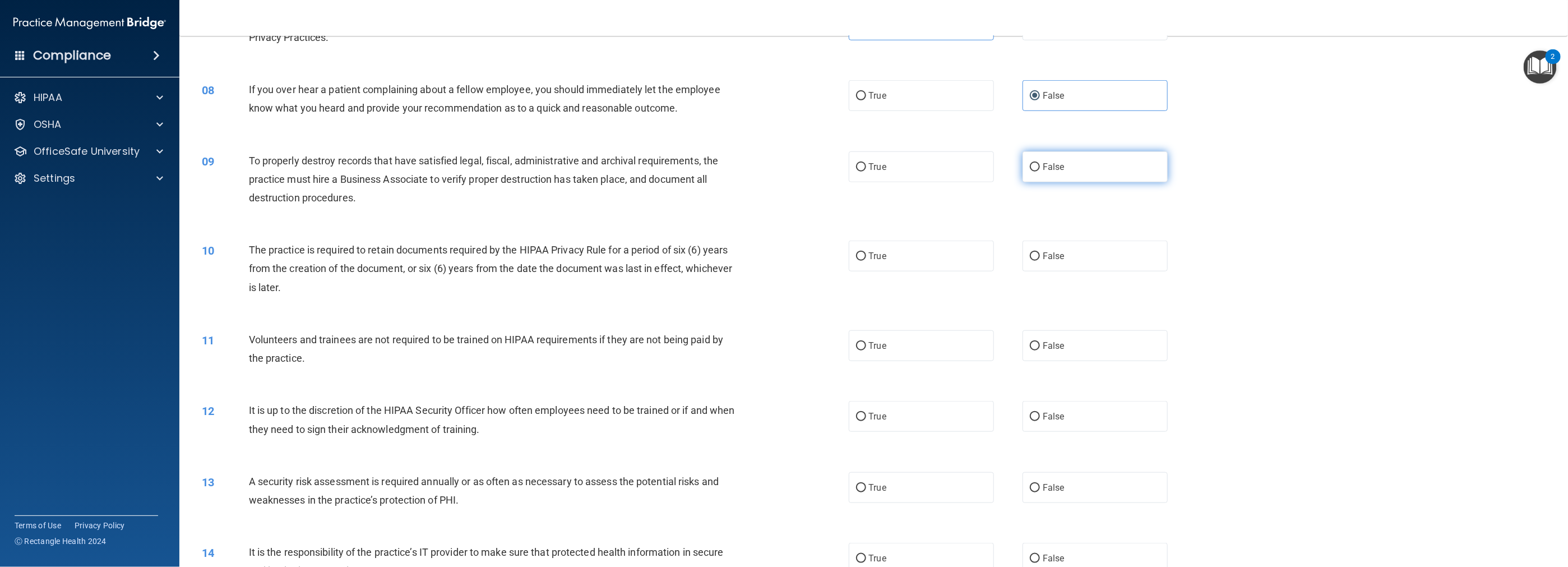
radio input "true"
click at [702, 261] on label "True" at bounding box center [921, 256] width 145 height 31
click at [702, 261] on input "True" at bounding box center [861, 256] width 10 height 9
radio input "true"
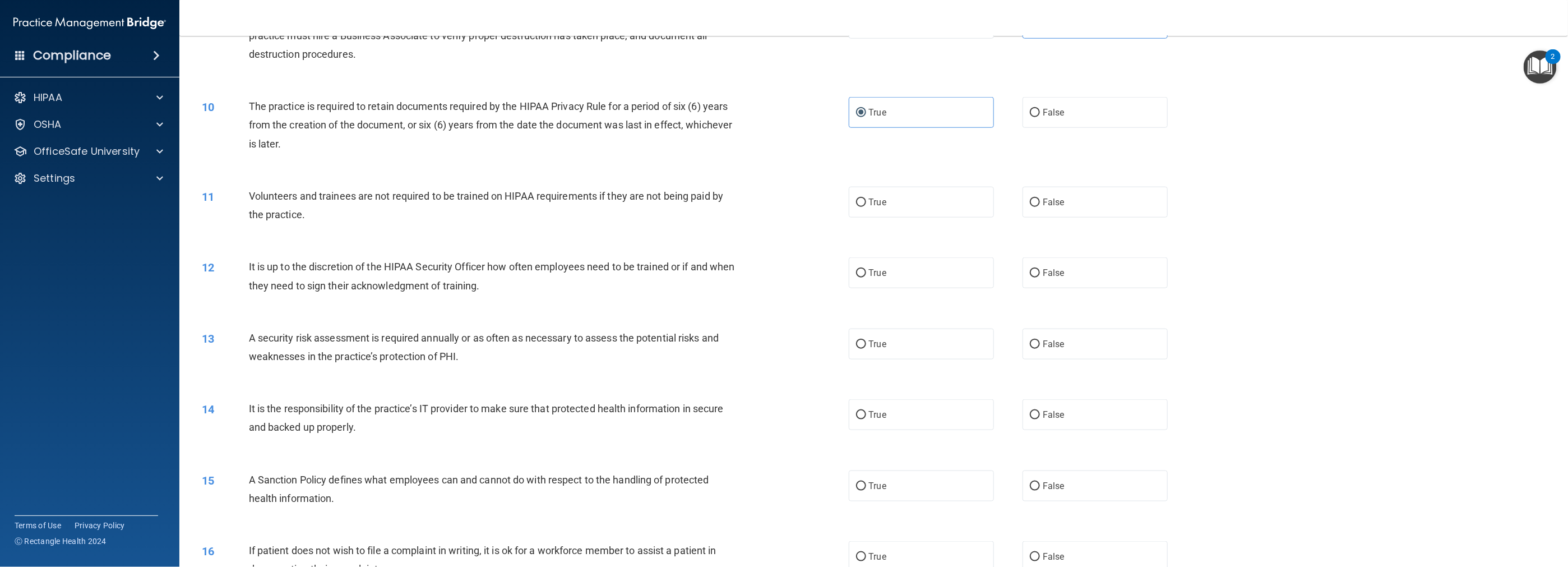
scroll to position [728, 0]
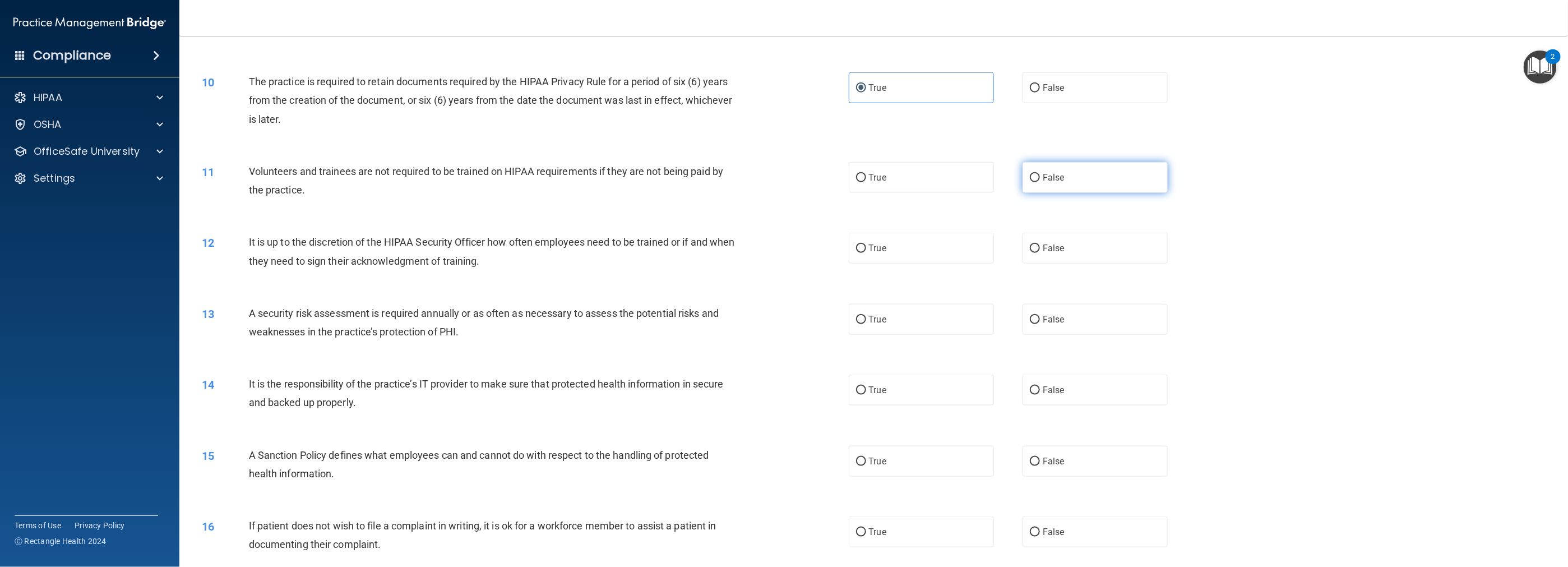
click at [702, 179] on span "False" at bounding box center [1054, 177] width 22 height 11
click at [702, 179] on input "False" at bounding box center [1035, 178] width 10 height 9
radio input "true"
click at [702, 183] on label "True" at bounding box center [921, 177] width 145 height 31
click at [702, 182] on input "True" at bounding box center [861, 178] width 10 height 9
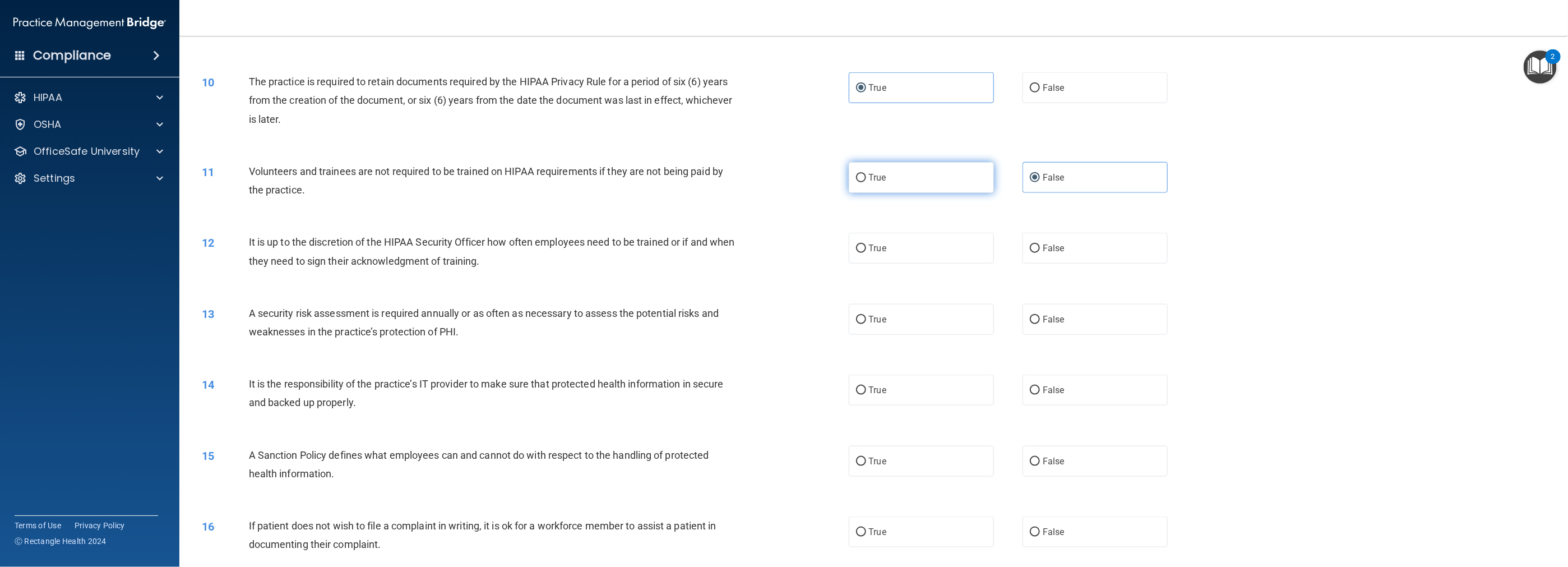
radio input "true"
click at [702, 177] on span "False" at bounding box center [1054, 177] width 22 height 11
click at [702, 177] on input "False" at bounding box center [1035, 178] width 10 height 9
radio input "true"
radio input "false"
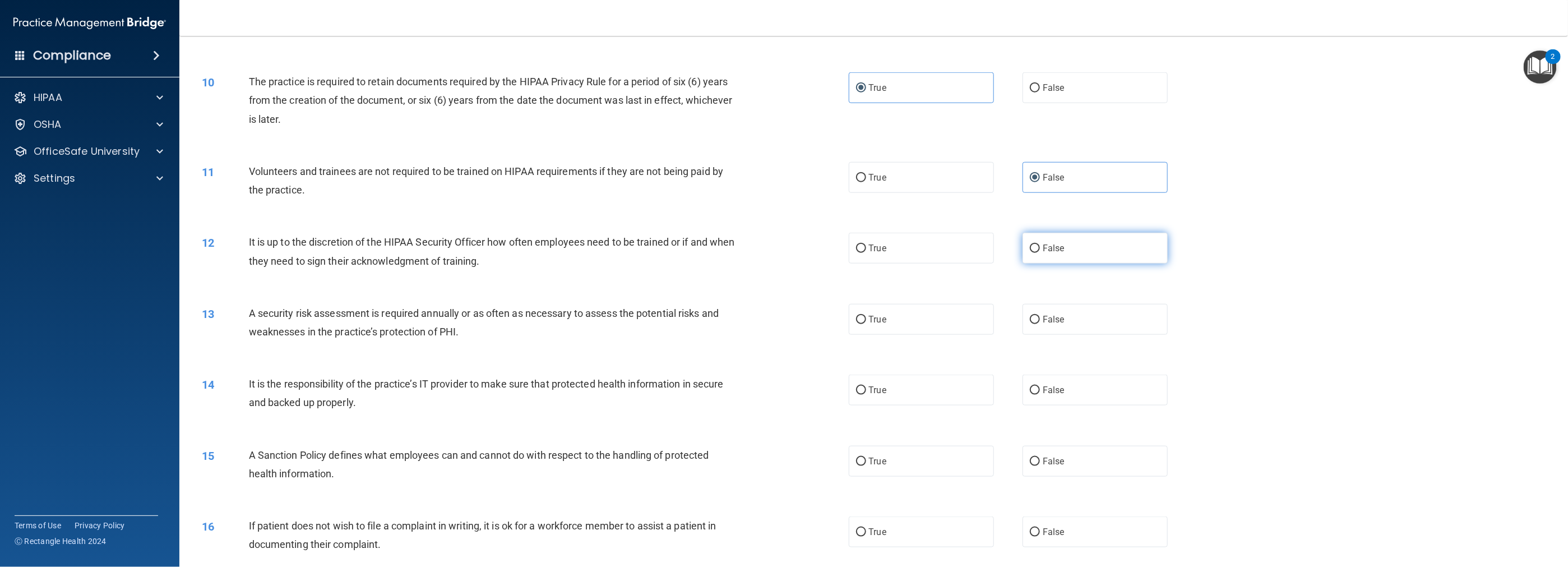
click at [702, 252] on span "False" at bounding box center [1054, 248] width 22 height 11
click at [702, 252] on input "False" at bounding box center [1035, 248] width 10 height 9
radio input "true"
click at [702, 325] on label "True" at bounding box center [921, 319] width 145 height 31
click at [702, 324] on input "True" at bounding box center [861, 320] width 10 height 9
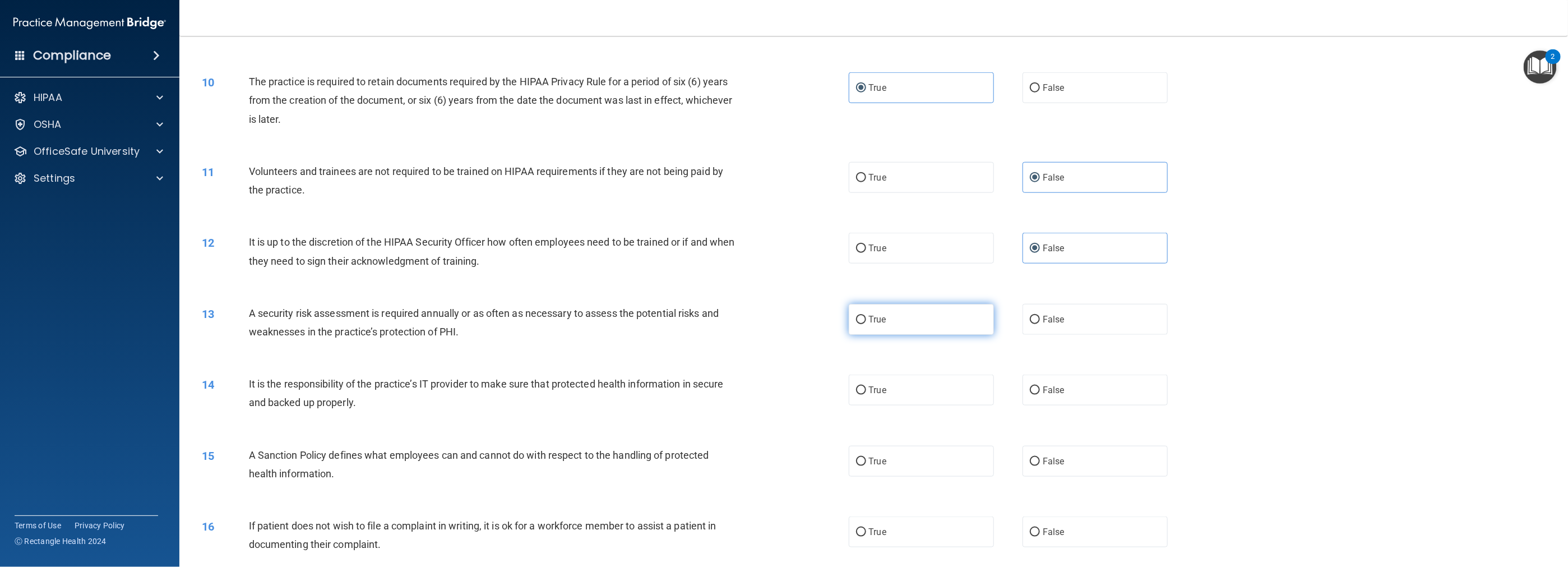
radio input "true"
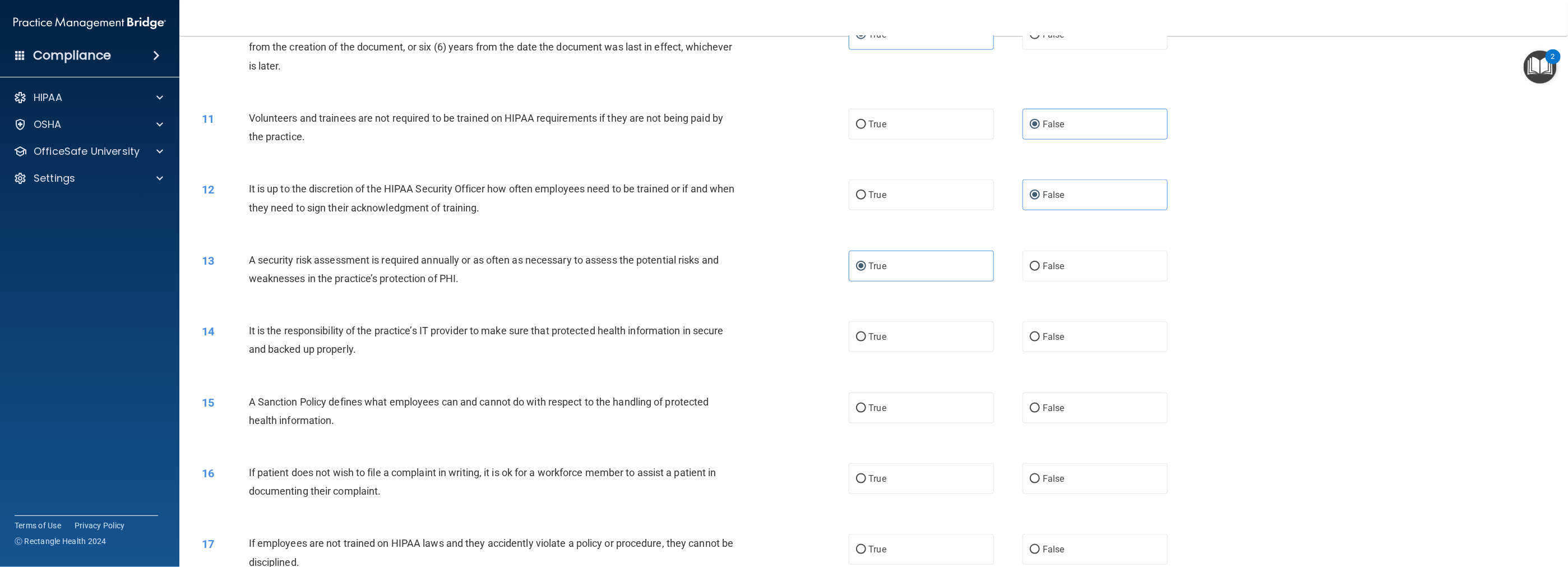
scroll to position [840, 0]
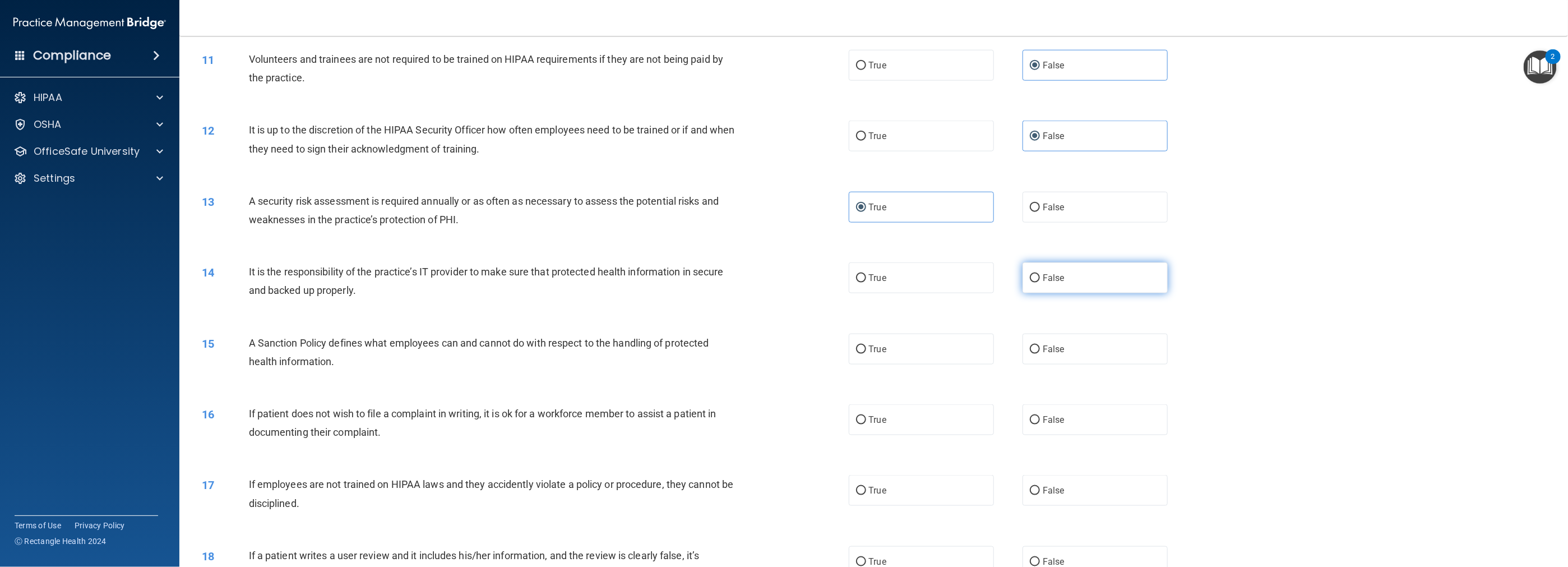
click at [702, 286] on label "False" at bounding box center [1095, 277] width 145 height 31
click at [702, 283] on input "False" at bounding box center [1035, 278] width 10 height 9
radio input "true"
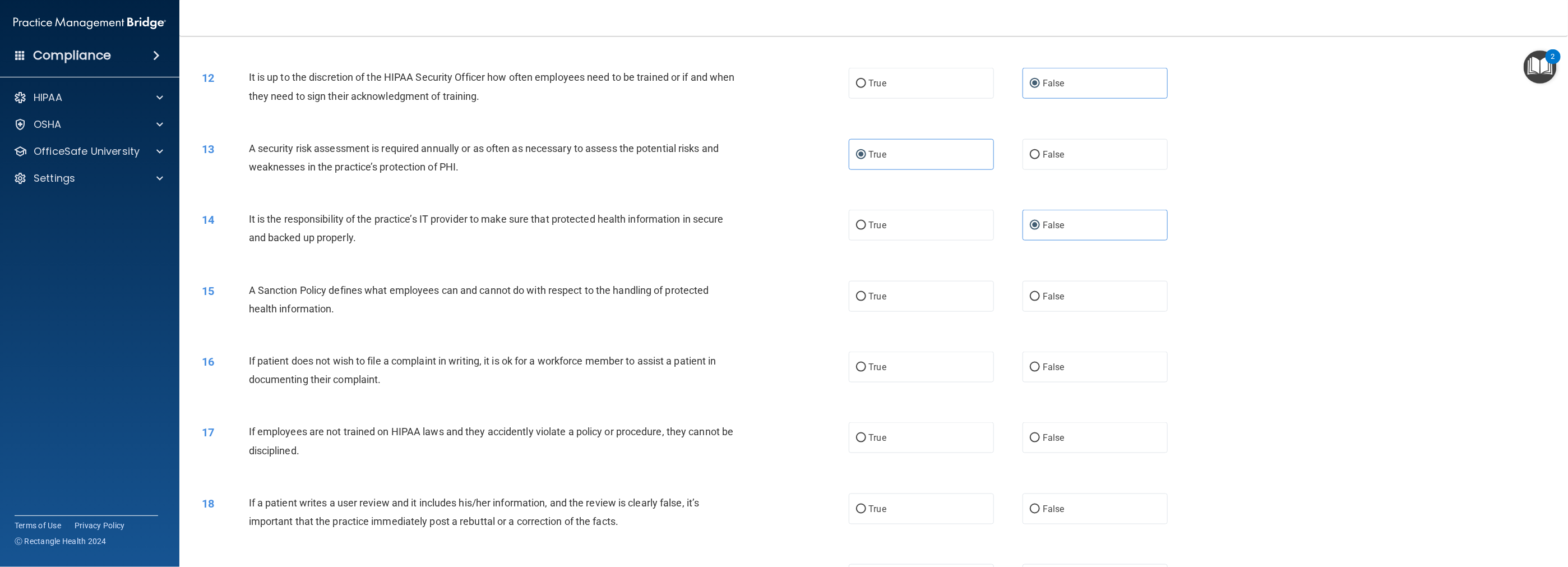
scroll to position [953, 0]
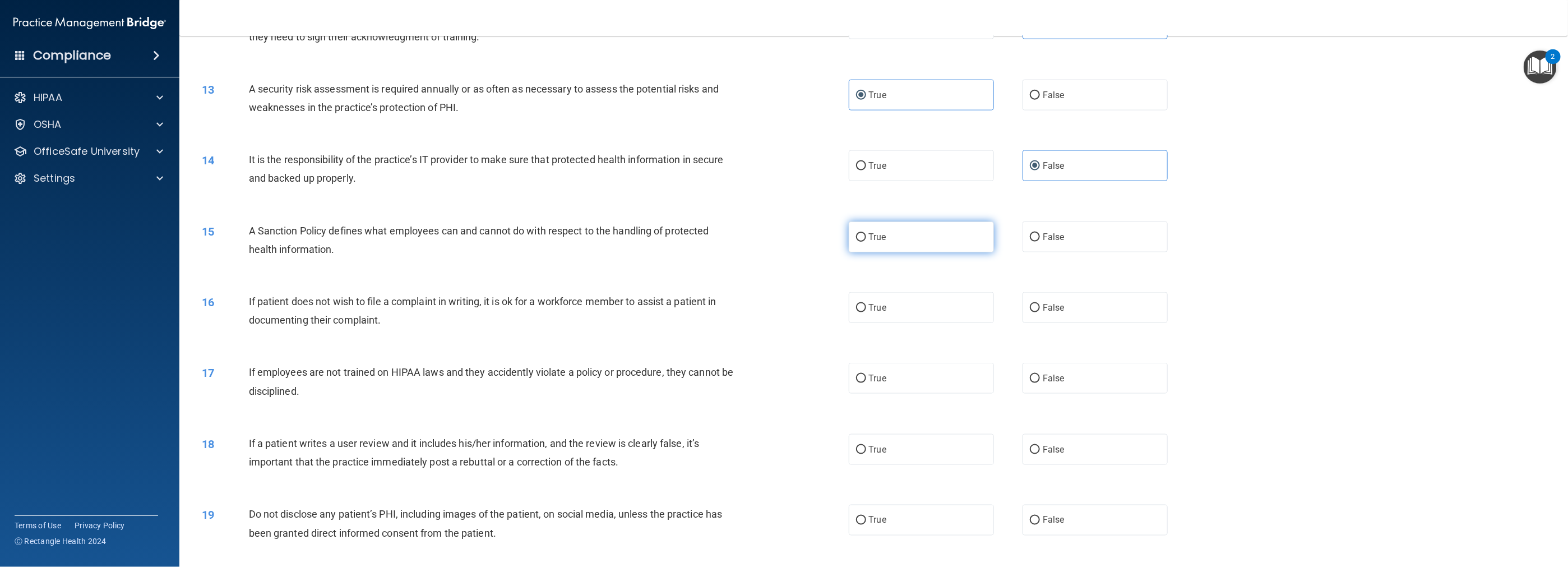
click at [702, 251] on label "True" at bounding box center [921, 236] width 145 height 31
click at [702, 242] on input "True" at bounding box center [861, 238] width 10 height 9
radio input "true"
click at [702, 318] on label "False" at bounding box center [1095, 307] width 145 height 31
click at [702, 312] on input "False" at bounding box center [1035, 308] width 10 height 9
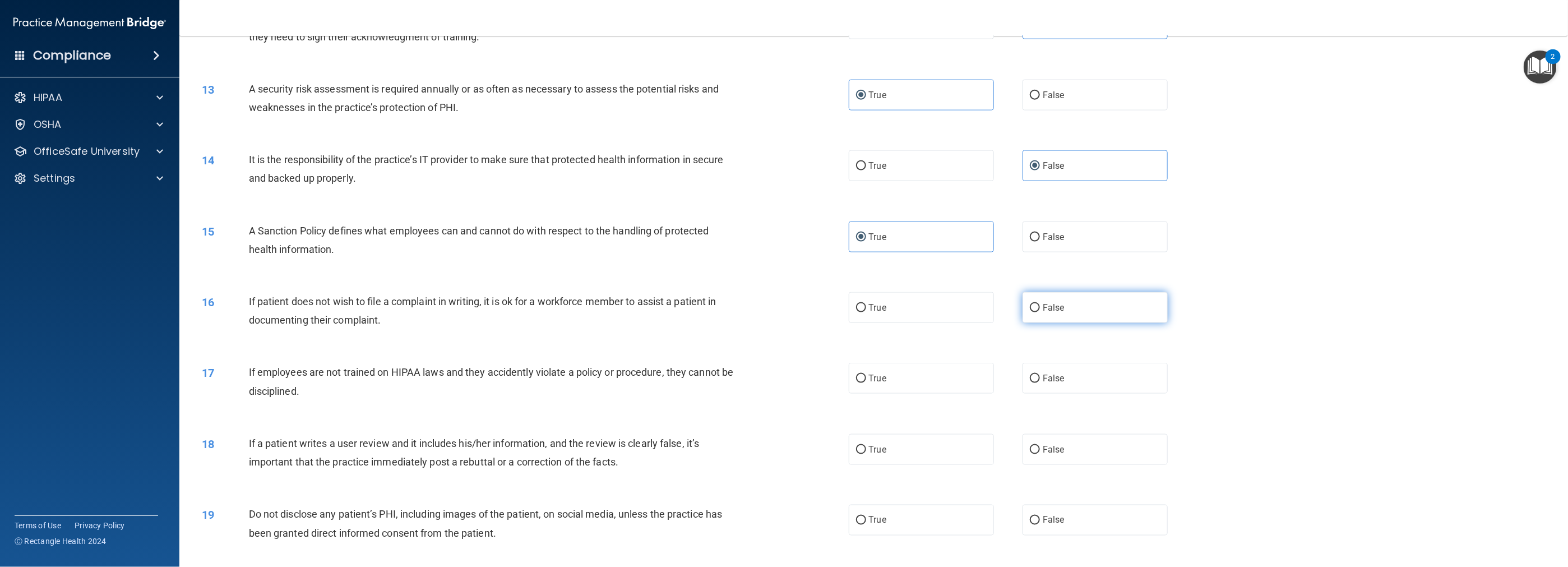
radio input "true"
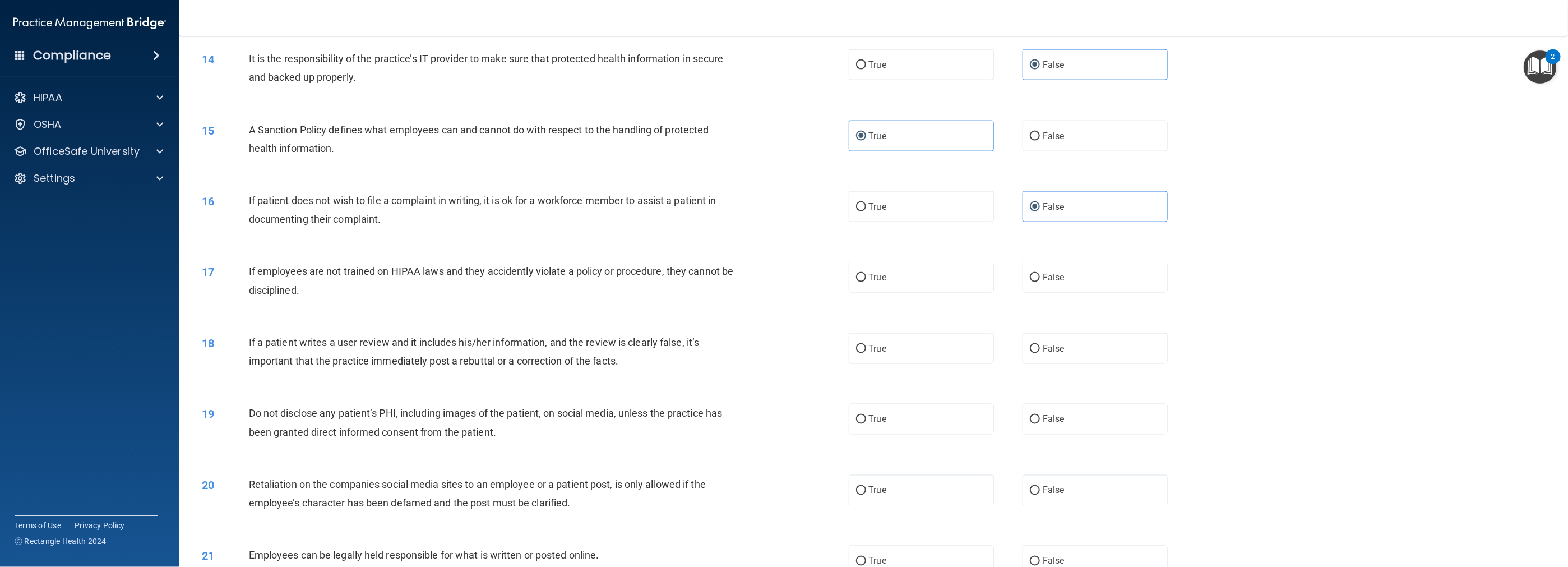
scroll to position [1121, 0]
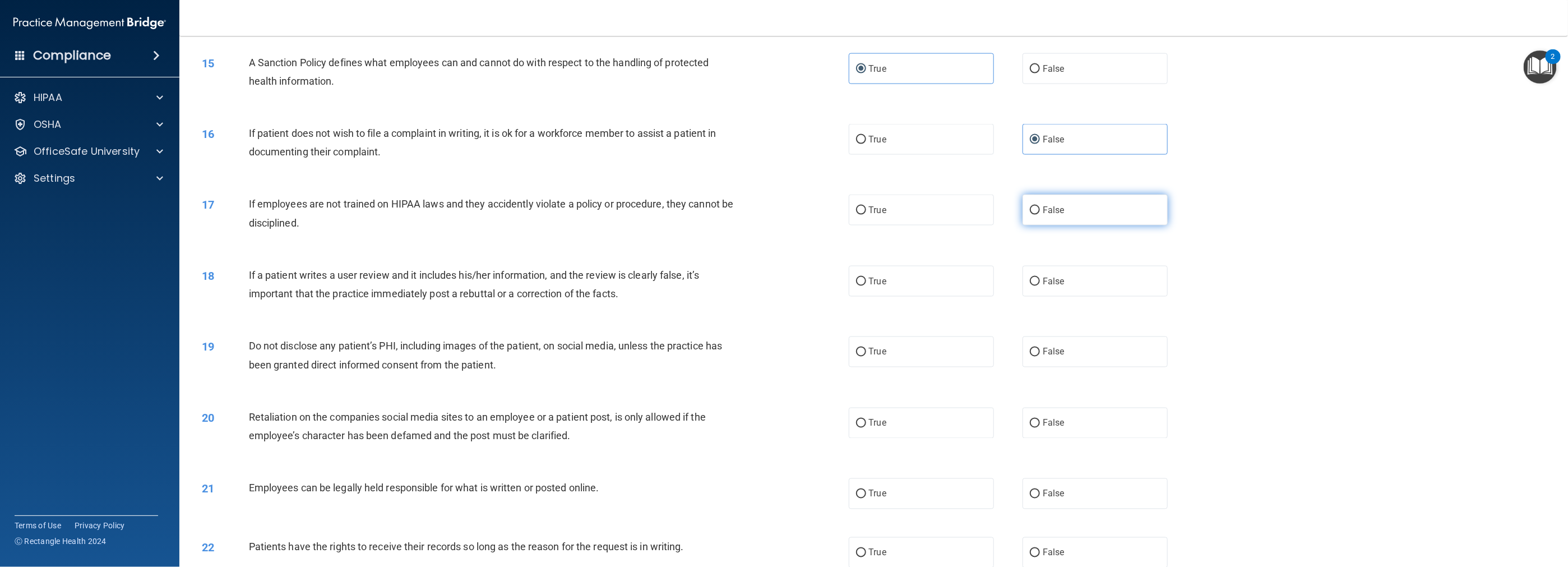
click at [702, 212] on label "False" at bounding box center [1095, 210] width 145 height 31
click at [702, 212] on input "False" at bounding box center [1035, 210] width 10 height 9
radio input "true"
click at [702, 284] on label "False" at bounding box center [1095, 281] width 145 height 31
click at [702, 284] on input "False" at bounding box center [1035, 282] width 10 height 9
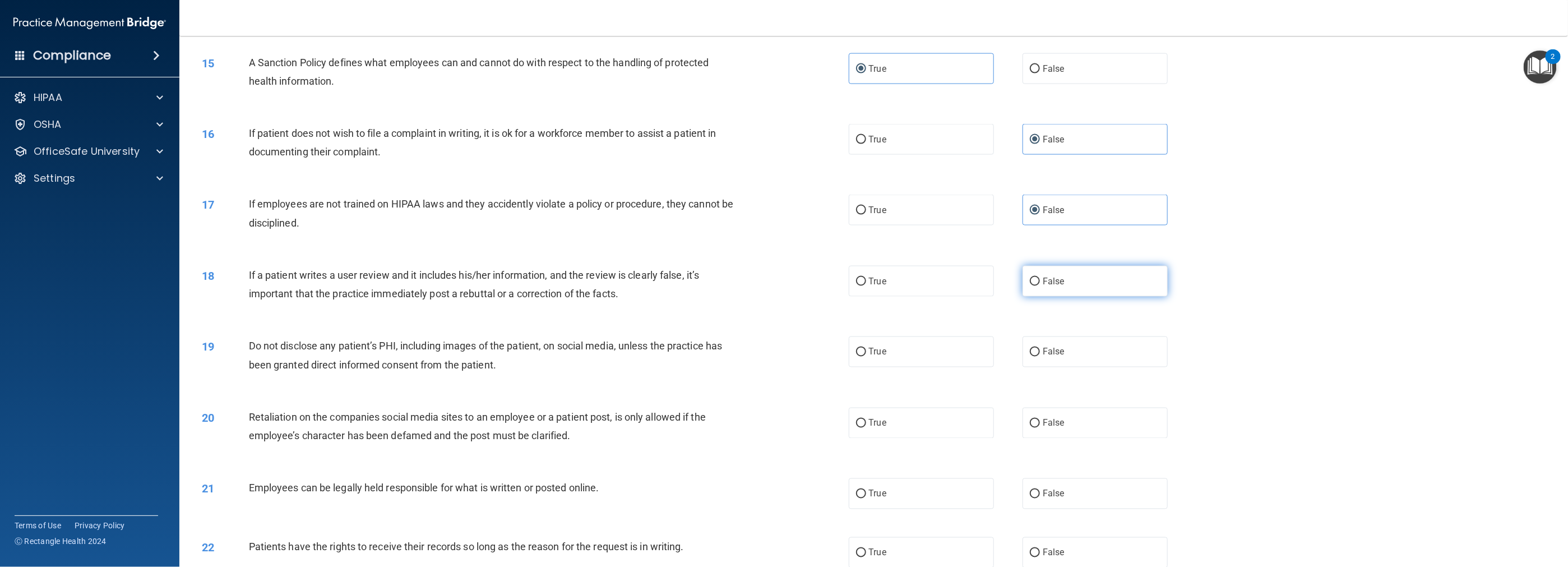
radio input "true"
click at [702, 355] on span "True" at bounding box center [877, 352] width 17 height 11
click at [702, 355] on input "True" at bounding box center [861, 352] width 10 height 9
radio input "true"
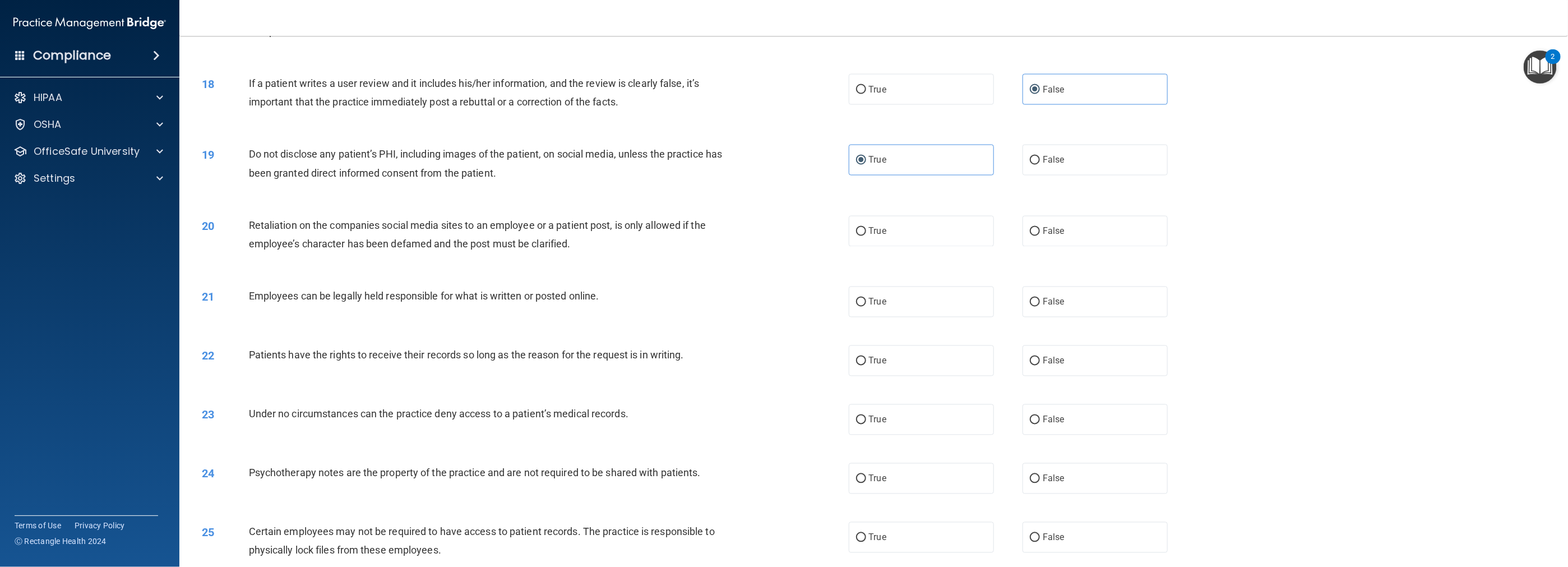
scroll to position [1345, 0]
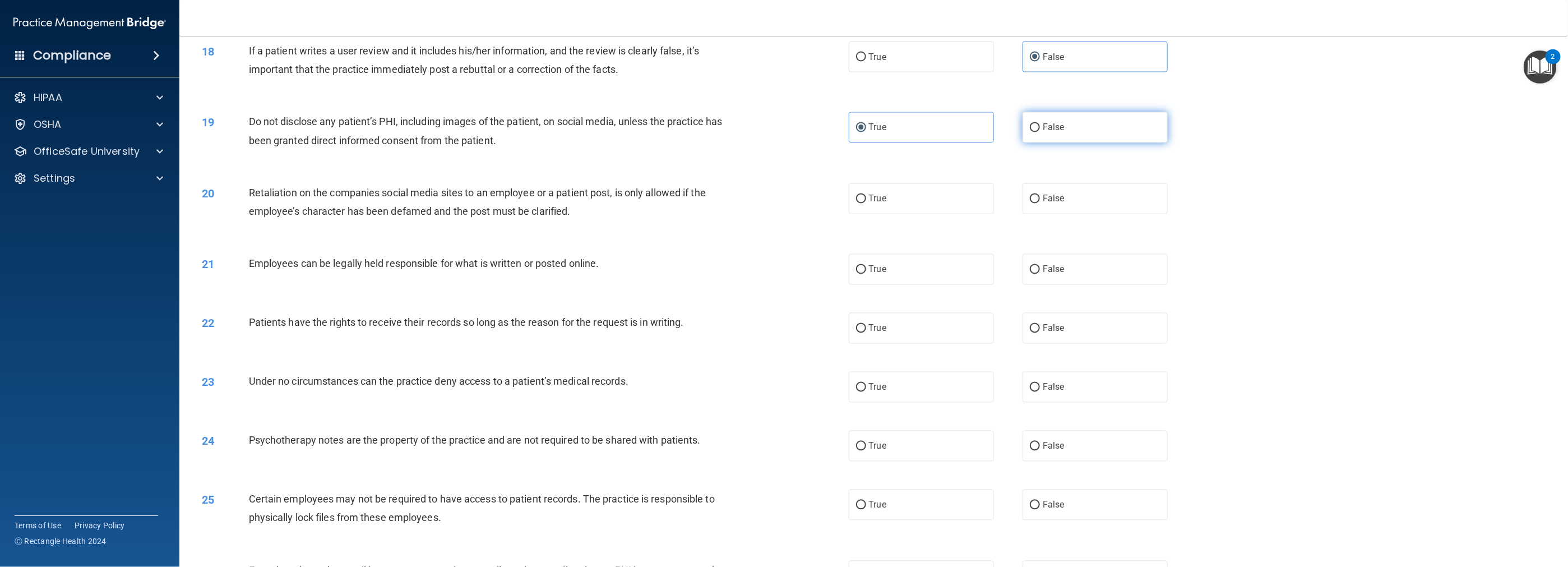
click at [702, 123] on span "False" at bounding box center [1054, 127] width 22 height 11
click at [702, 124] on input "False" at bounding box center [1035, 128] width 10 height 9
radio input "true"
click at [702, 122] on label "True" at bounding box center [921, 127] width 145 height 31
click at [702, 124] on input "True" at bounding box center [861, 128] width 10 height 9
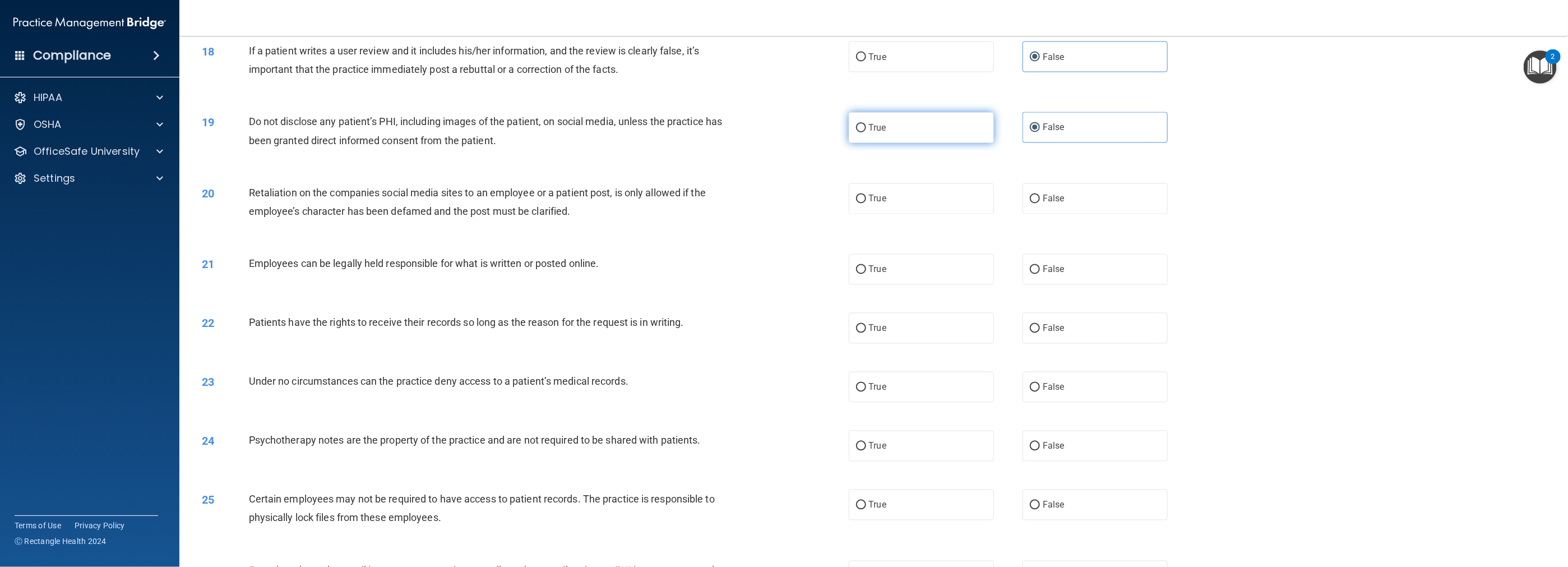
radio input "true"
radio input "false"
click at [702, 201] on input "False" at bounding box center [1035, 200] width 10 height 9
radio input "true"
click at [702, 268] on span "True" at bounding box center [877, 269] width 17 height 11
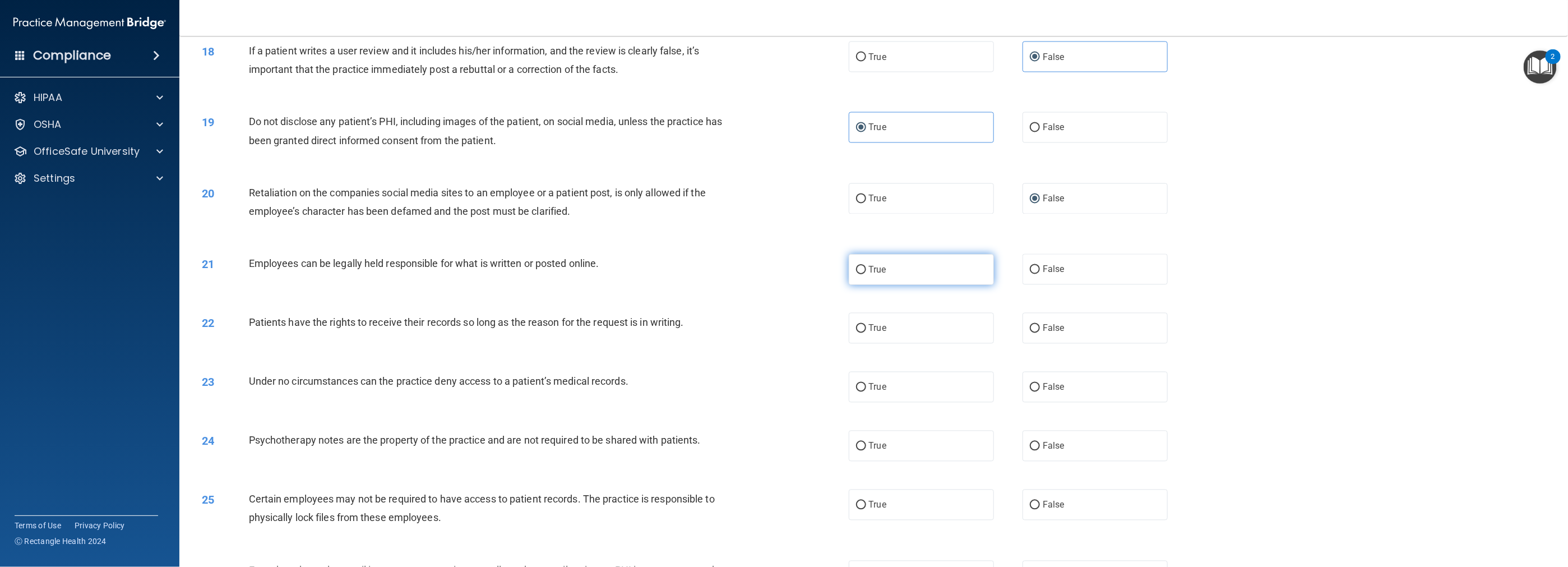
click at [702, 268] on input "True" at bounding box center [861, 270] width 10 height 9
radio input "true"
click at [702, 332] on input "False" at bounding box center [1035, 329] width 10 height 9
radio input "true"
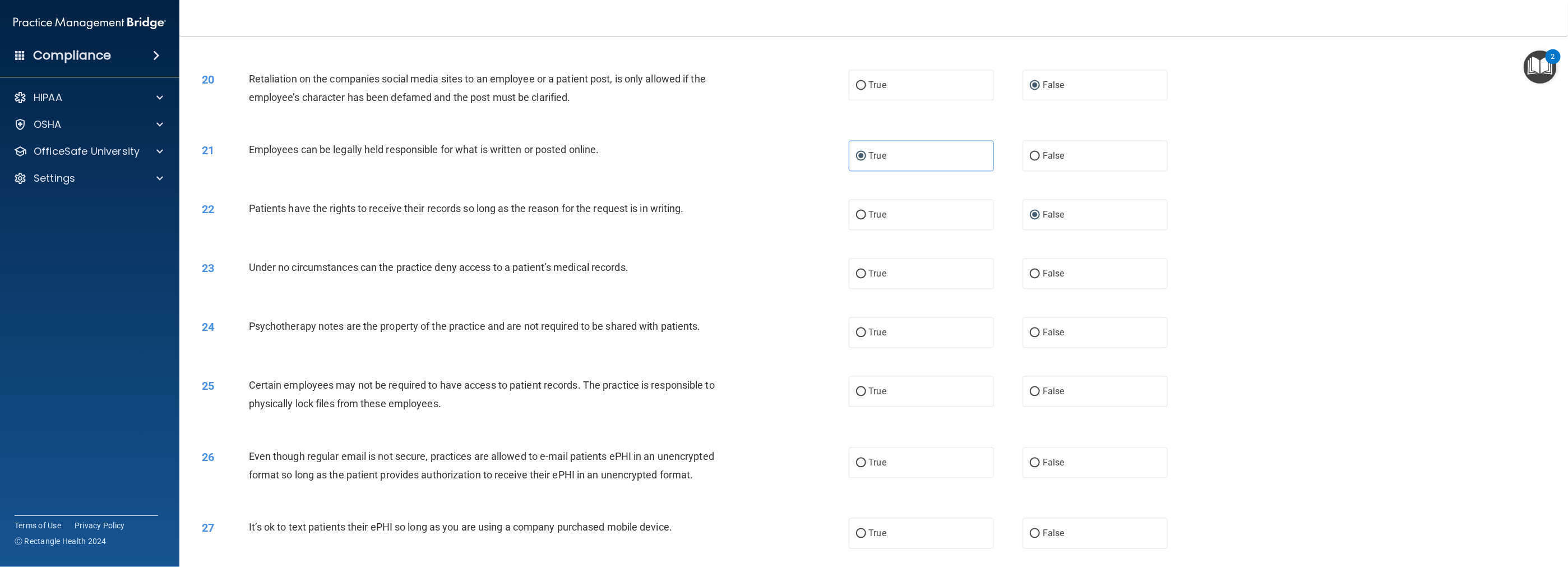
scroll to position [1513, 0]
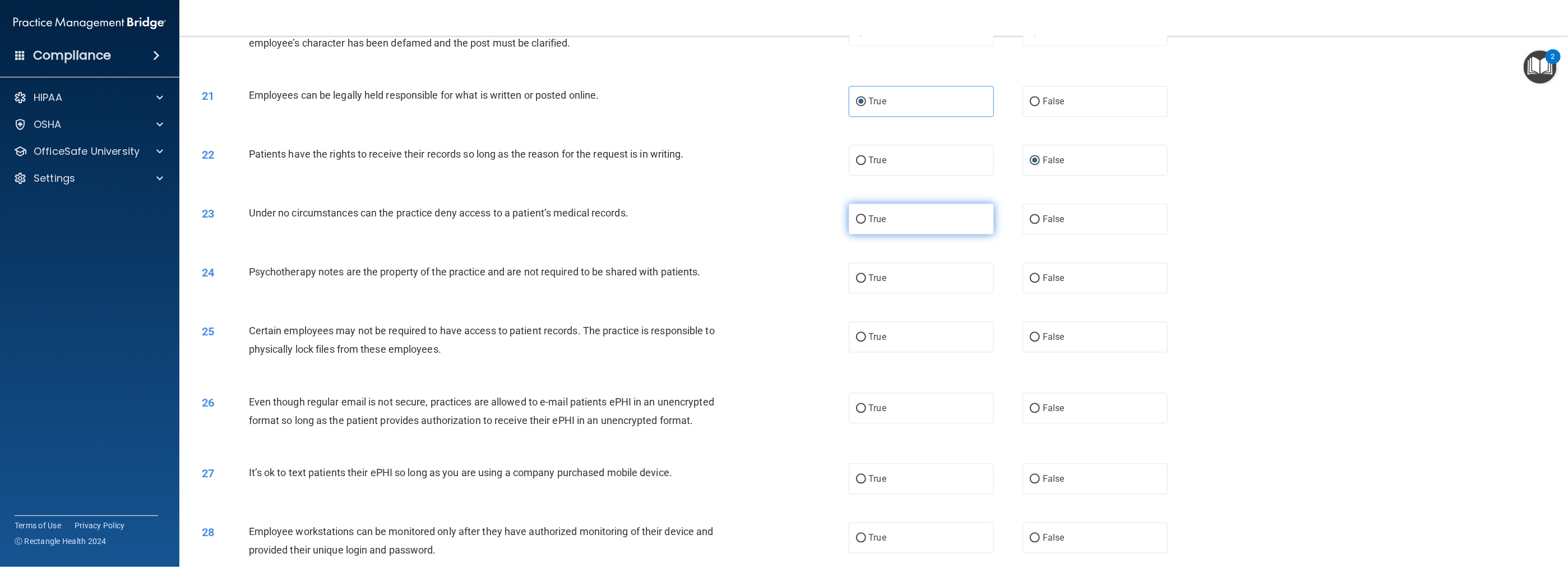
click at [702, 222] on label "True" at bounding box center [921, 218] width 145 height 31
click at [702, 222] on input "True" at bounding box center [861, 220] width 10 height 9
radio input "true"
click at [702, 283] on label "False" at bounding box center [1095, 277] width 145 height 31
click at [702, 283] on input "False" at bounding box center [1035, 278] width 10 height 9
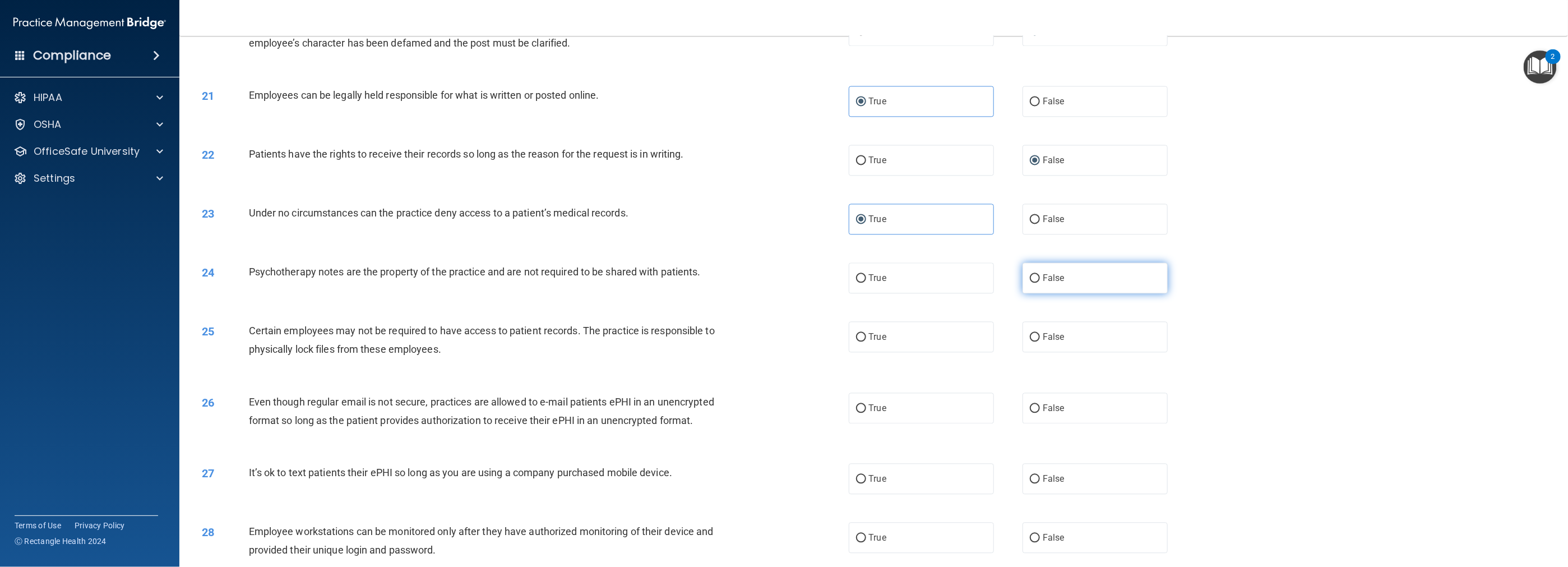
radio input "true"
click at [702, 337] on label "False" at bounding box center [1095, 336] width 145 height 31
click at [702, 337] on input "False" at bounding box center [1035, 337] width 10 height 9
radio input "true"
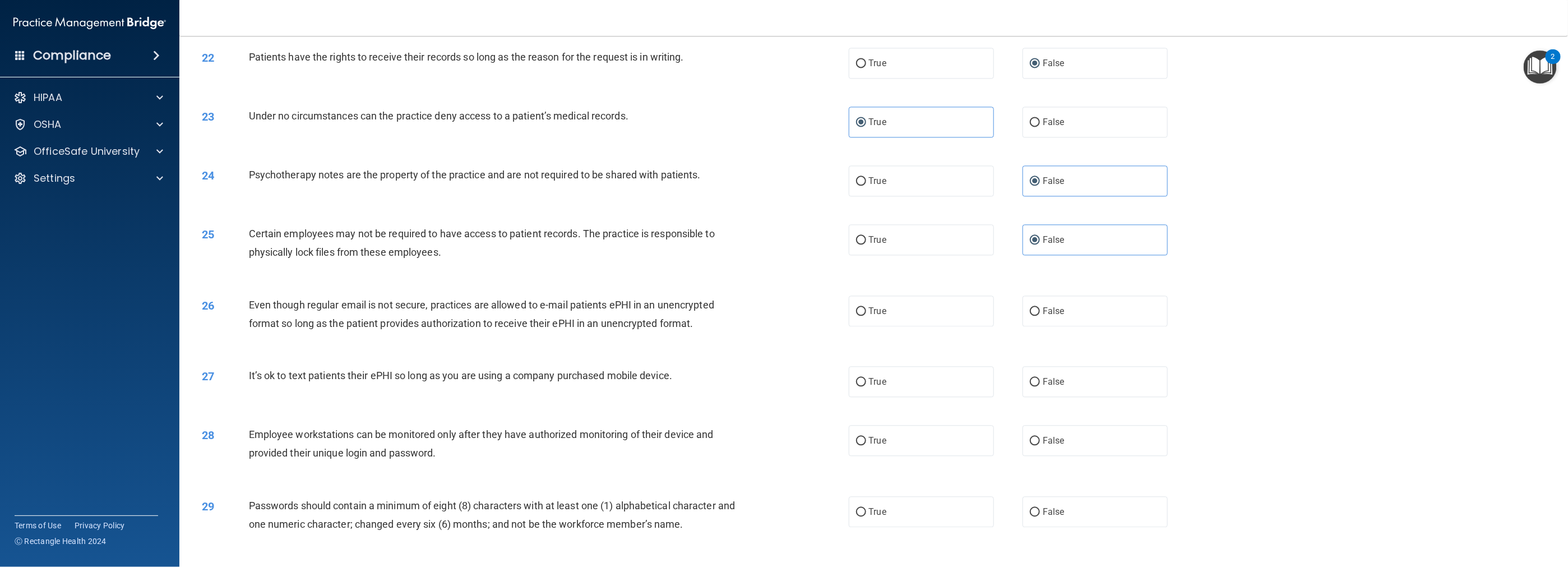
scroll to position [1682, 0]
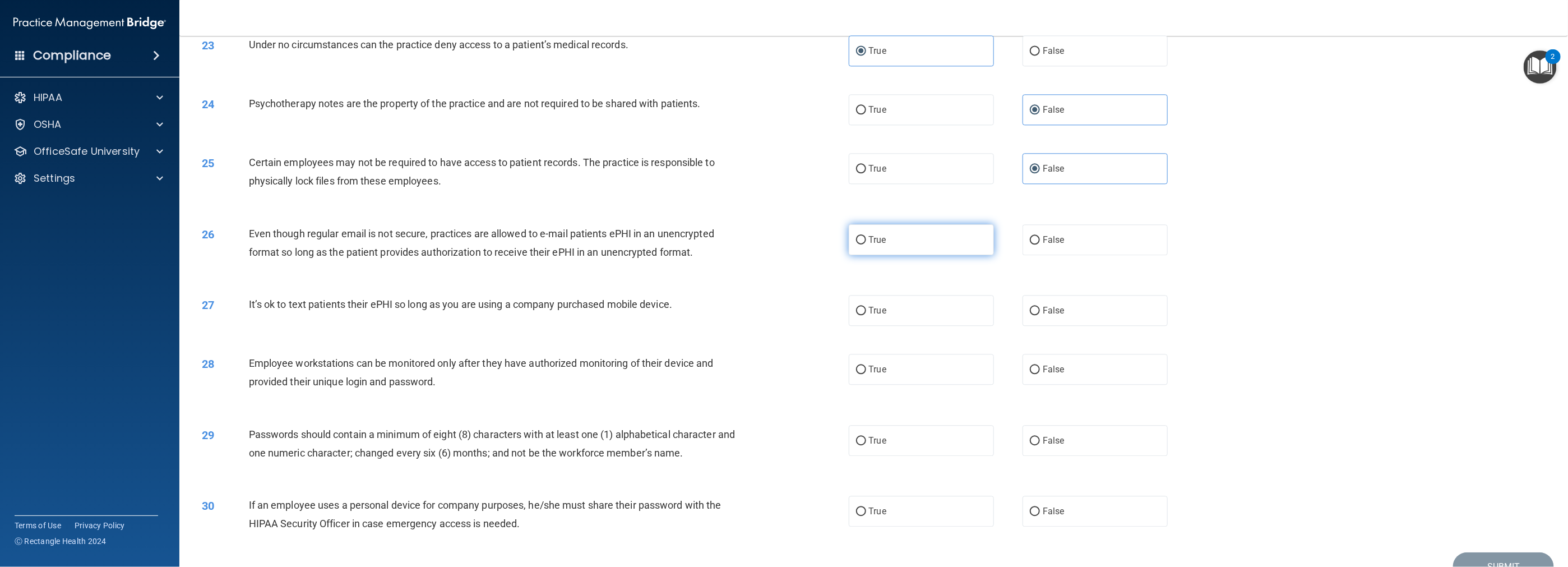
click at [702, 239] on span "True" at bounding box center [877, 239] width 17 height 11
click at [702, 240] on span "True" at bounding box center [877, 239] width 17 height 11
click at [702, 240] on input "True" at bounding box center [861, 240] width 10 height 9
radio input "true"
click at [702, 303] on label "False" at bounding box center [1095, 310] width 145 height 31
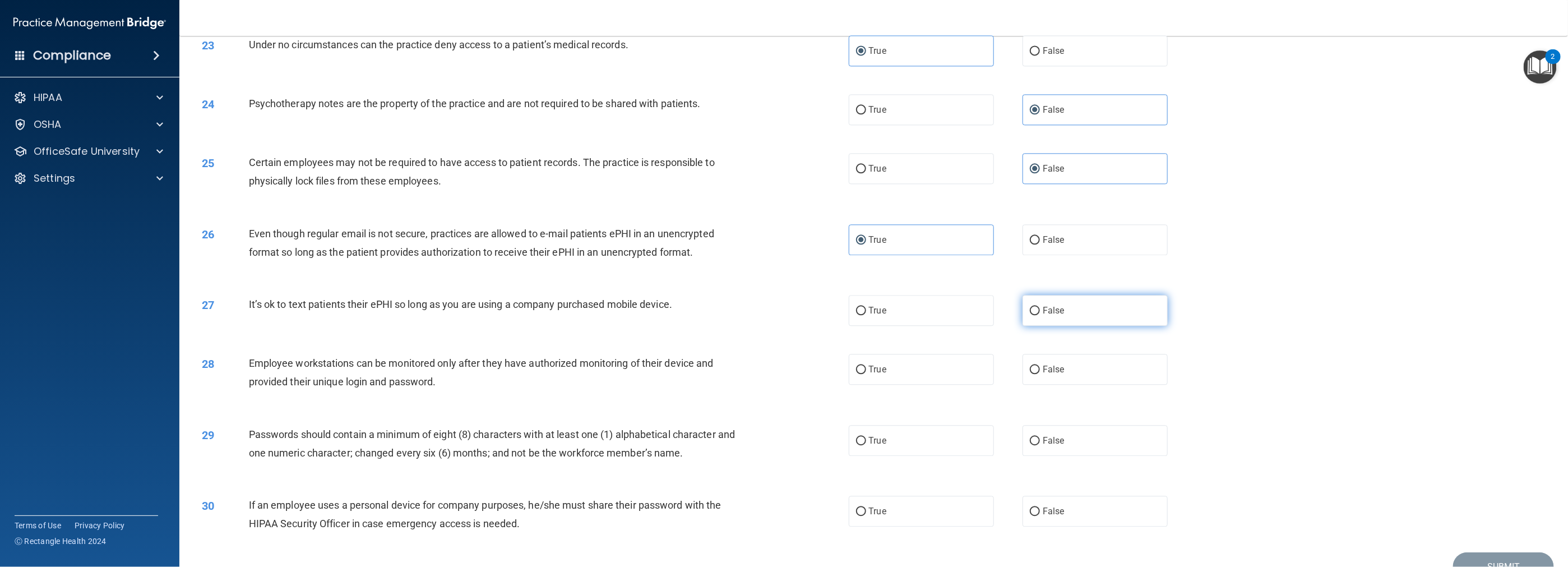
click at [702, 306] on input "False" at bounding box center [1035, 311] width 10 height 9
radio input "true"
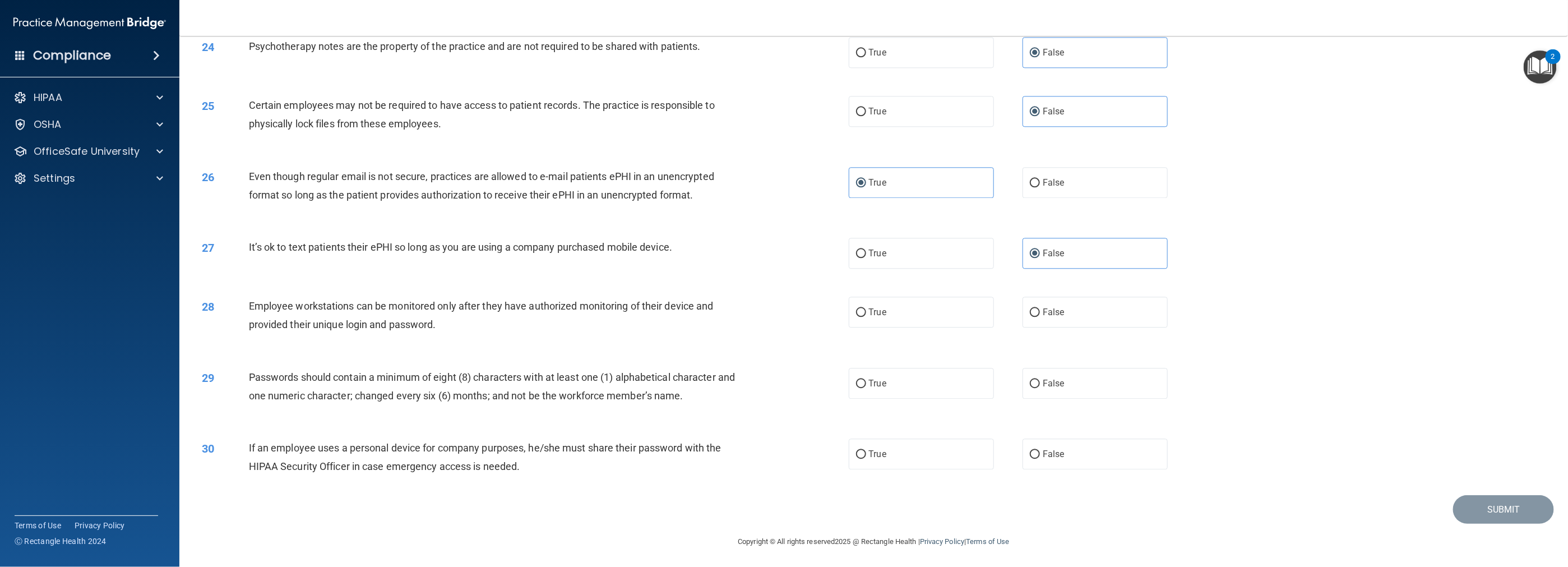
scroll to position [1740, 0]
click at [702, 317] on label "False" at bounding box center [1095, 311] width 145 height 31
click at [702, 316] on input "False" at bounding box center [1035, 311] width 10 height 9
radio input "true"
click at [702, 390] on label "True" at bounding box center [921, 382] width 145 height 31
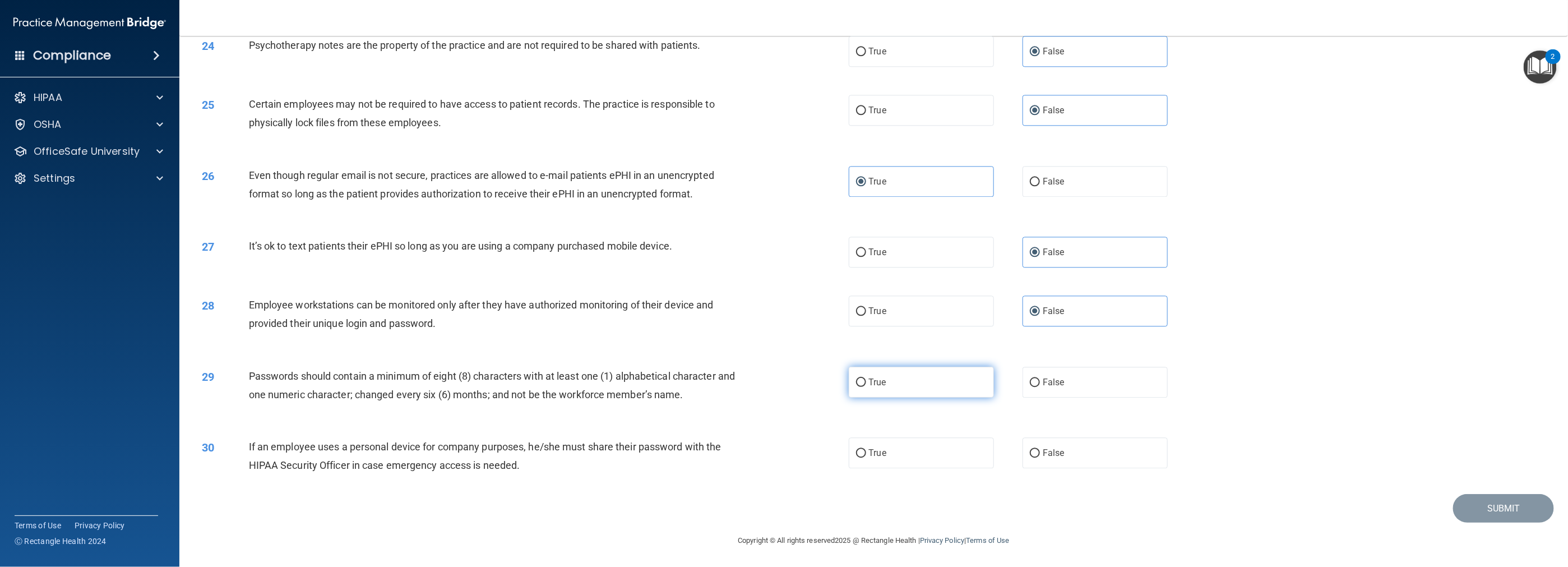
click at [702, 387] on input "True" at bounding box center [861, 383] width 10 height 9
radio input "true"
click at [702, 452] on label "False" at bounding box center [1095, 452] width 145 height 31
click at [702, 452] on input "False" at bounding box center [1035, 454] width 10 height 9
radio input "true"
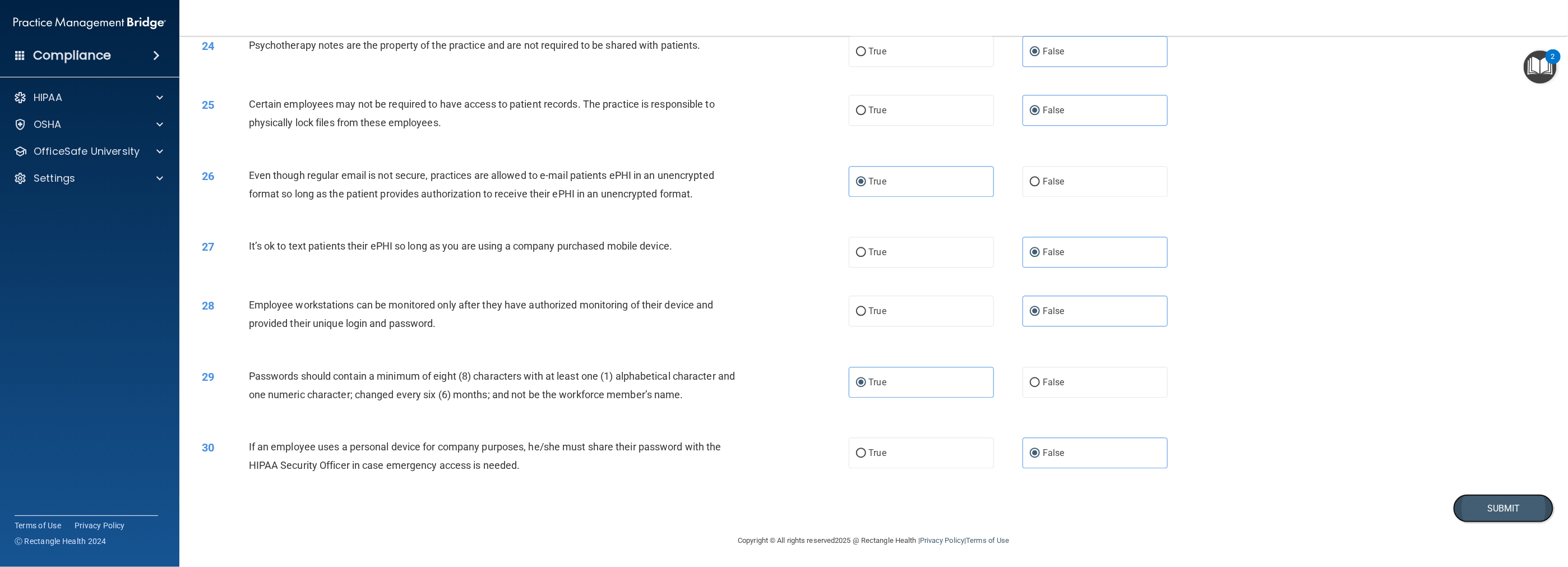
click at [702, 510] on button "Submit" at bounding box center [1503, 508] width 101 height 29
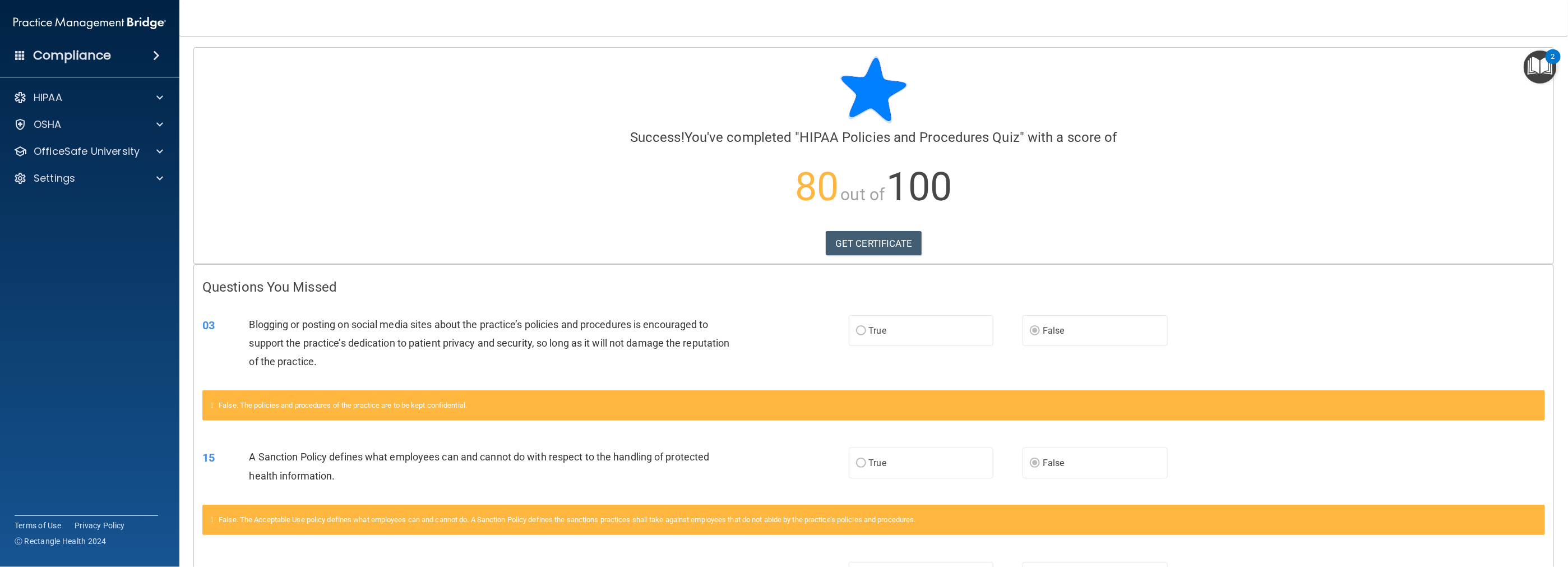
click at [702, 224] on div "Calculating your score.... Success! You've completed " HIPAA Policies and Proce…" at bounding box center [874, 155] width 1360 height 216
click at [702, 248] on link "GET CERTIFICATE" at bounding box center [874, 243] width 96 height 24
